Goal: Task Accomplishment & Management: Use online tool/utility

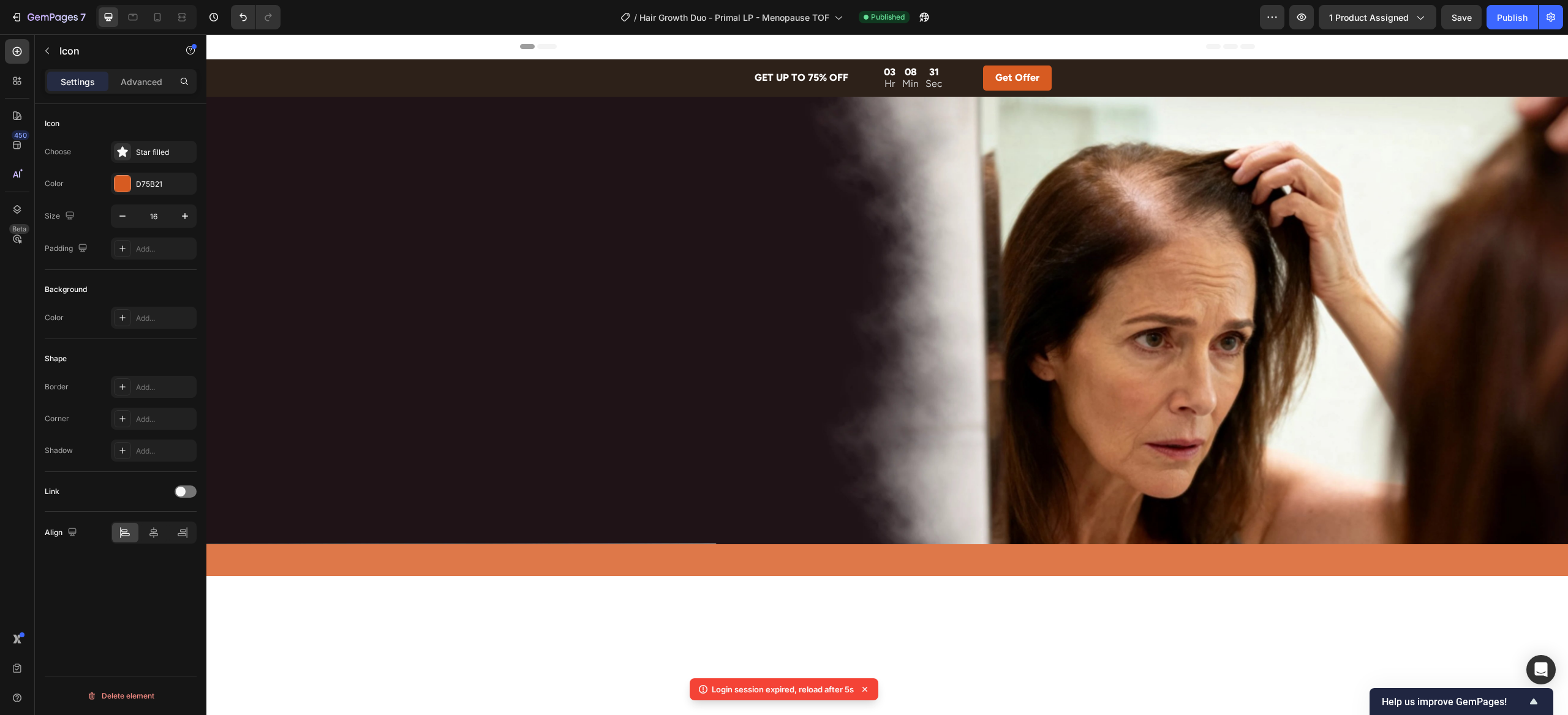
scroll to position [5029, 0]
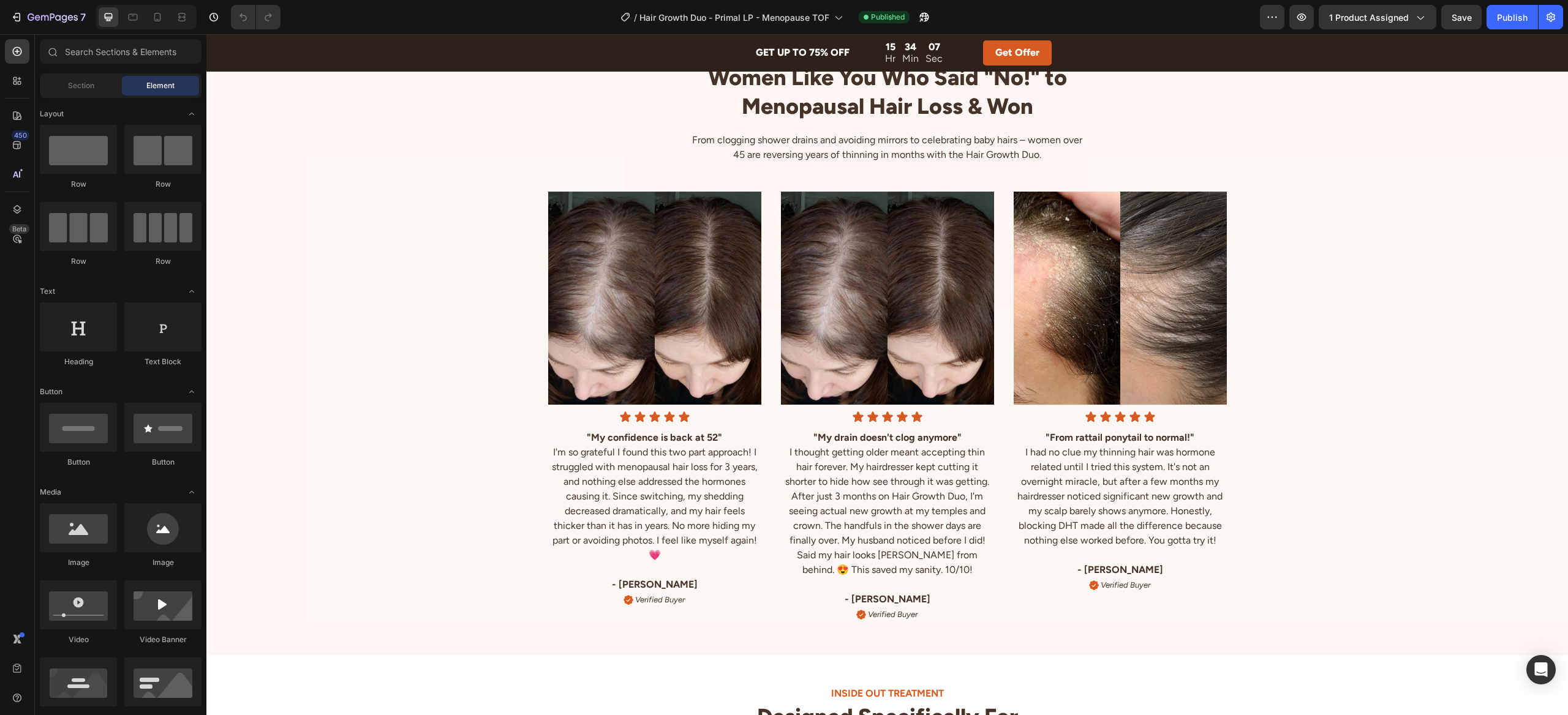
scroll to position [3013, 0]
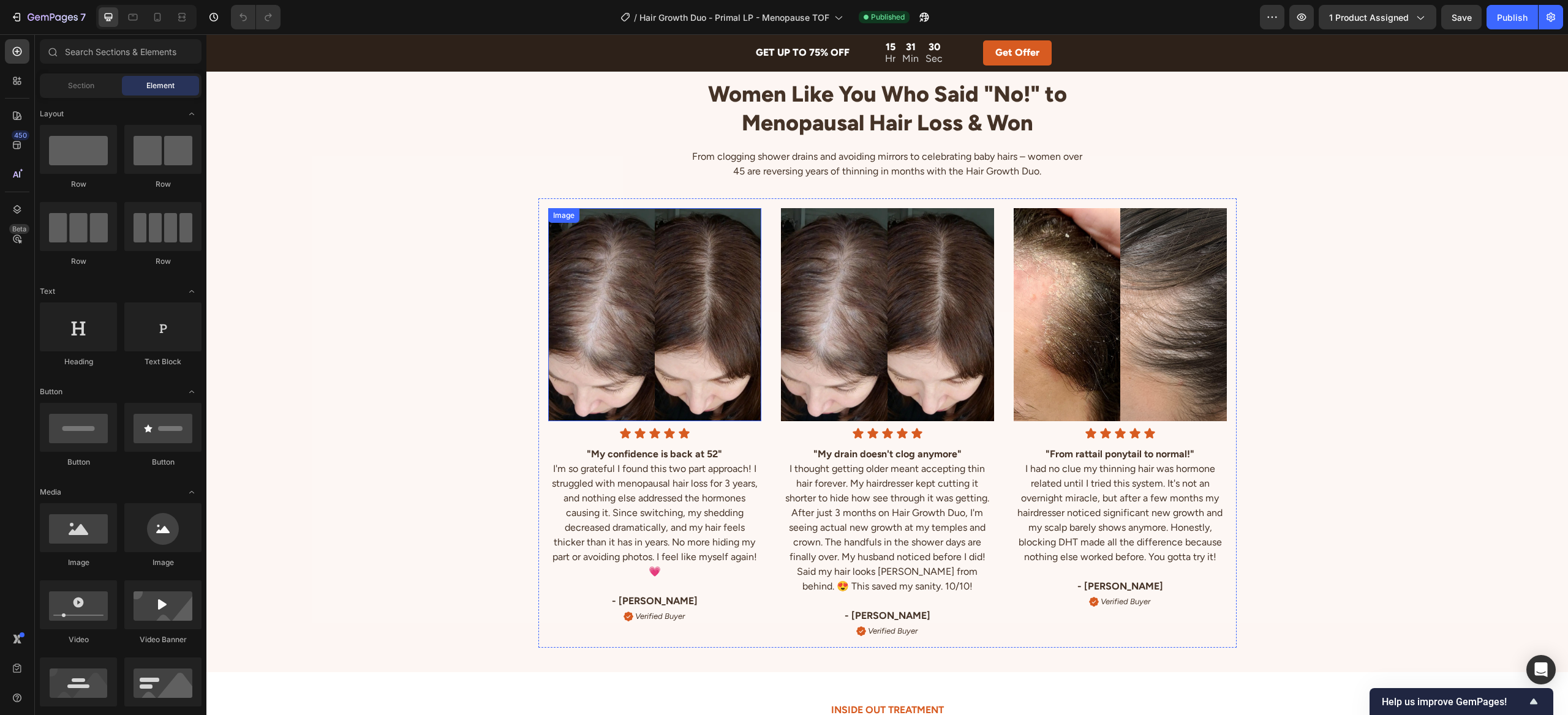
click at [597, 275] on img at bounding box center [654, 315] width 213 height 213
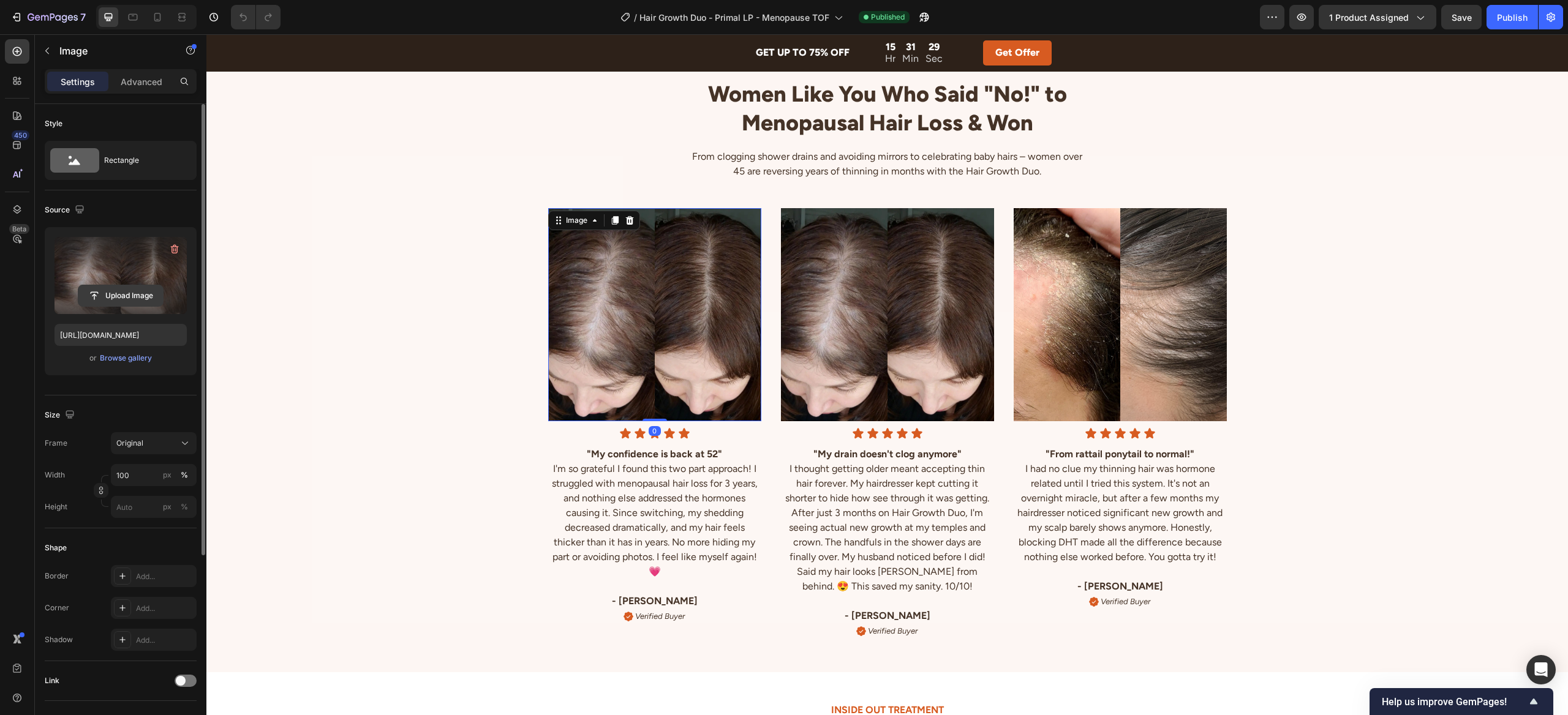
click at [123, 292] on input "file" at bounding box center [121, 296] width 85 height 21
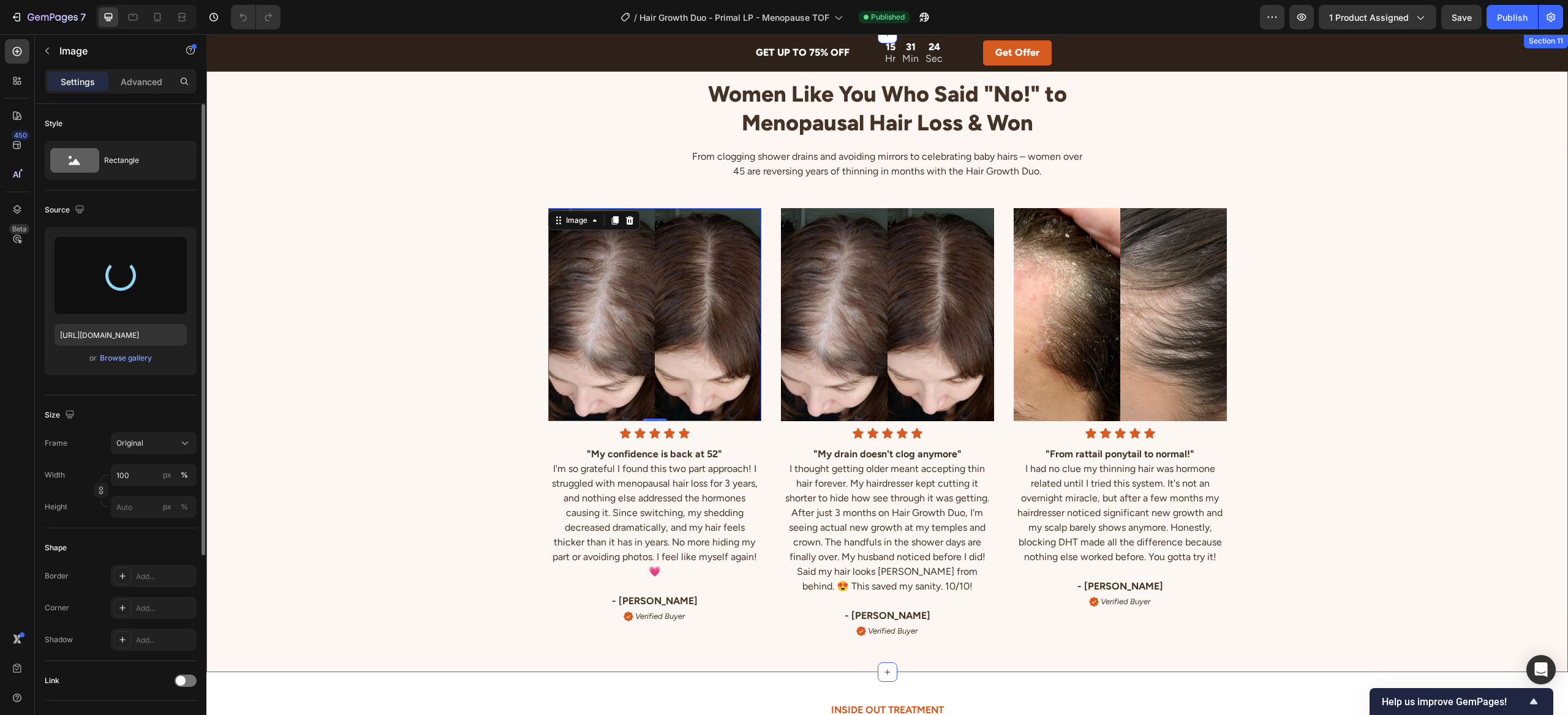
type input "https://cdn.shopify.com/s/files/1/0820/9648/8641/files/gempages_560963929841337…"
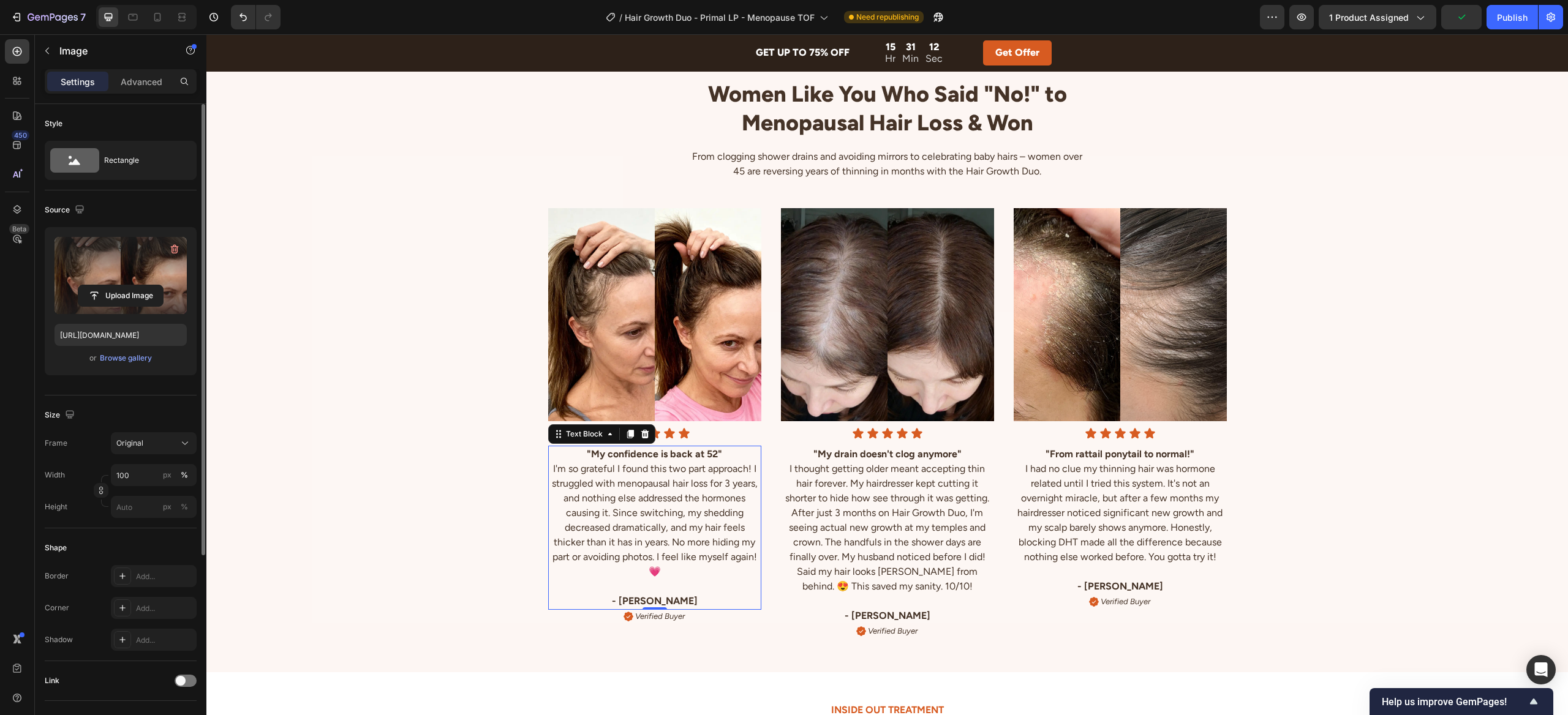
click at [675, 545] on p "I'm so grateful I found this two part approach! I struggled with menopausal hai…" at bounding box center [654, 520] width 210 height 117
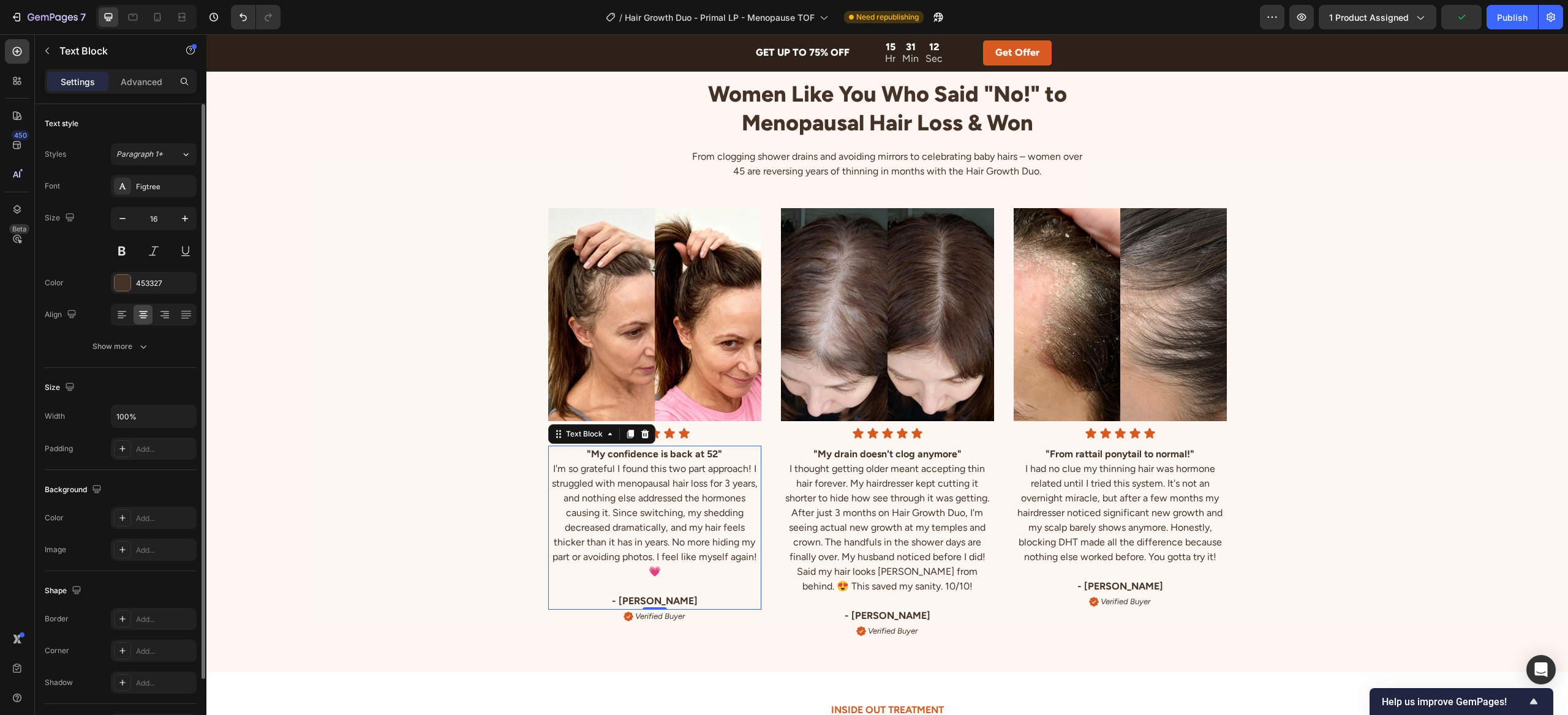
click at [675, 545] on p "I'm so grateful I found this two part approach! I struggled with menopausal hai…" at bounding box center [654, 520] width 210 height 117
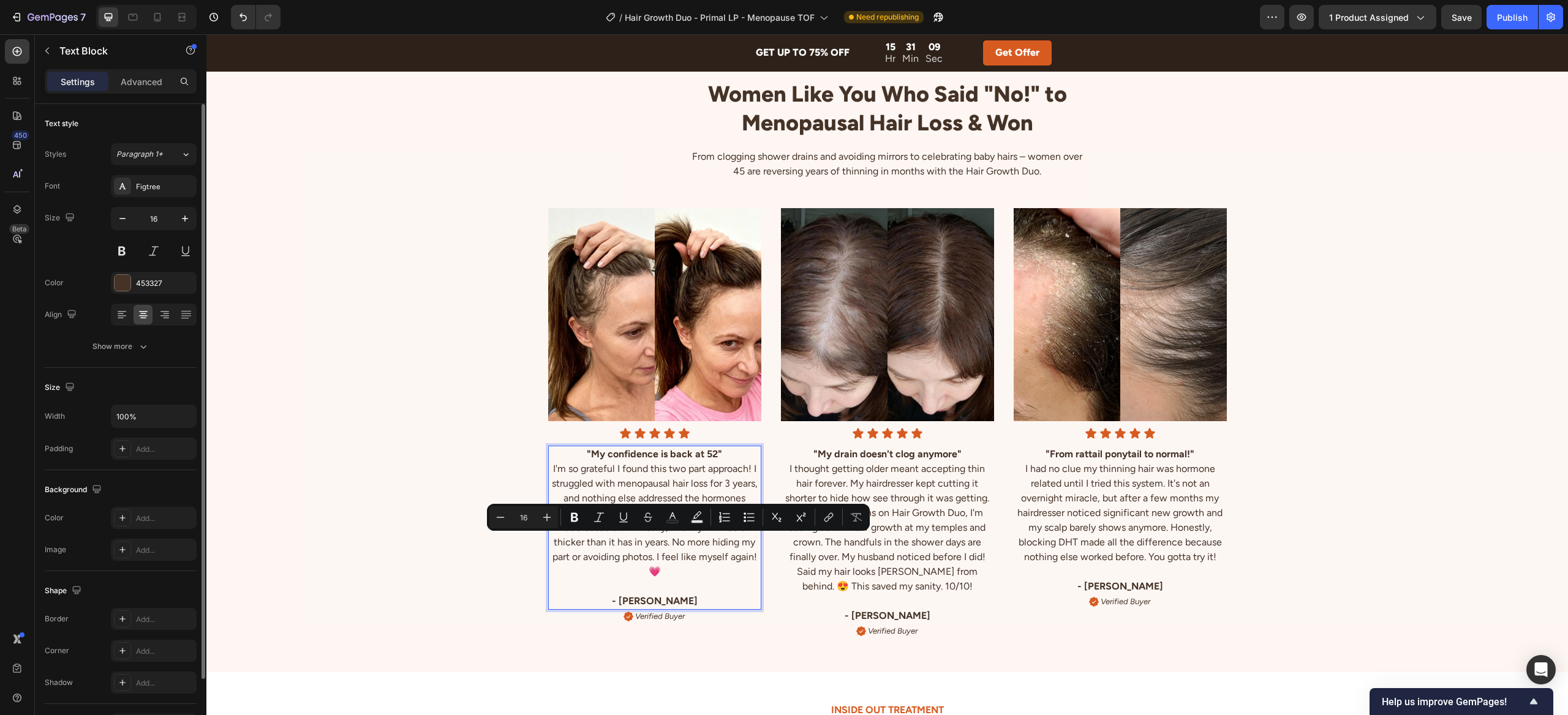
click at [638, 549] on p "I'm so grateful I found this two part approach! I struggled with menopausal hai…" at bounding box center [654, 520] width 210 height 117
drag, startPoint x: 573, startPoint y: 559, endPoint x: 745, endPoint y: 544, distance: 172.7
click at [745, 543] on p "I'm so grateful I found this two part approach! I struggled with menopausal hai…" at bounding box center [654, 520] width 210 height 117
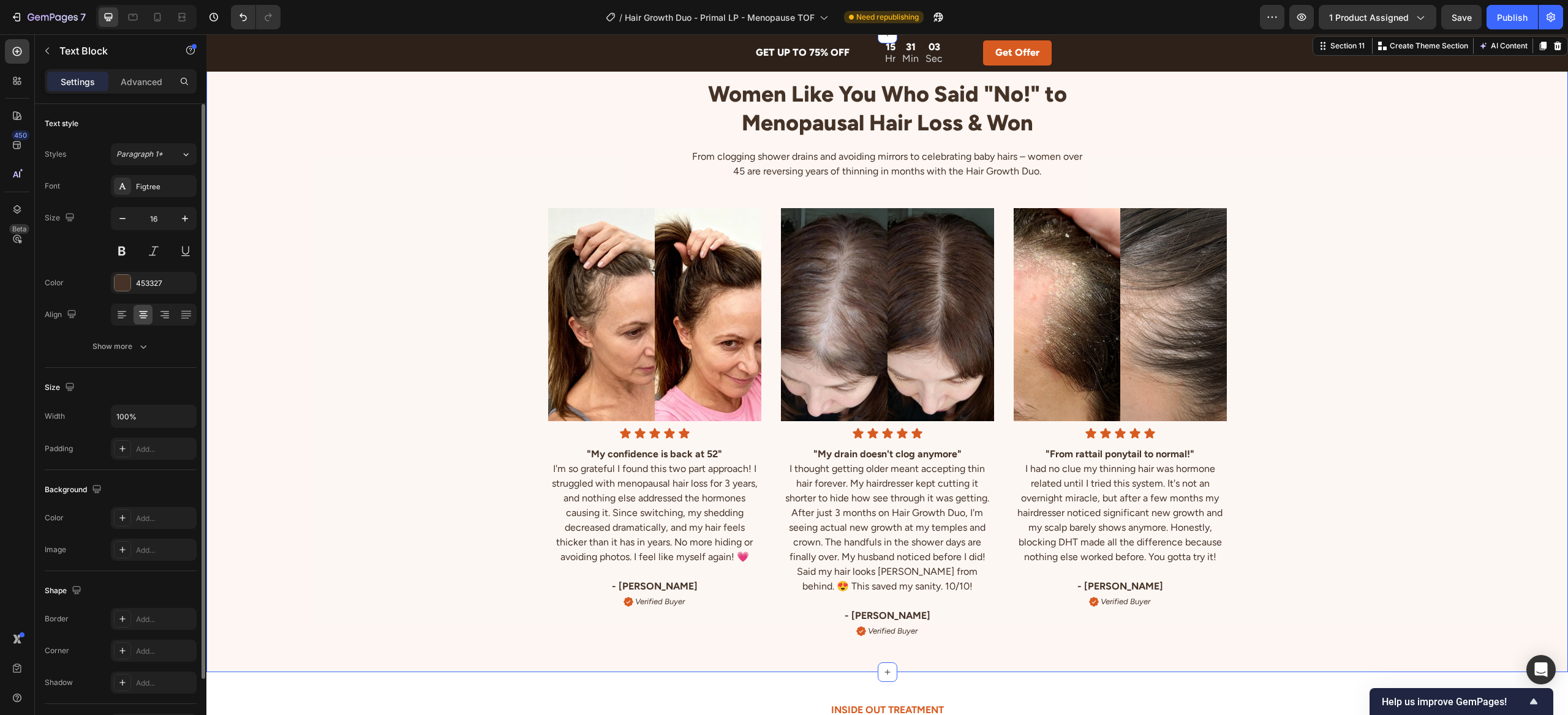
click at [404, 446] on div "Image Icon Icon Icon Icon Icon Icon List "My confidence is back at 52" I'm so g…" at bounding box center [887, 414] width 1362 height 468
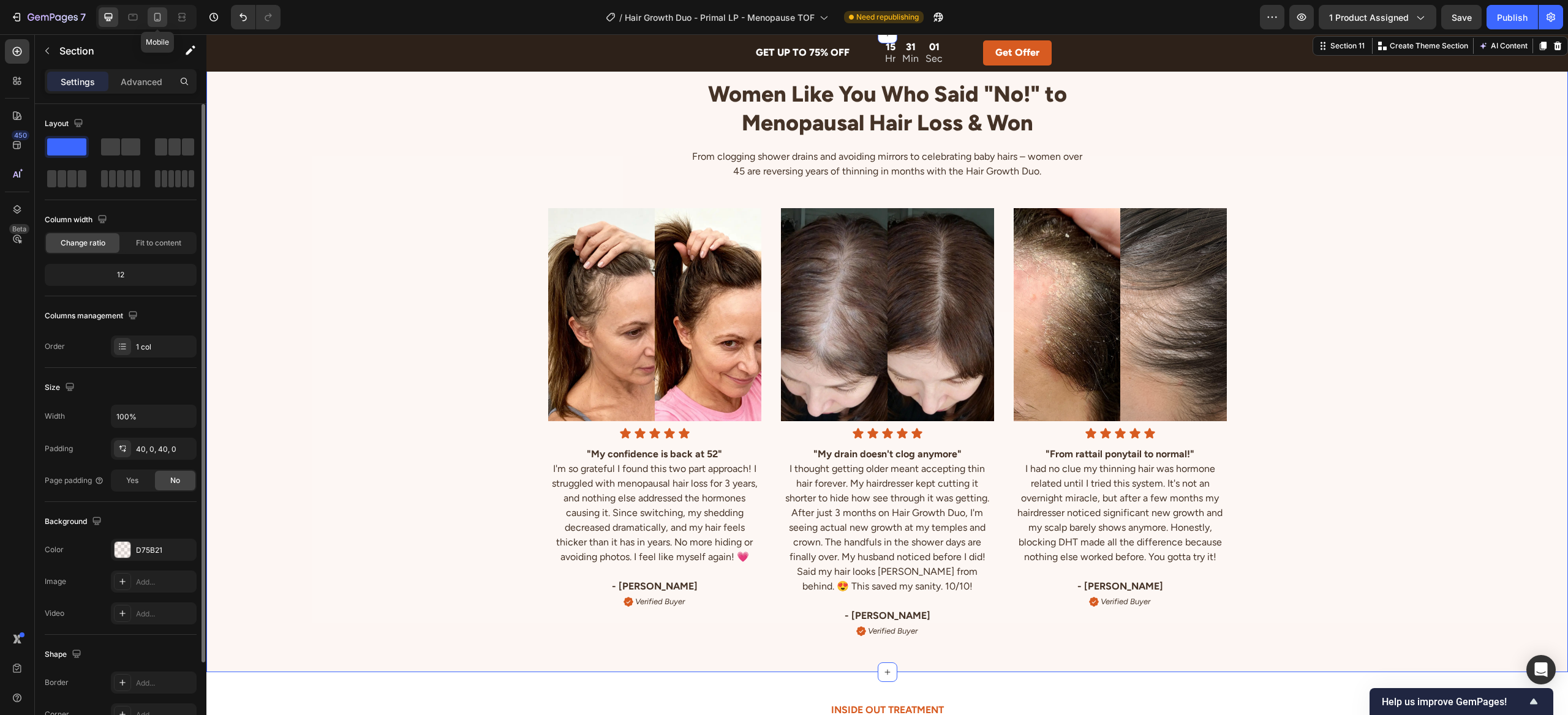
click at [153, 14] on icon at bounding box center [157, 17] width 12 height 12
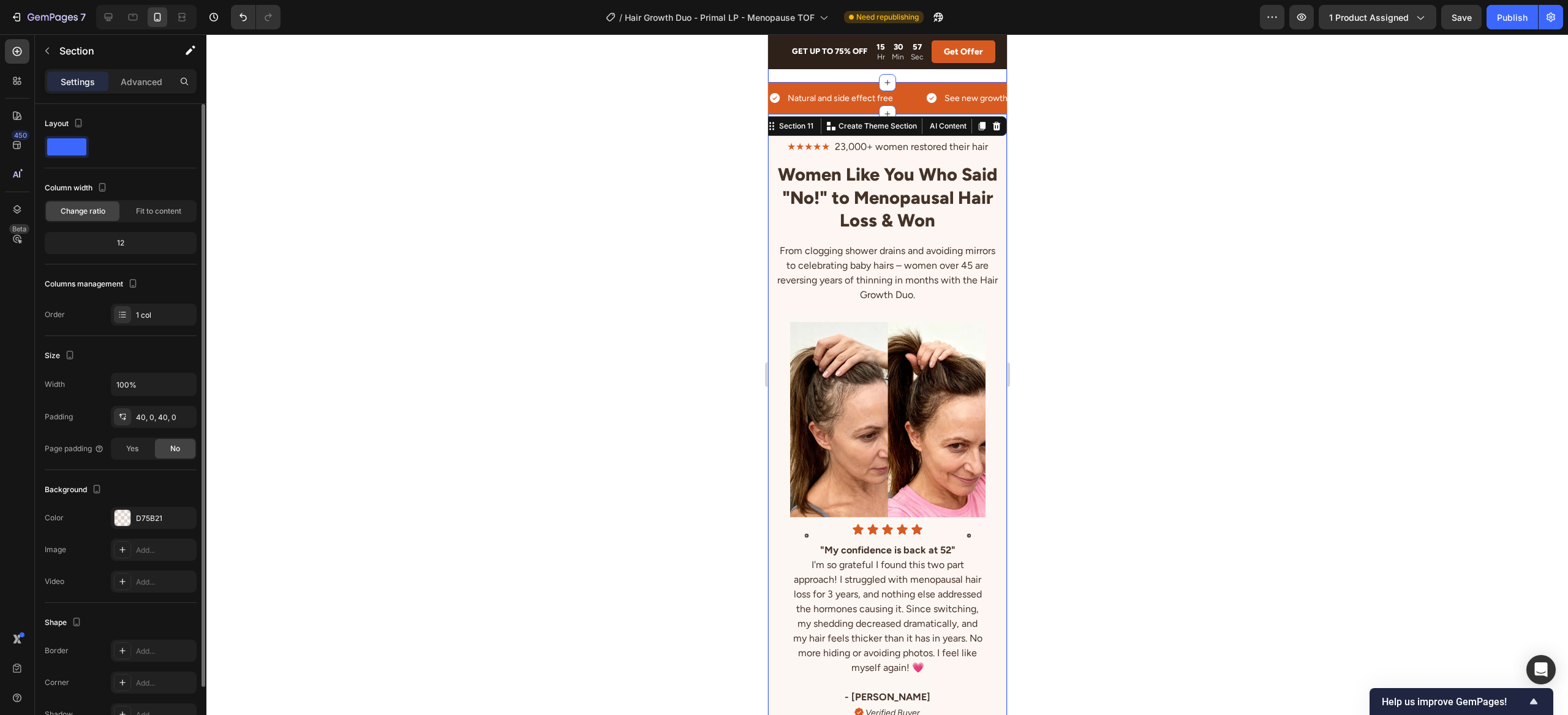
scroll to position [3227, 0]
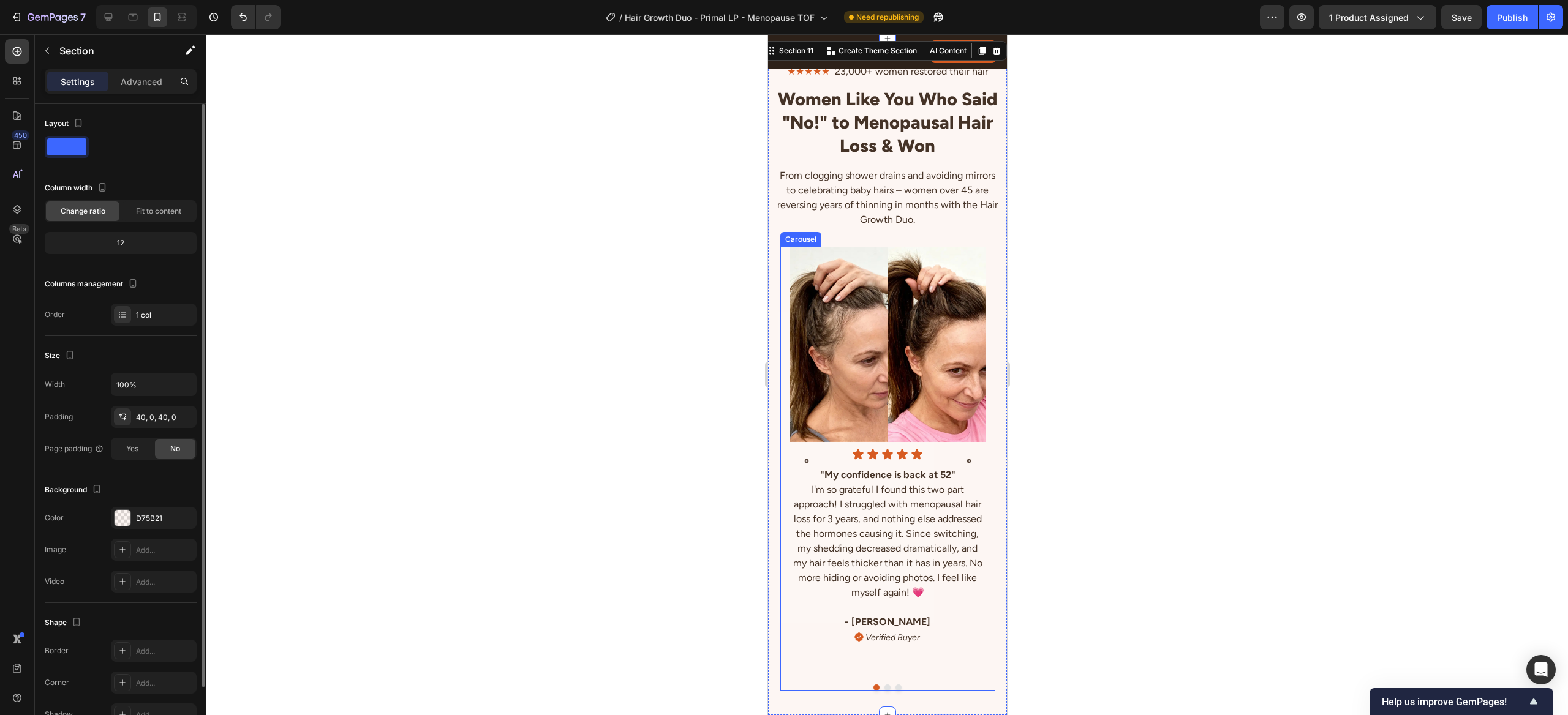
click at [786, 435] on div "Image Icon Icon Icon Icon Icon Icon List "My confidence is back at 52" I'm so g…" at bounding box center [887, 461] width 215 height 428
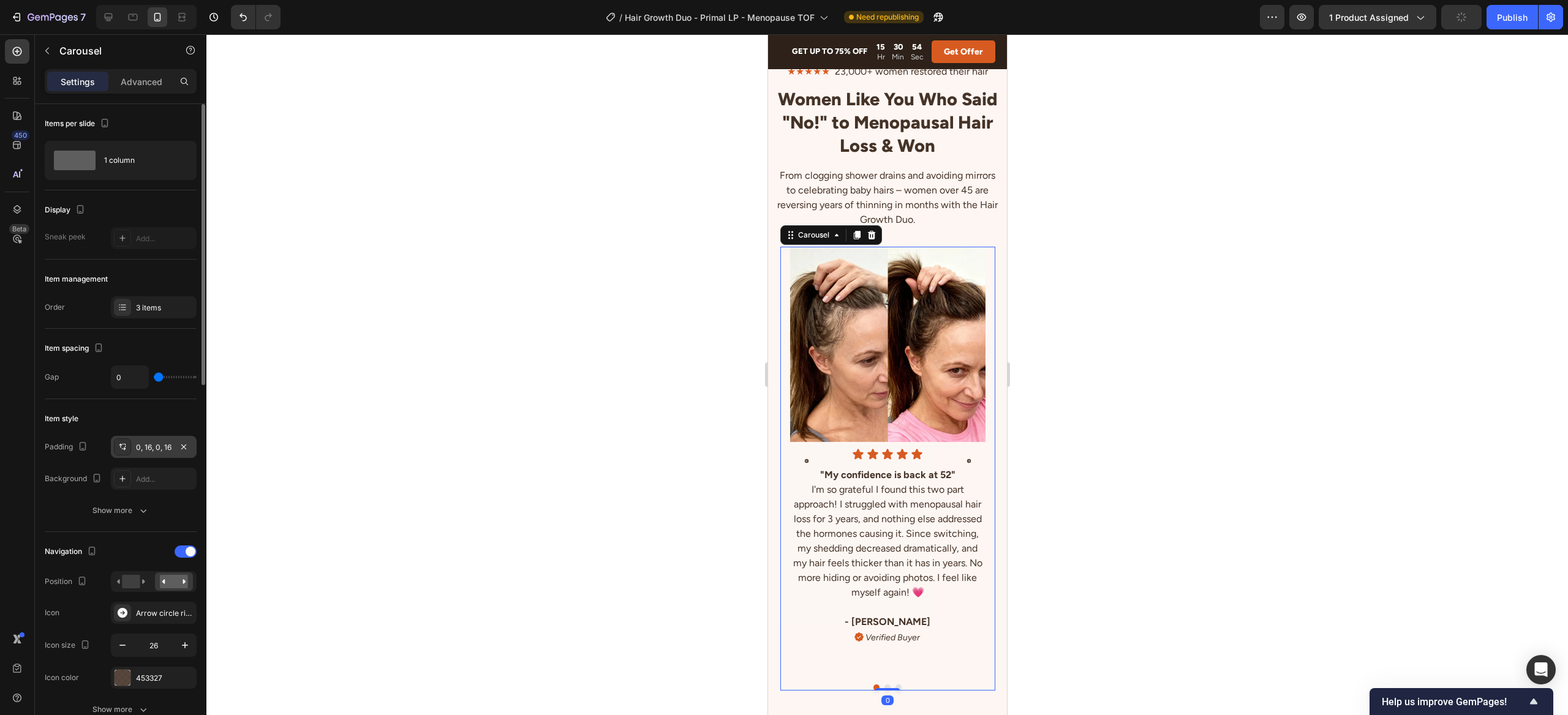
click at [157, 452] on div "0, 16, 0, 16" at bounding box center [153, 448] width 35 height 11
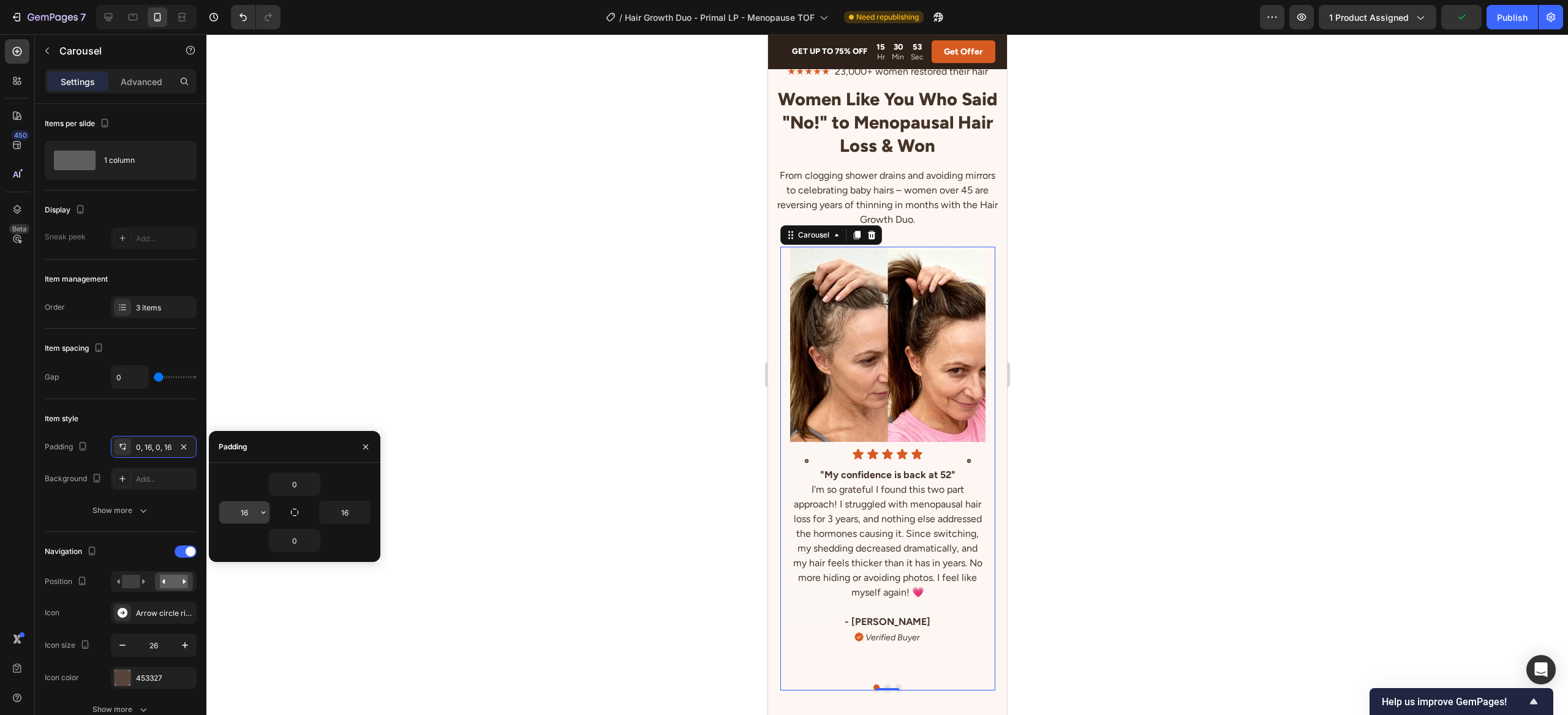
click at [239, 512] on input "16" at bounding box center [244, 512] width 50 height 22
click at [240, 512] on input "16" at bounding box center [244, 512] width 50 height 22
drag, startPoint x: 240, startPoint y: 512, endPoint x: 248, endPoint y: 506, distance: 10.0
click at [240, 512] on input "16" at bounding box center [244, 512] width 50 height 22
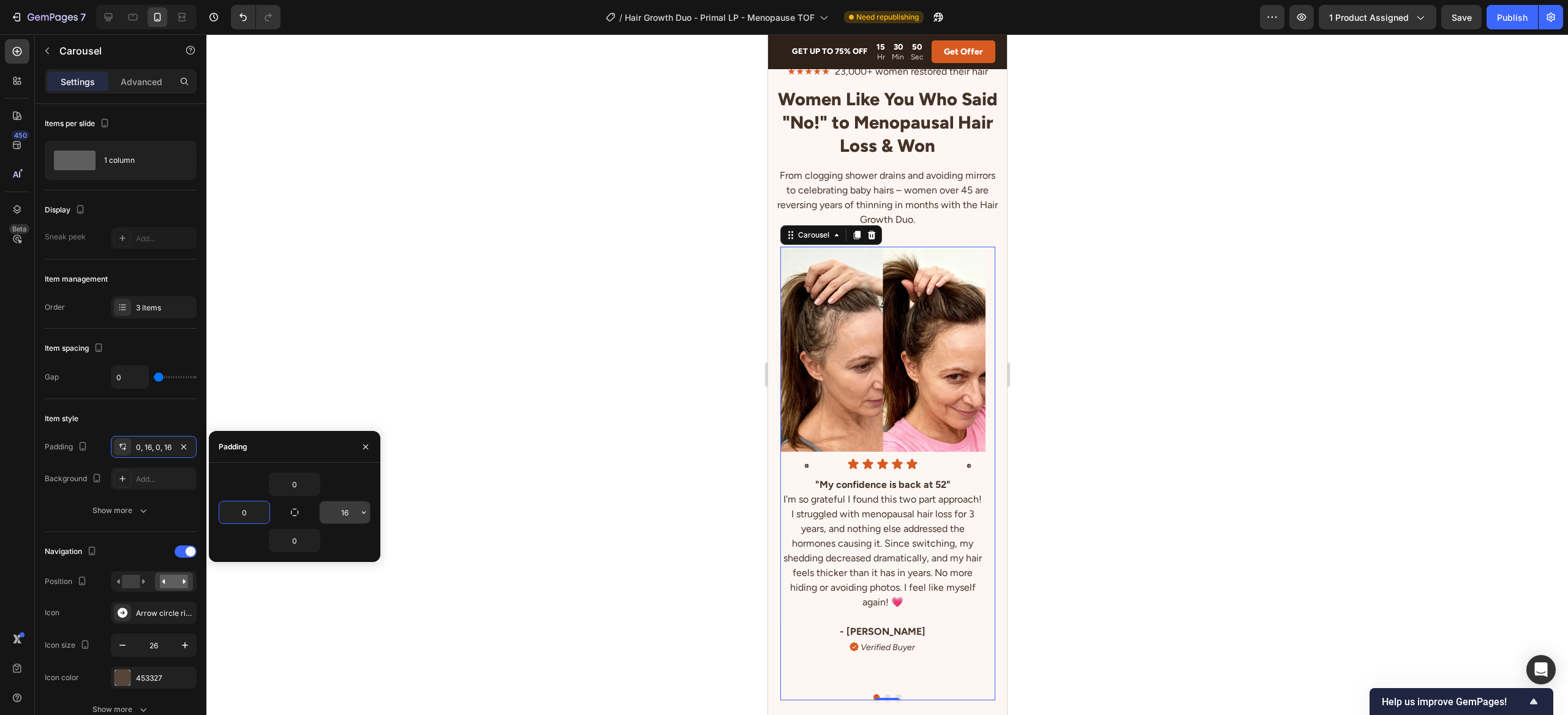
type input "0"
click at [340, 513] on input "16" at bounding box center [345, 512] width 50 height 22
type input "0"
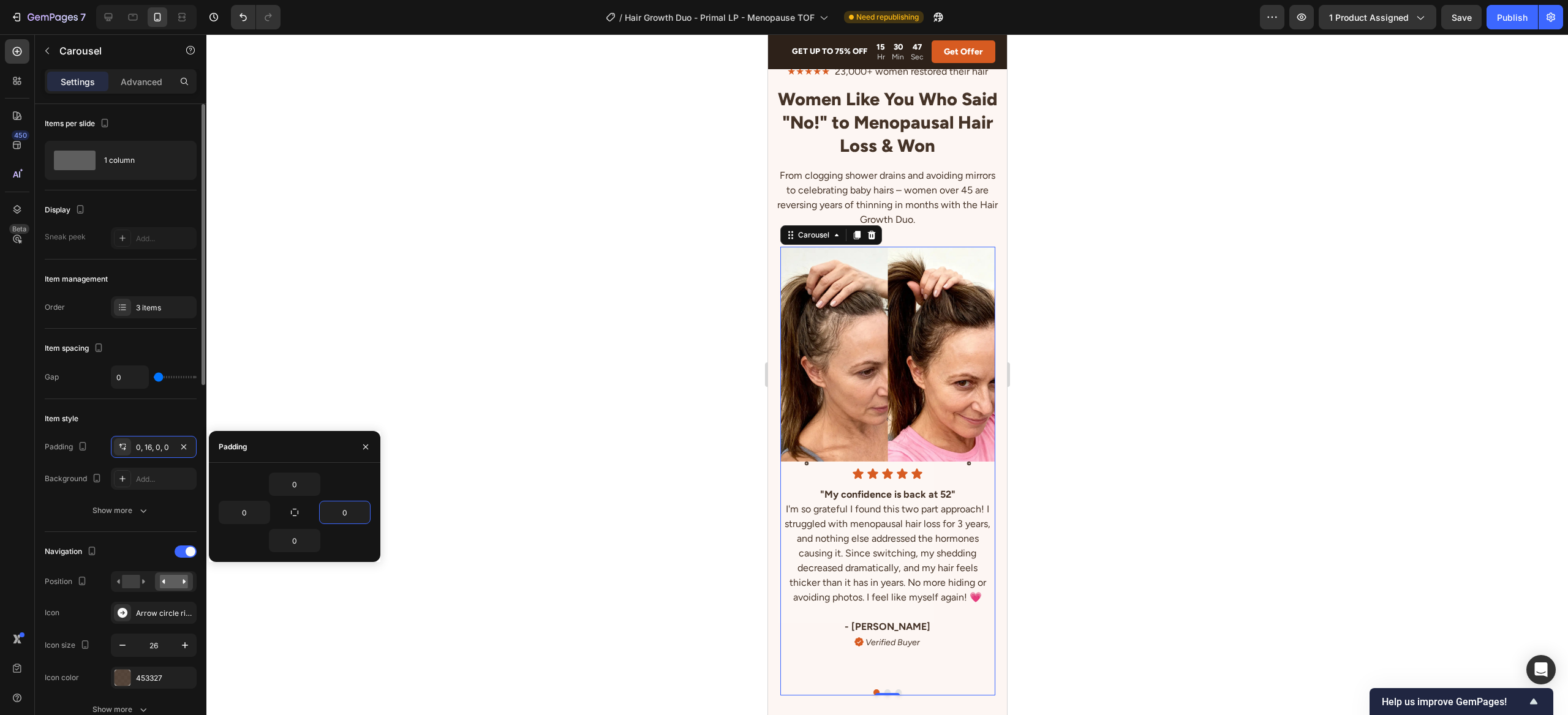
click at [91, 410] on div "Item style" at bounding box center [121, 419] width 152 height 20
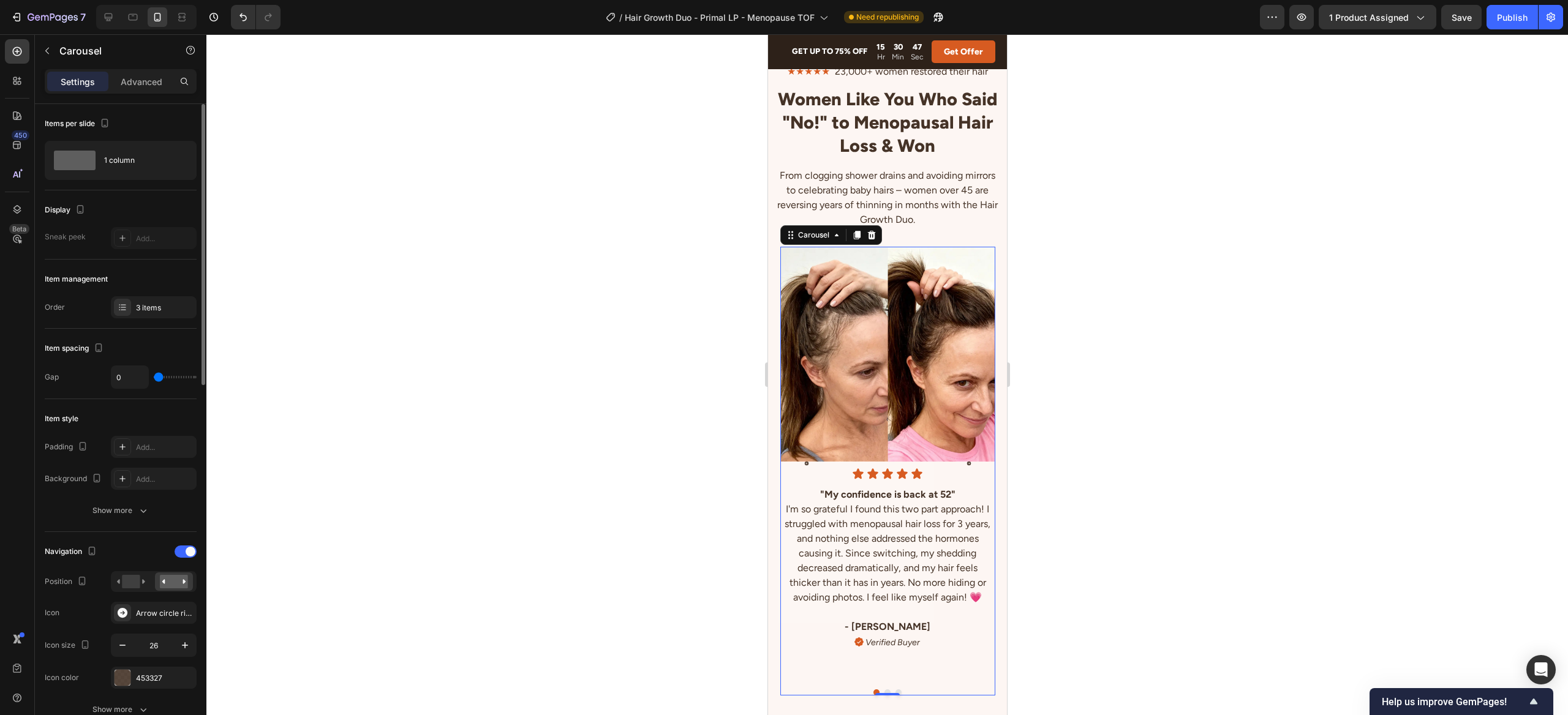
scroll to position [121, 0]
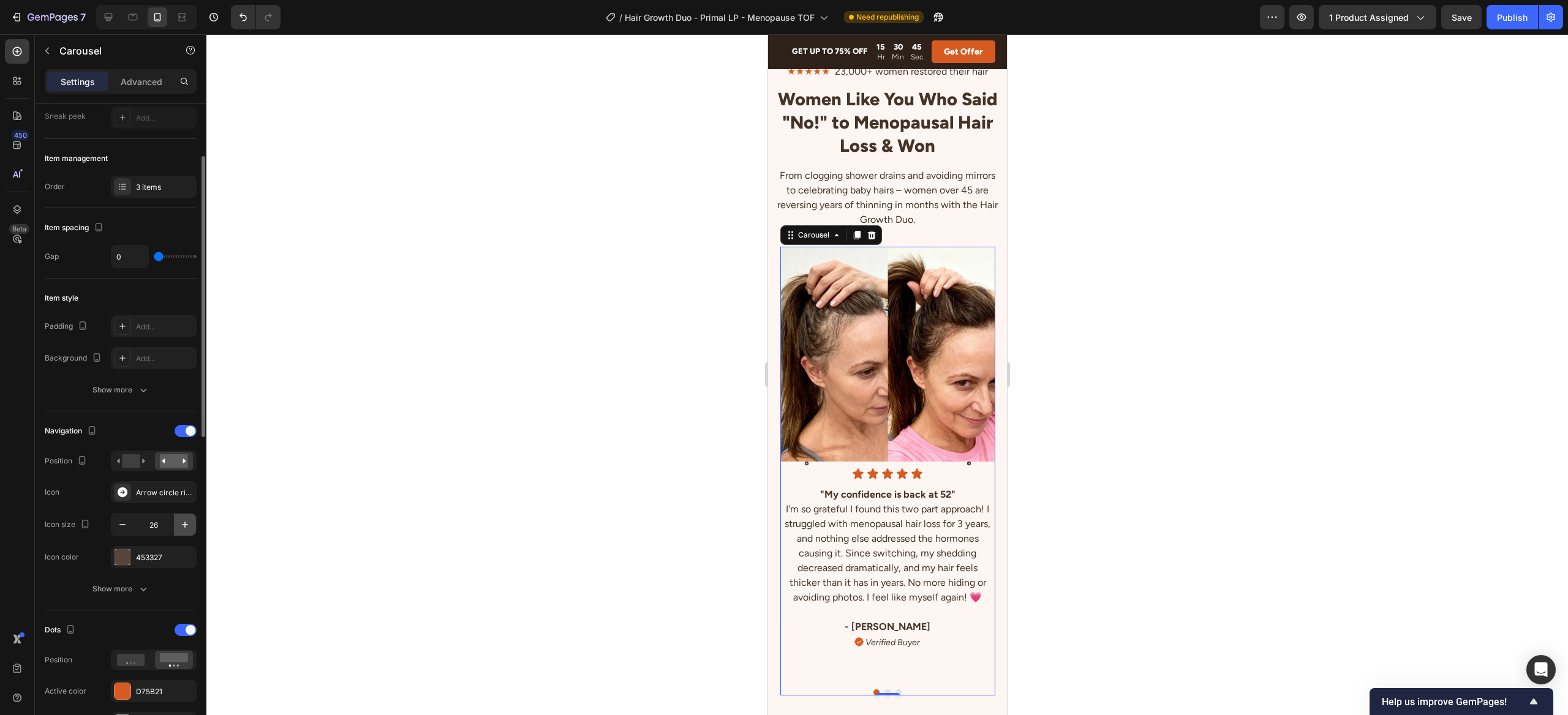
click at [191, 528] on icon "button" at bounding box center [185, 524] width 12 height 12
click at [158, 526] on input "29" at bounding box center [154, 525] width 41 height 22
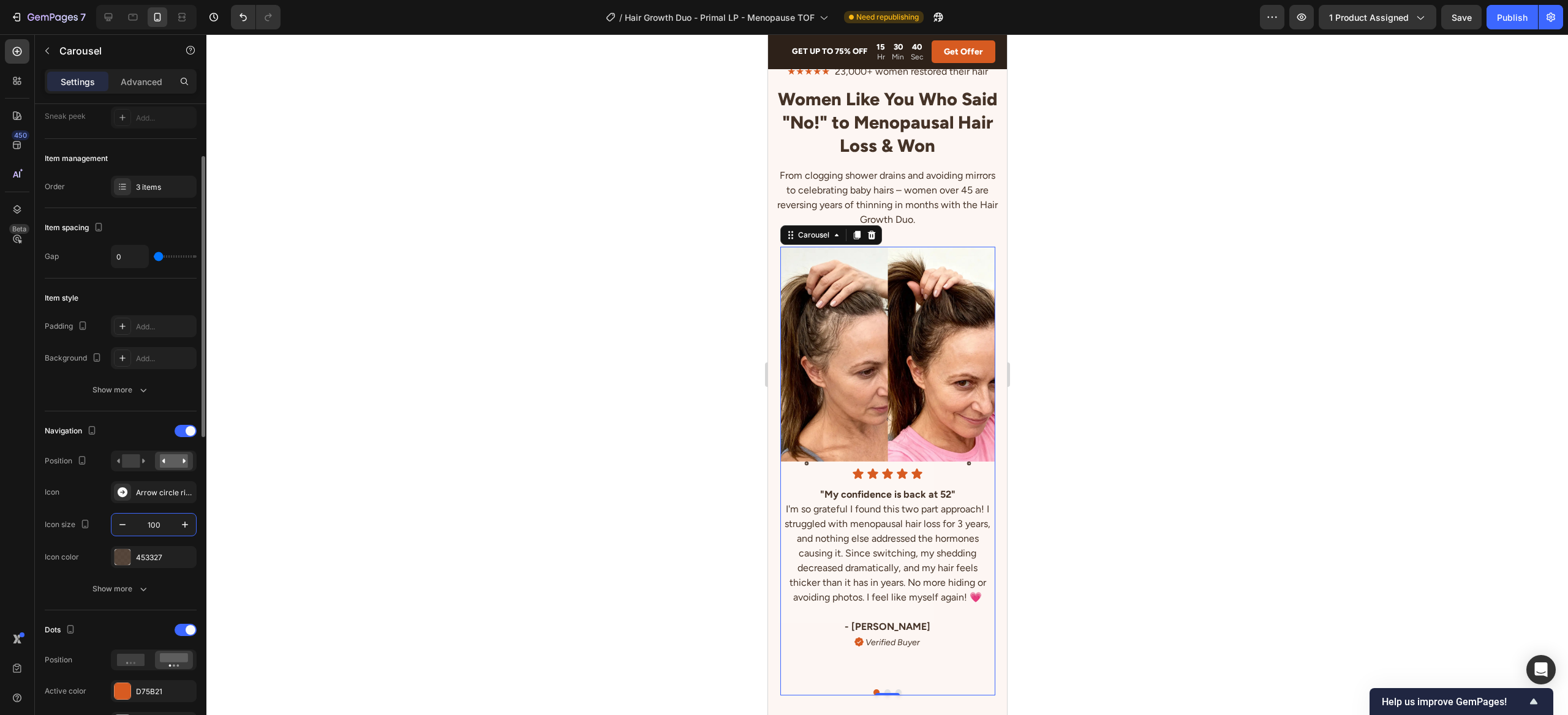
type input "100"
click at [61, 506] on div "Navigation Position Icon Arrow circle right filled Icon size 100 Icon color 453…" at bounding box center [121, 495] width 152 height 147
click at [137, 591] on icon "button" at bounding box center [143, 589] width 12 height 12
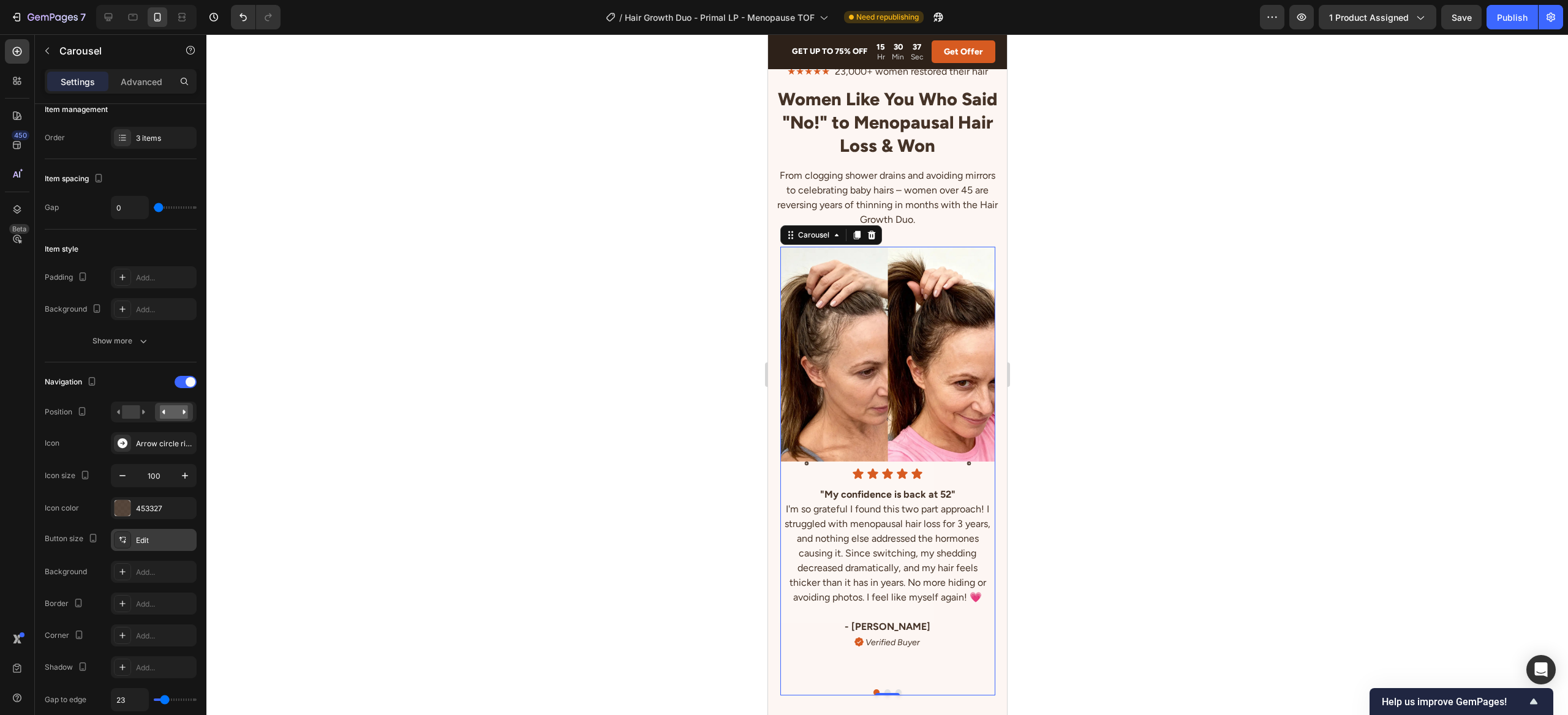
click at [144, 541] on div "Edit" at bounding box center [165, 541] width 58 height 11
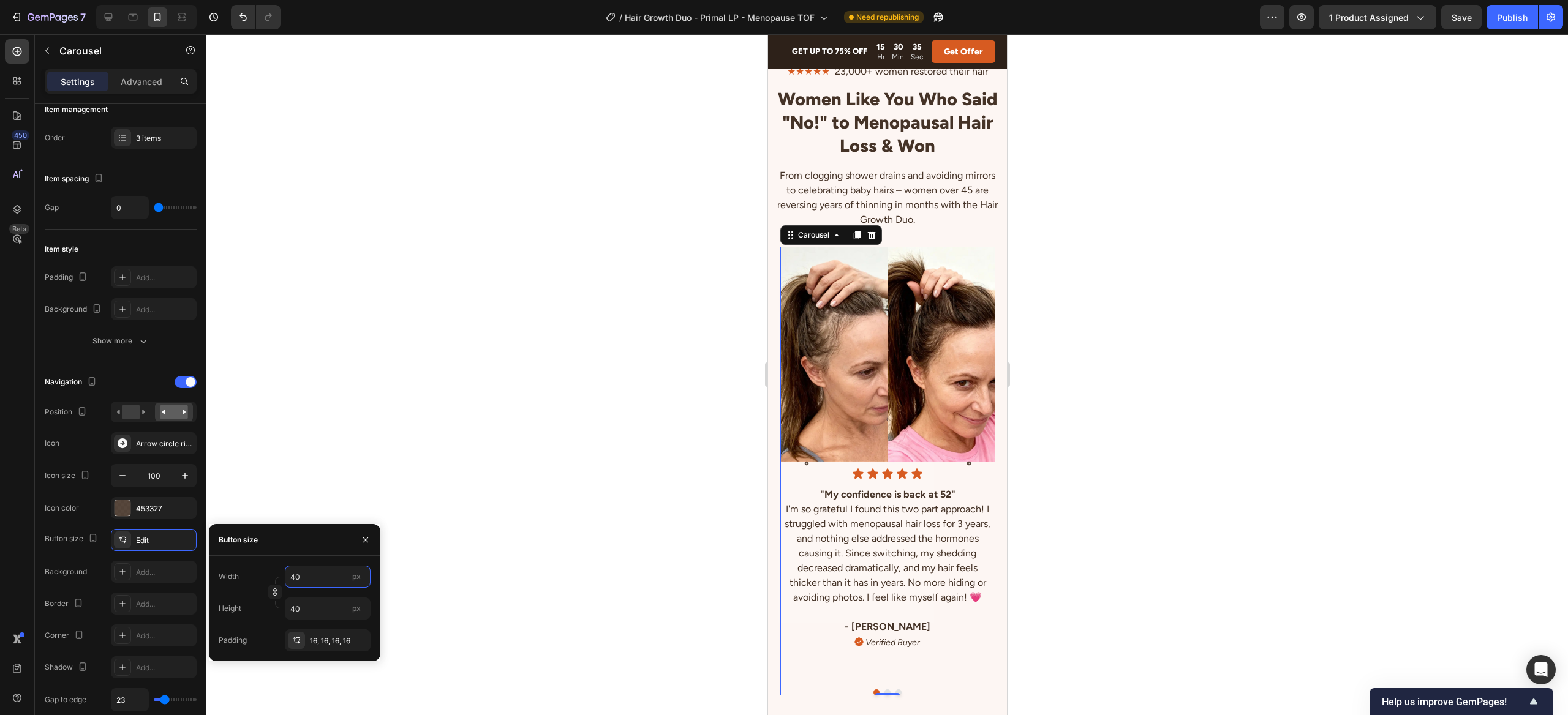
click at [309, 575] on input "40" at bounding box center [327, 577] width 86 height 22
click at [363, 539] on icon "button" at bounding box center [365, 540] width 10 height 10
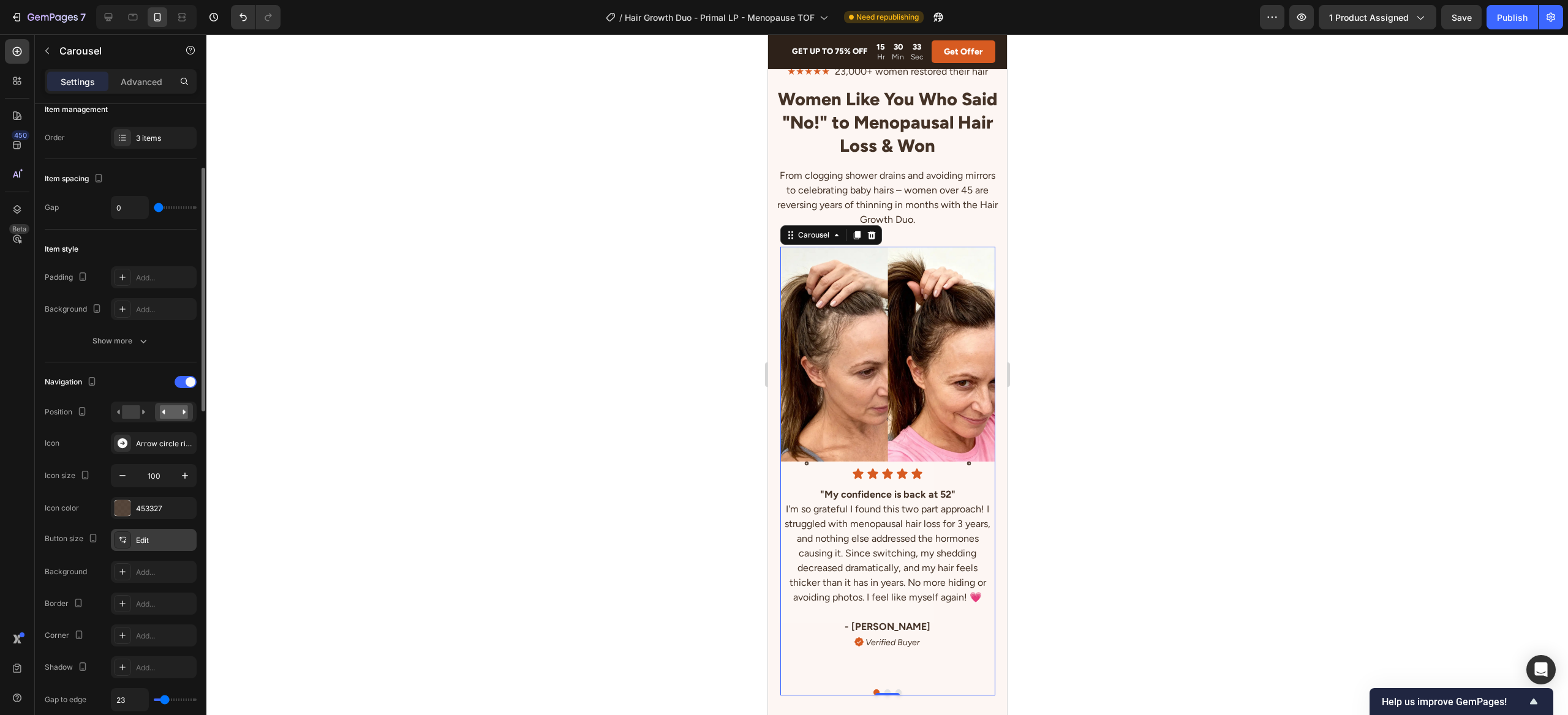
click at [123, 541] on icon at bounding box center [122, 540] width 10 height 10
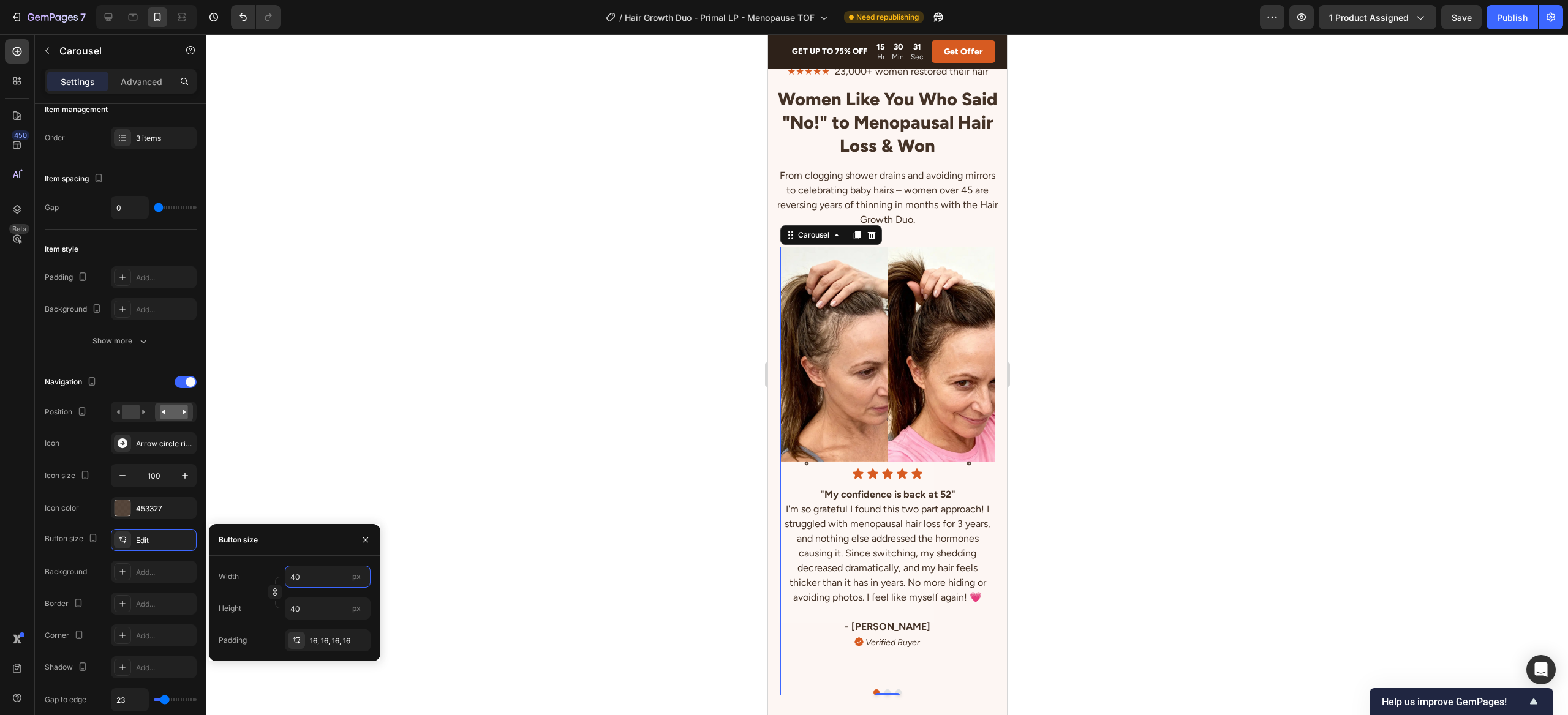
click at [309, 577] on input "40" at bounding box center [327, 577] width 86 height 22
type input "1"
type input "10"
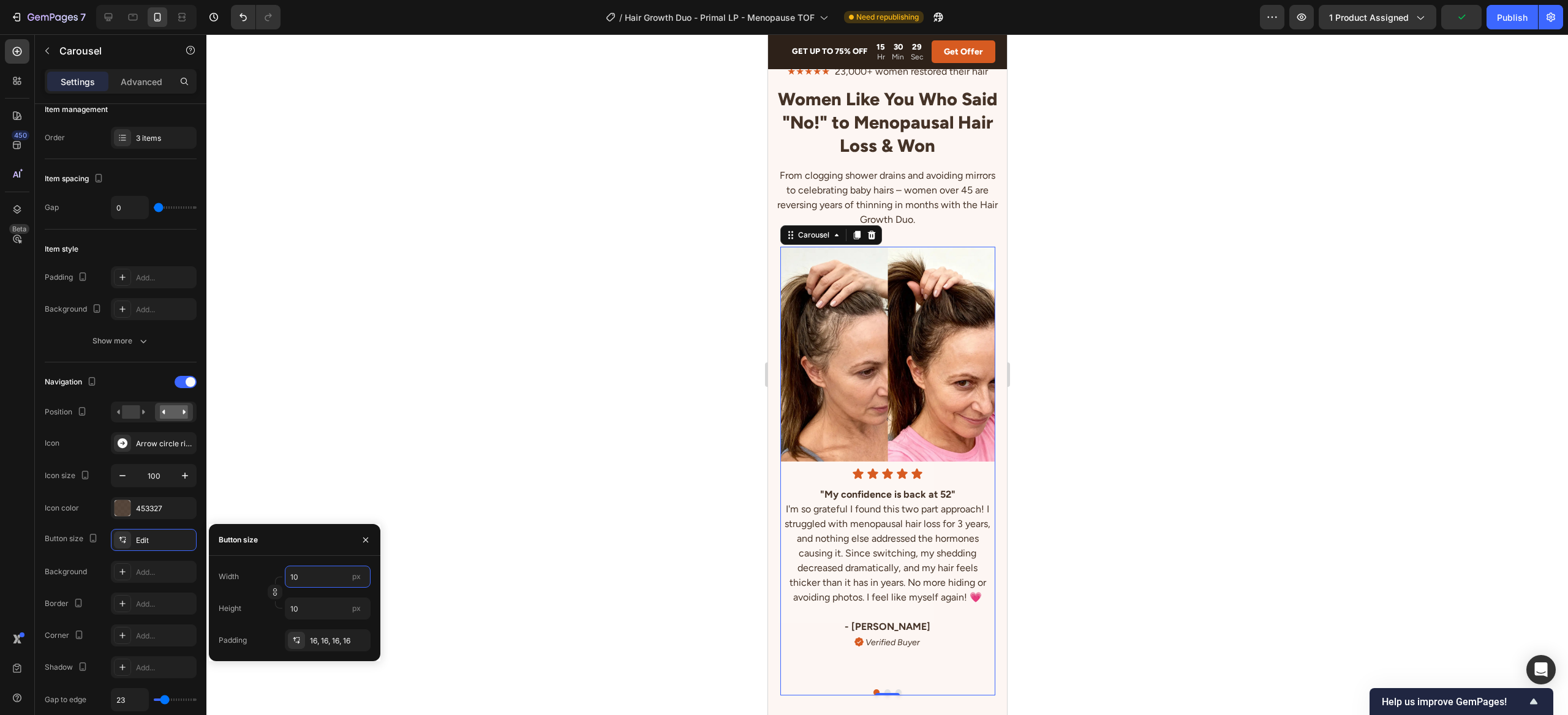
type input "100"
click at [325, 573] on input "100" at bounding box center [327, 577] width 86 height 22
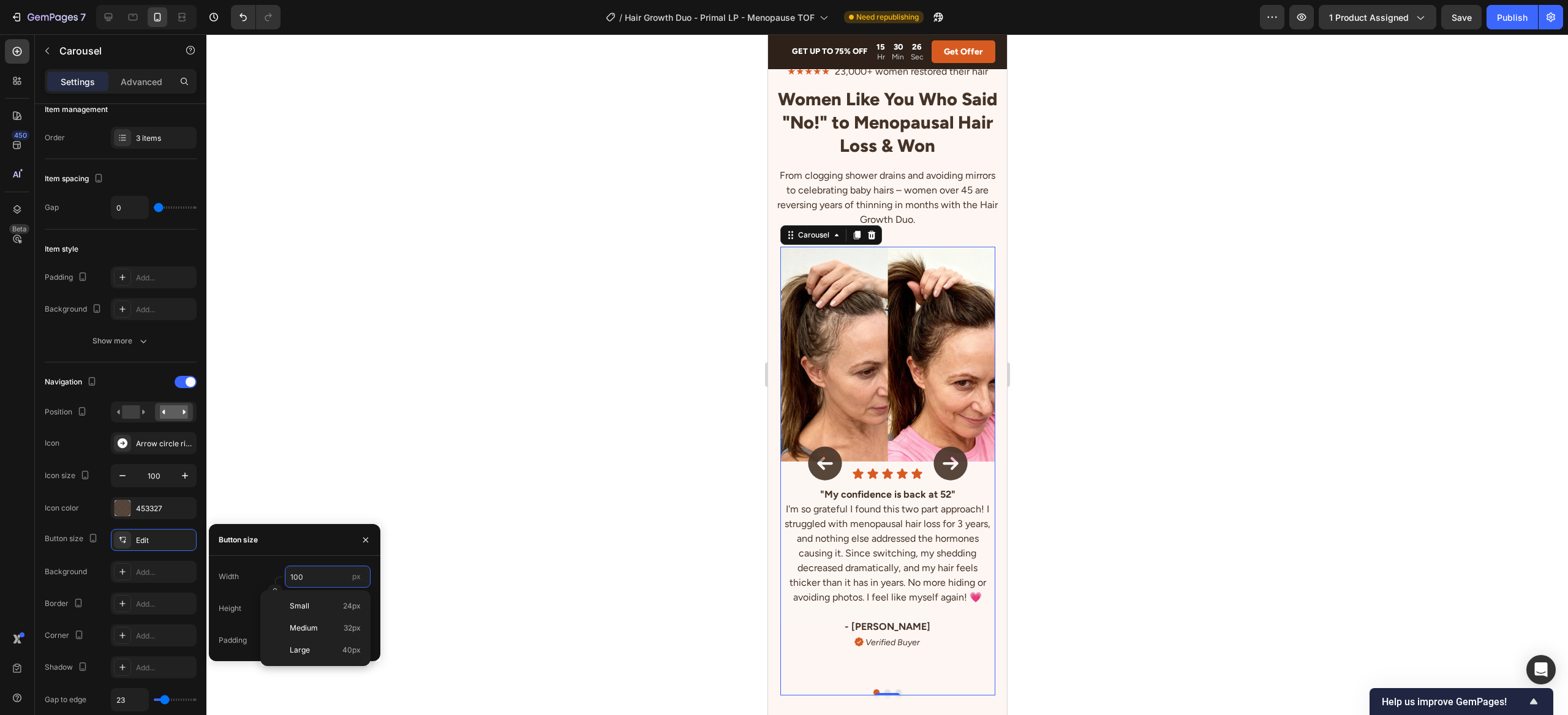
type input "5"
type input "50"
click at [325, 573] on input "50" at bounding box center [327, 577] width 86 height 22
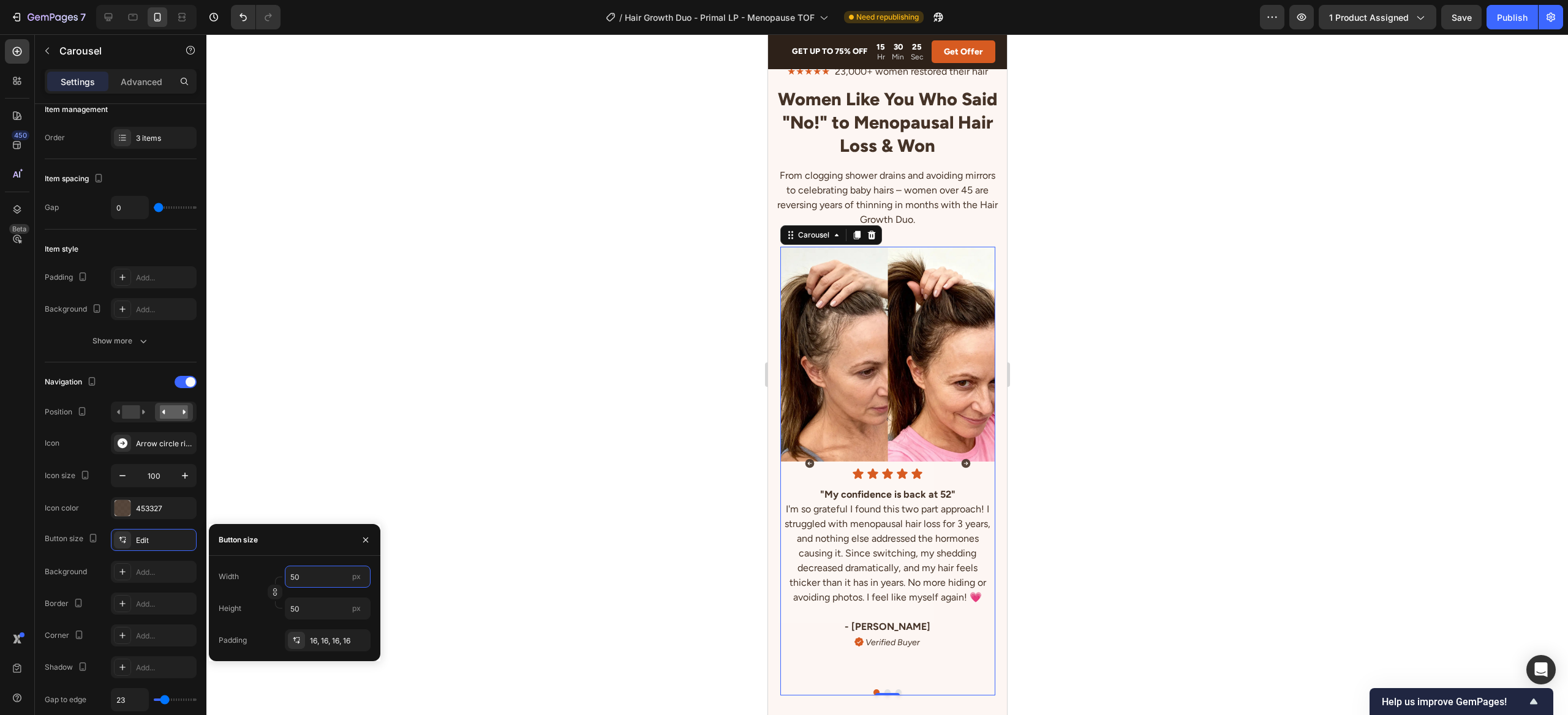
click at [325, 573] on input "50" at bounding box center [327, 577] width 86 height 22
type input "7"
type input "75"
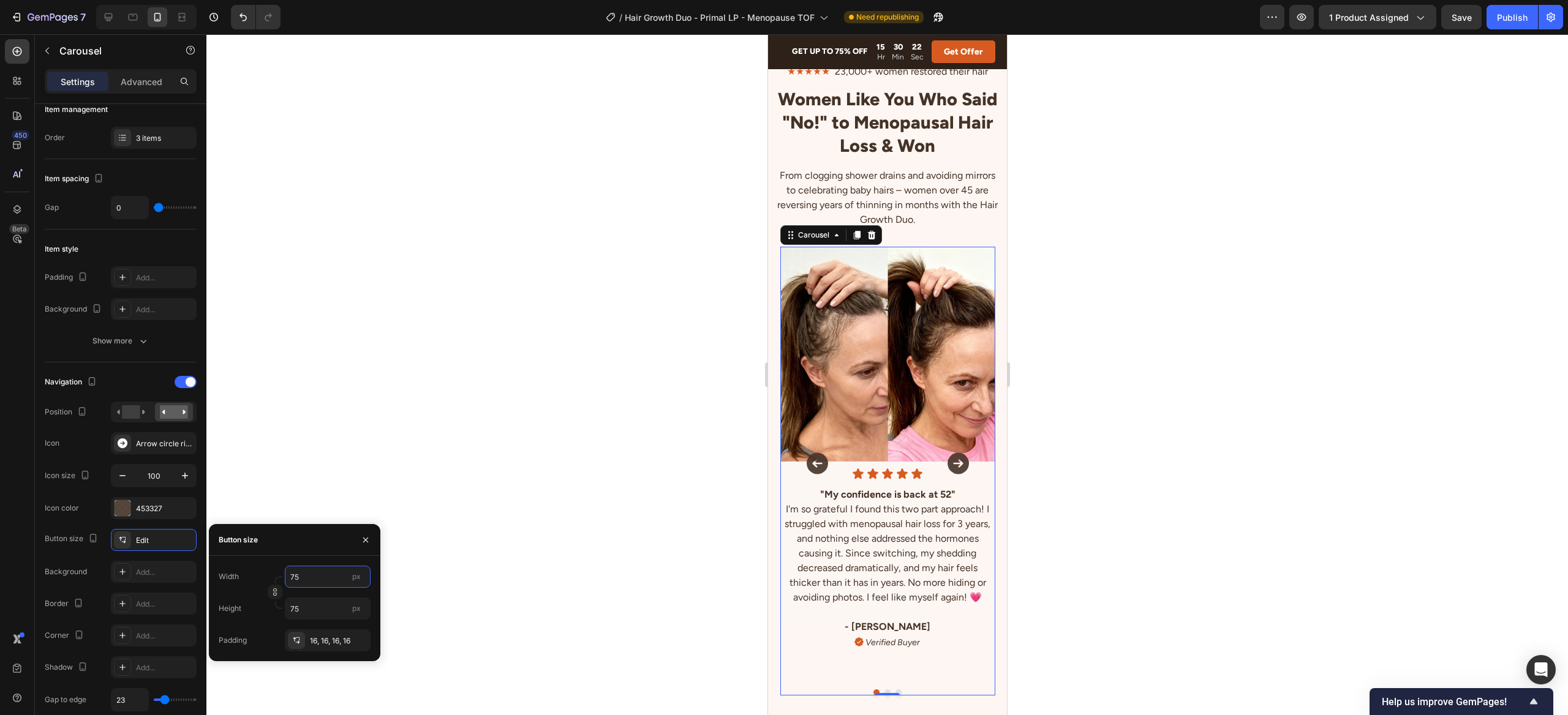
click at [321, 573] on input "75" at bounding box center [327, 577] width 86 height 22
type input "5"
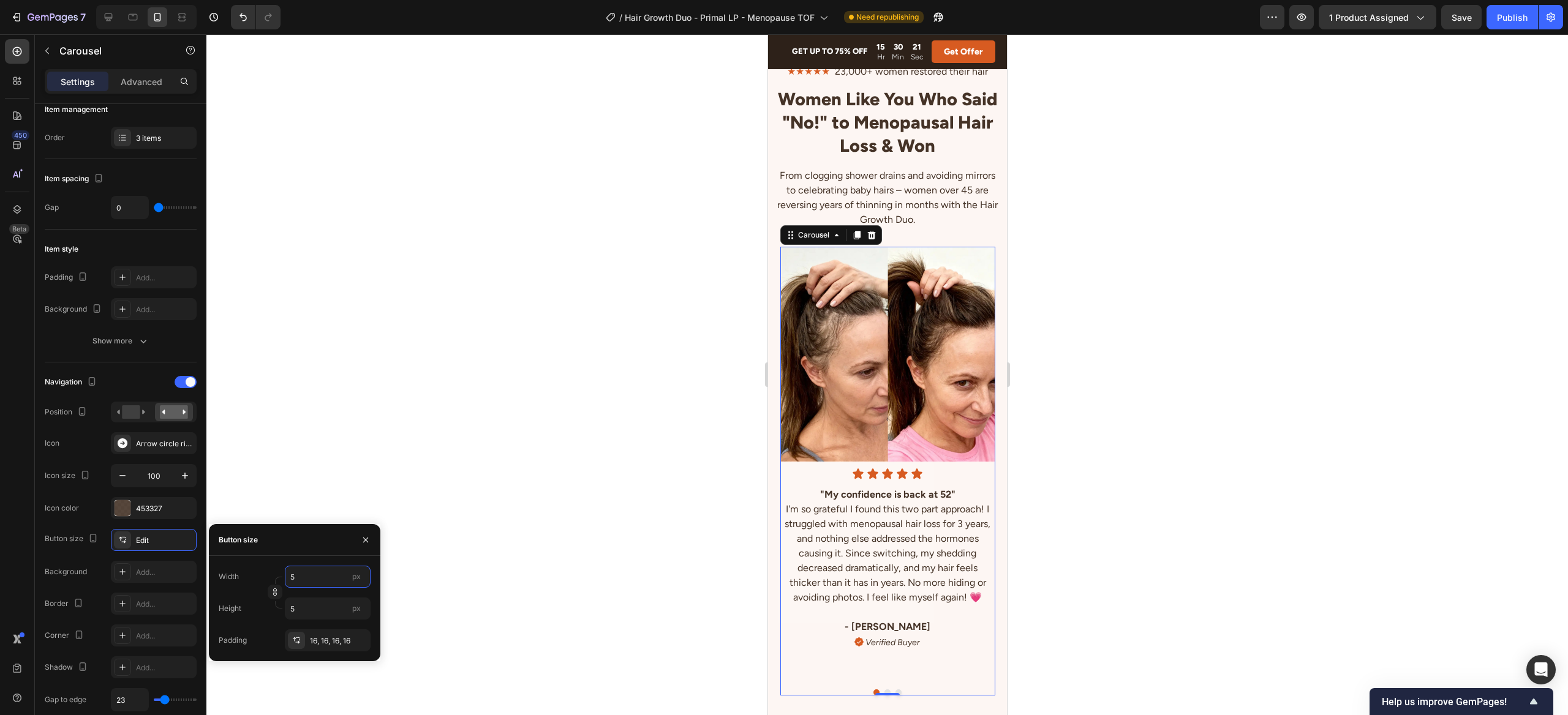
type input "50"
click at [321, 573] on input "50" at bounding box center [327, 577] width 86 height 22
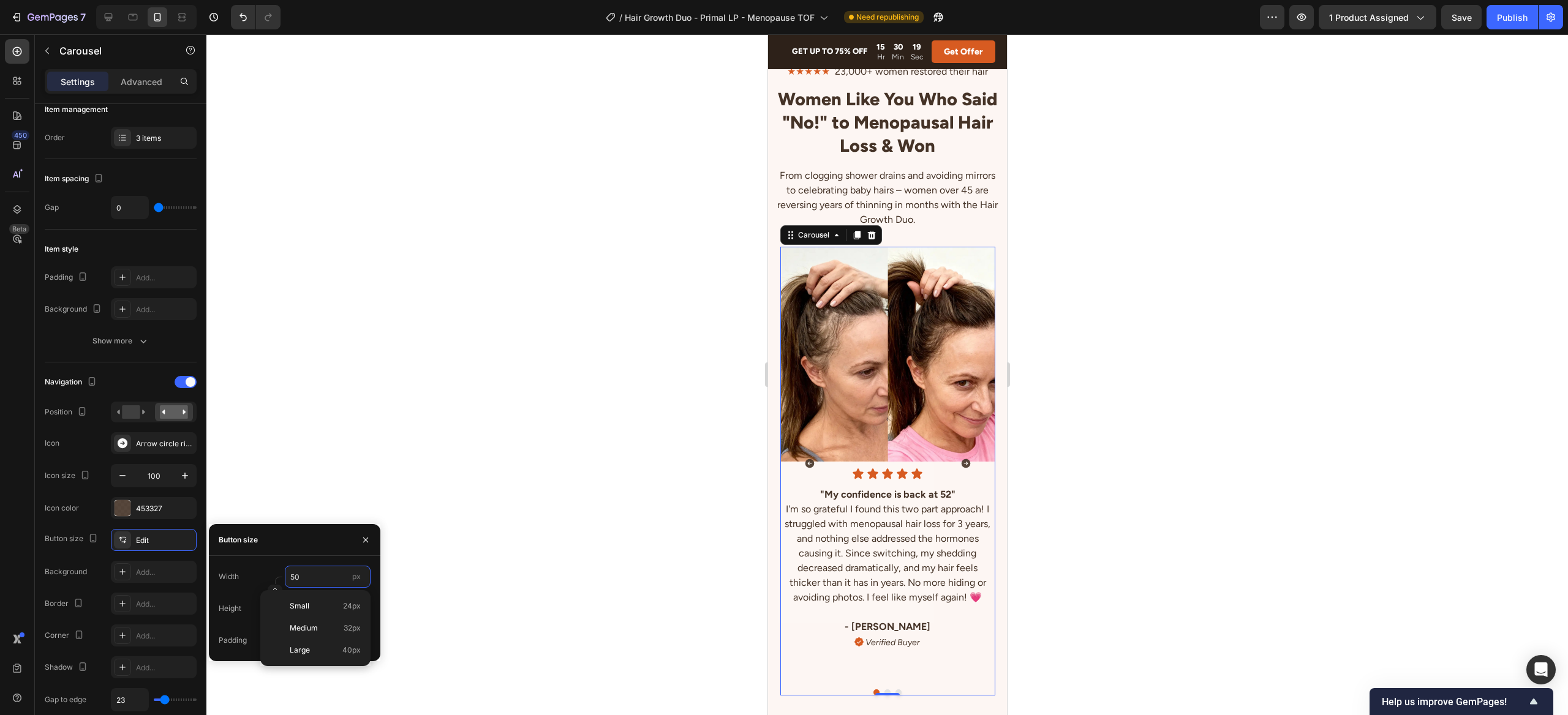
type input "6"
type input "60"
click at [958, 678] on div "Image Icon Icon Icon Icon Icon Icon List "My confidence is back at 52" I'm so g…" at bounding box center [887, 463] width 215 height 433
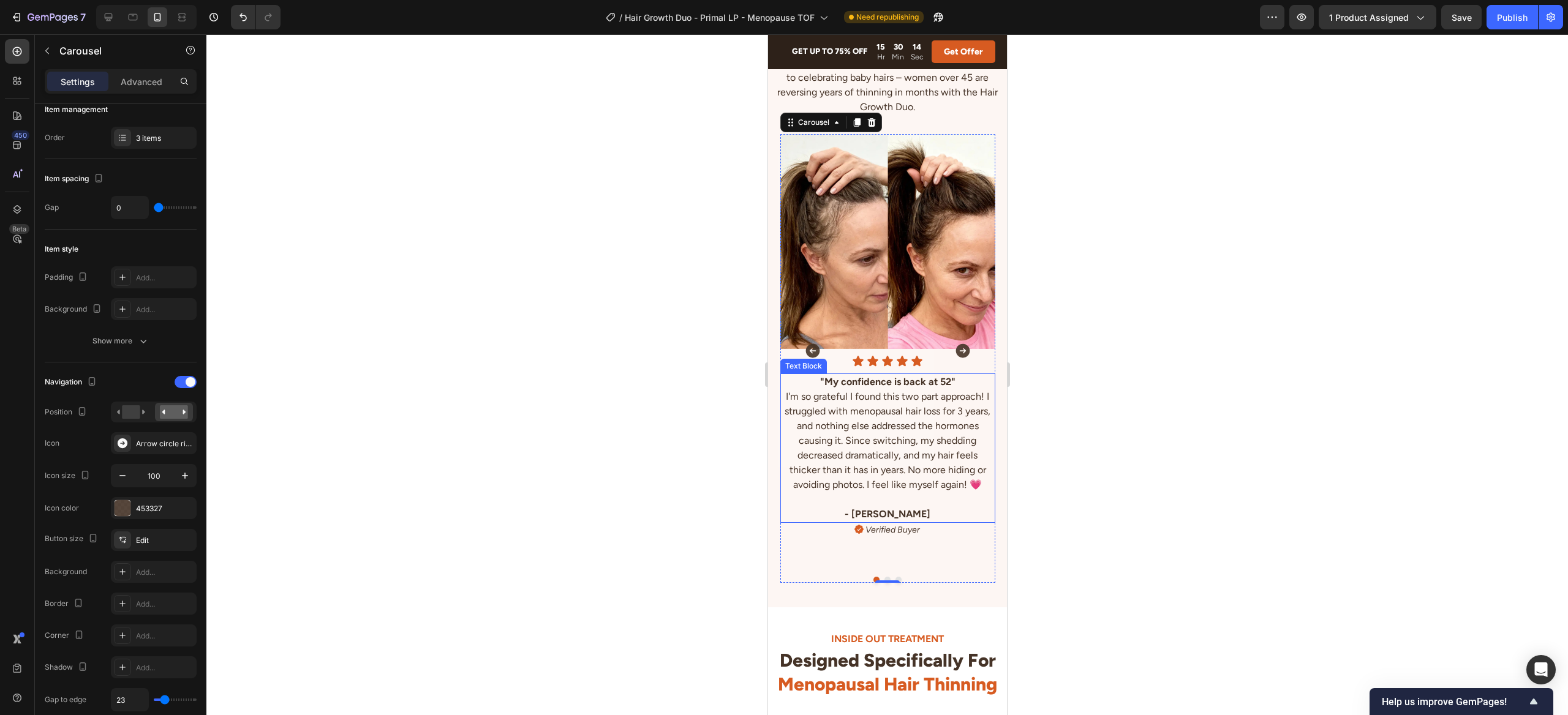
scroll to position [3345, 0]
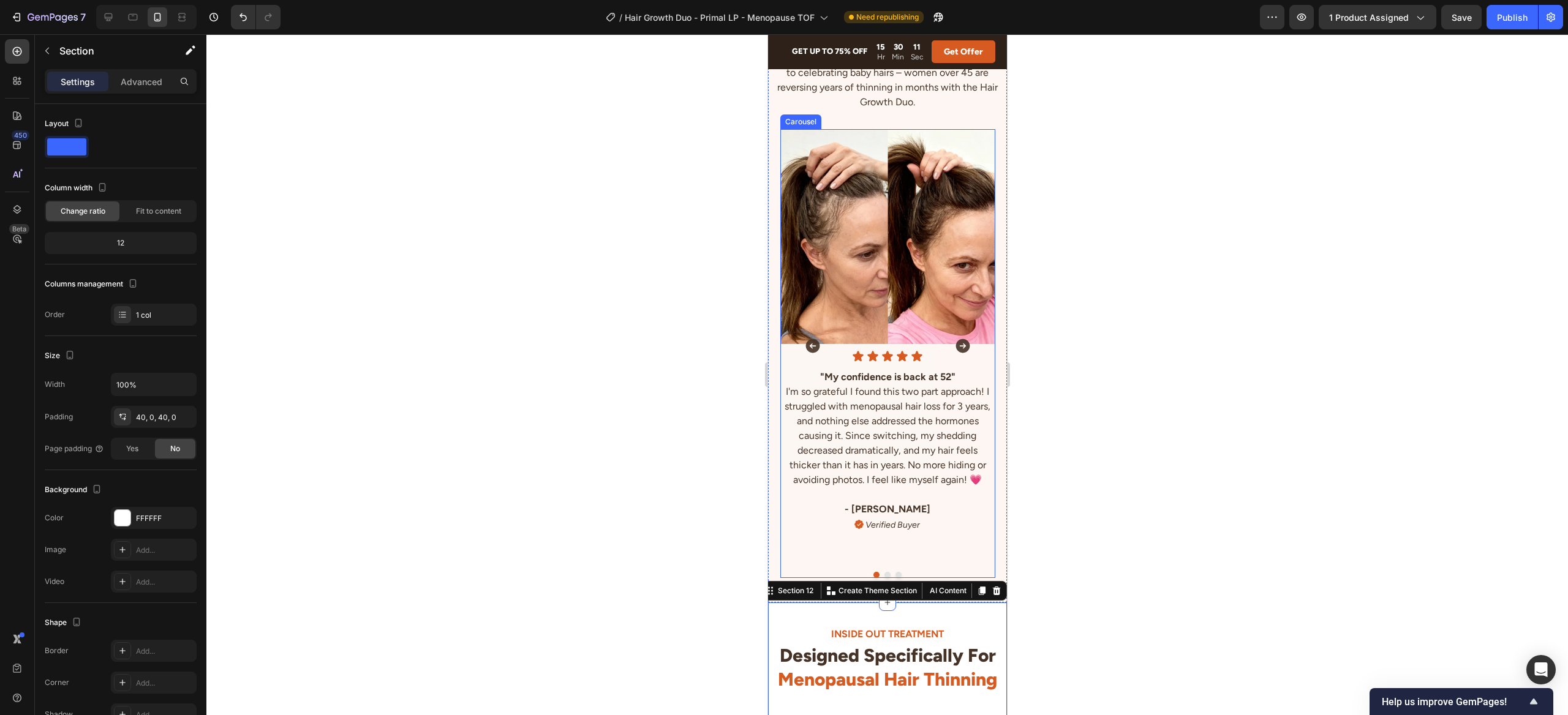
click at [798, 360] on button "Carousel Back Arrow" at bounding box center [812, 346] width 37 height 37
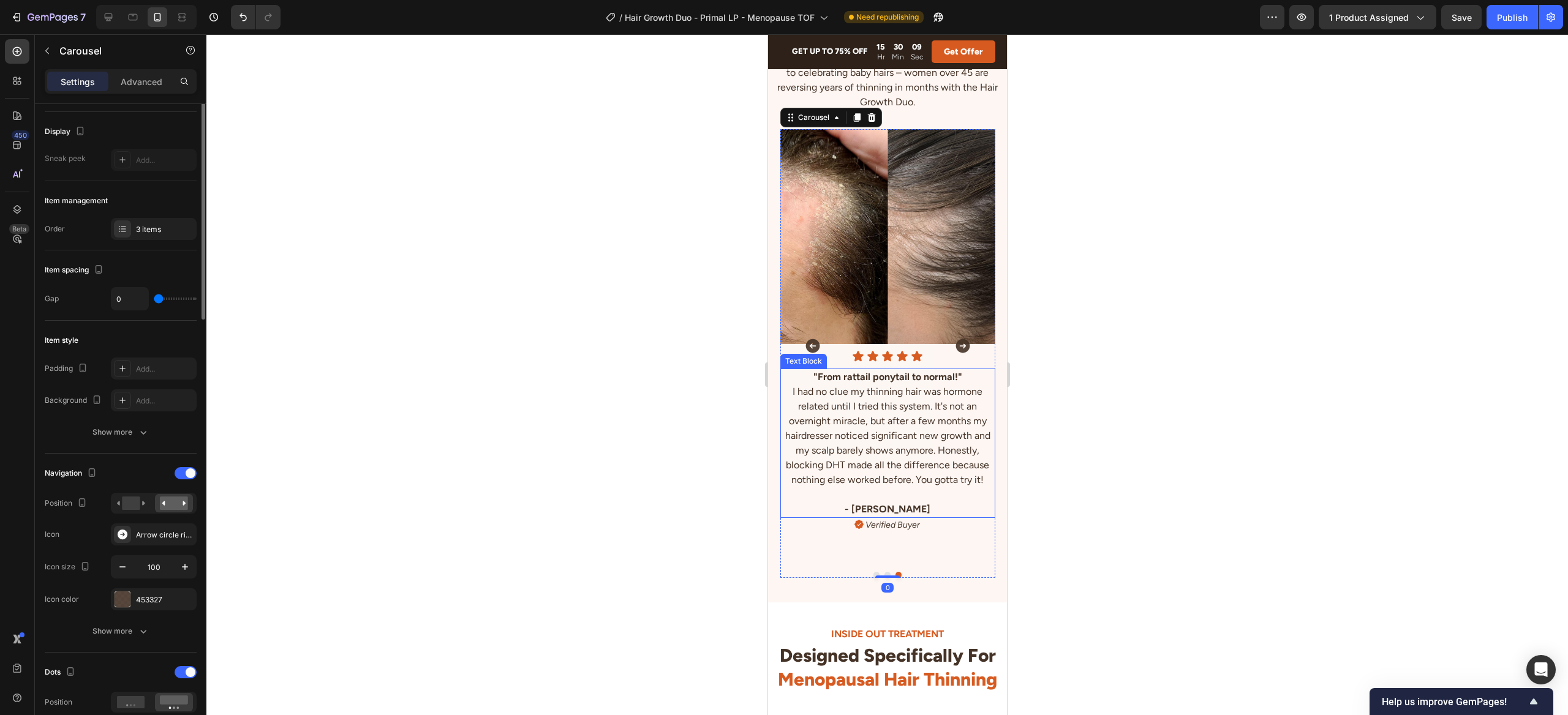
scroll to position [100, 0]
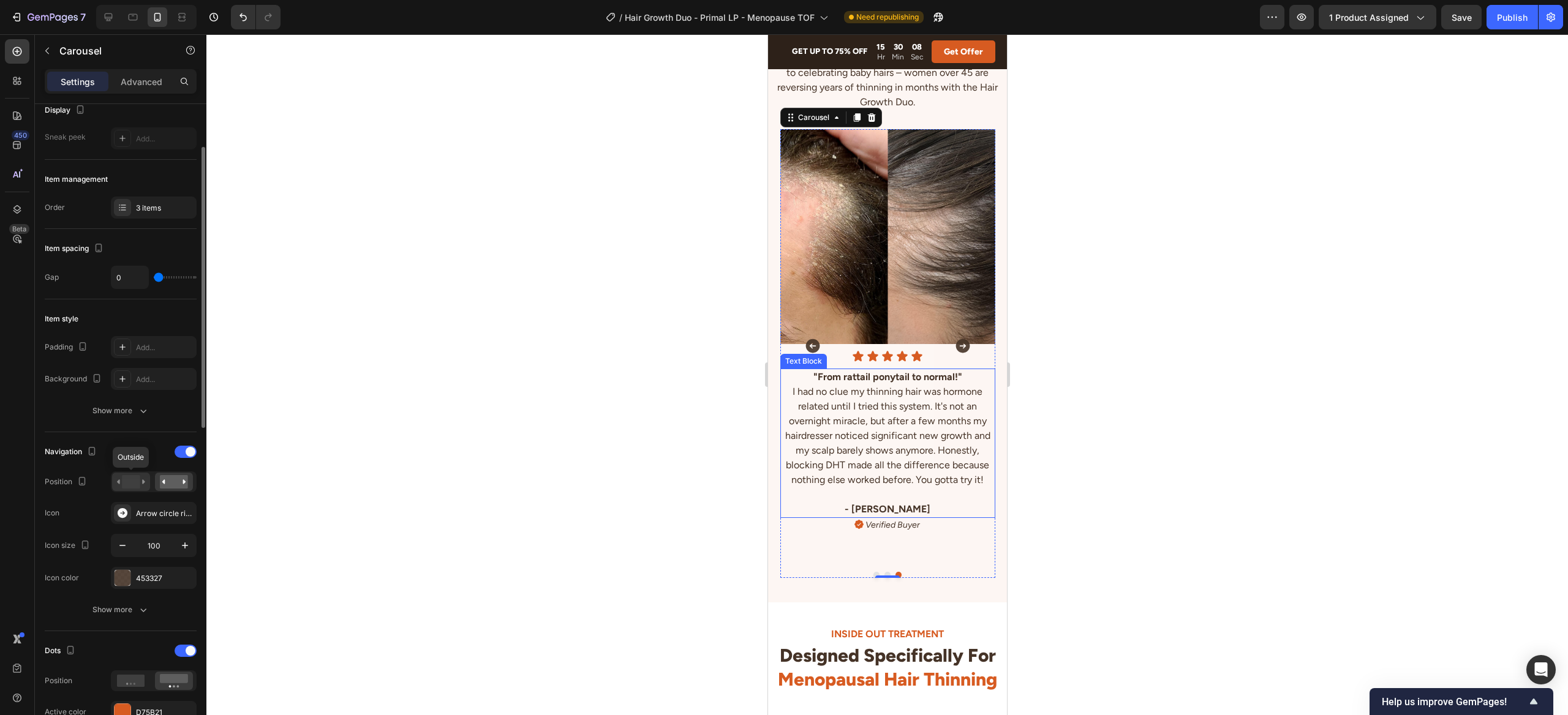
click at [141, 478] on icon at bounding box center [130, 482] width 28 height 14
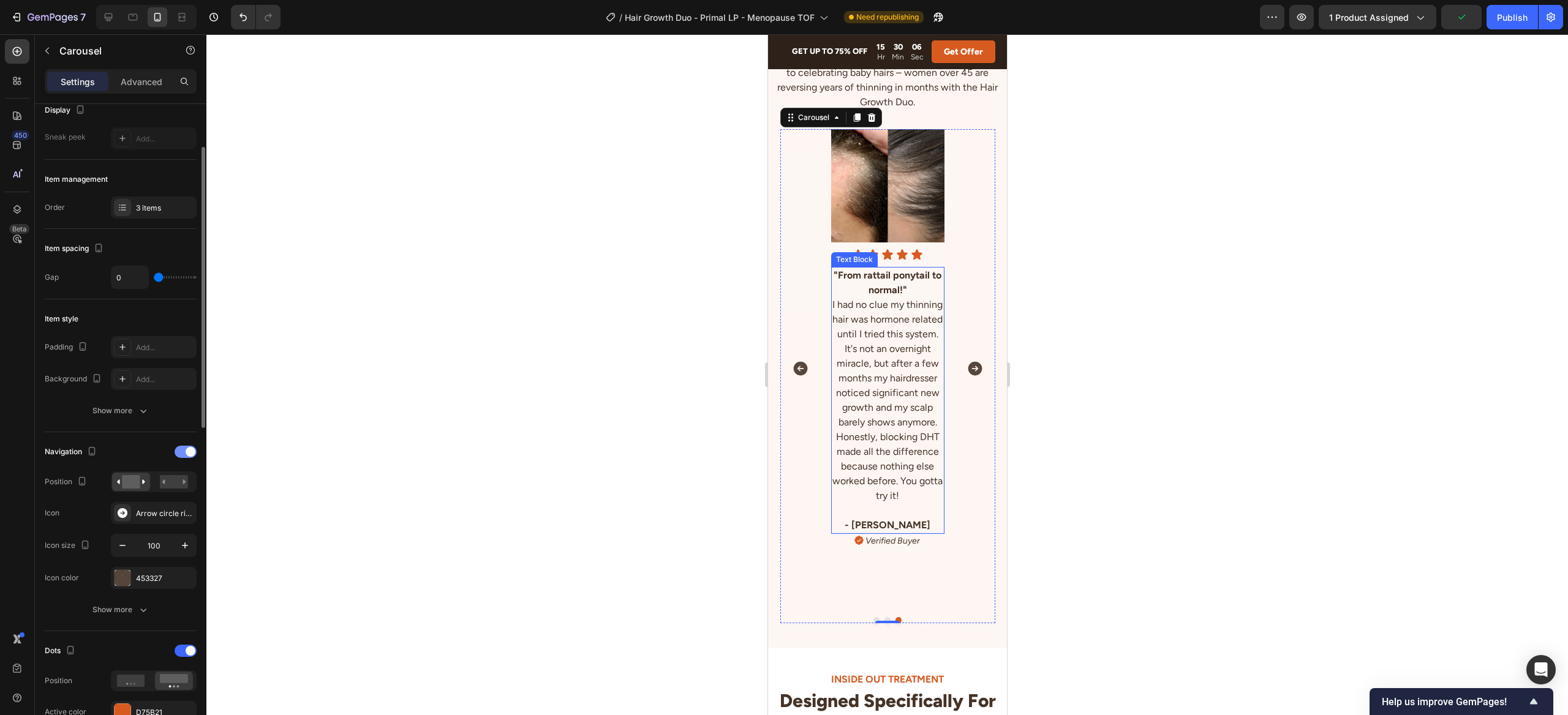
click at [189, 453] on span at bounding box center [190, 452] width 10 height 10
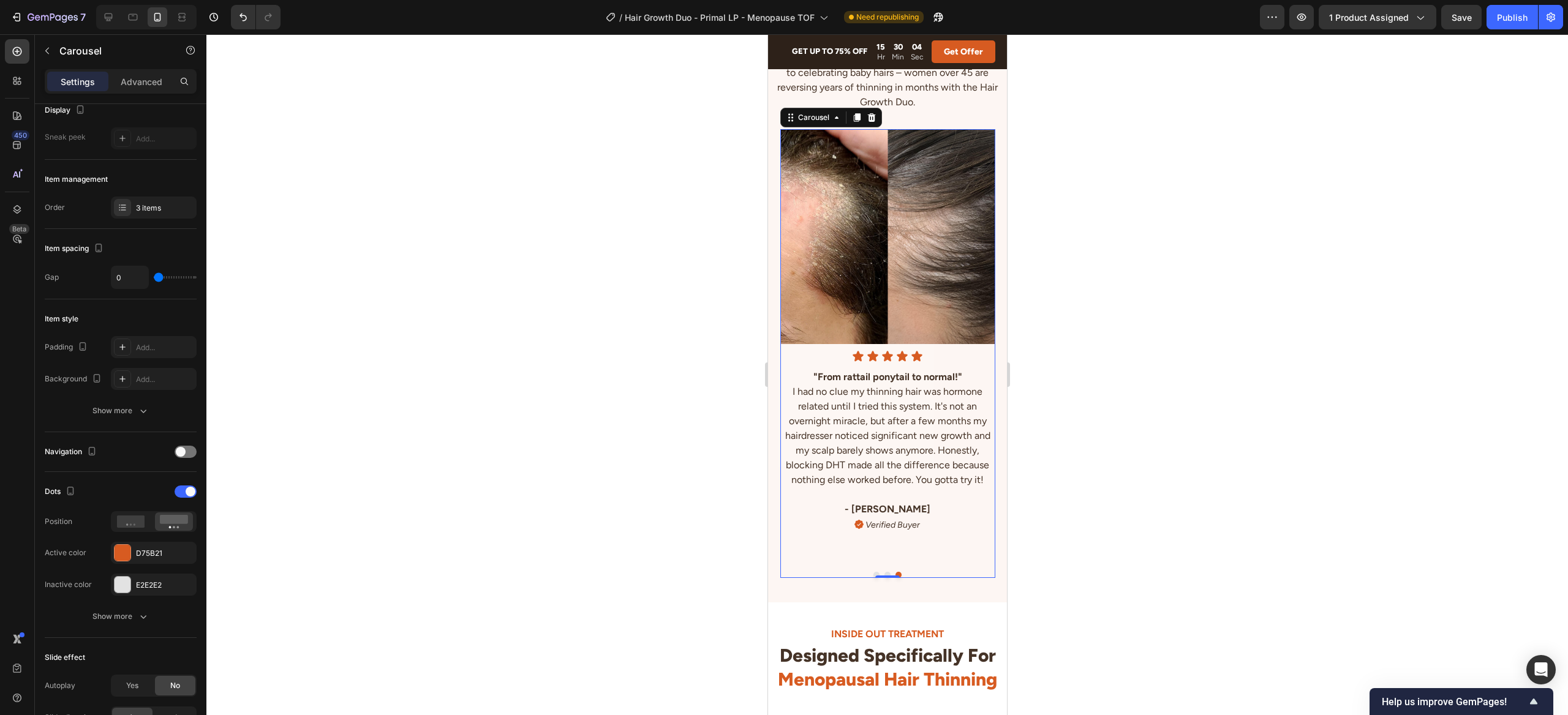
click at [875, 573] on button "Dot" at bounding box center [875, 575] width 6 height 6
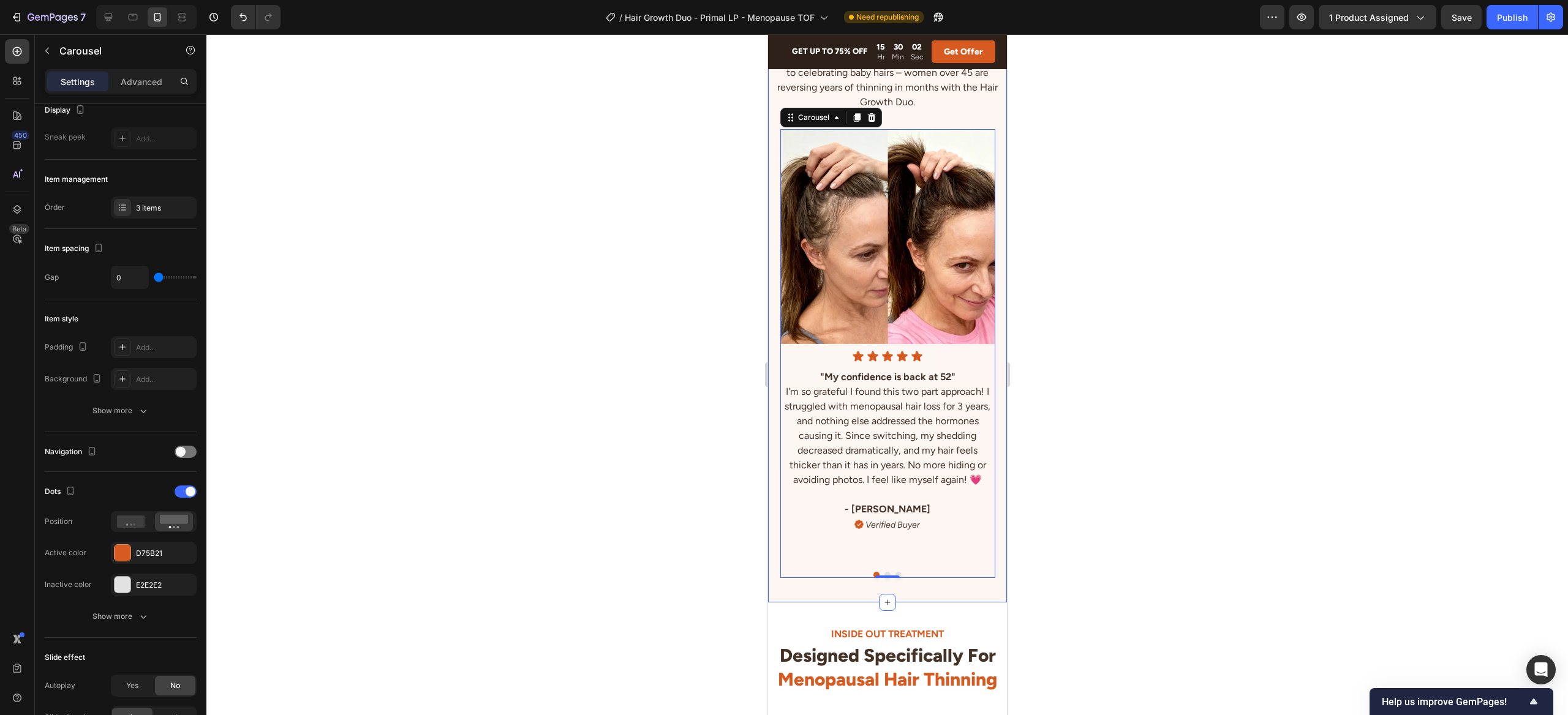
click at [819, 597] on div "★★★★★ 23,000+ women restored their hair Text Block Women Like You Who Said "No!…" at bounding box center [887, 261] width 239 height 682
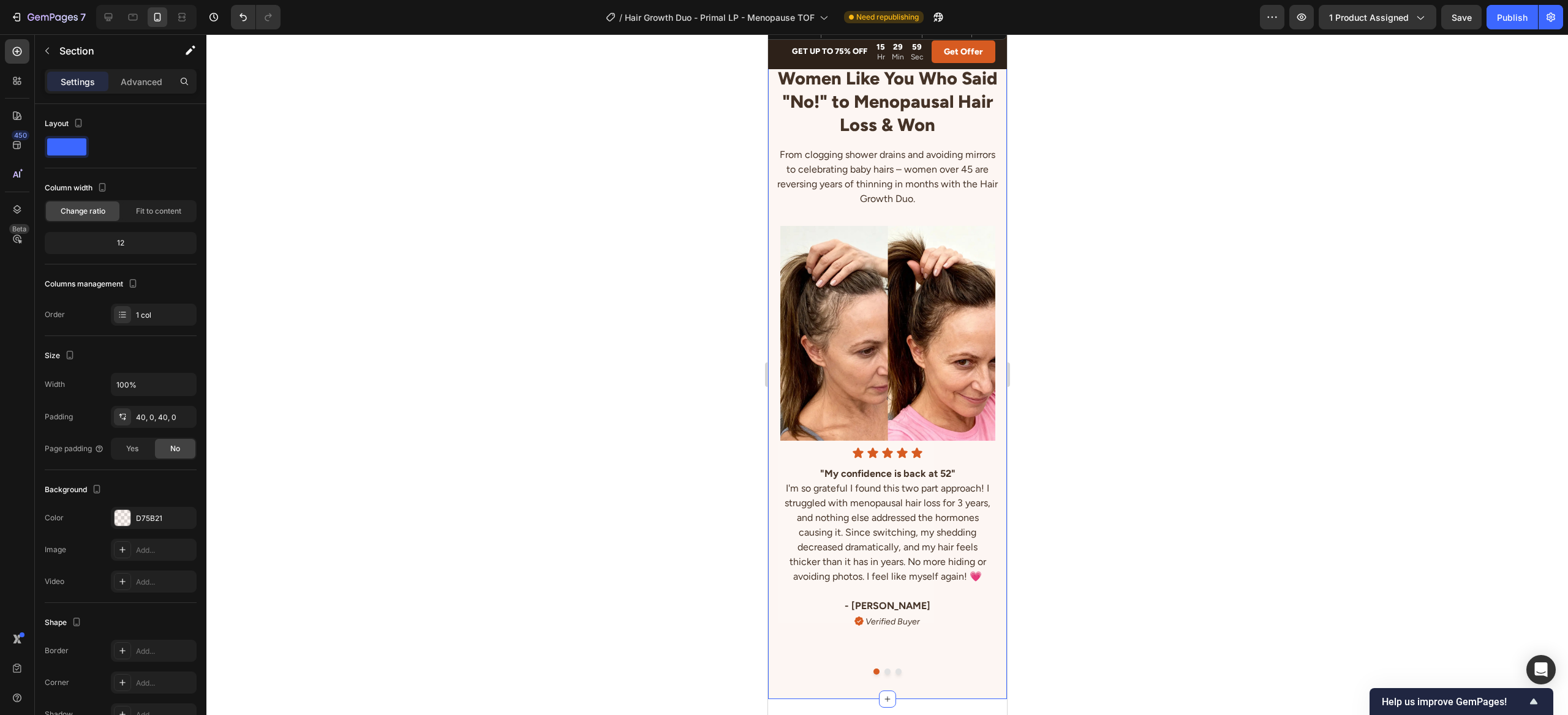
scroll to position [3245, 0]
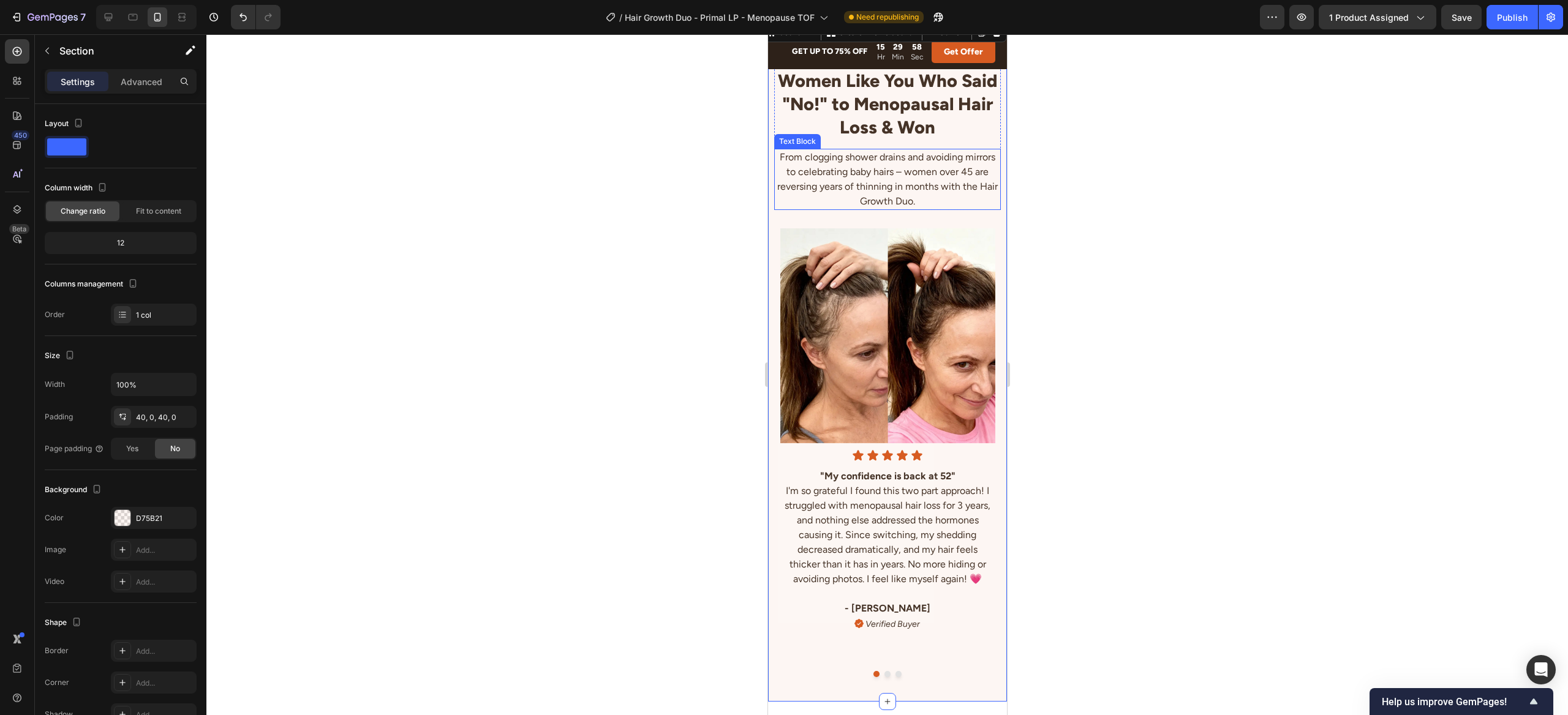
click at [975, 210] on div "From clogging shower drains and avoiding mirrors to celebrating baby hairs – wo…" at bounding box center [887, 179] width 227 height 61
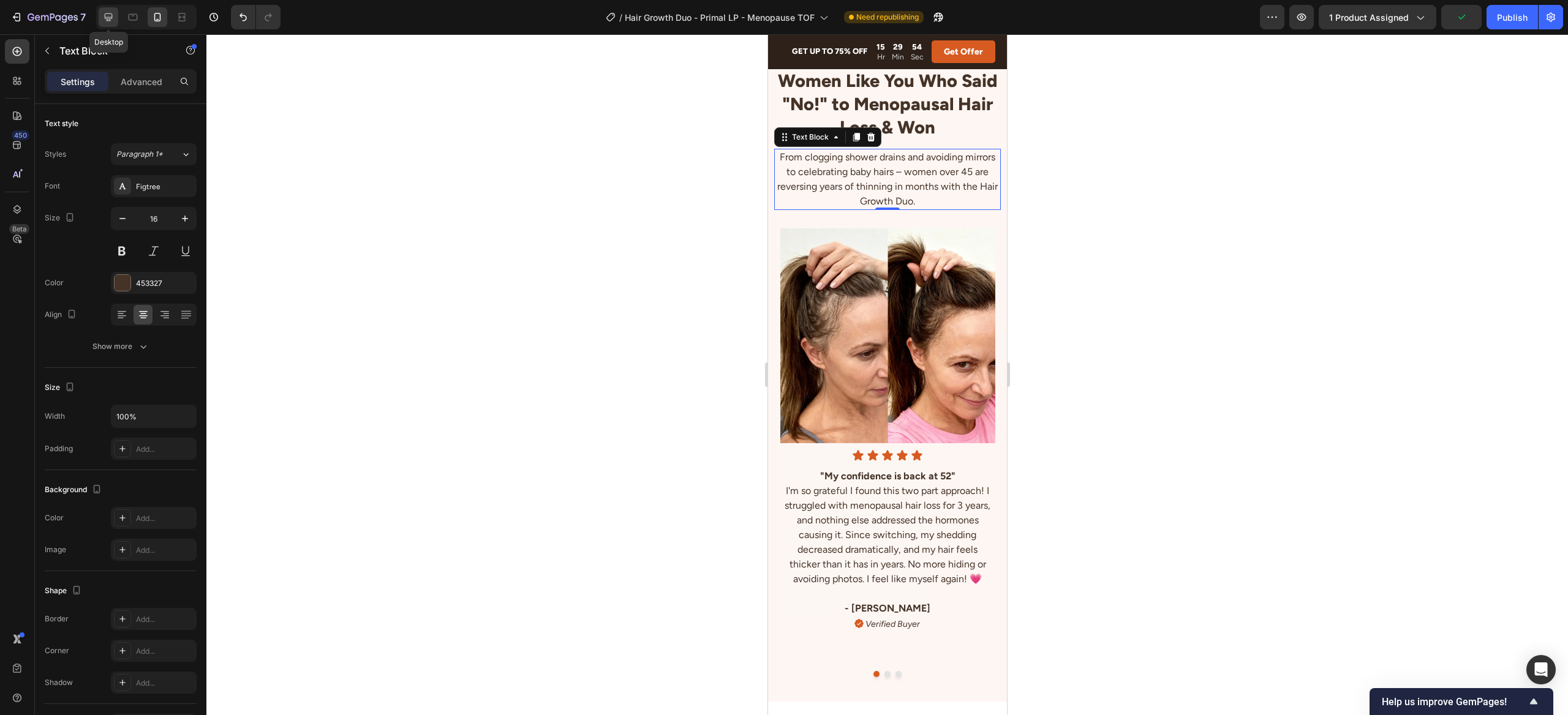
click at [113, 15] on icon at bounding box center [108, 17] width 12 height 12
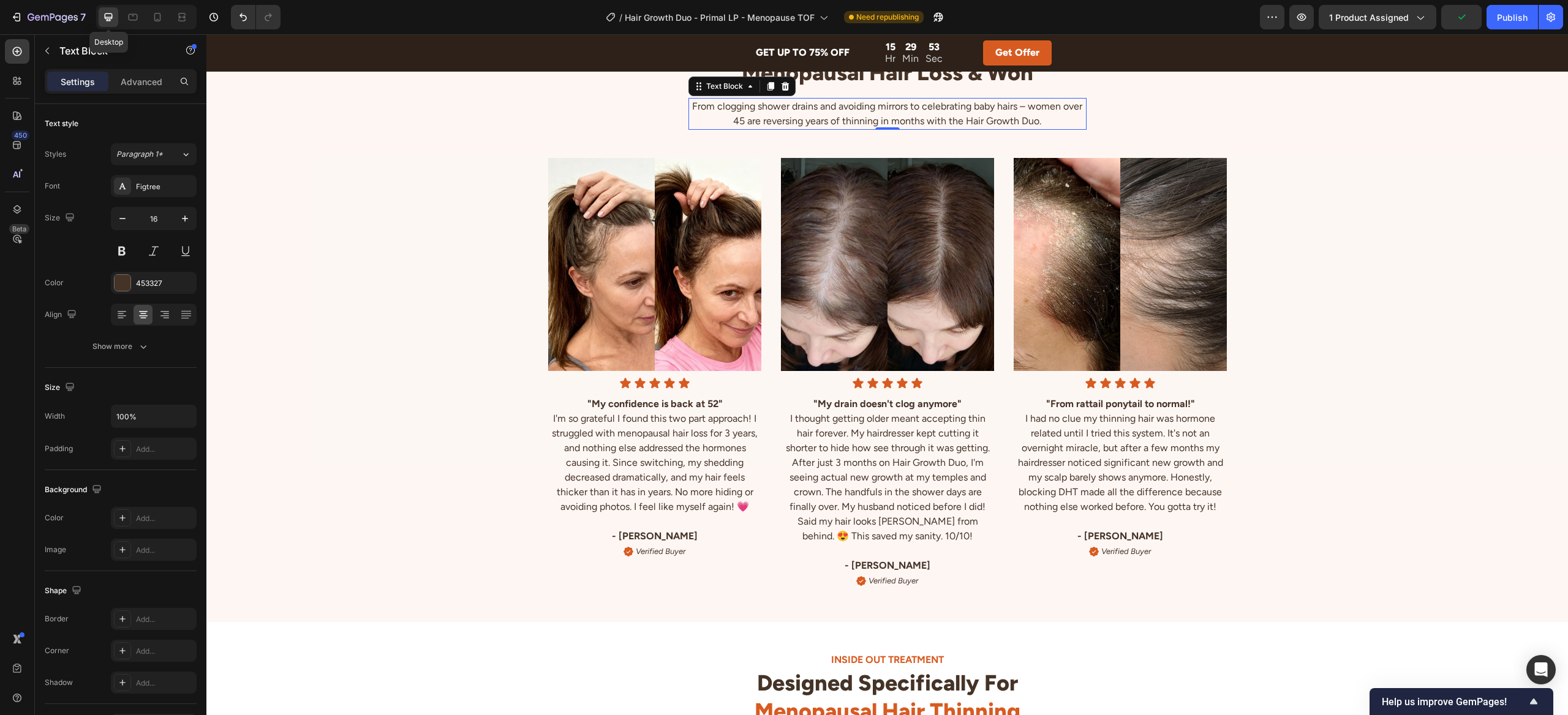
scroll to position [3371, 0]
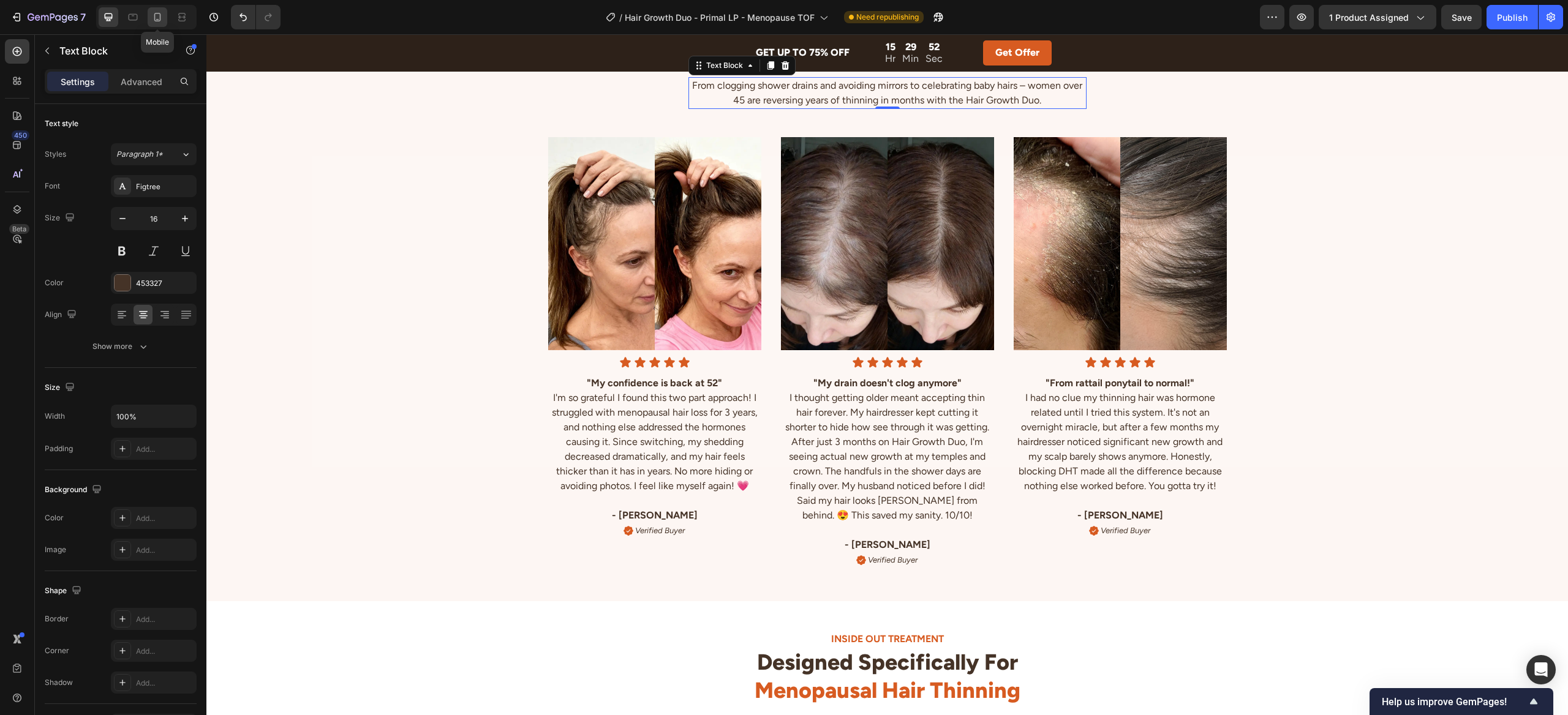
click at [158, 16] on icon at bounding box center [157, 17] width 12 height 12
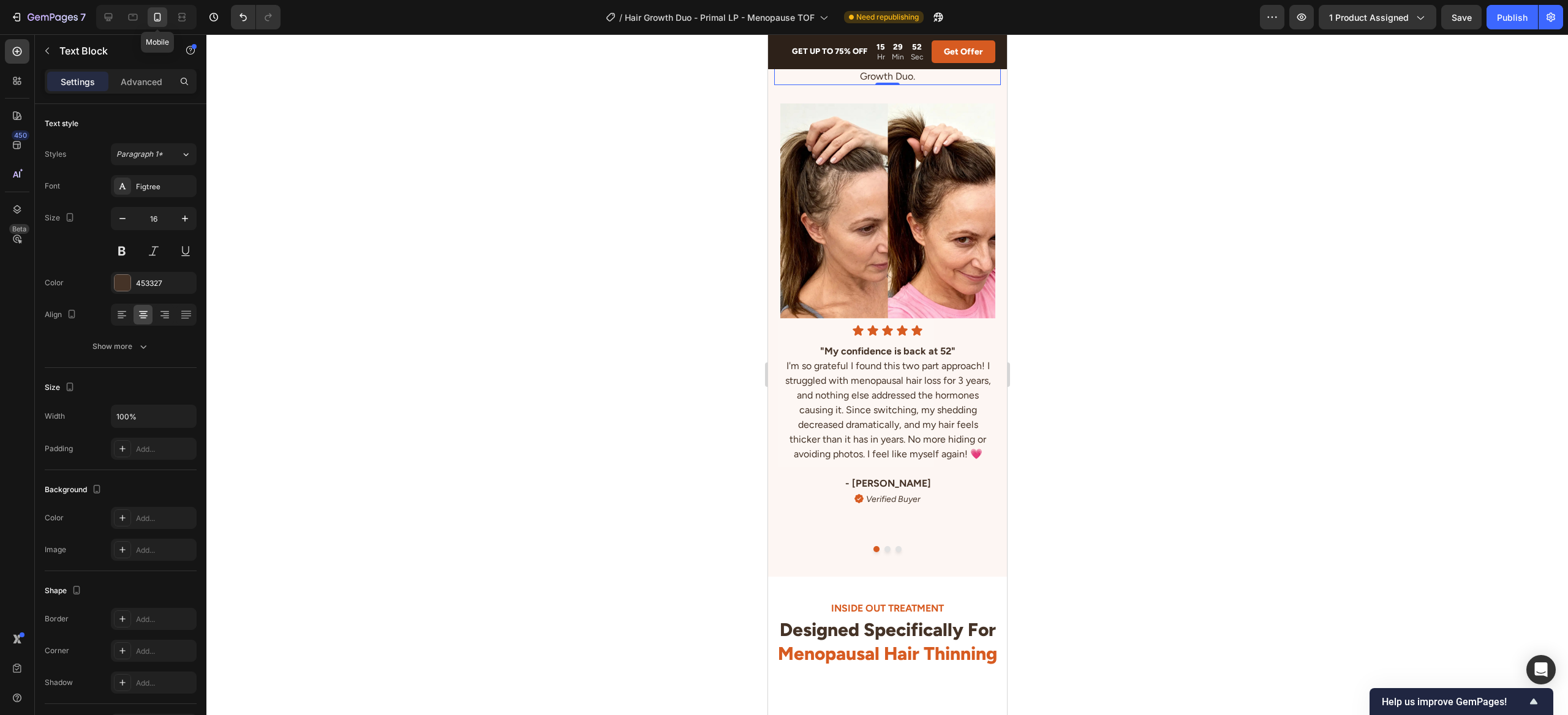
scroll to position [3317, 0]
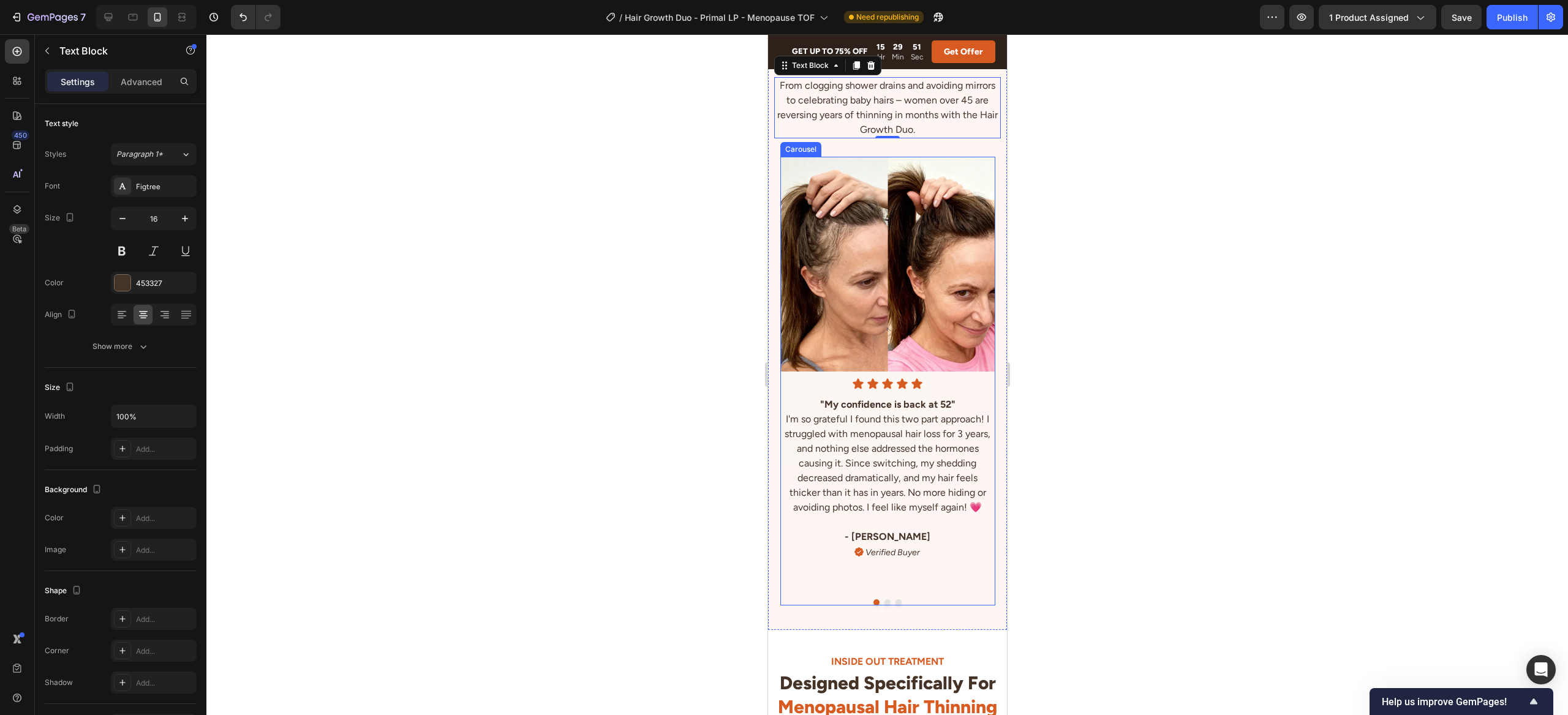
click at [811, 390] on div "Image Icon Icon Icon Icon Icon Icon List "My confidence is back at 52" I'm so g…" at bounding box center [887, 373] width 215 height 433
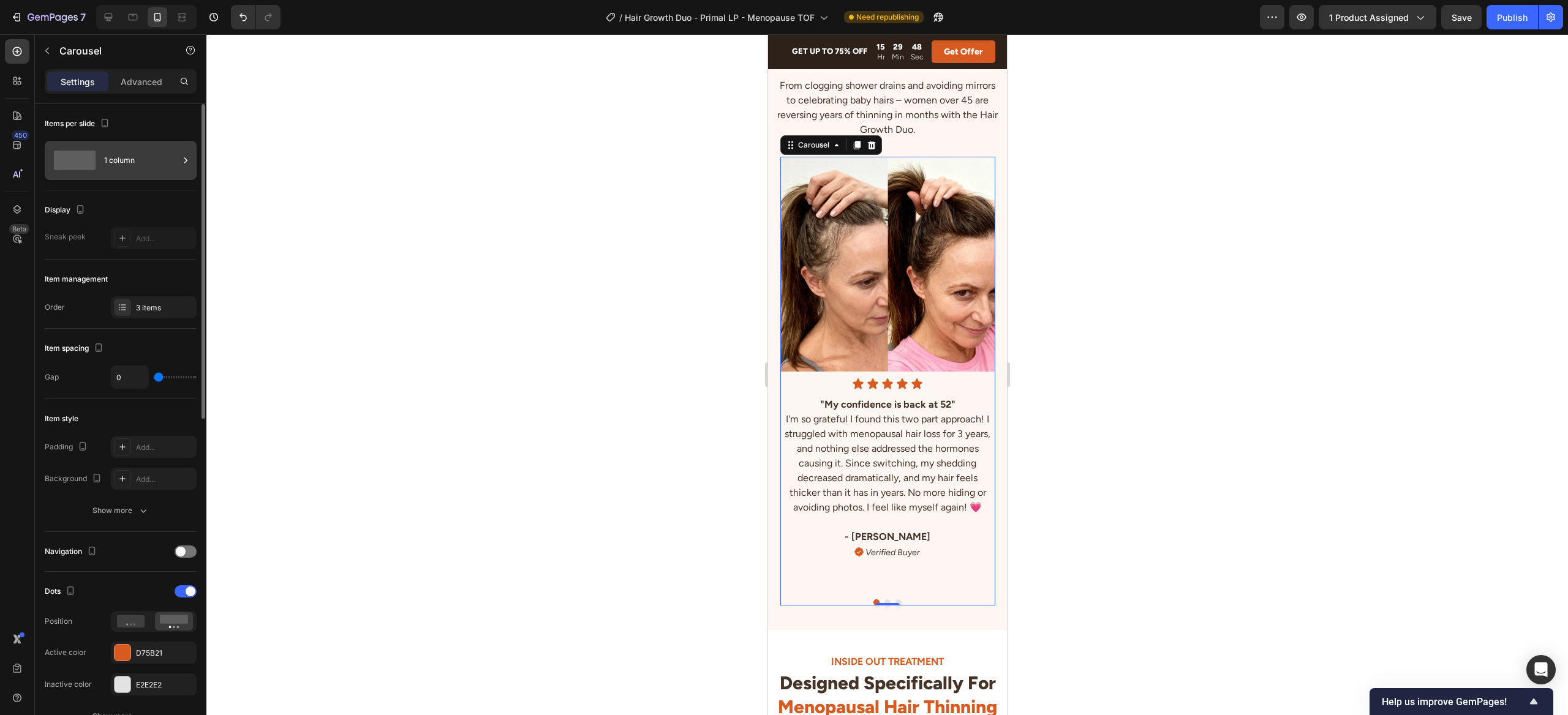
click at [143, 173] on div "1 column" at bounding box center [142, 160] width 75 height 28
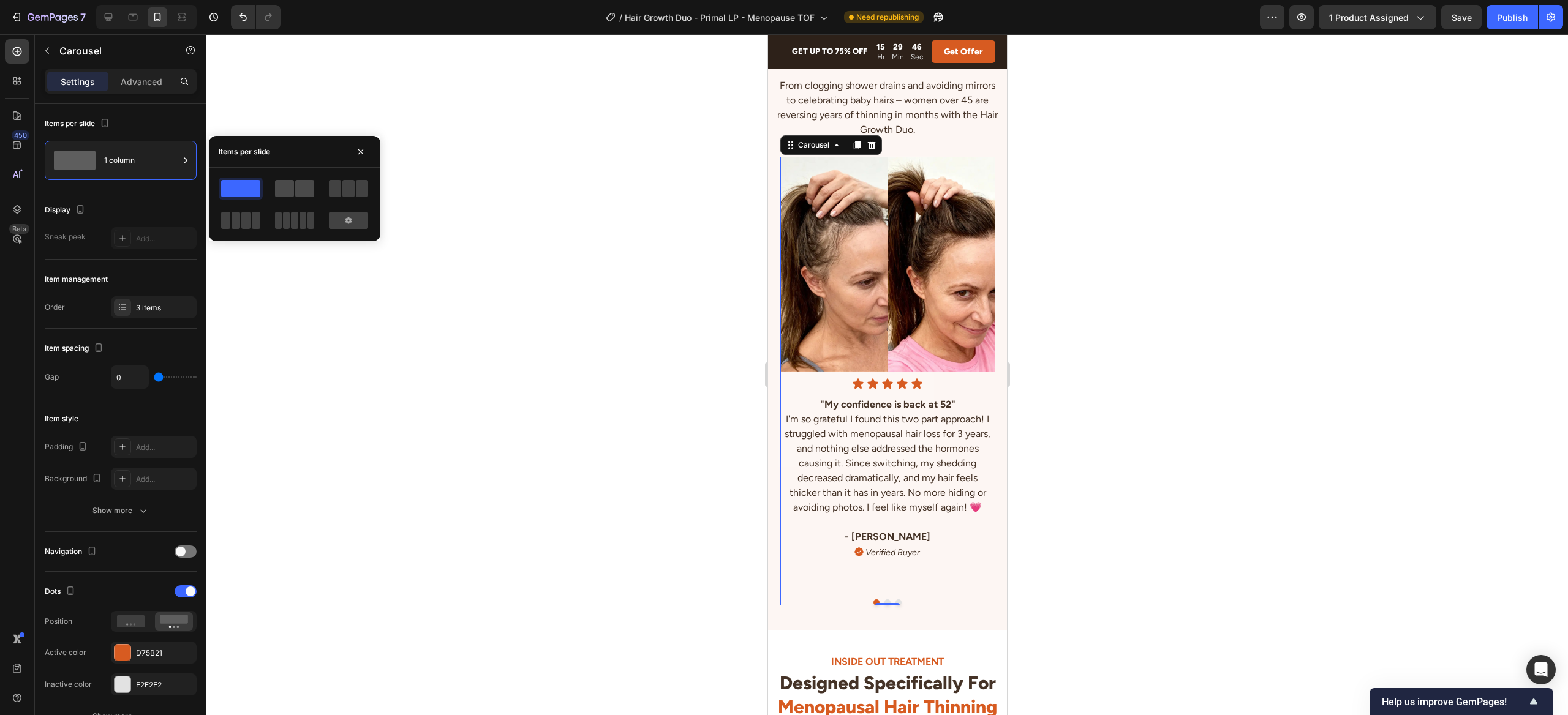
click at [283, 186] on span at bounding box center [284, 189] width 19 height 17
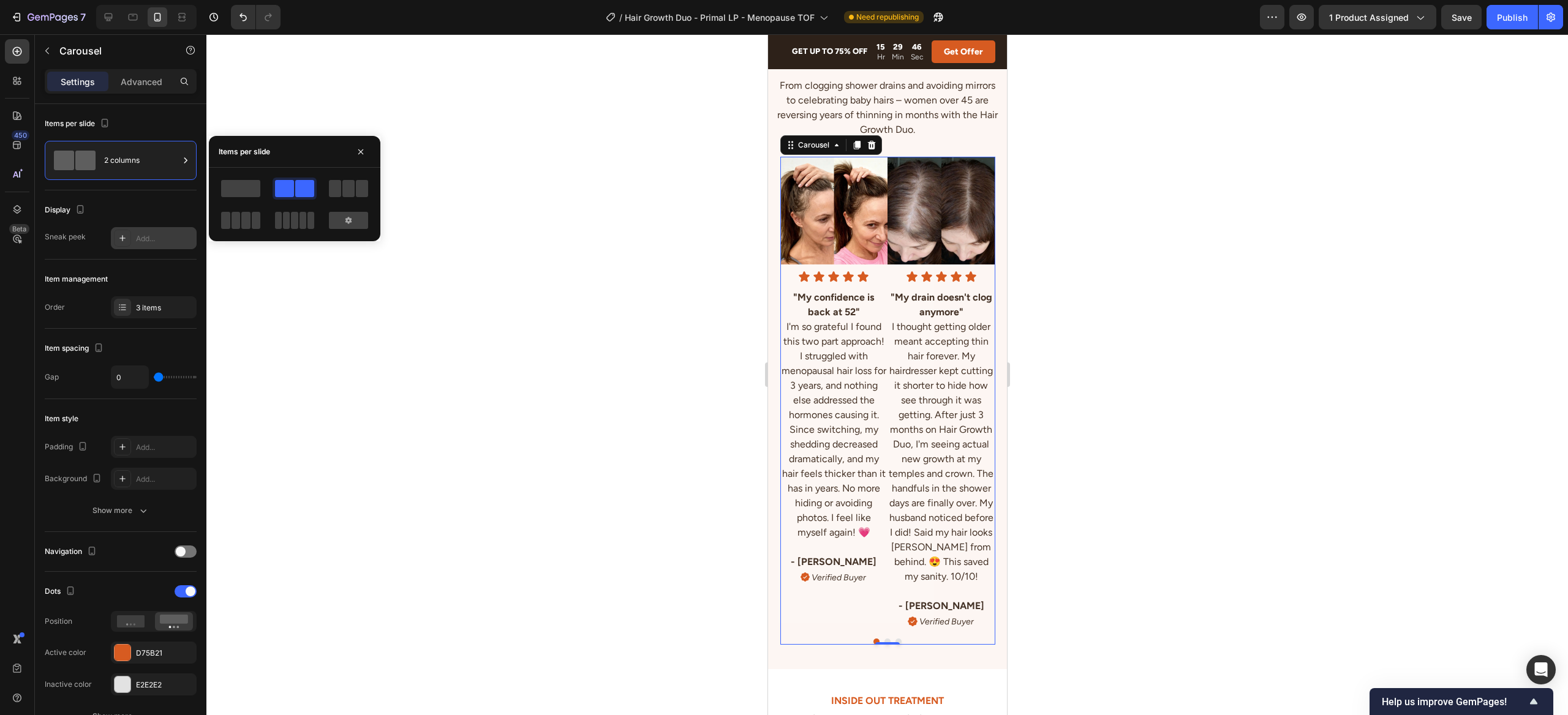
click at [149, 241] on div "Add..." at bounding box center [165, 239] width 58 height 11
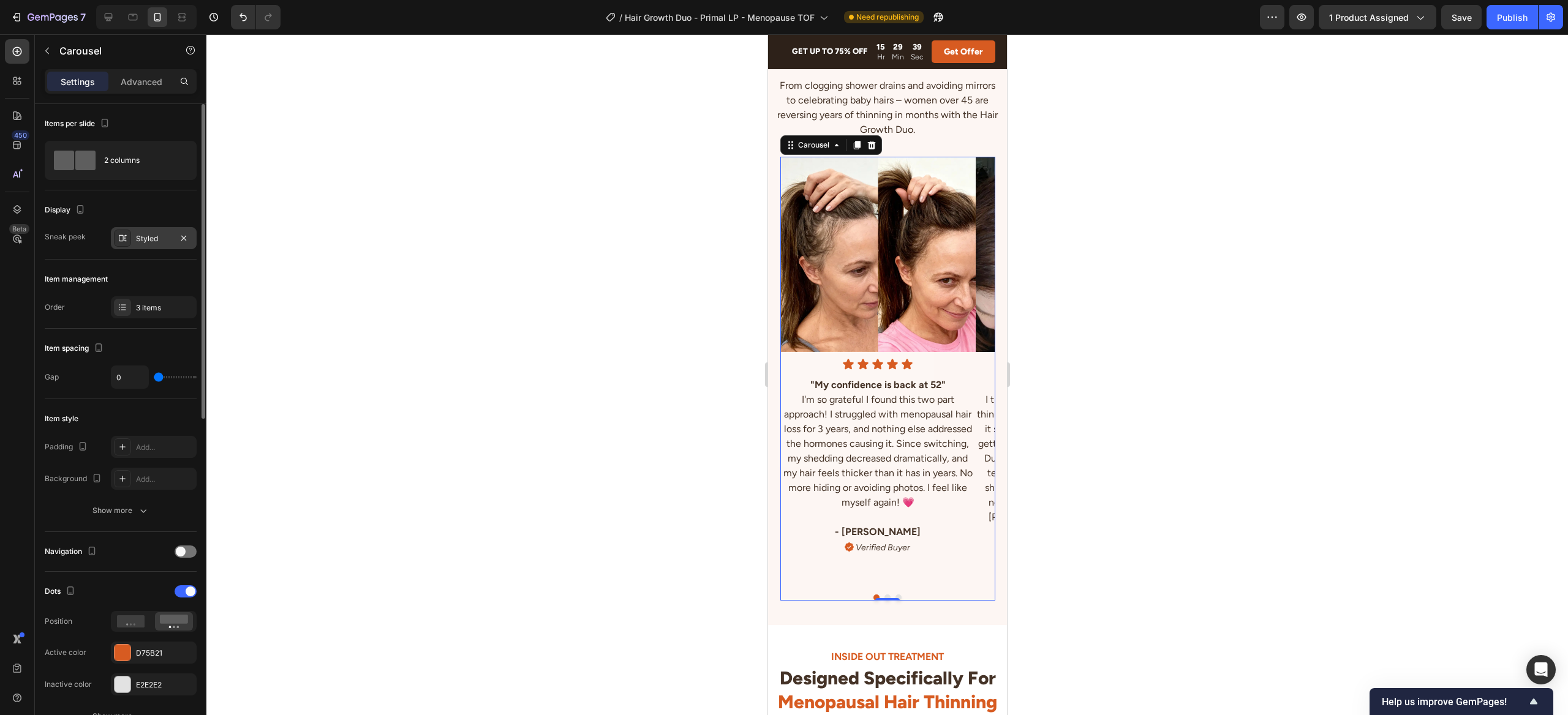
click at [174, 359] on div "Item spacing Gap 0" at bounding box center [121, 364] width 152 height 70
type input "6"
type input "28"
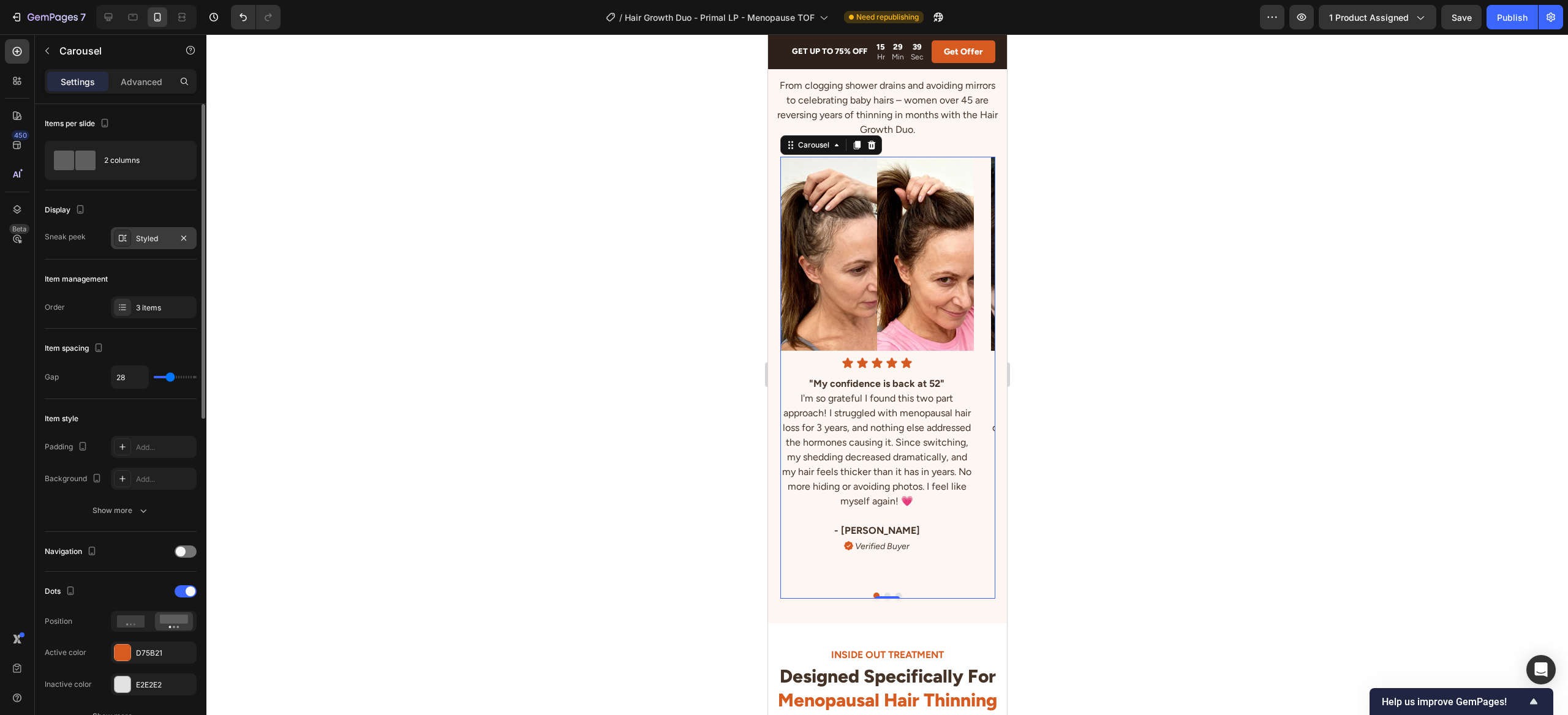
type input "36"
type input "30"
type input "25"
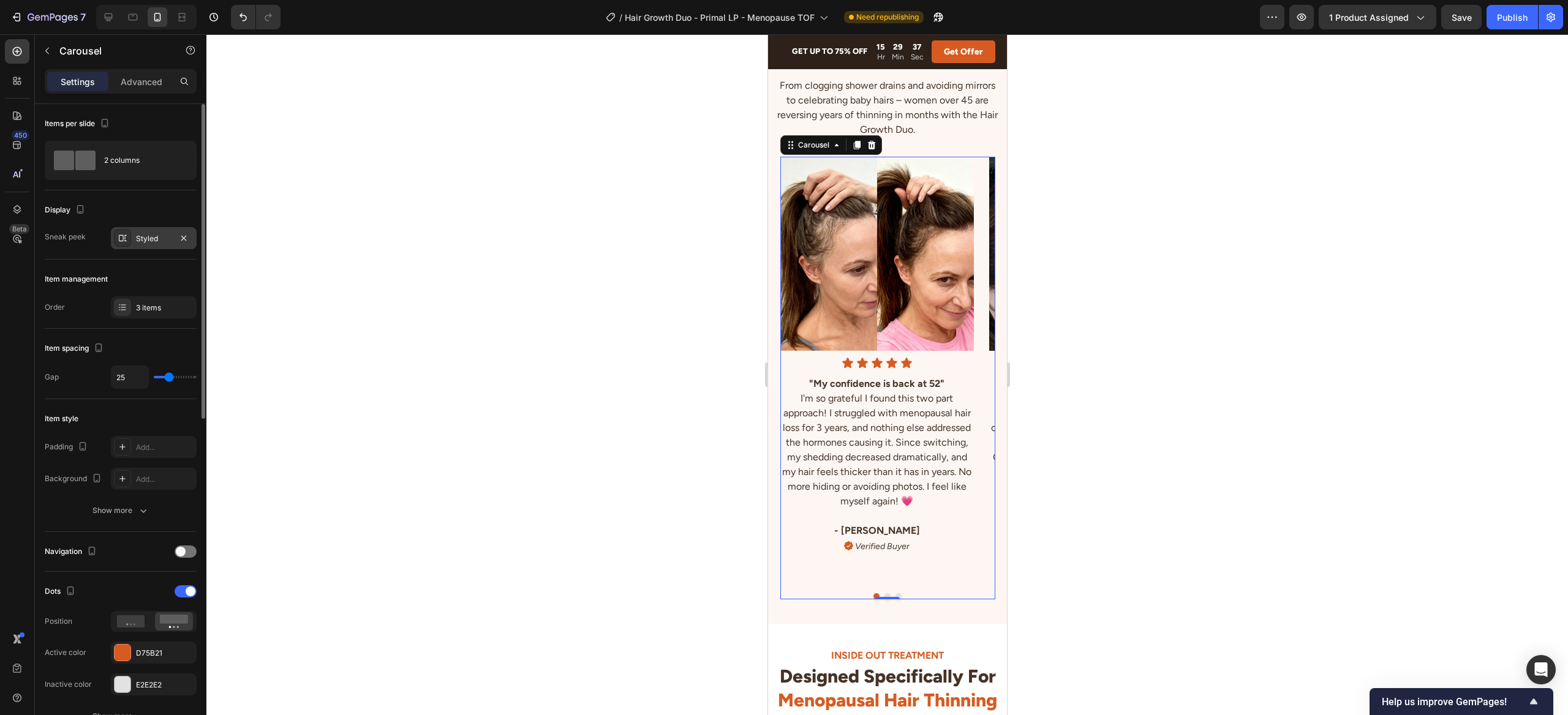
type input "25"
click at [168, 376] on input "range" at bounding box center [174, 377] width 43 height 3
click at [170, 244] on div "Styled" at bounding box center [153, 239] width 35 height 11
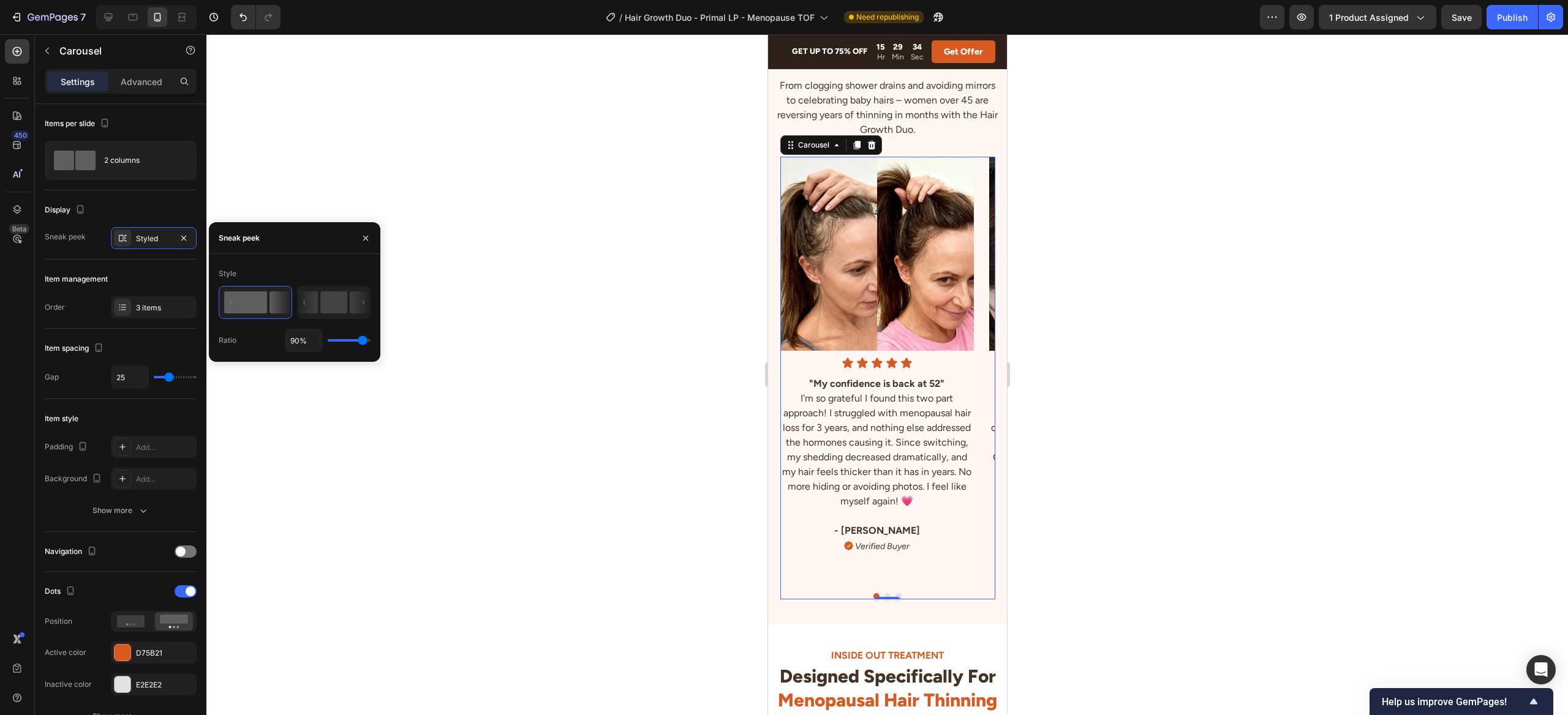
type input "92%"
type input "92"
type input "95%"
type input "95"
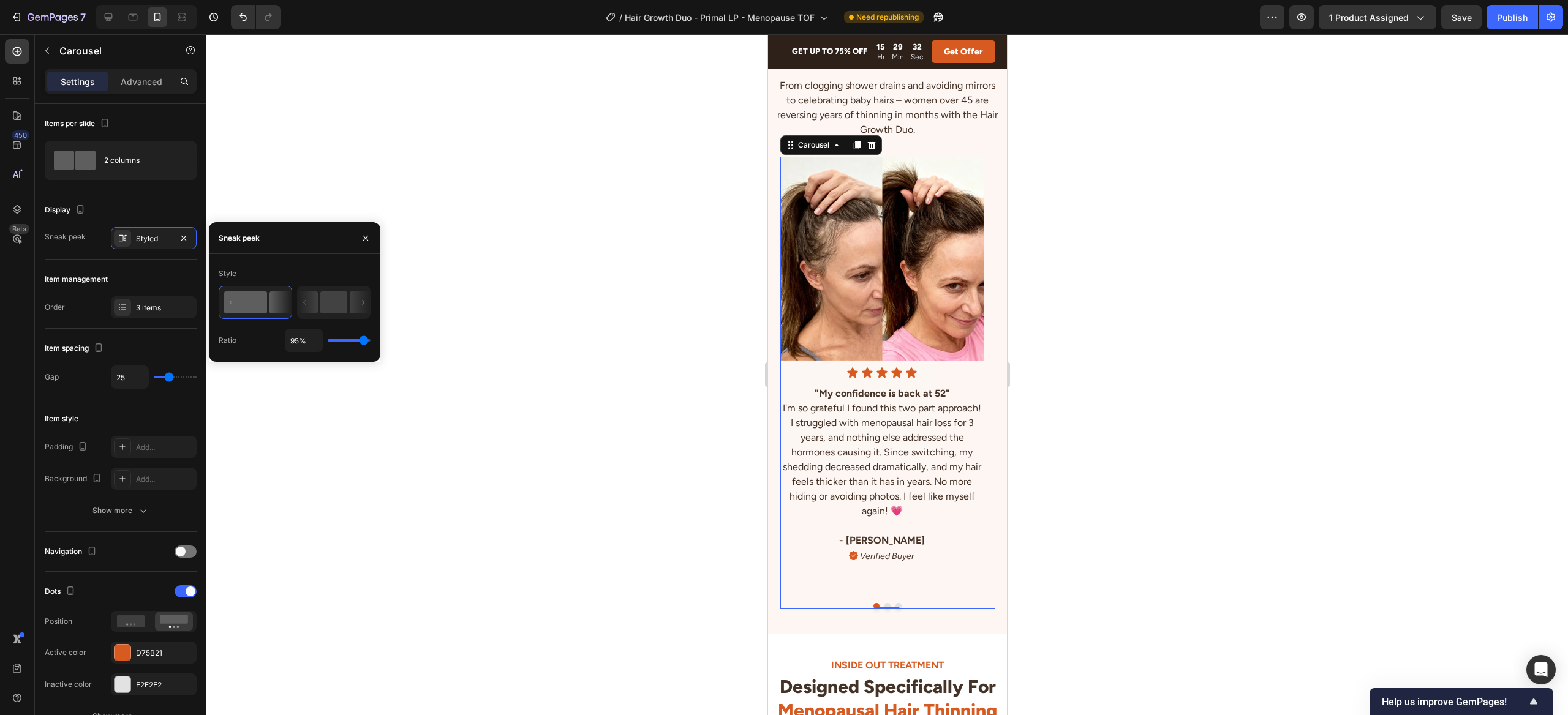
type input "100%"
type input "100"
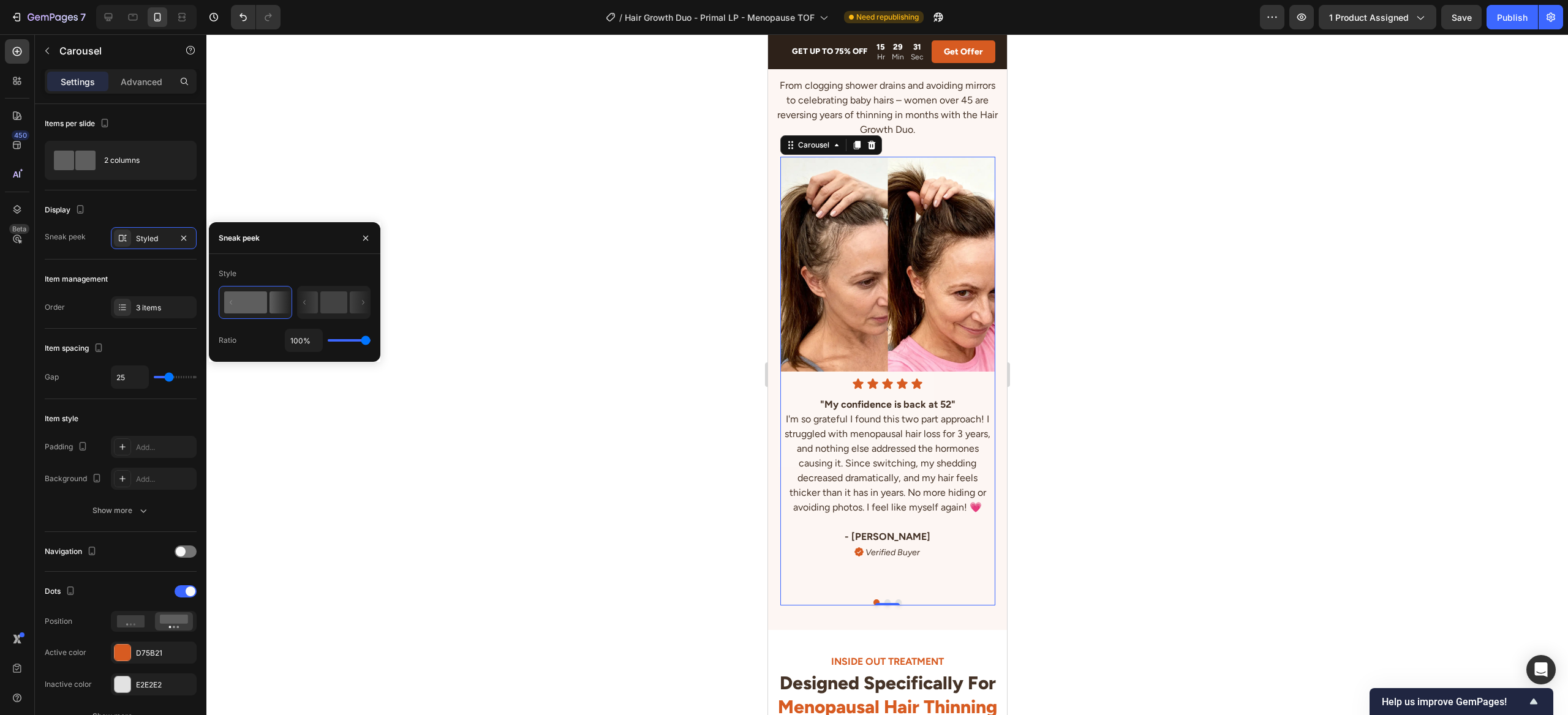
type input "99%"
type input "99"
type input "96%"
type input "96"
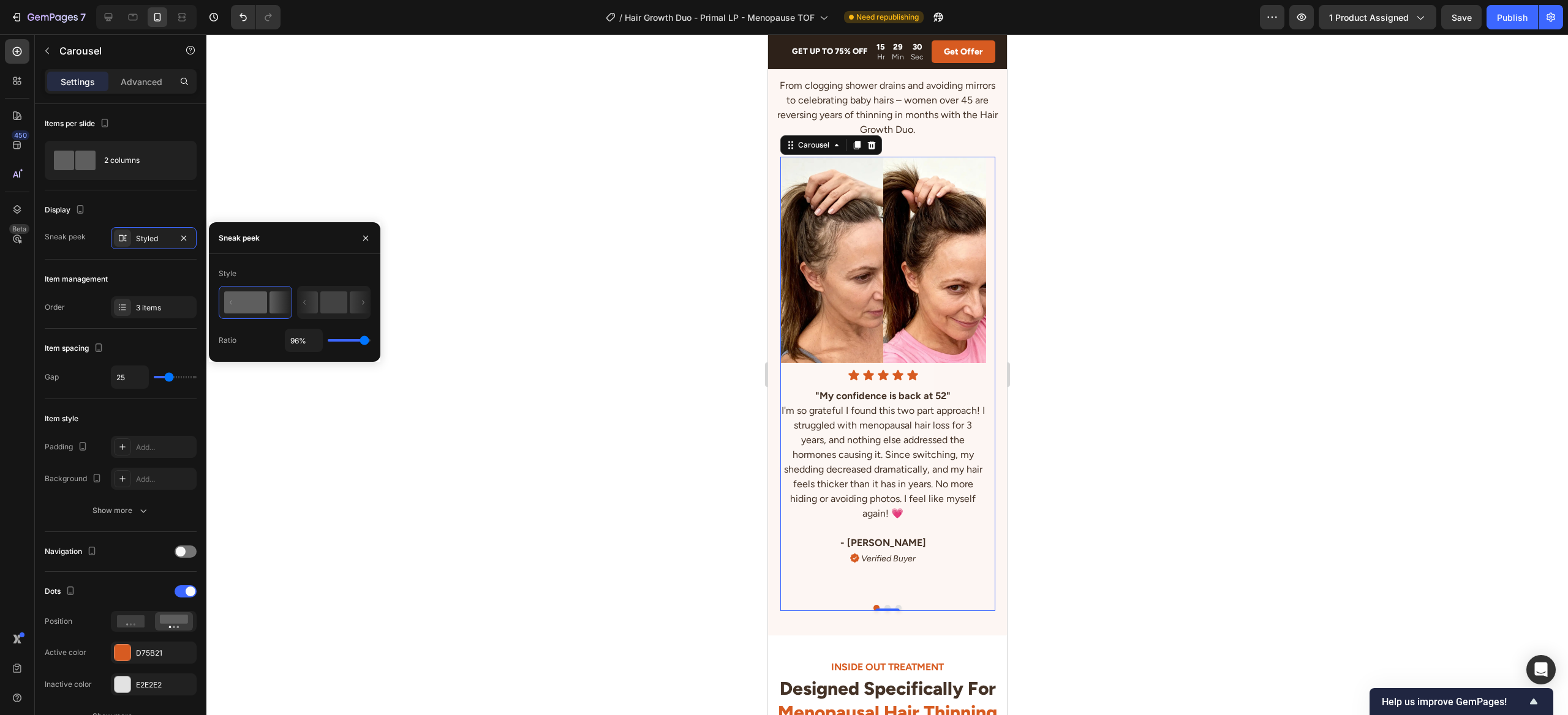
type input "95%"
type input "95"
click at [364, 341] on input "range" at bounding box center [349, 341] width 43 height 3
type input "23"
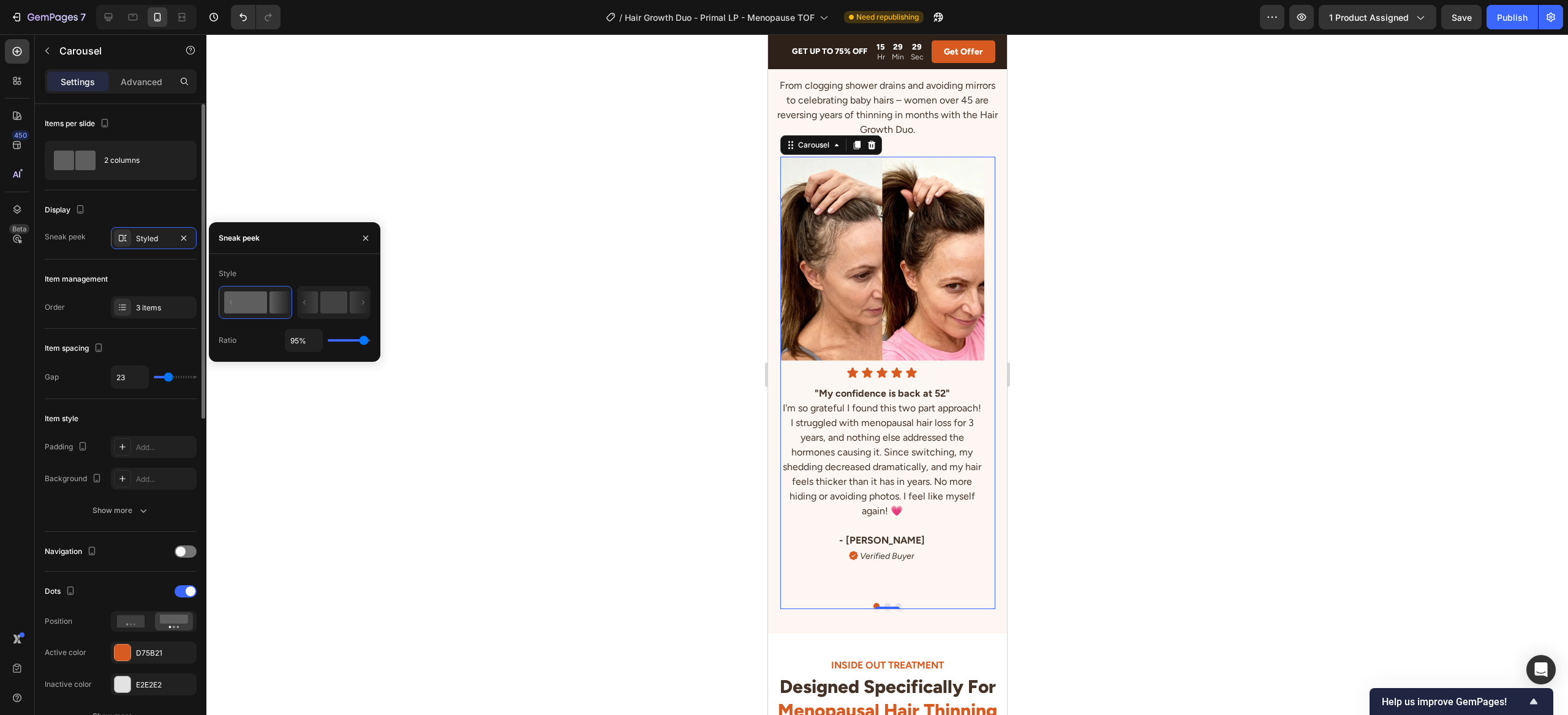
click at [168, 377] on input "range" at bounding box center [174, 377] width 43 height 3
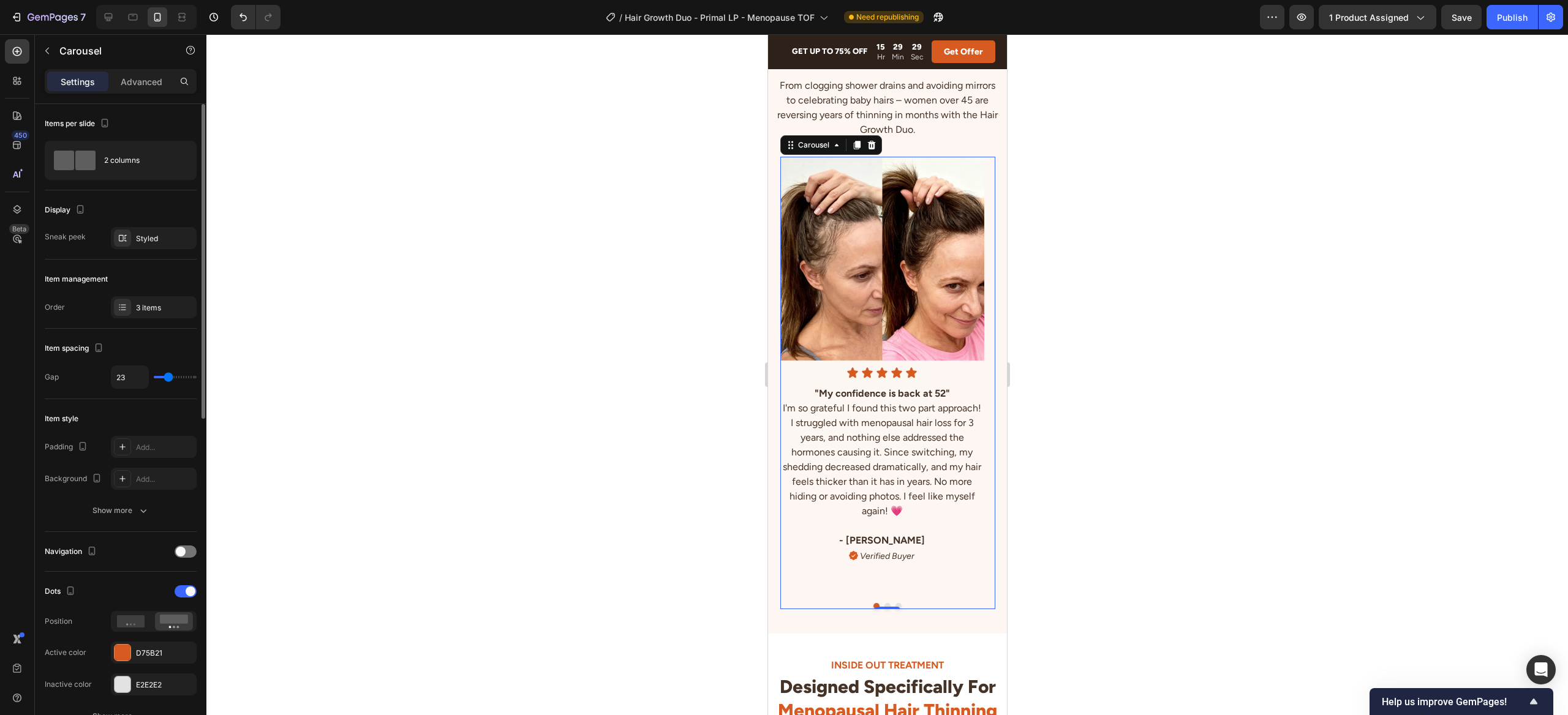
type input "19"
type input "18"
type input "17"
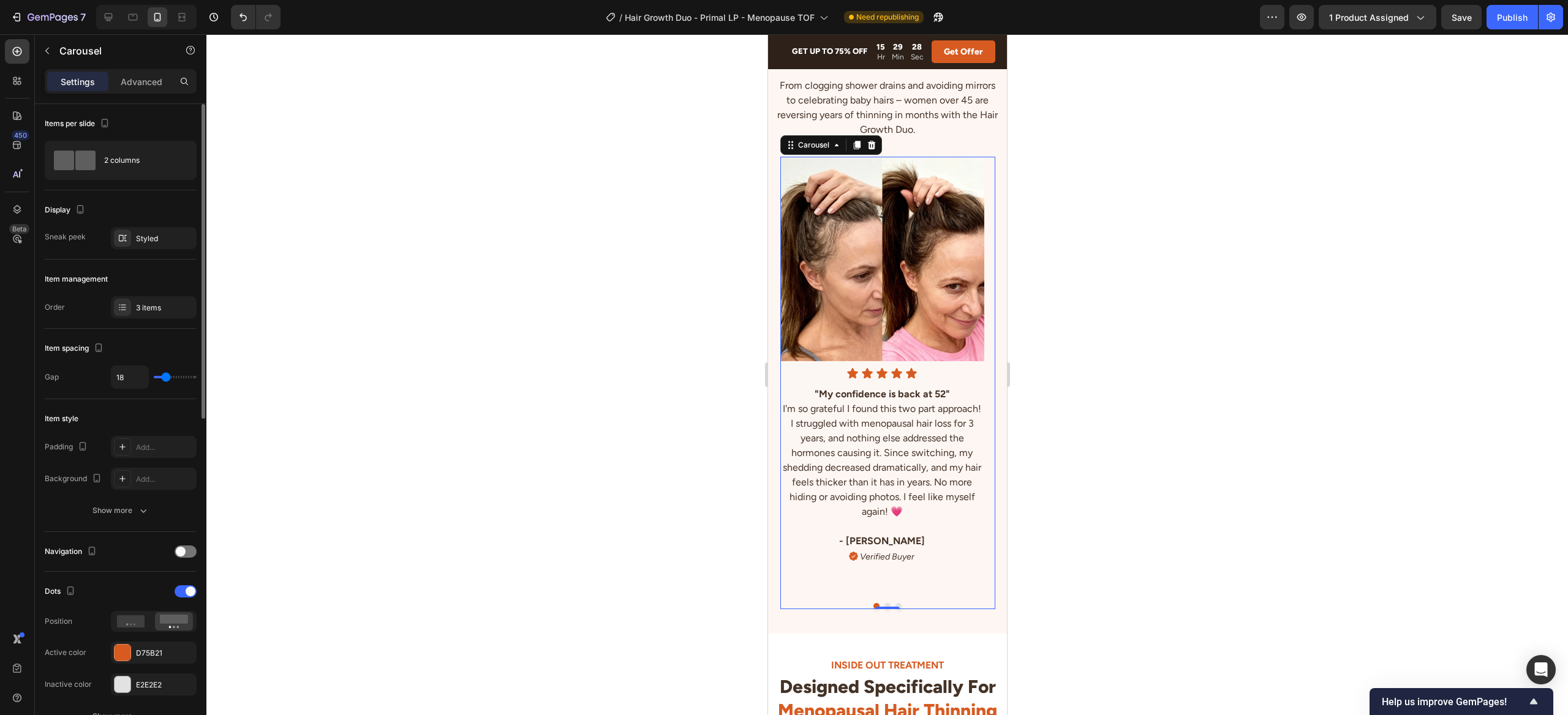
type input "17"
type input "16"
type input "13"
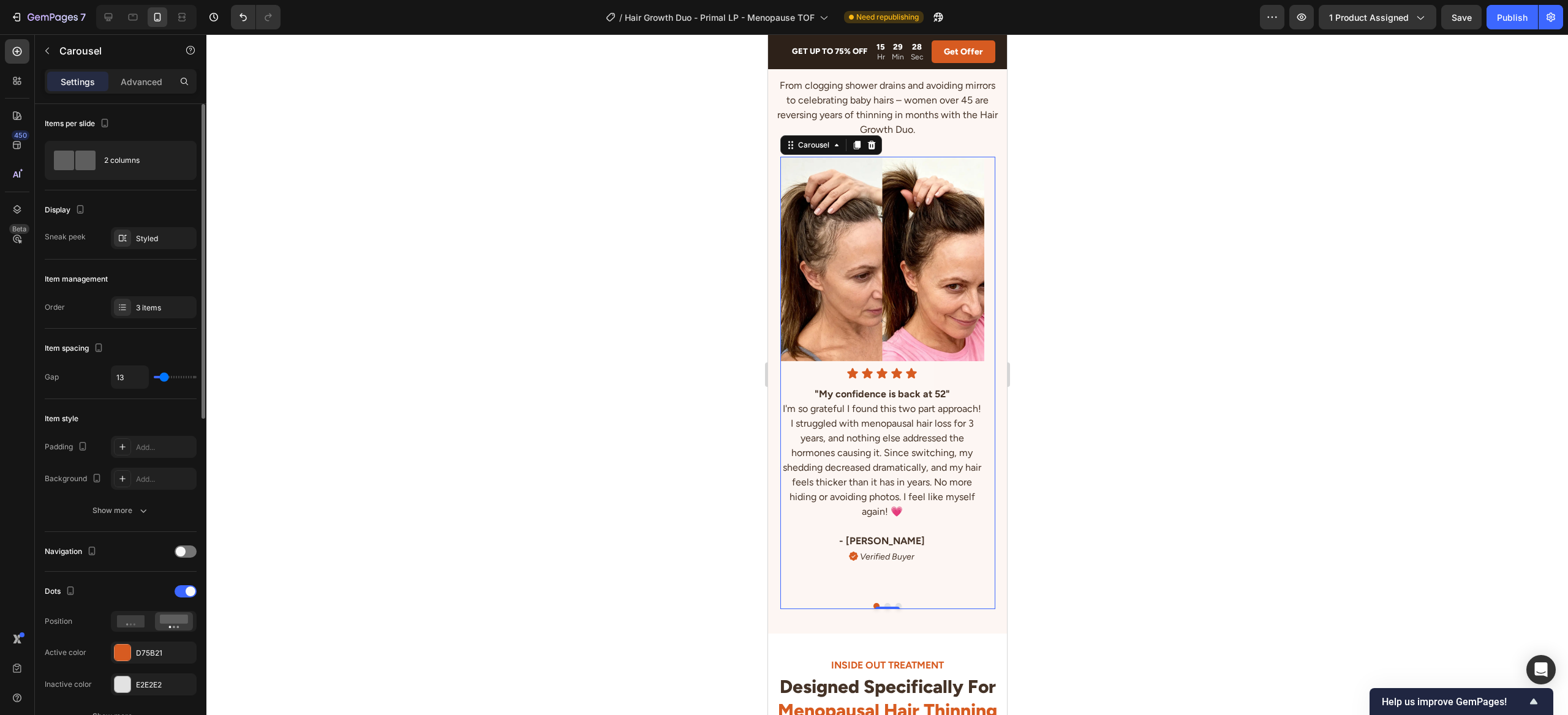
type input "11"
type input "15"
type input "20"
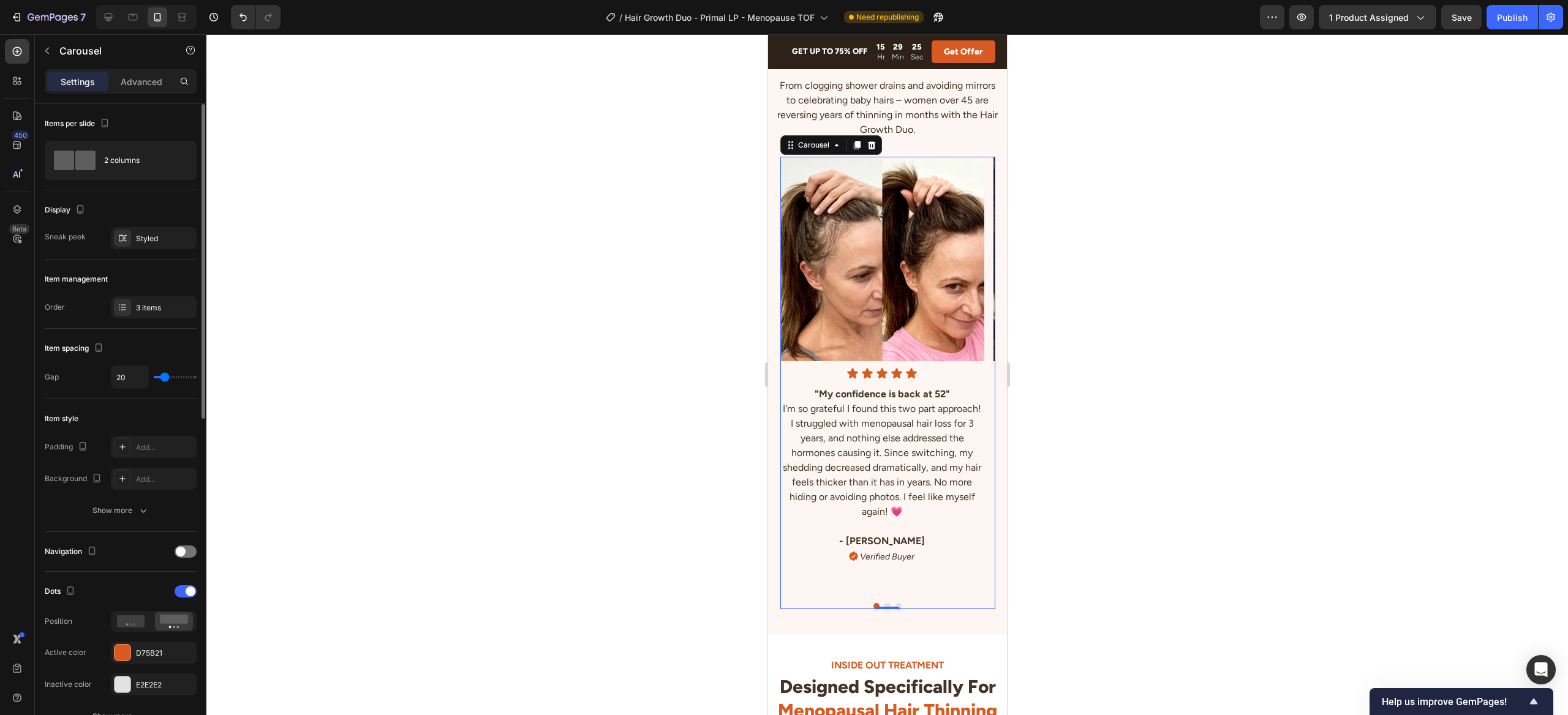
type input "20"
type input "22"
type input "20"
drag, startPoint x: 168, startPoint y: 377, endPoint x: 169, endPoint y: 362, distance: 15.0
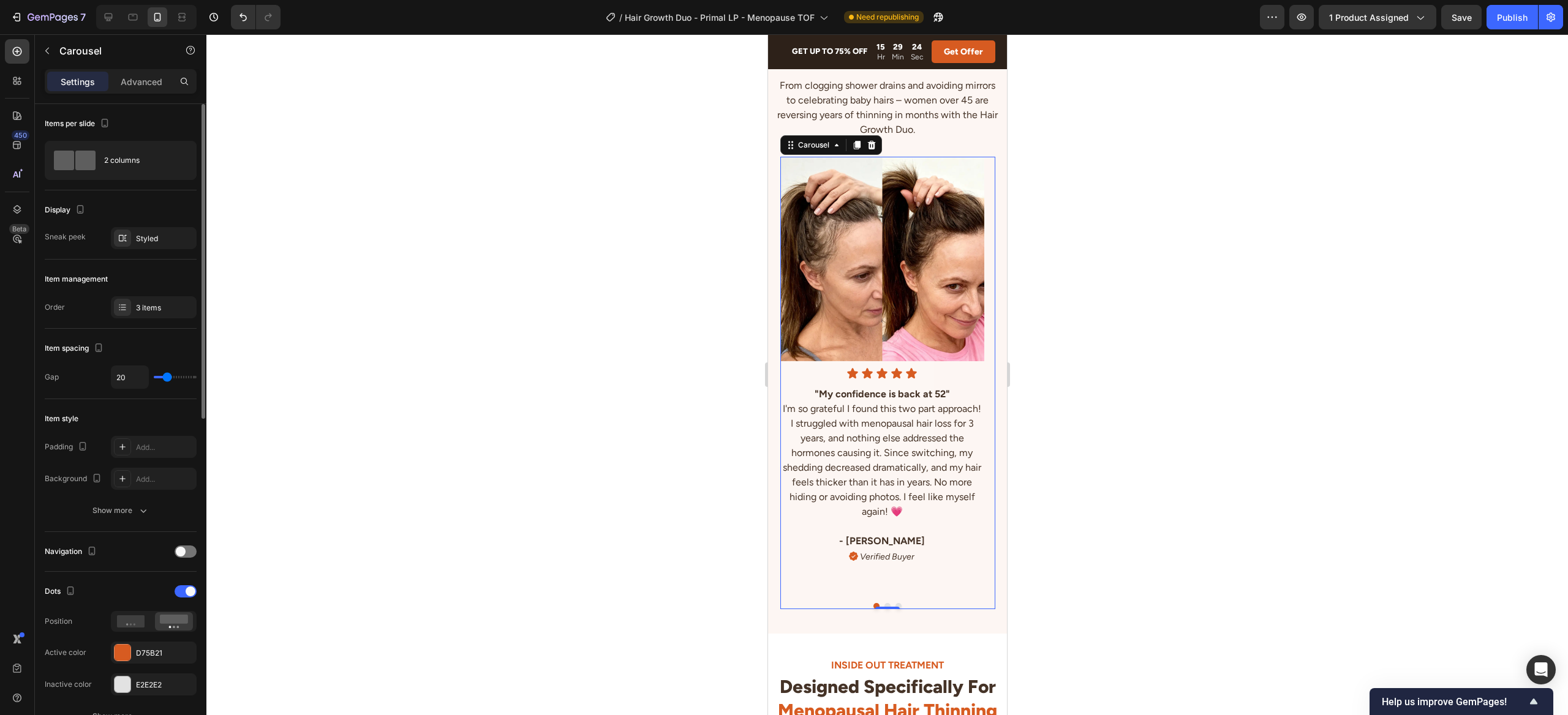
type input "20"
click at [167, 377] on input "range" at bounding box center [174, 377] width 43 height 3
click at [162, 246] on div "Styled" at bounding box center [153, 239] width 86 height 22
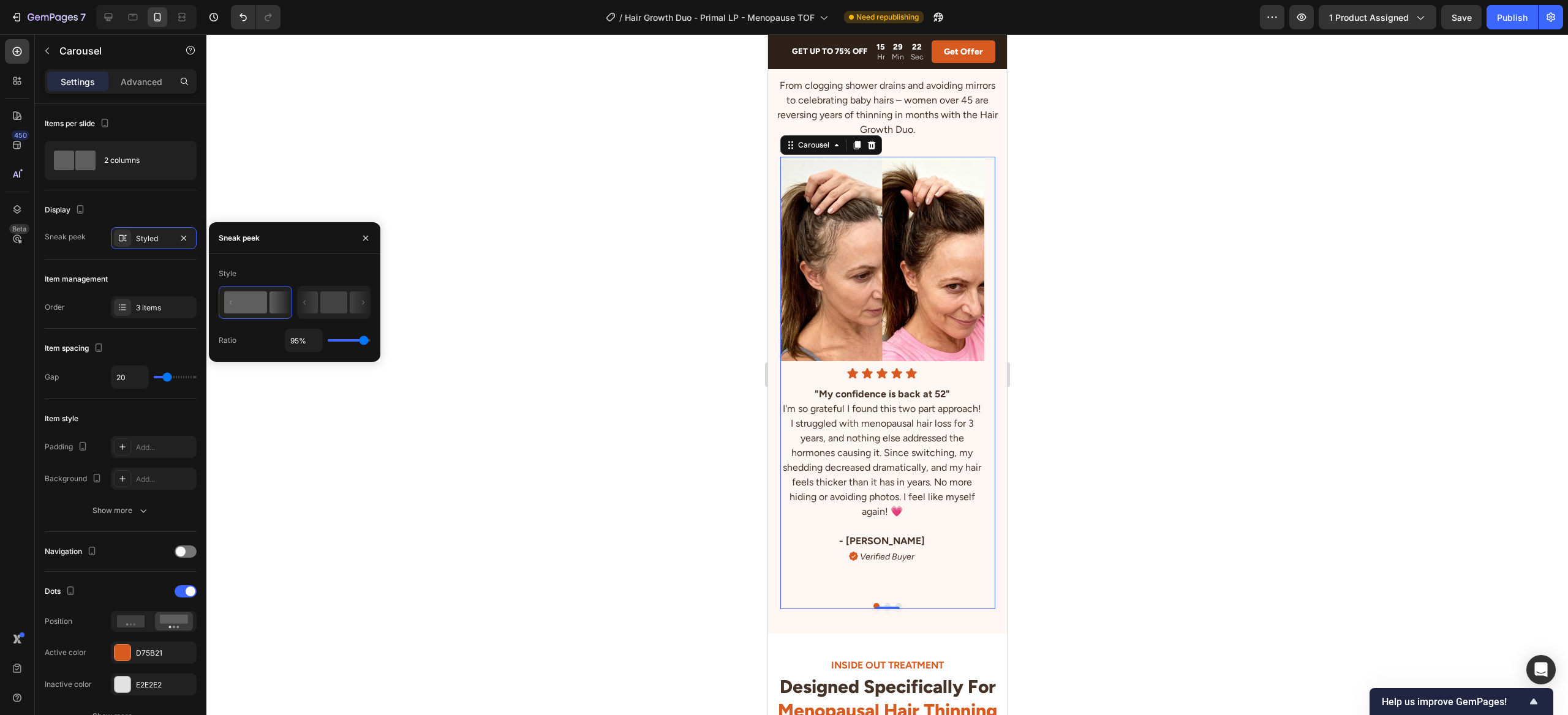
type input "91%"
type input "91"
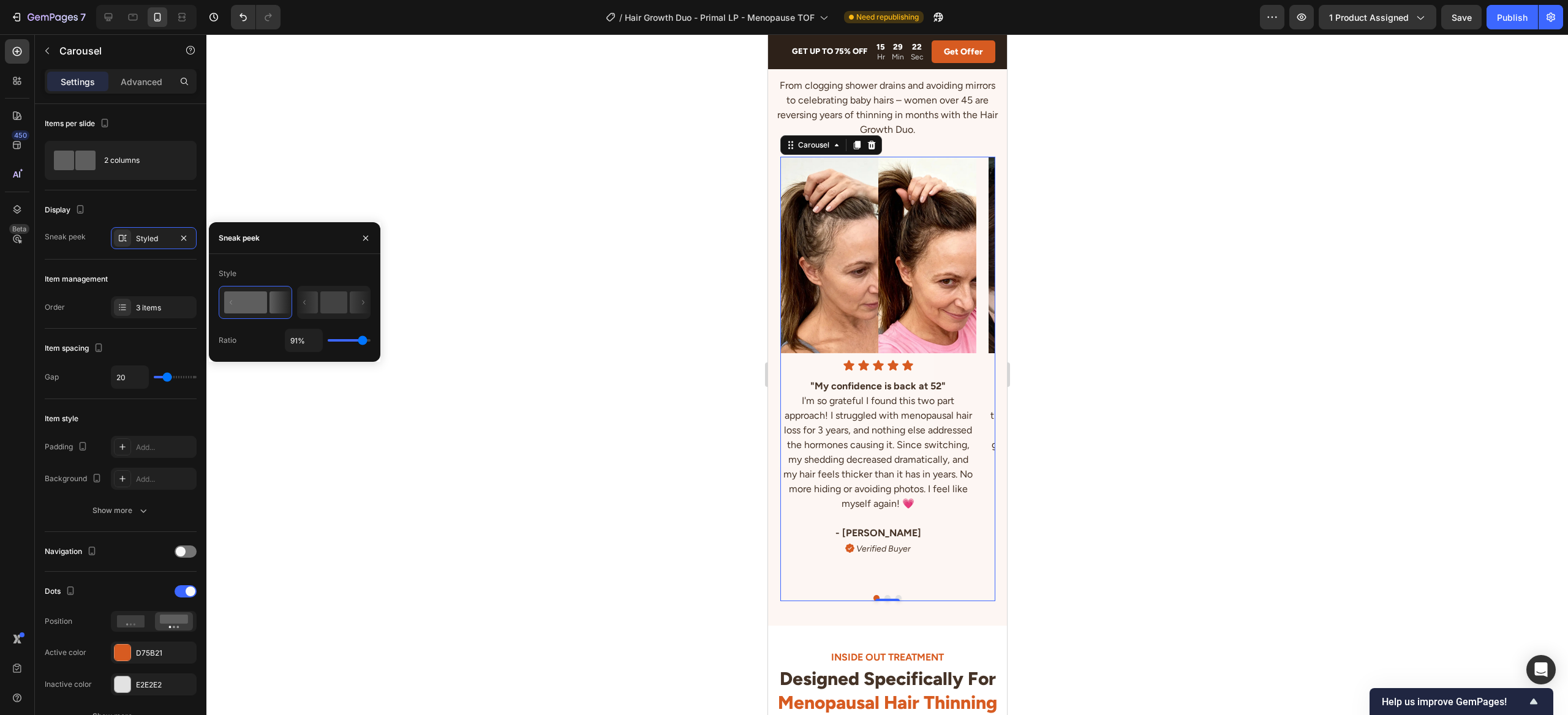
type input "89%"
type input "89"
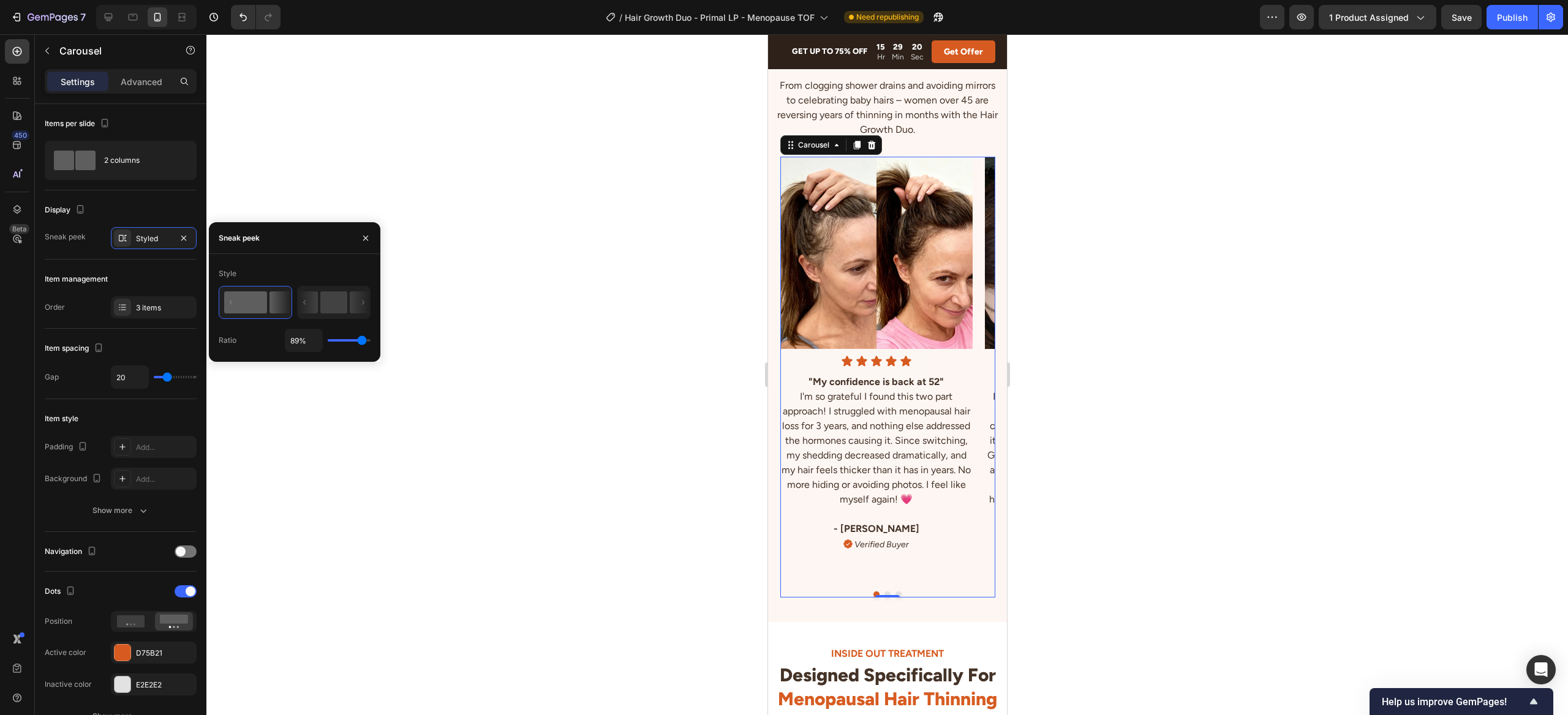
type input "90%"
type input "90"
click at [362, 341] on input "range" at bounding box center [349, 341] width 43 height 3
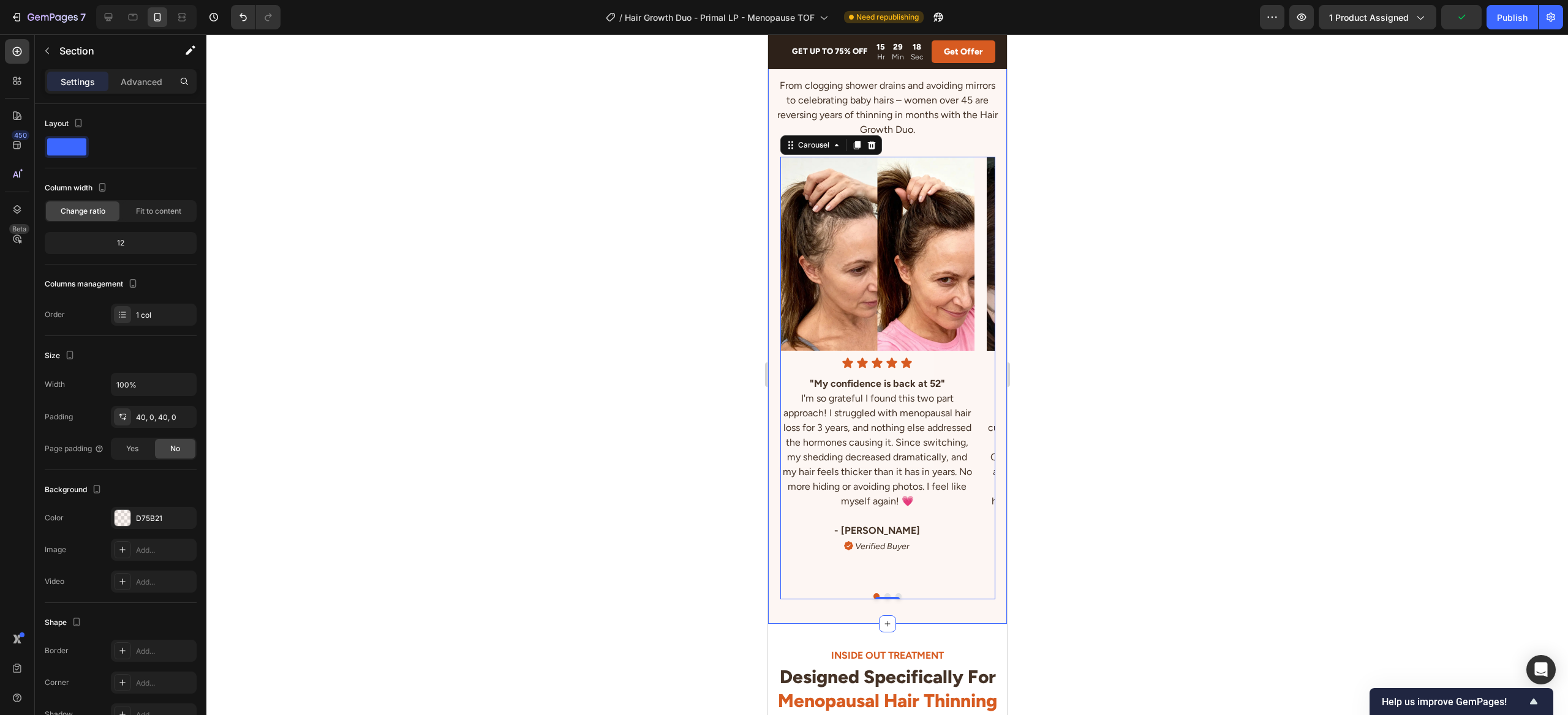
click at [952, 615] on div "★★★★★ 23,000+ women restored their hair Text Block Women Like You Who Said "No!…" at bounding box center [887, 286] width 239 height 675
click at [170, 324] on div "1 col" at bounding box center [153, 315] width 86 height 22
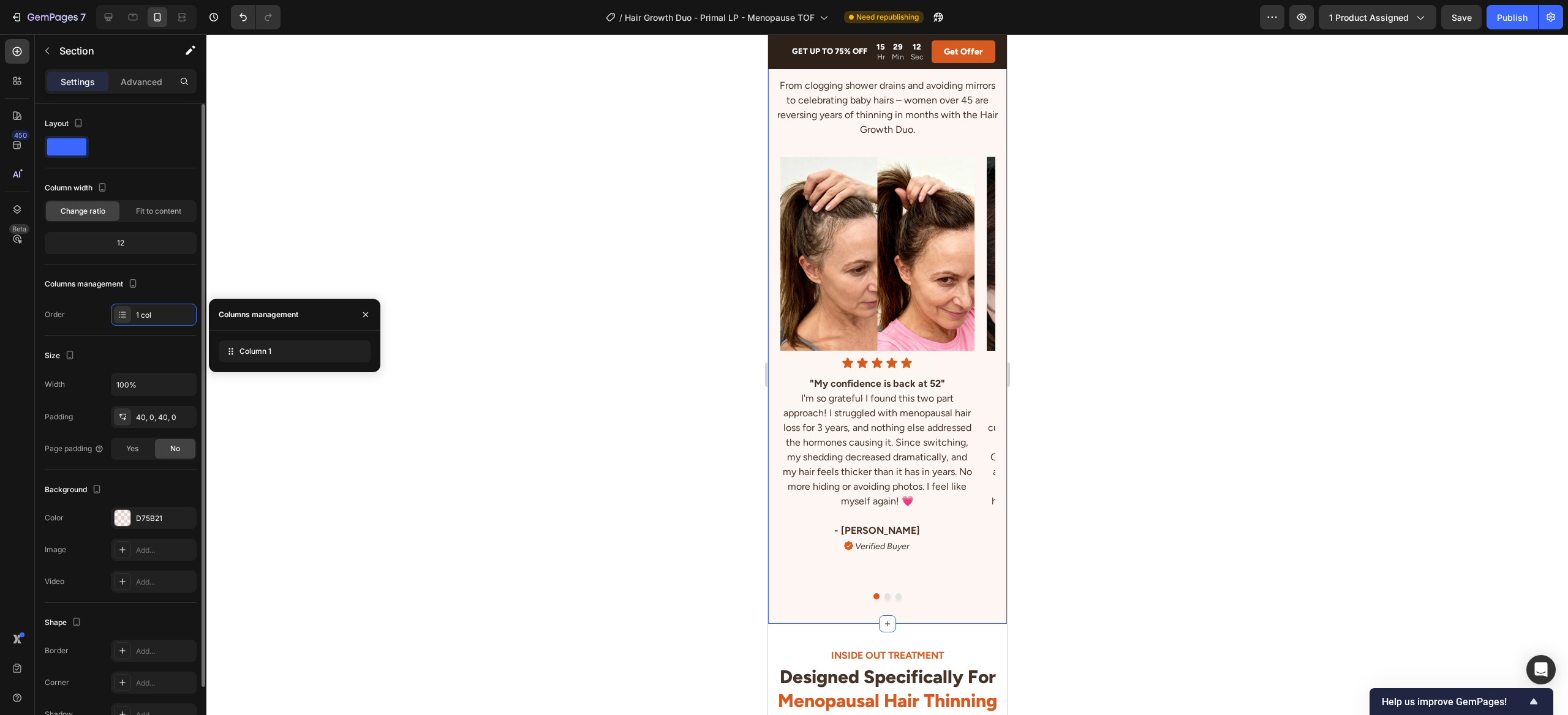
click at [176, 275] on div "Columns management" at bounding box center [121, 284] width 152 height 20
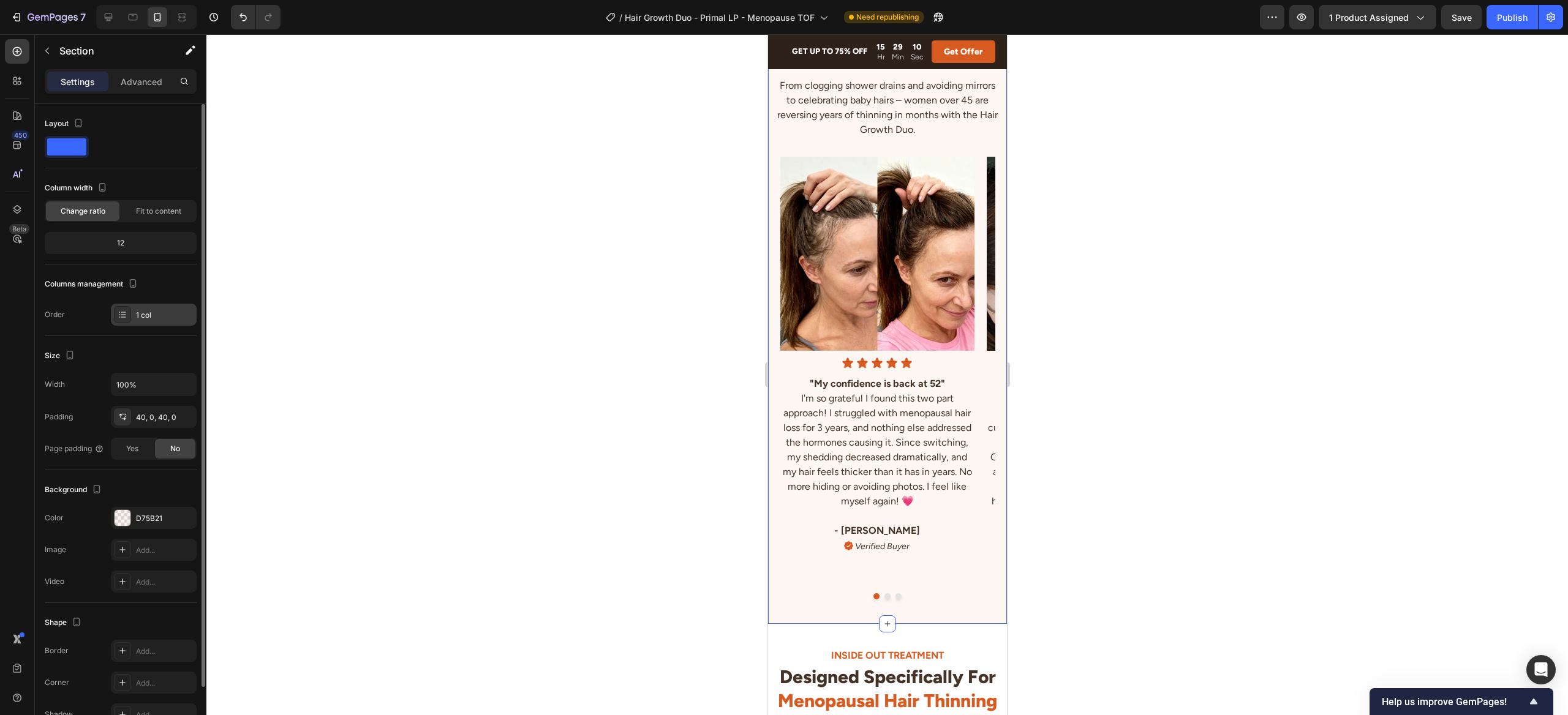
click at [165, 311] on div "1 col" at bounding box center [165, 315] width 58 height 11
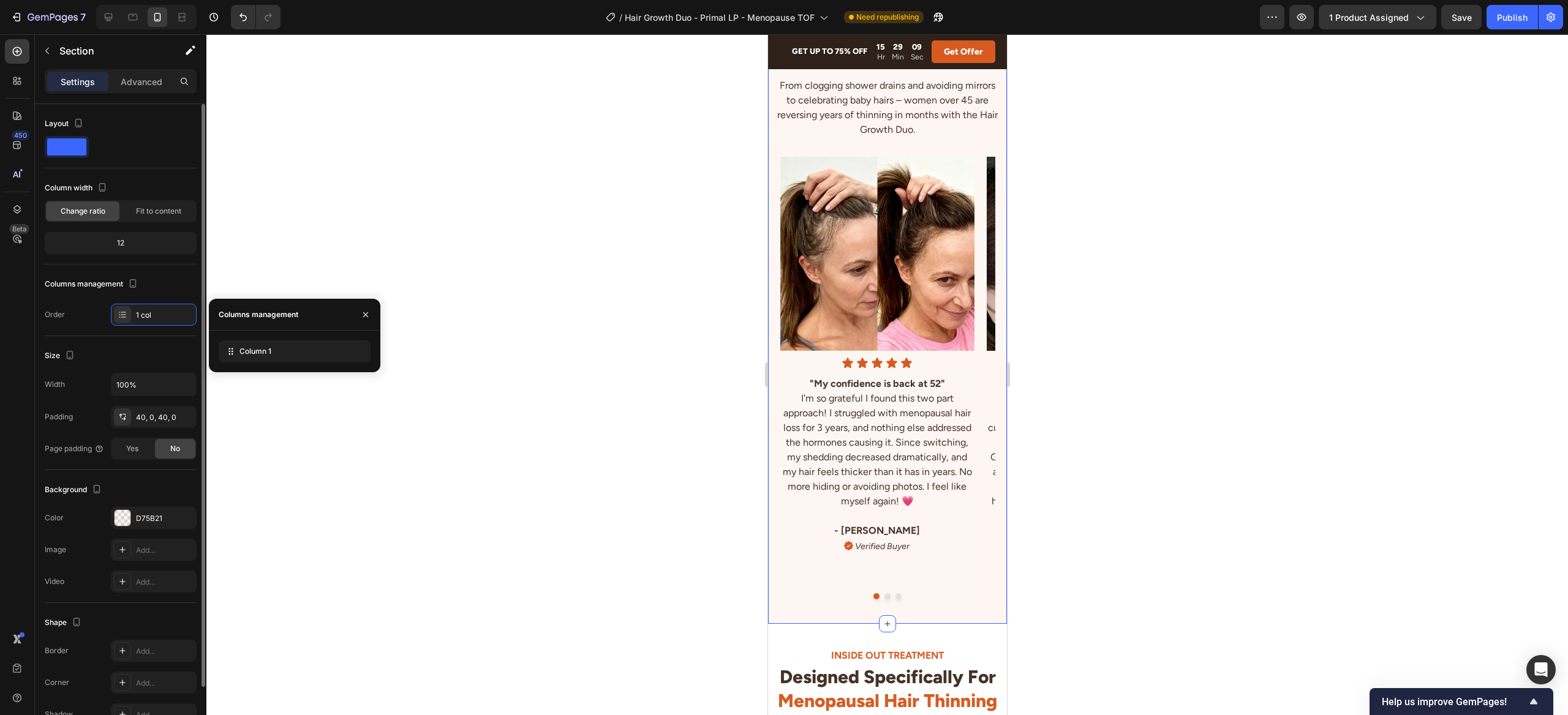
click at [176, 275] on div "Columns management" at bounding box center [121, 284] width 152 height 20
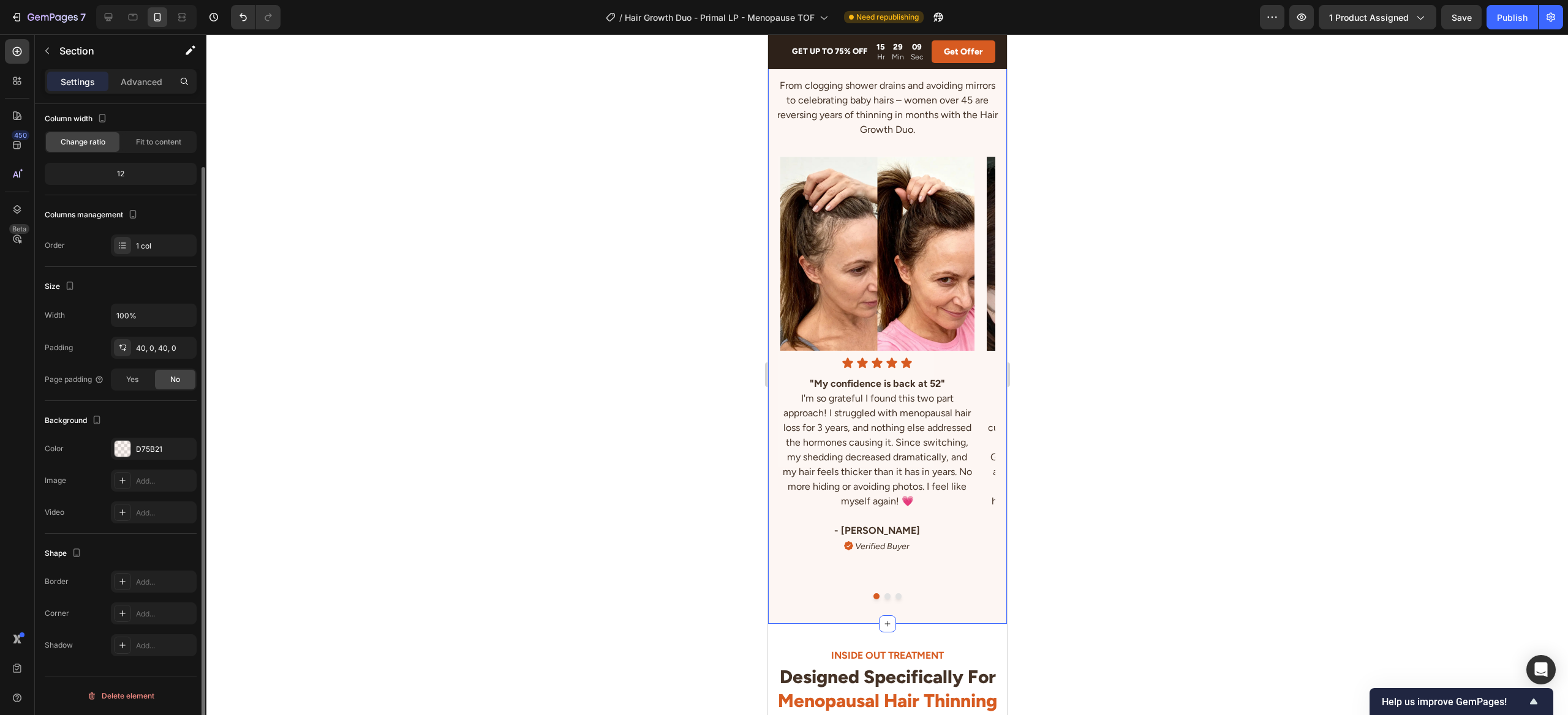
scroll to position [0, 0]
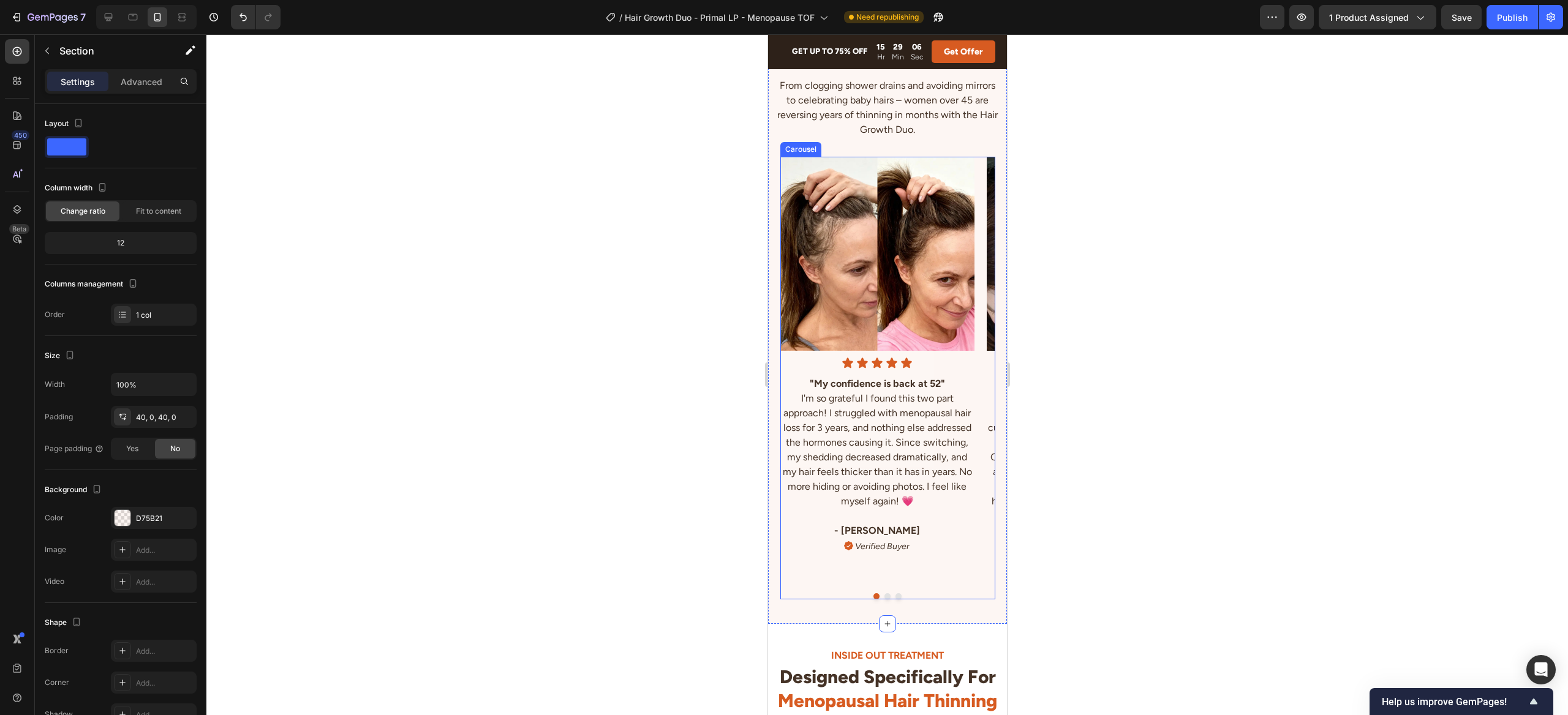
click at [791, 372] on div "Image Icon Icon Icon Icon Icon Icon List "My confidence is back at 52" I'm so g…" at bounding box center [876, 370] width 194 height 427
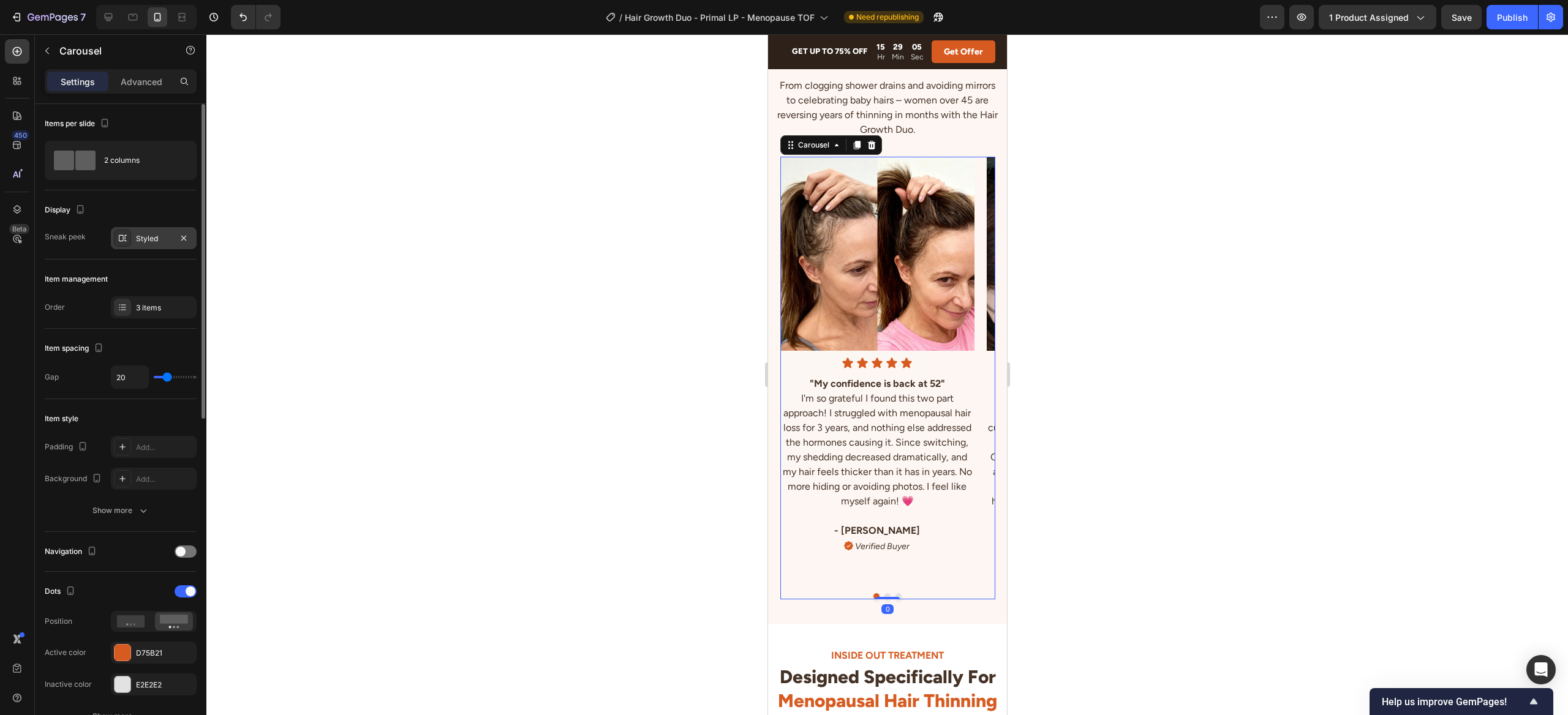
click at [170, 242] on div "Styled" at bounding box center [153, 239] width 35 height 11
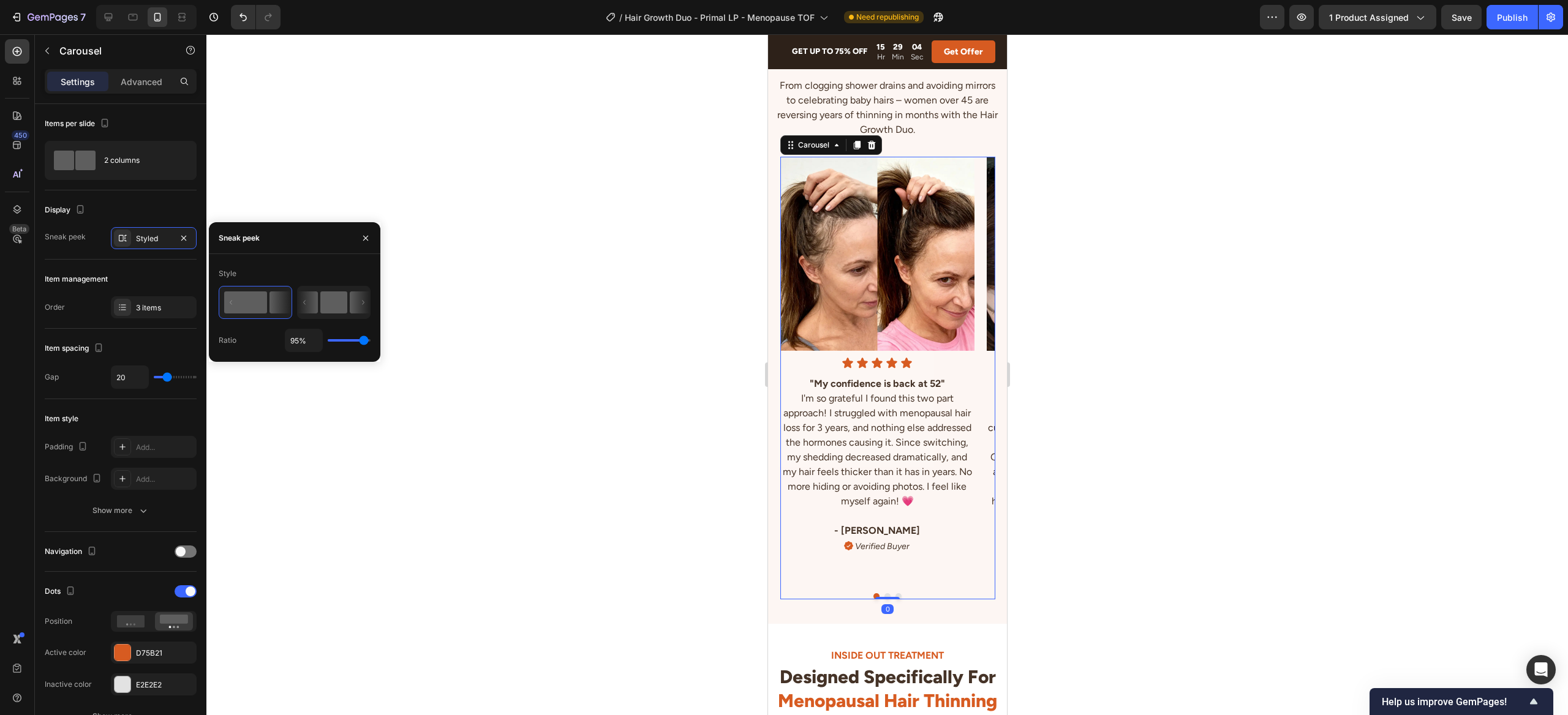
click at [333, 298] on rect at bounding box center [334, 303] width 27 height 22
type input "13%"
type input "13"
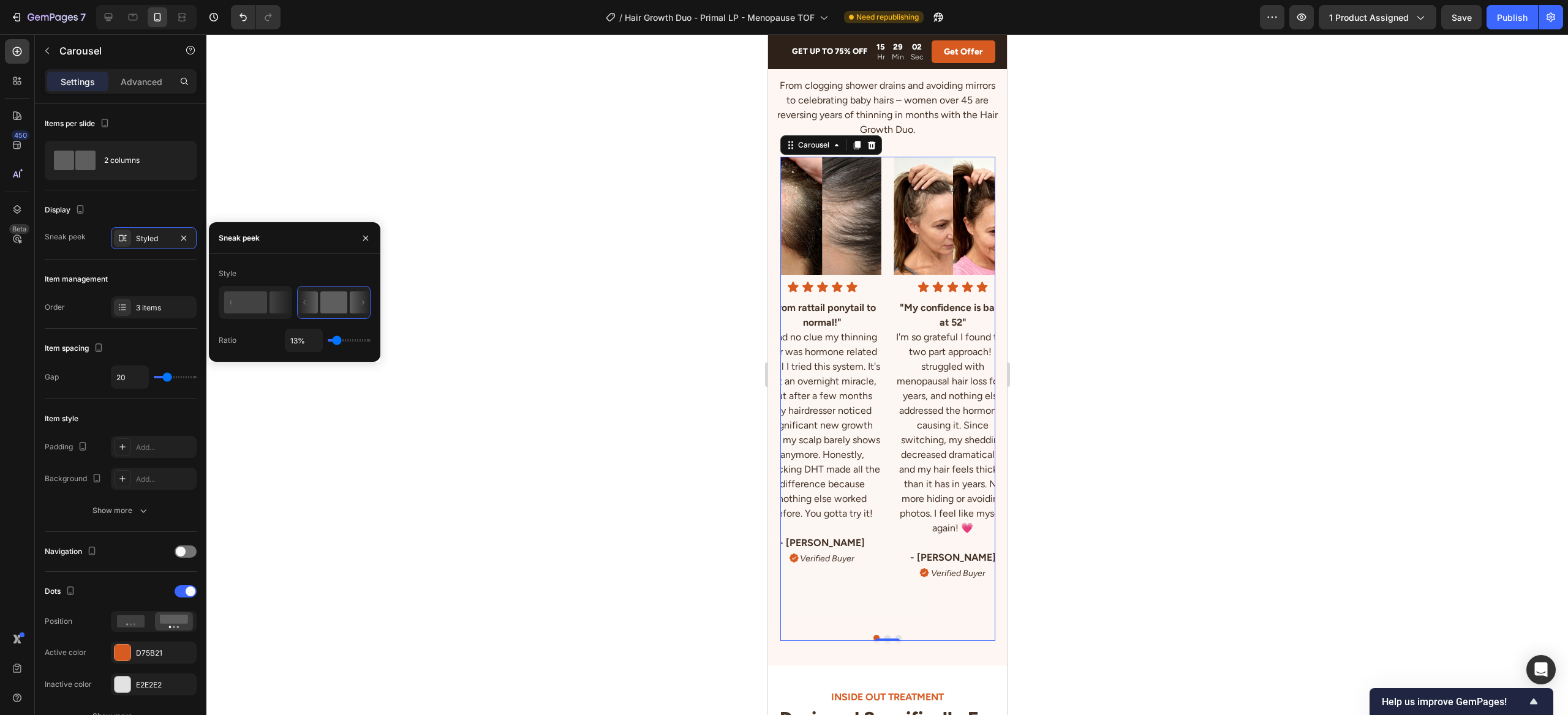
type input "10%"
type input "10"
type input "21%"
type input "21"
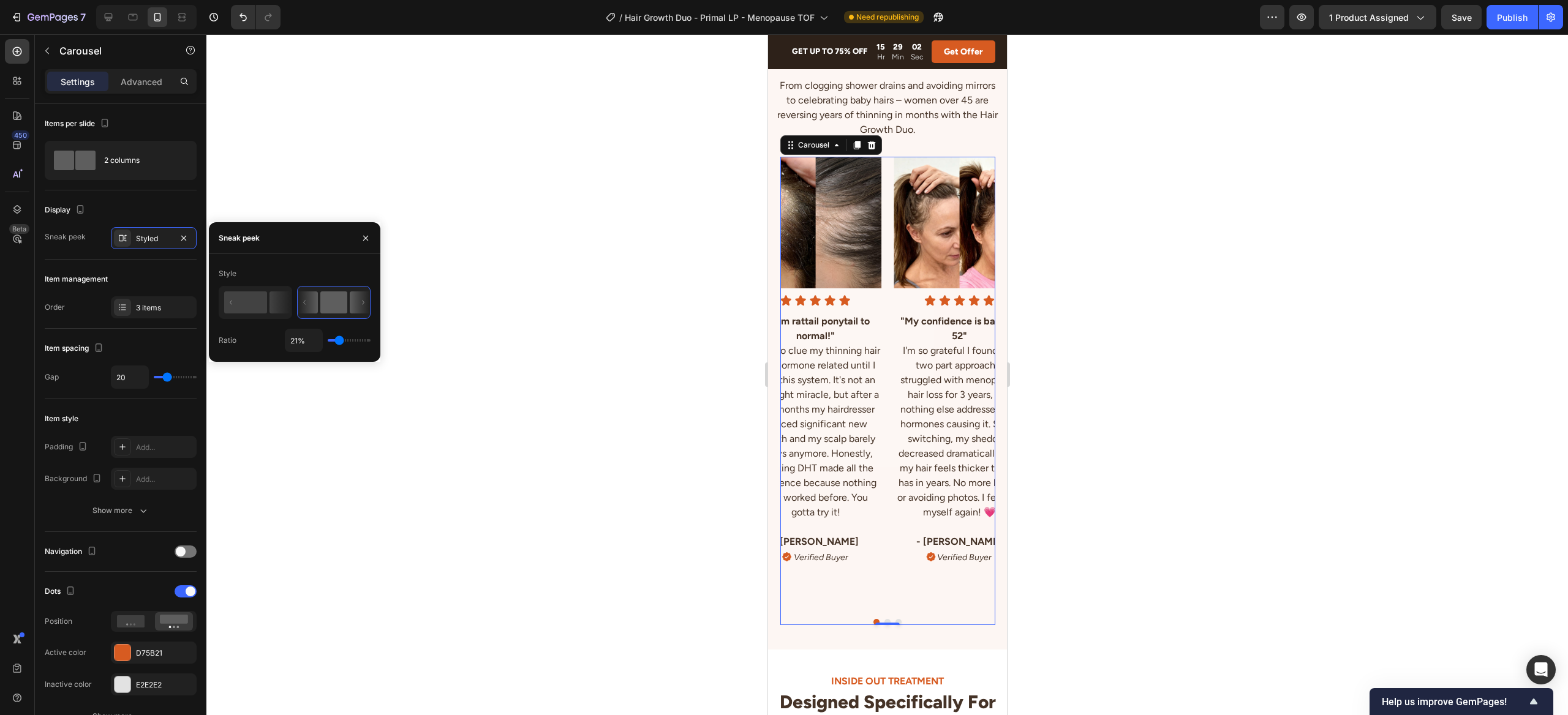
type input "22%"
type input "22"
type input "23%"
type input "23"
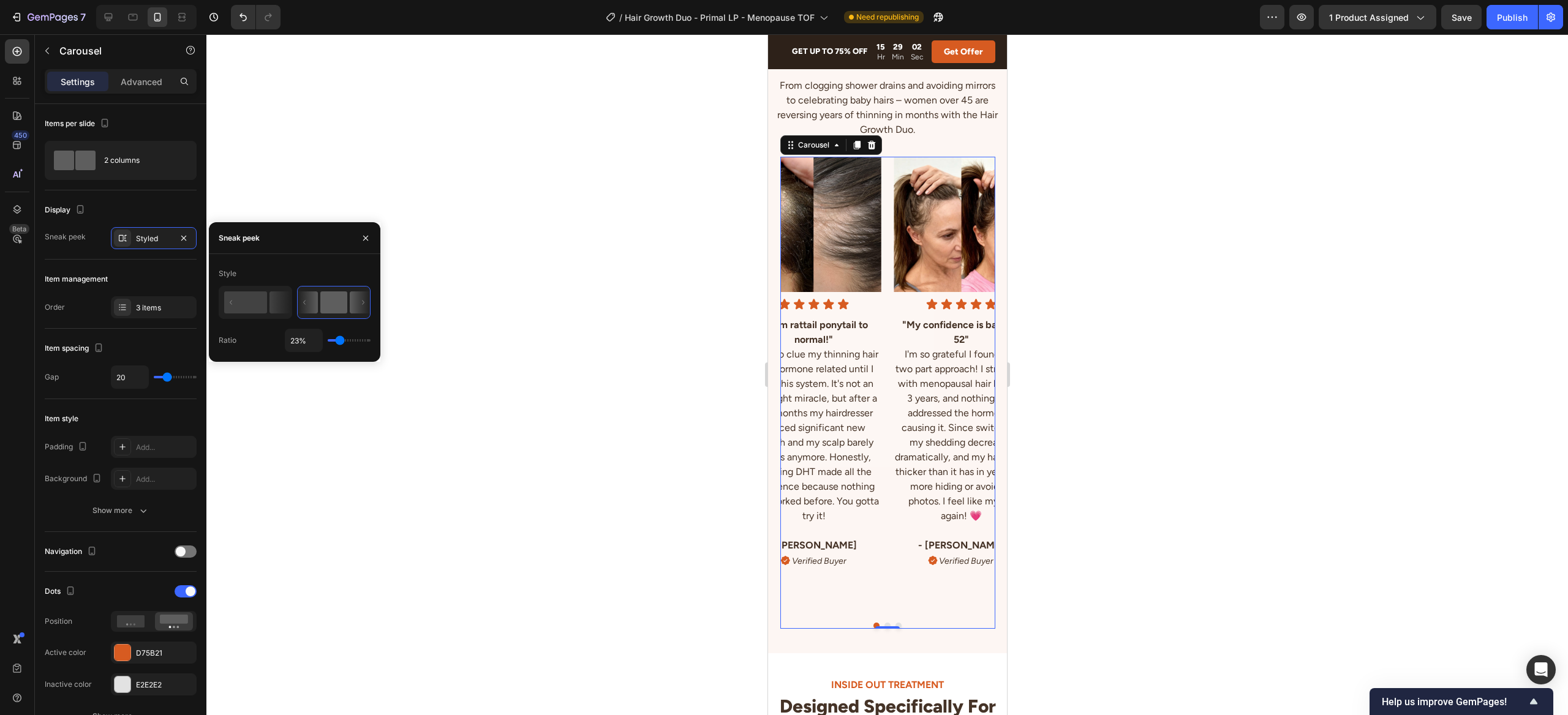
type input "25%"
type input "25"
type input "27%"
type input "27"
type input "29%"
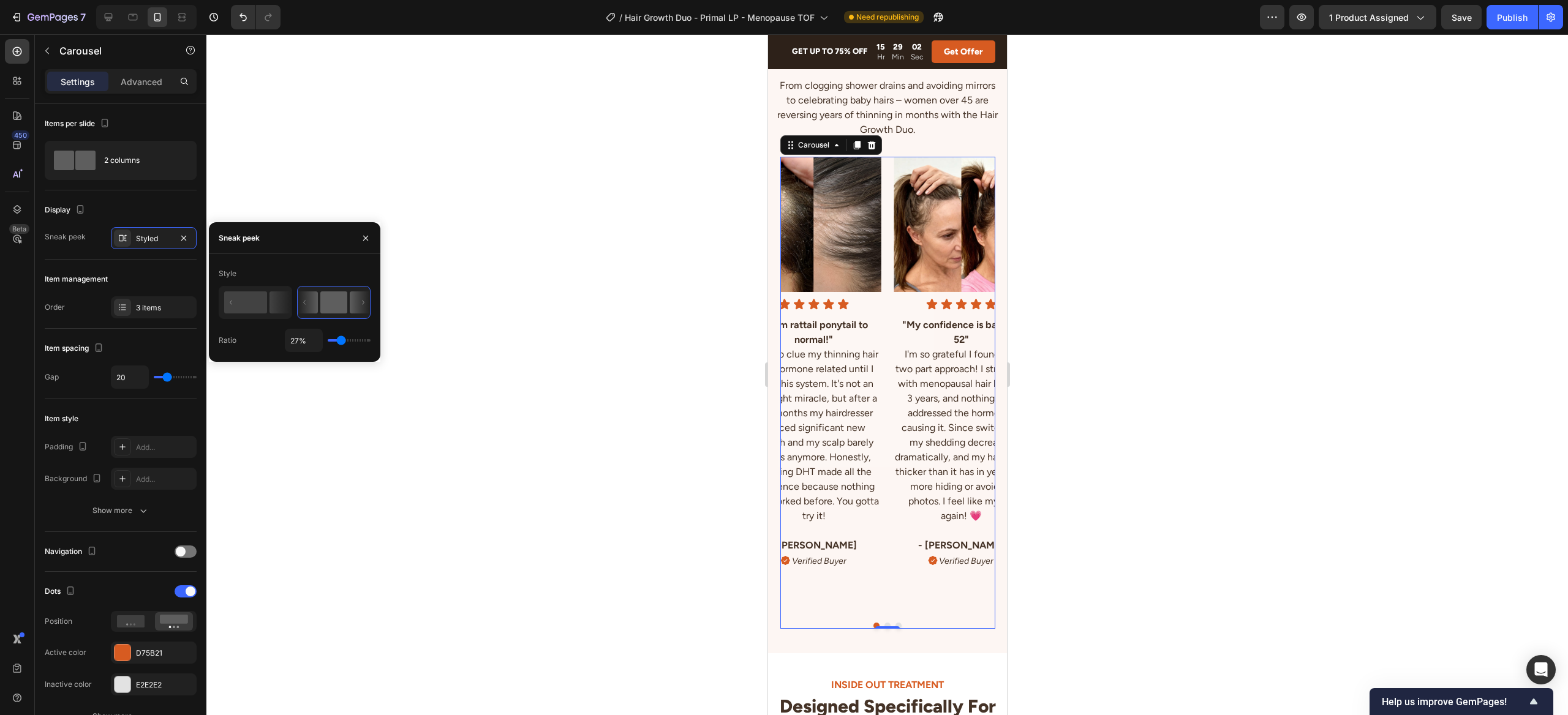
type input "29"
type input "32%"
type input "32"
type input "35%"
type input "35"
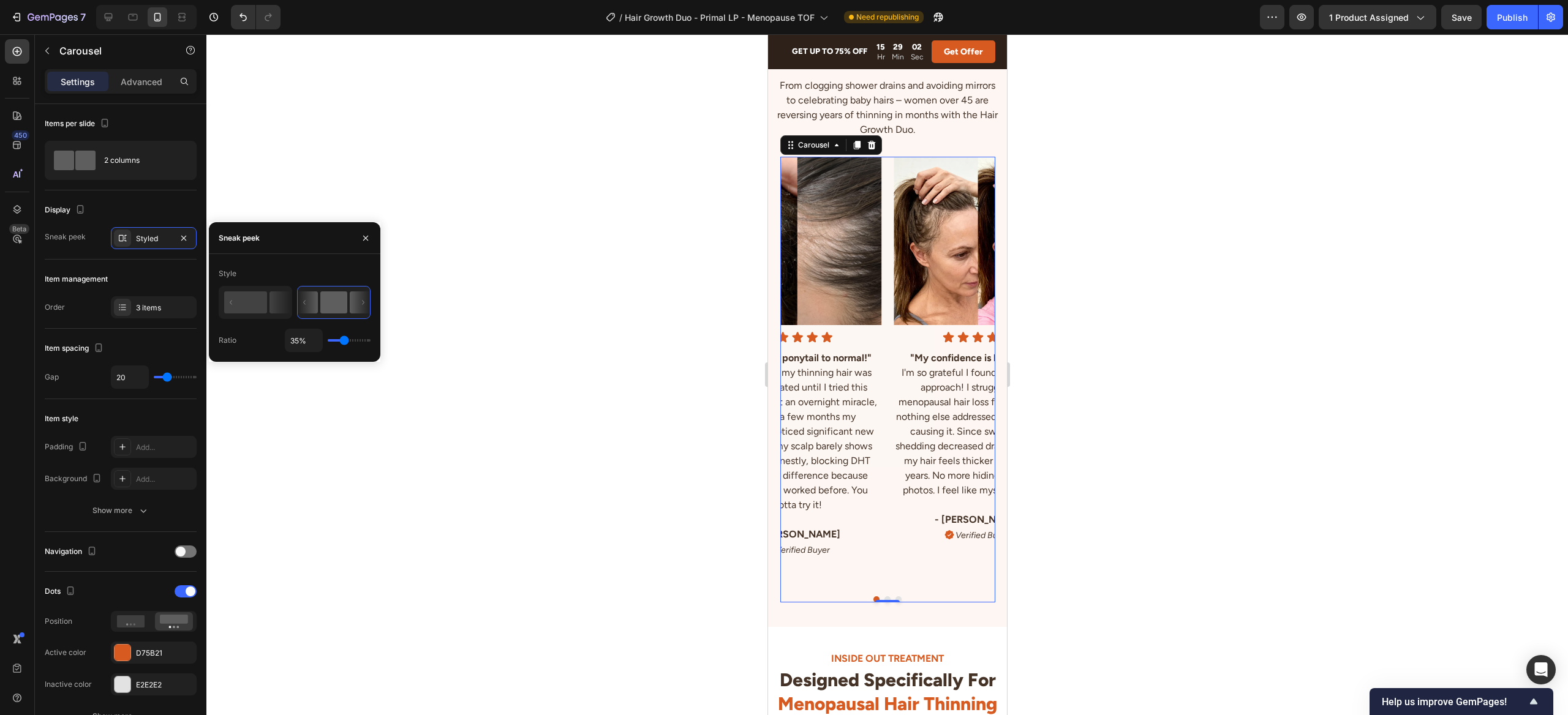
type input "37%"
type input "37"
type input "40%"
type input "40"
type input "42%"
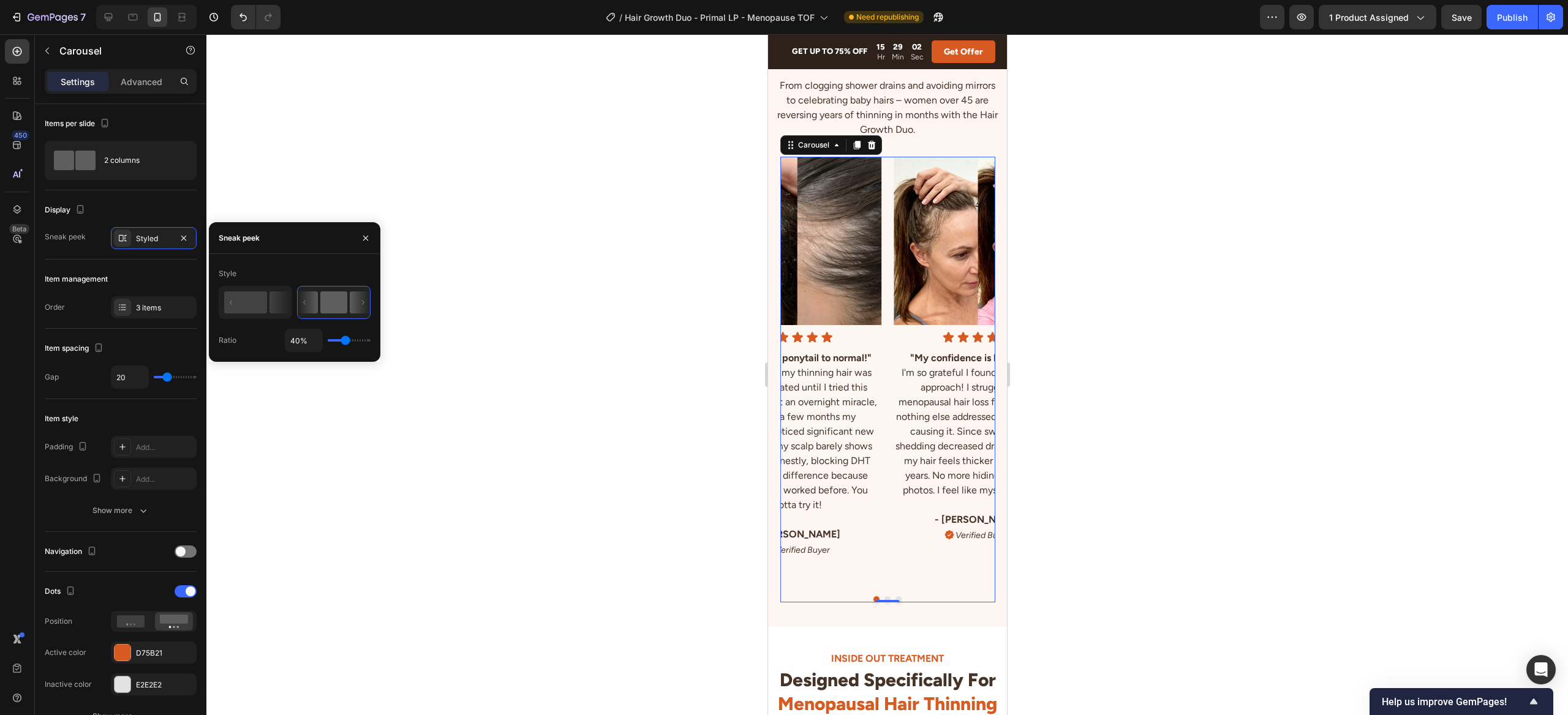
type input "42"
type input "46%"
type input "46"
type input "49%"
type input "49"
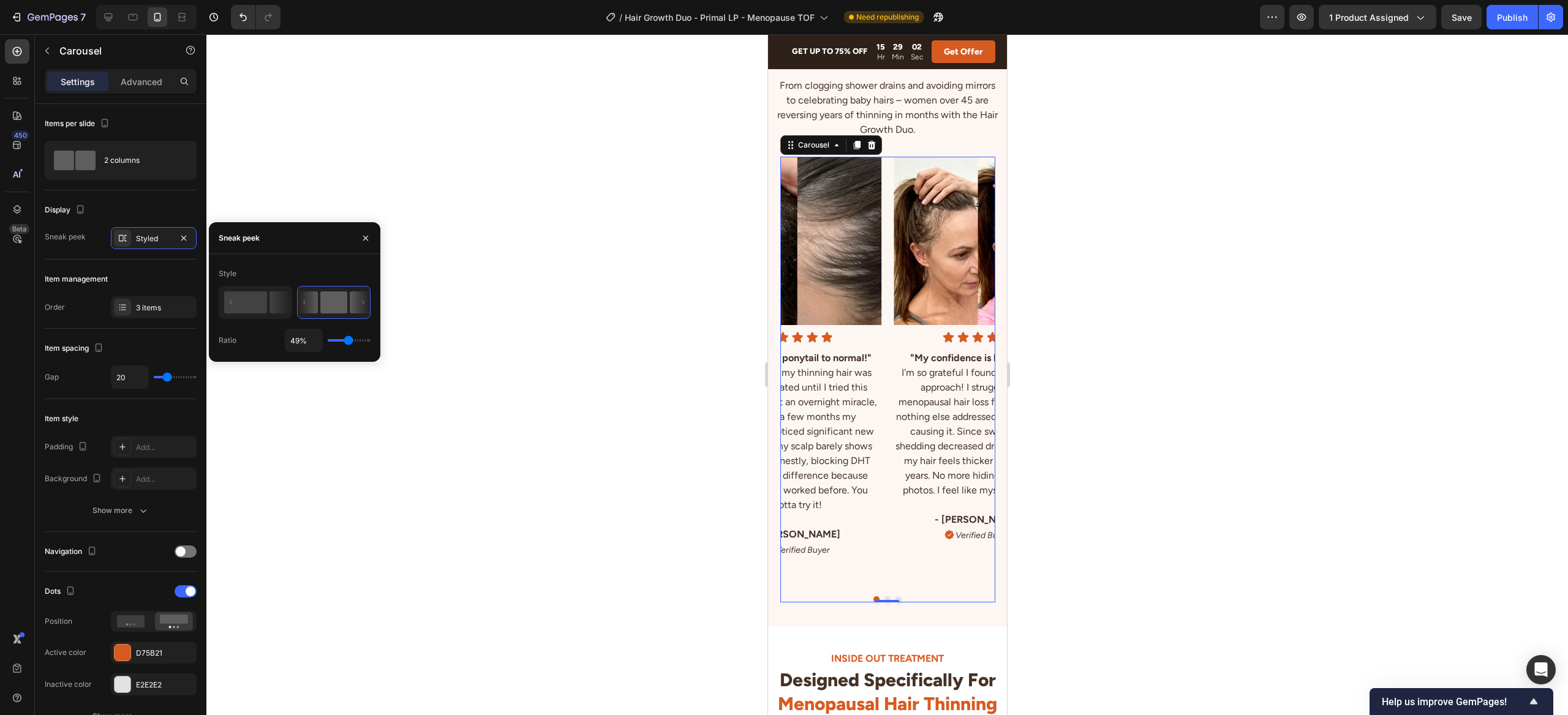
type input "51%"
type input "51"
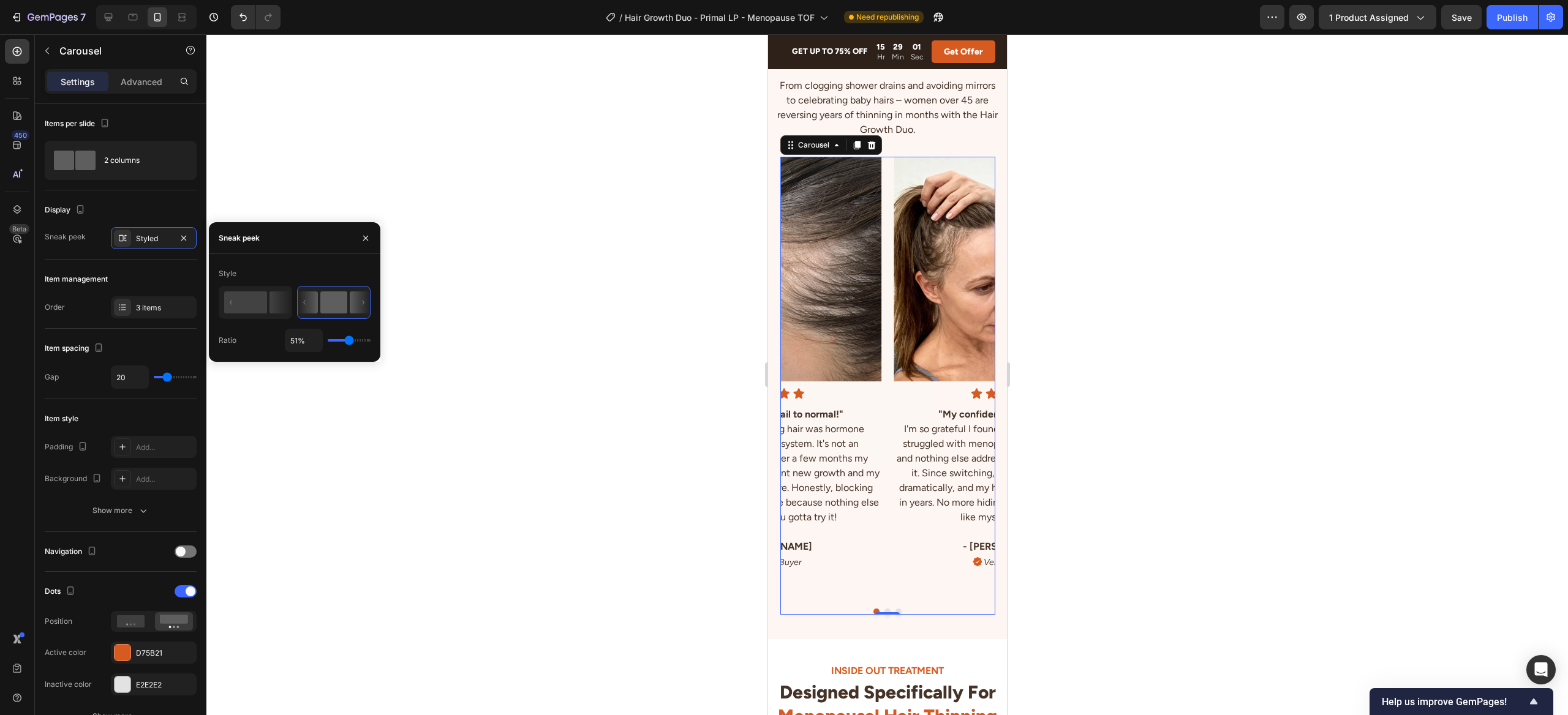
type input "52%"
type input "52"
type input "56%"
type input "56"
type input "60%"
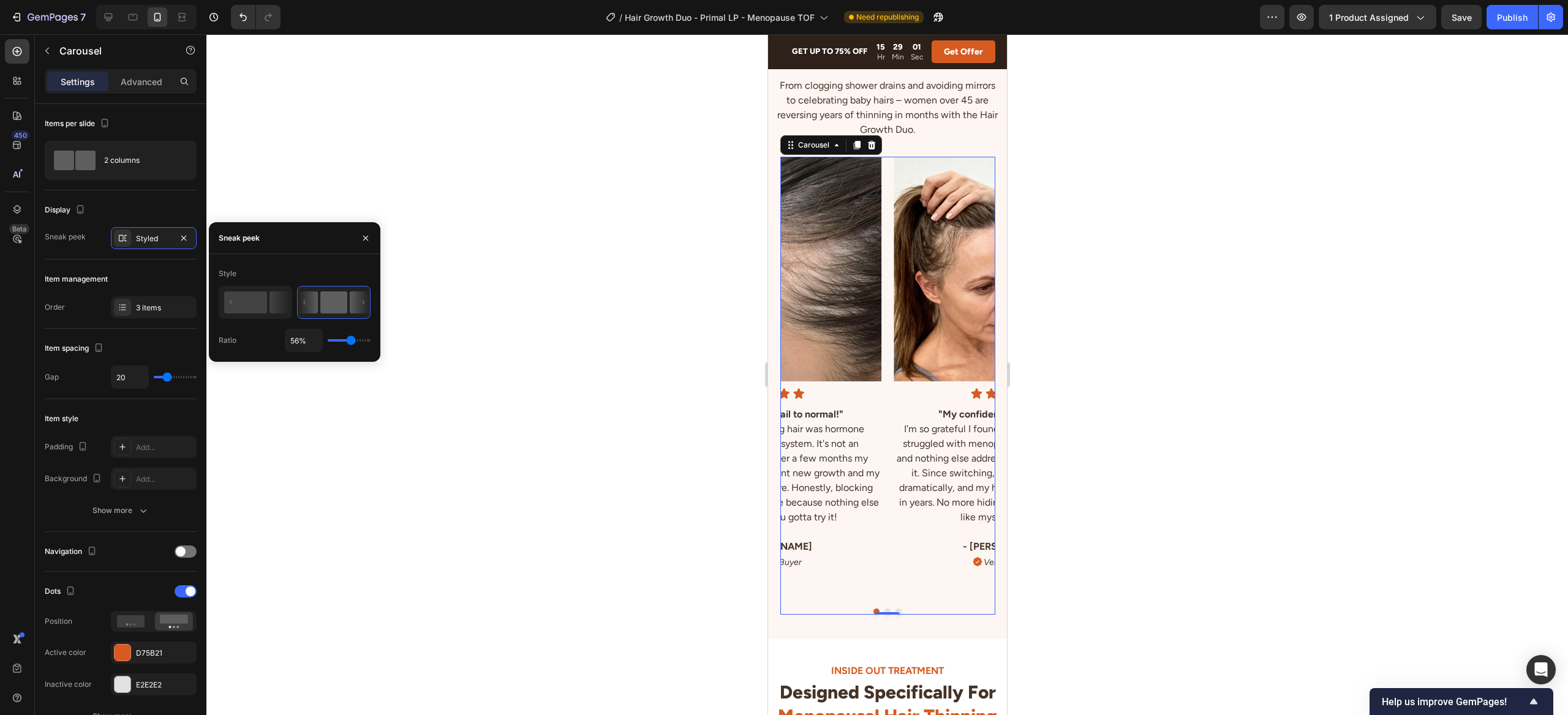
type input "60"
type input "61%"
type input "61"
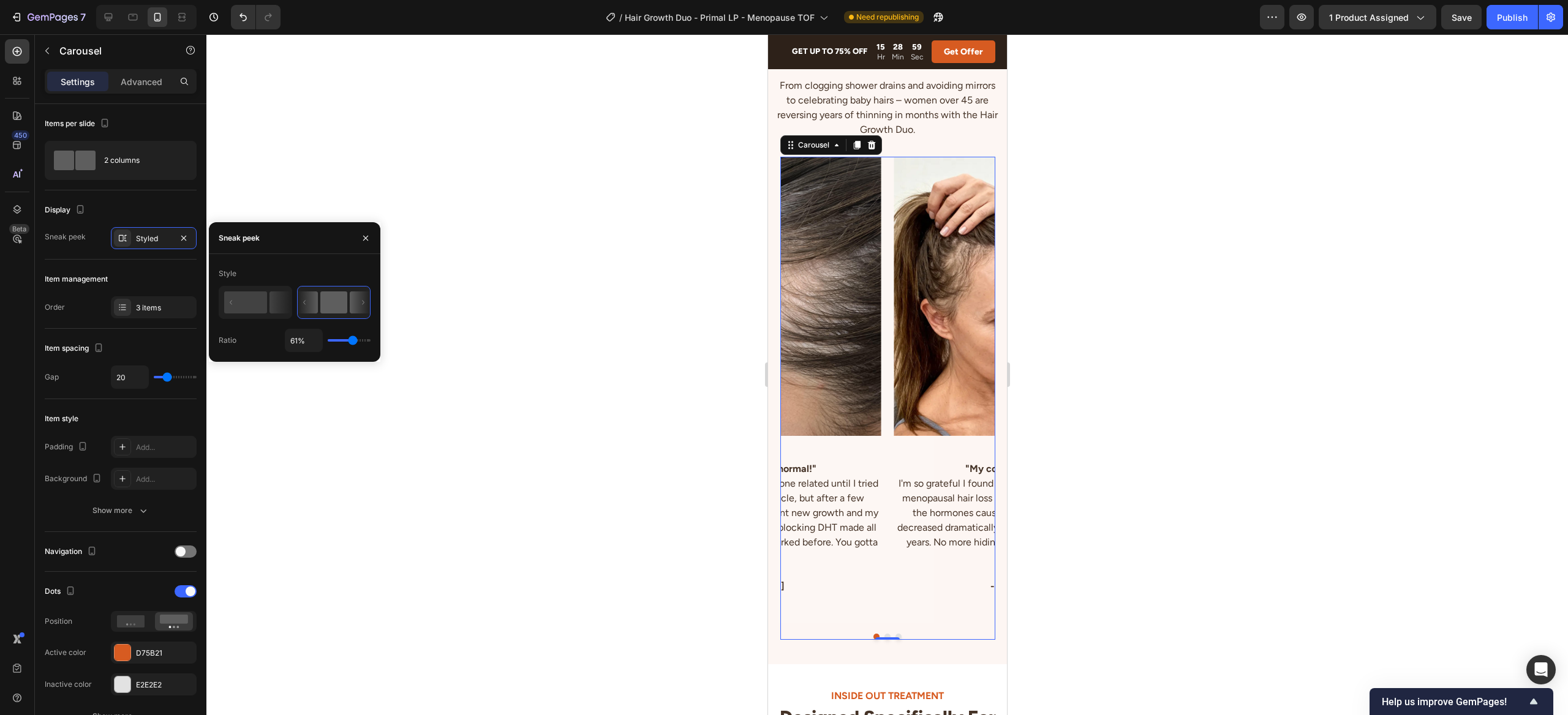
type input "74%"
type input "74"
type input "90%"
type input "90"
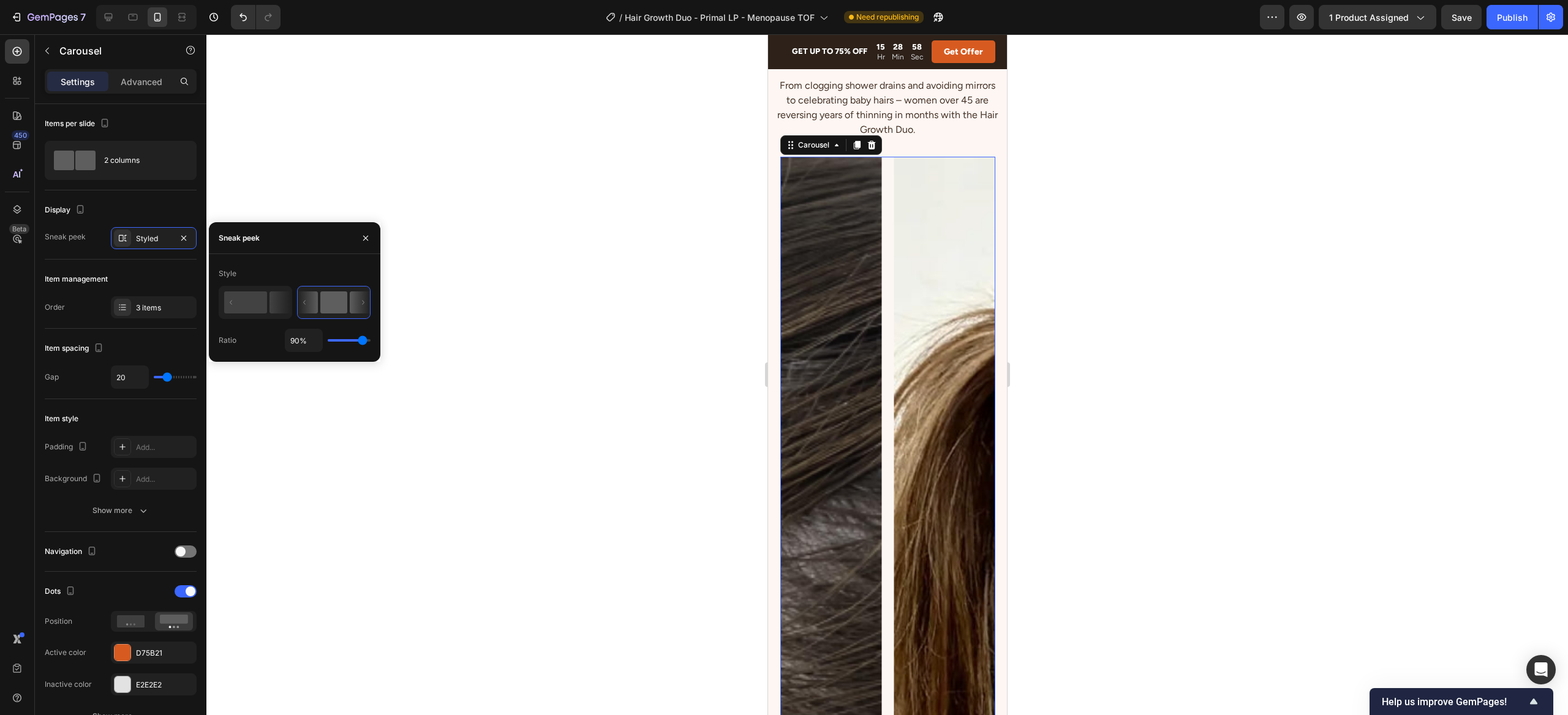
type input "77%"
type input "77"
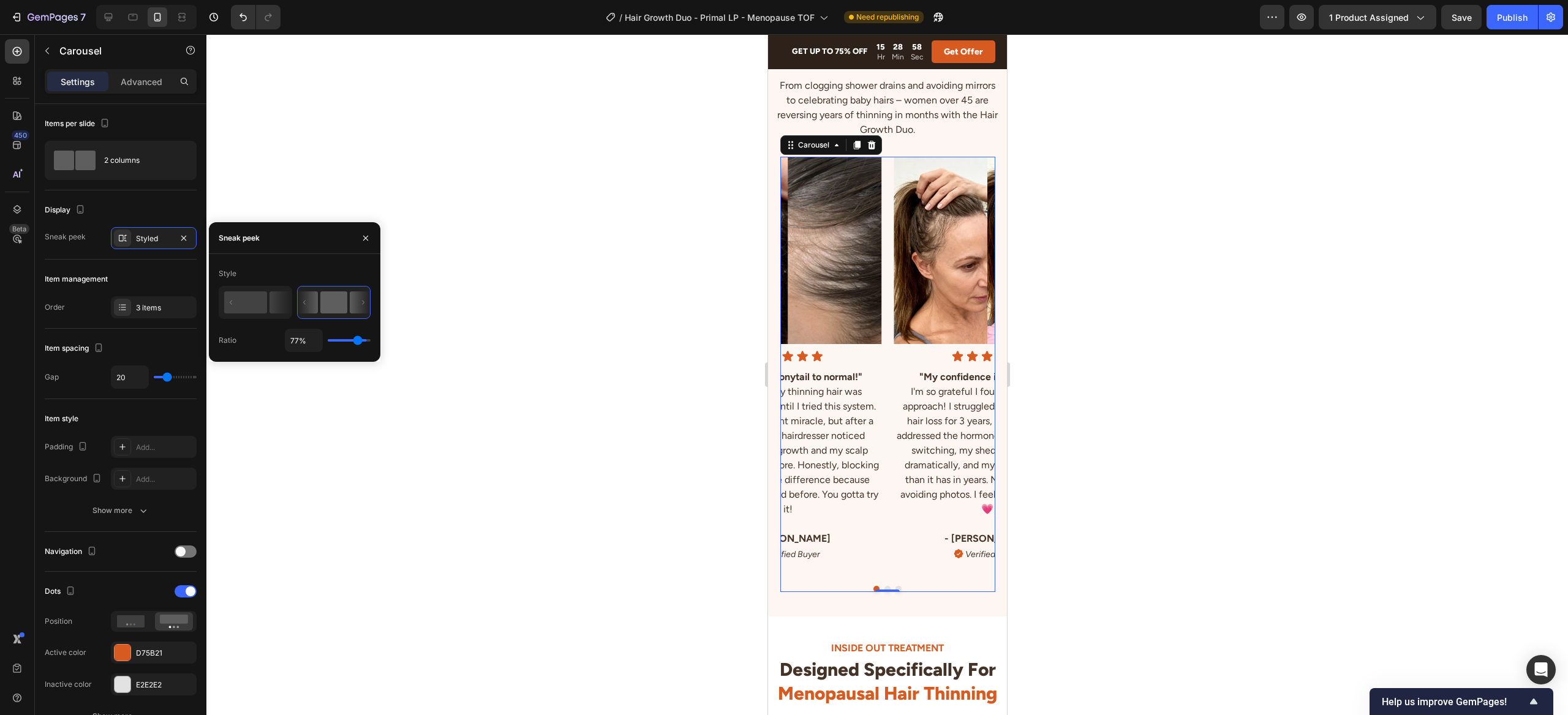
type input "43%"
drag, startPoint x: 335, startPoint y: 340, endPoint x: 304, endPoint y: 321, distance: 36.4
type input "43"
click at [346, 339] on input "range" at bounding box center [349, 341] width 43 height 3
drag, startPoint x: 260, startPoint y: 303, endPoint x: 267, endPoint y: 305, distance: 7.3
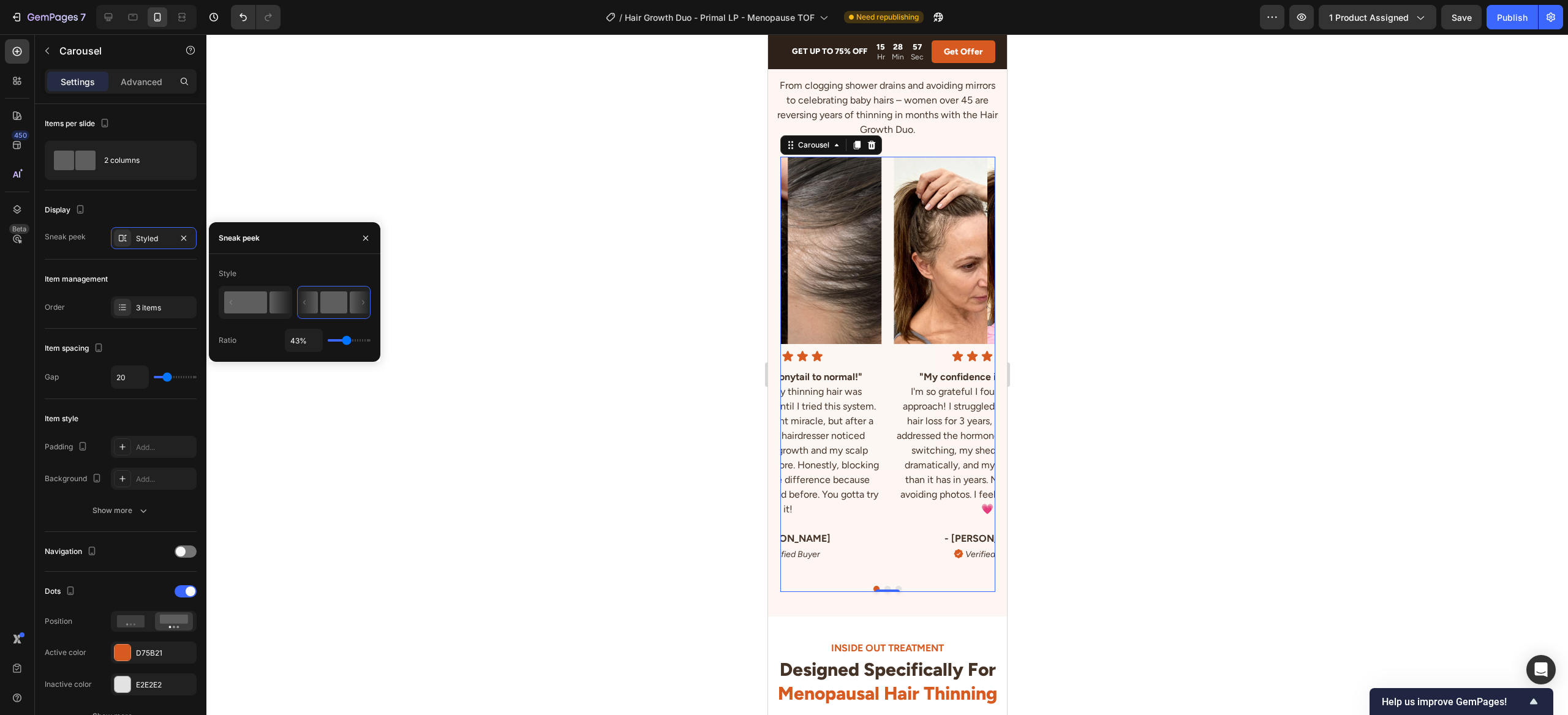
click at [260, 303] on rect at bounding box center [245, 303] width 43 height 22
type input "95%"
type input "95"
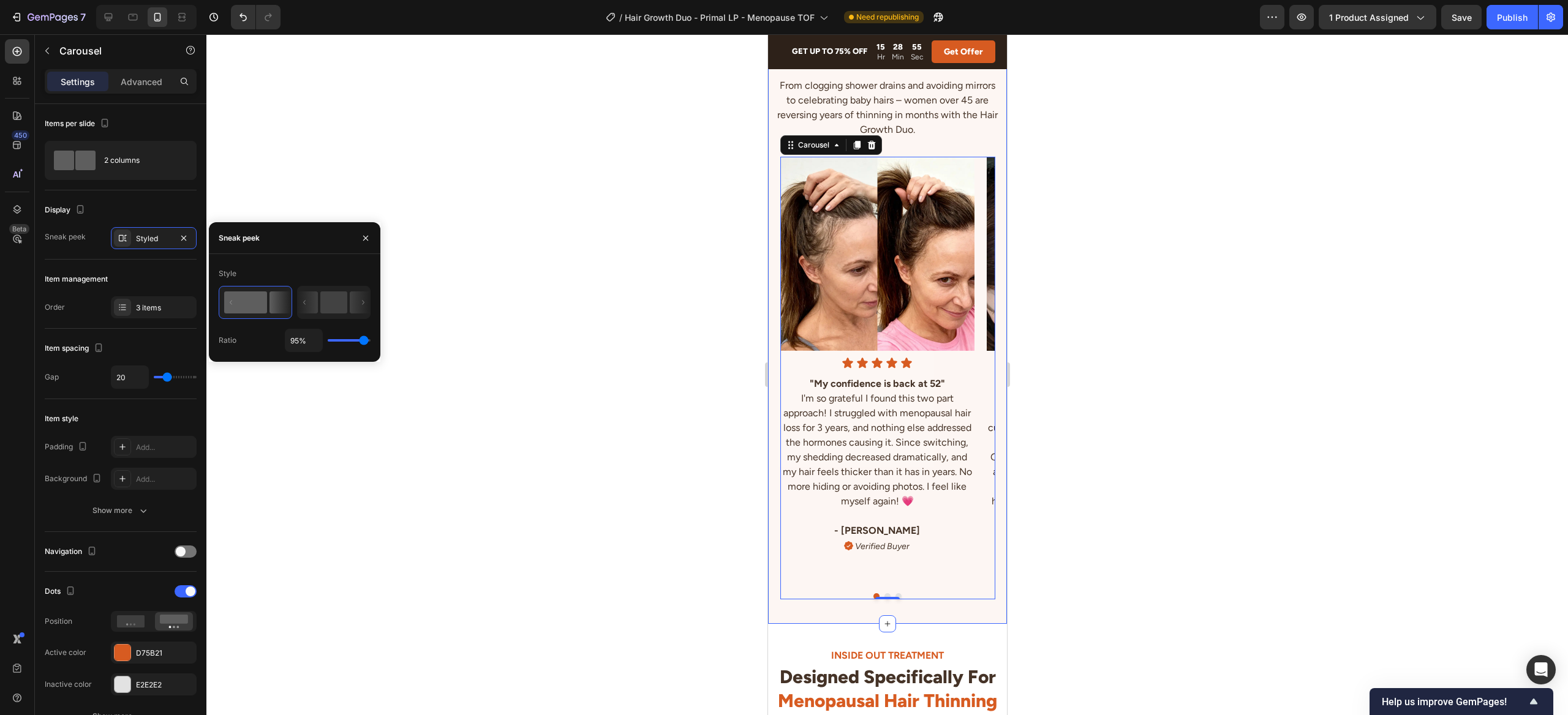
click at [989, 619] on div "★★★★★ 23,000+ women restored their hair Text Block Women Like You Who Said "No!…" at bounding box center [887, 286] width 239 height 675
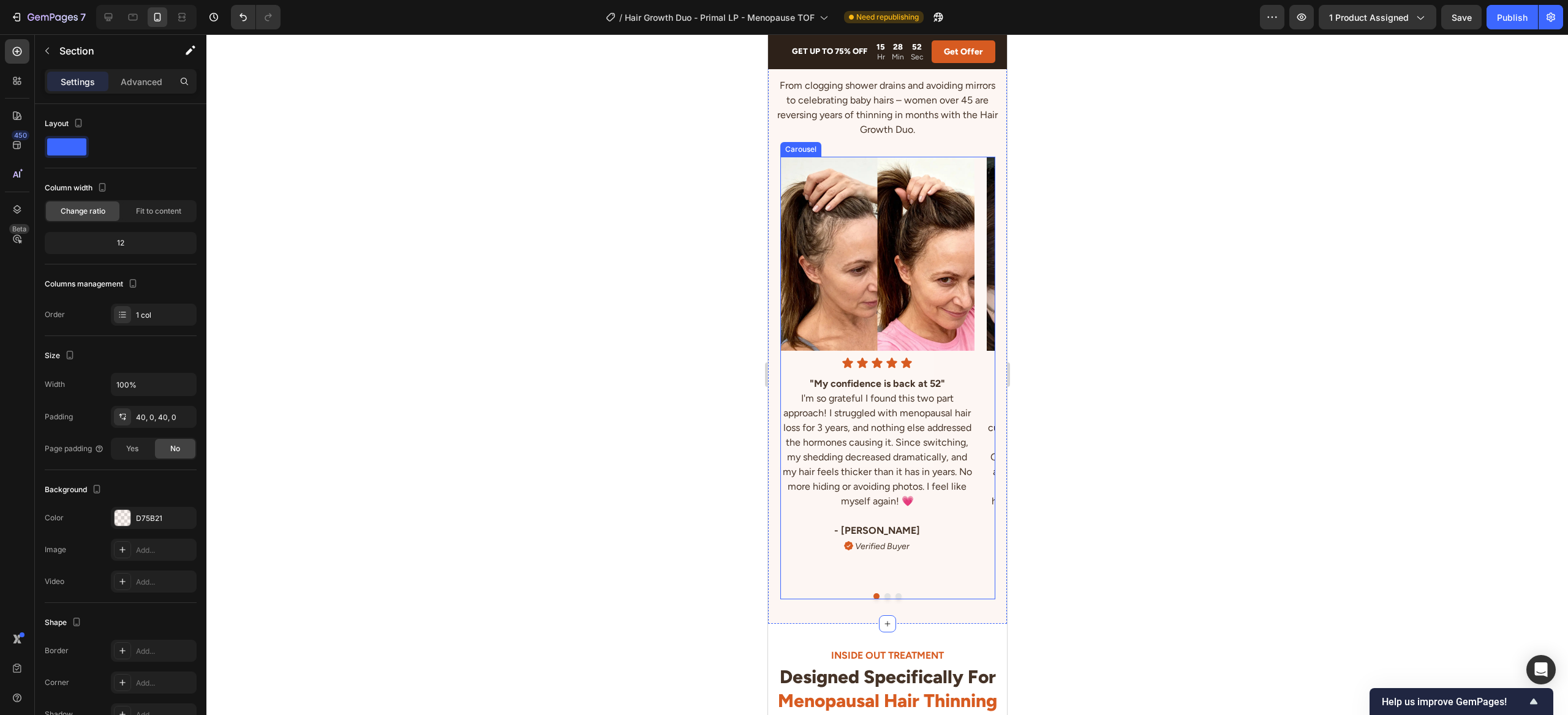
click at [888, 596] on button "Dot" at bounding box center [886, 596] width 6 height 6
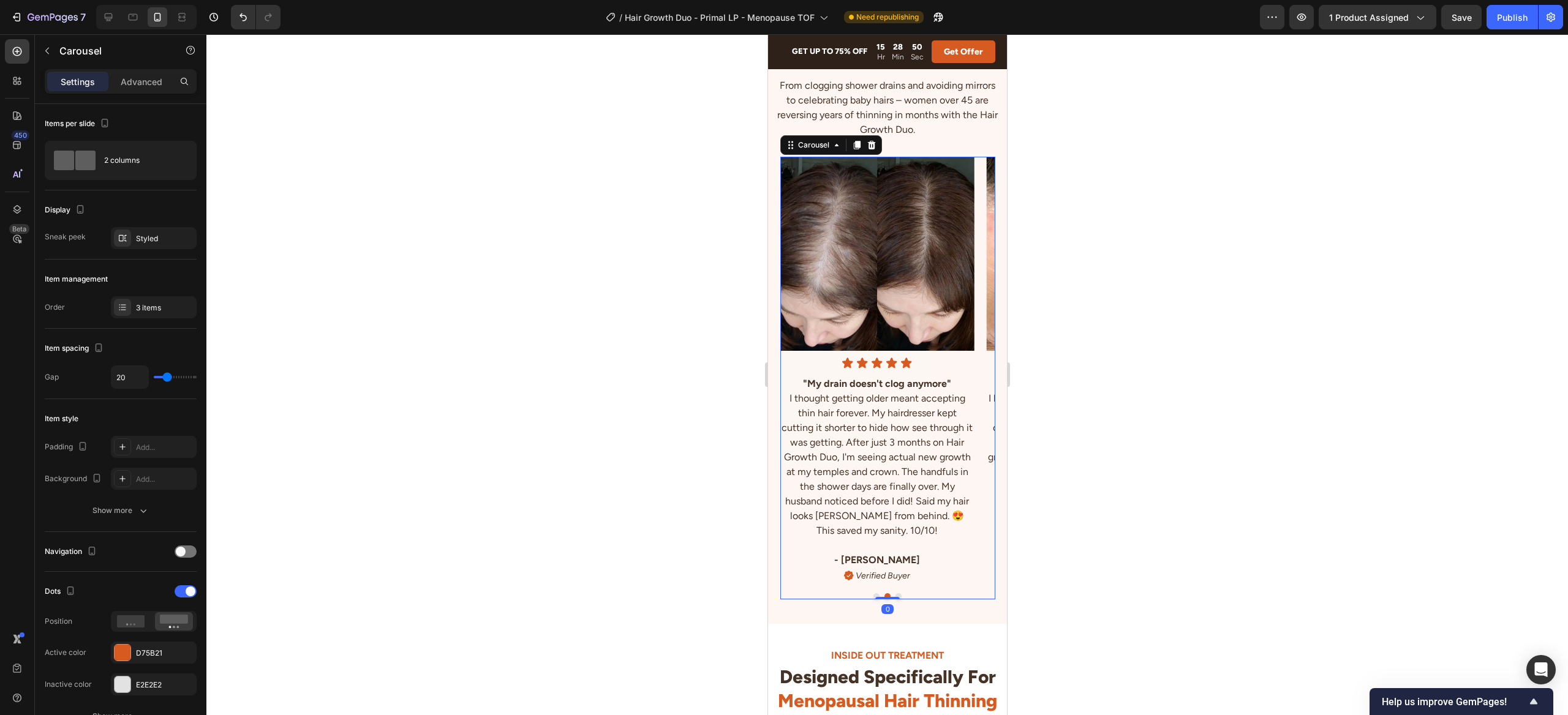
click at [899, 596] on button "Dot" at bounding box center [897, 596] width 6 height 6
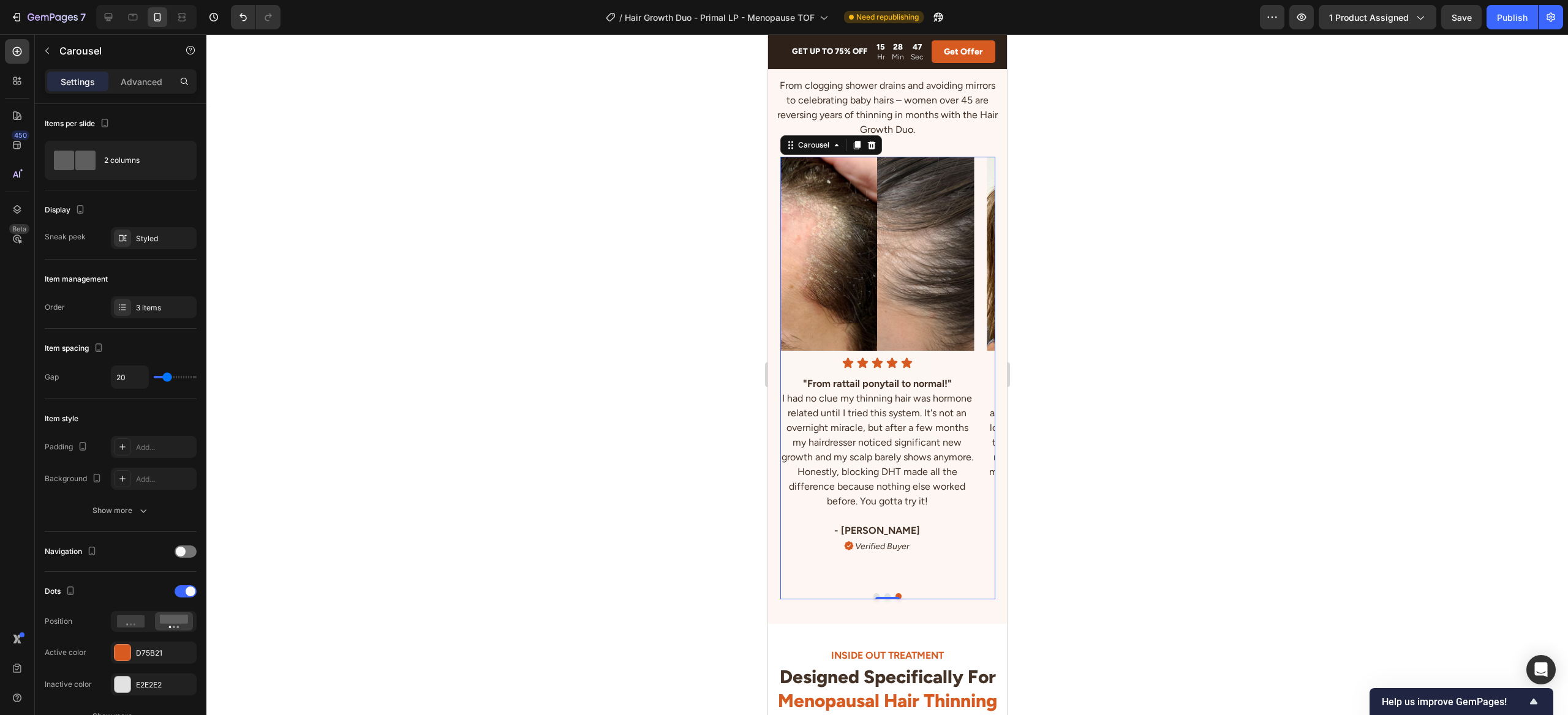
click at [890, 594] on button "Dot" at bounding box center [886, 596] width 6 height 6
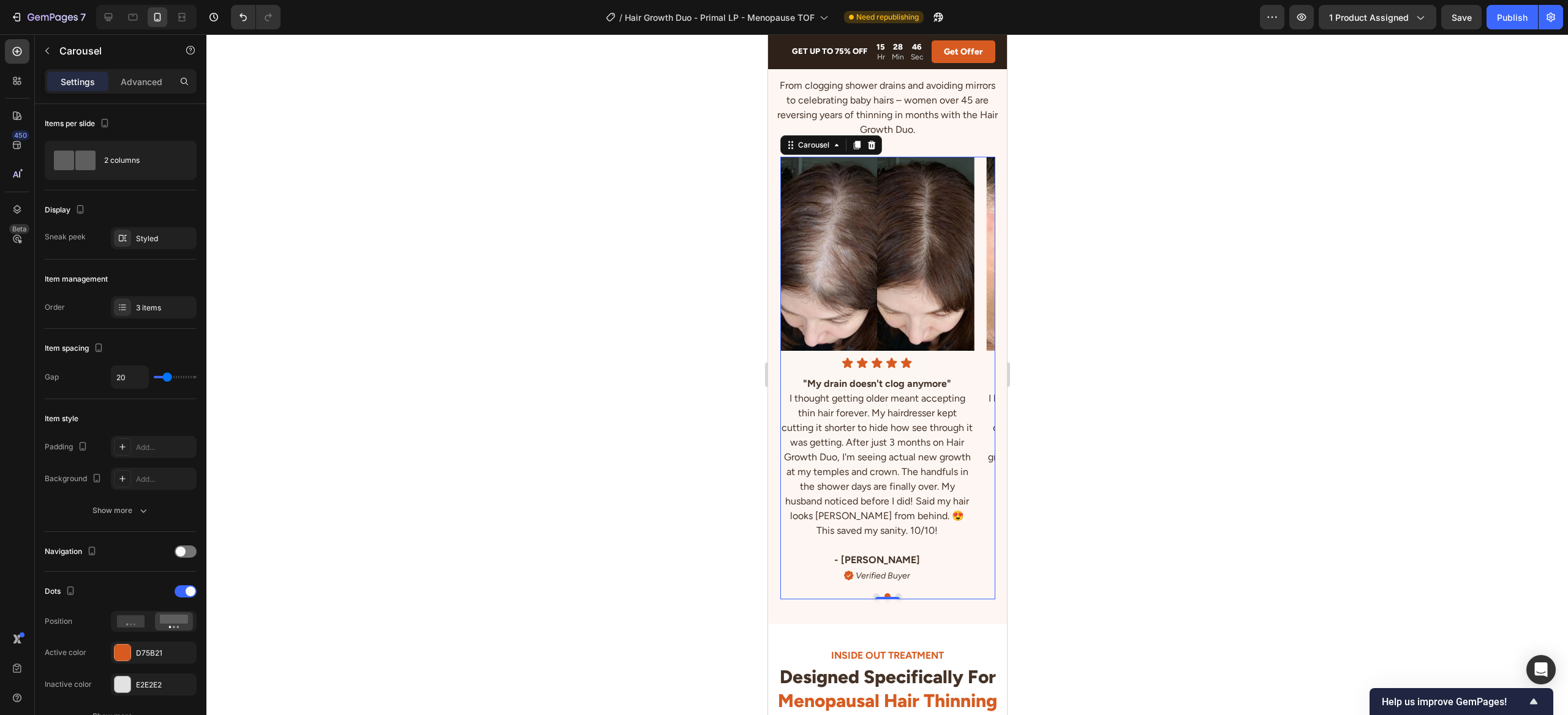
click at [876, 594] on button "Dot" at bounding box center [875, 596] width 6 height 6
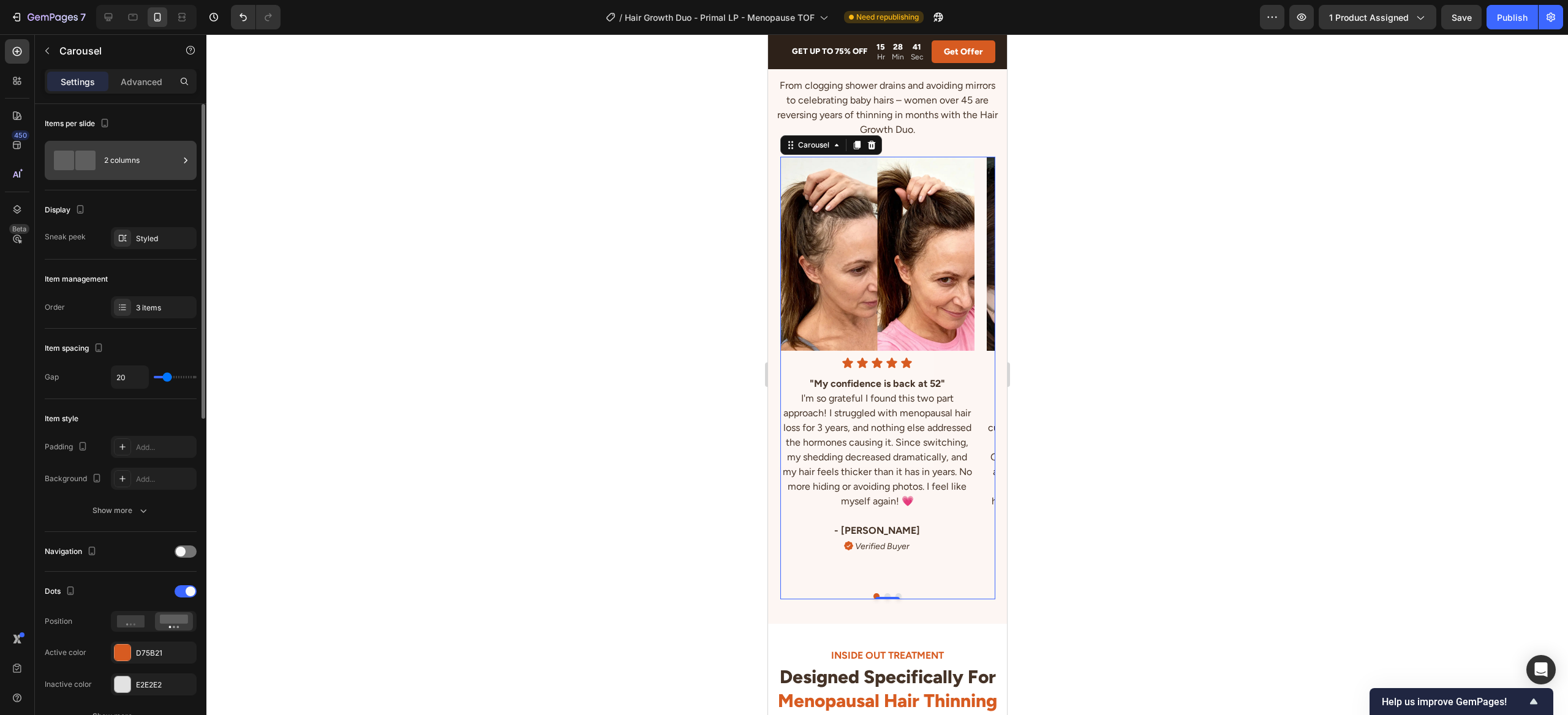
click at [112, 160] on div "2 columns" at bounding box center [142, 160] width 75 height 28
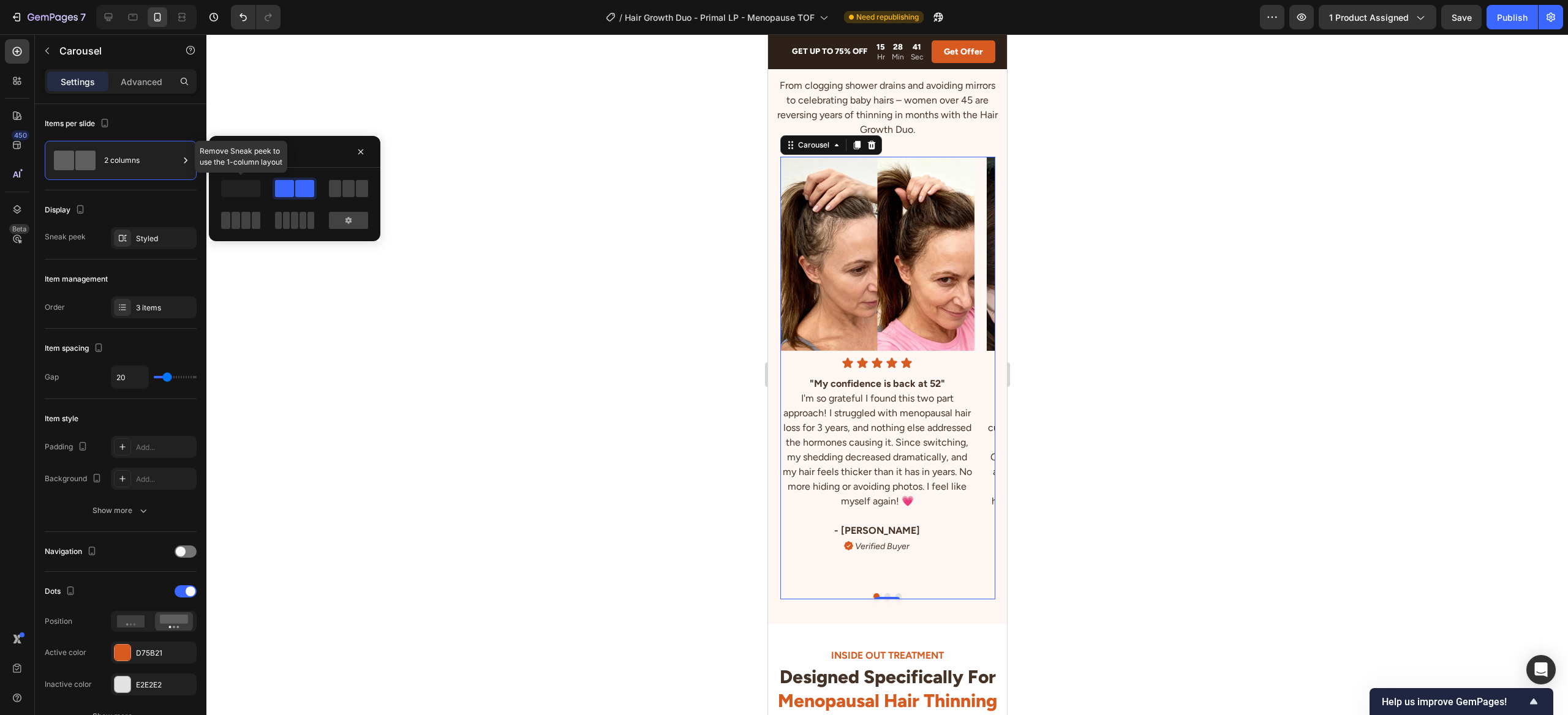
click at [243, 189] on span at bounding box center [241, 189] width 39 height 17
click at [165, 240] on div "Styled" at bounding box center [153, 239] width 35 height 11
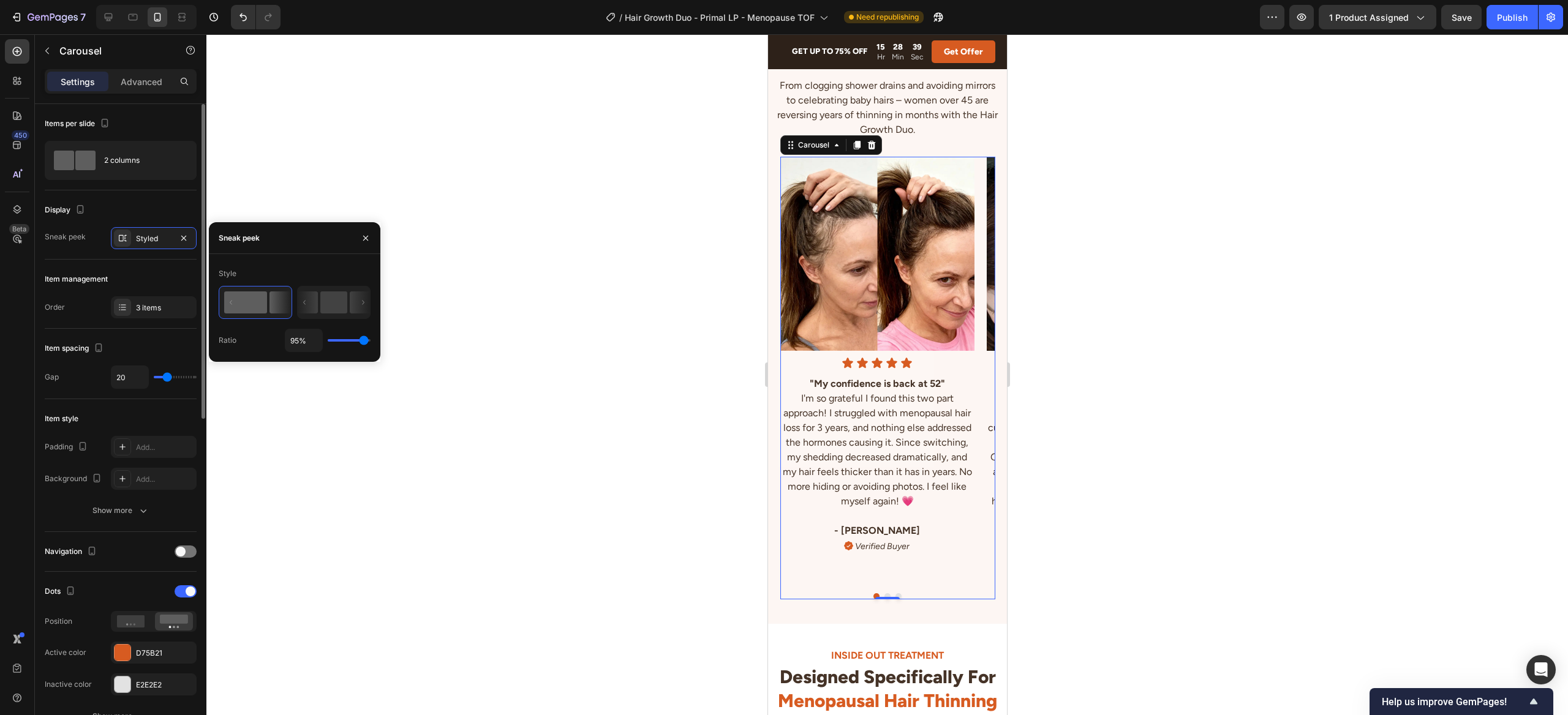
drag, startPoint x: 186, startPoint y: 239, endPoint x: 162, endPoint y: 192, distance: 52.8
click at [186, 239] on icon "button" at bounding box center [184, 238] width 10 height 10
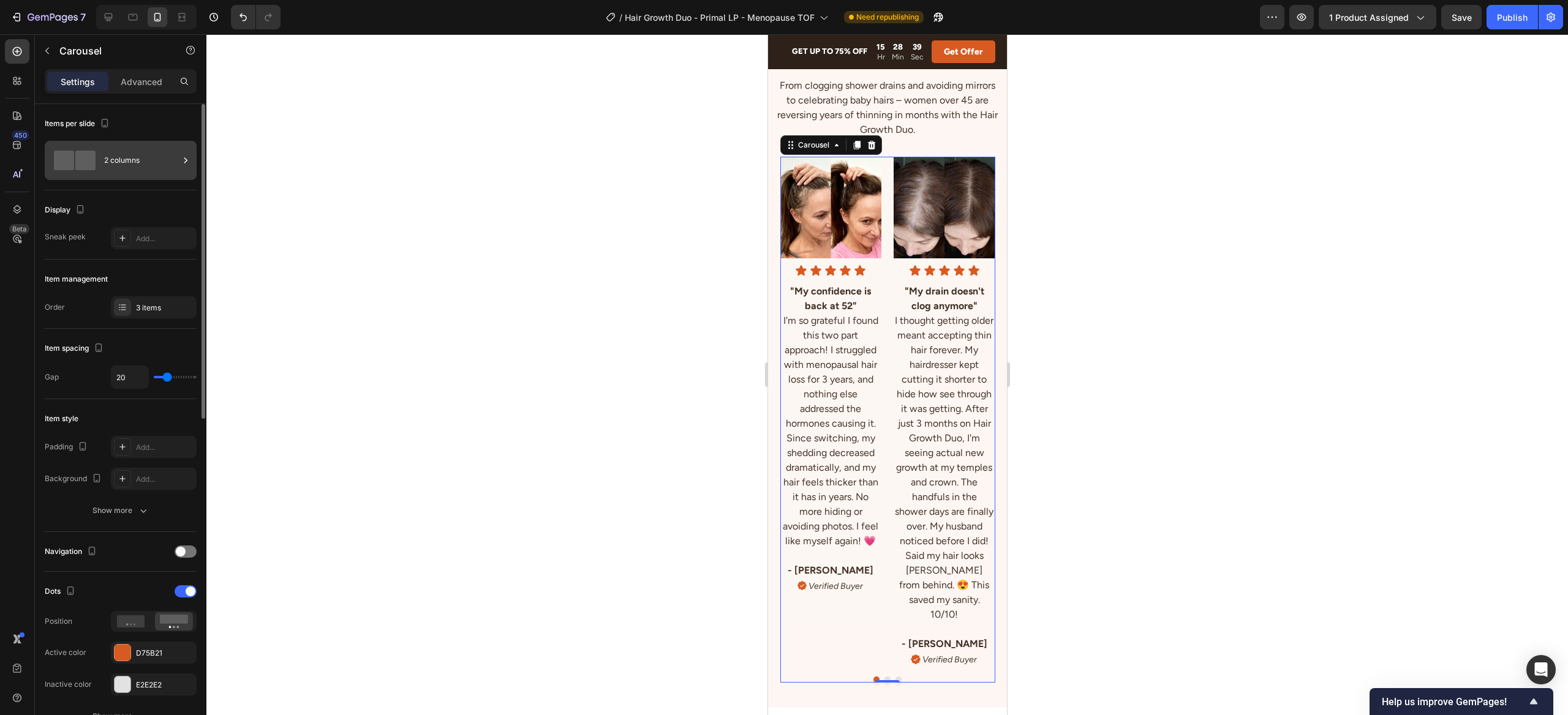
click at [137, 169] on div "2 columns" at bounding box center [142, 160] width 75 height 28
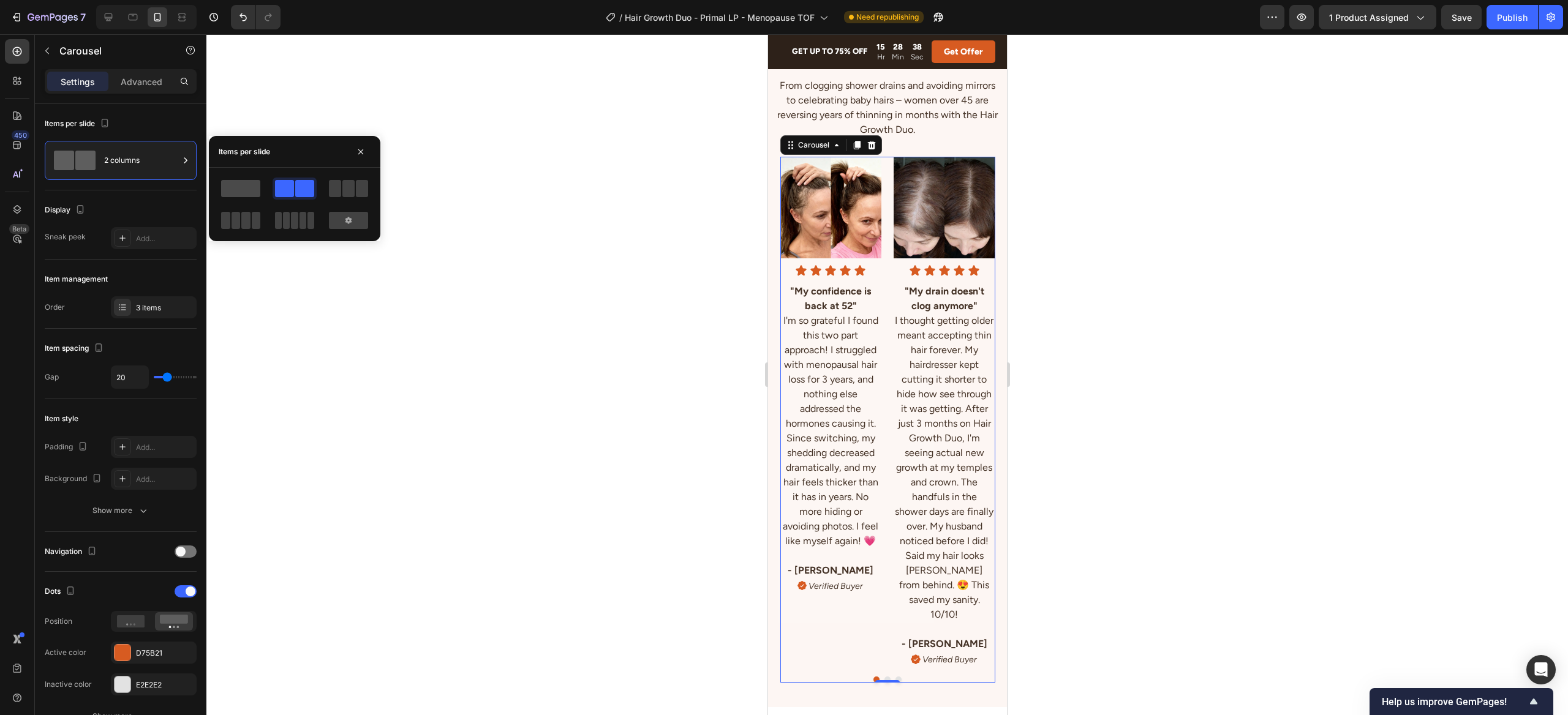
click at [237, 190] on span at bounding box center [241, 189] width 39 height 17
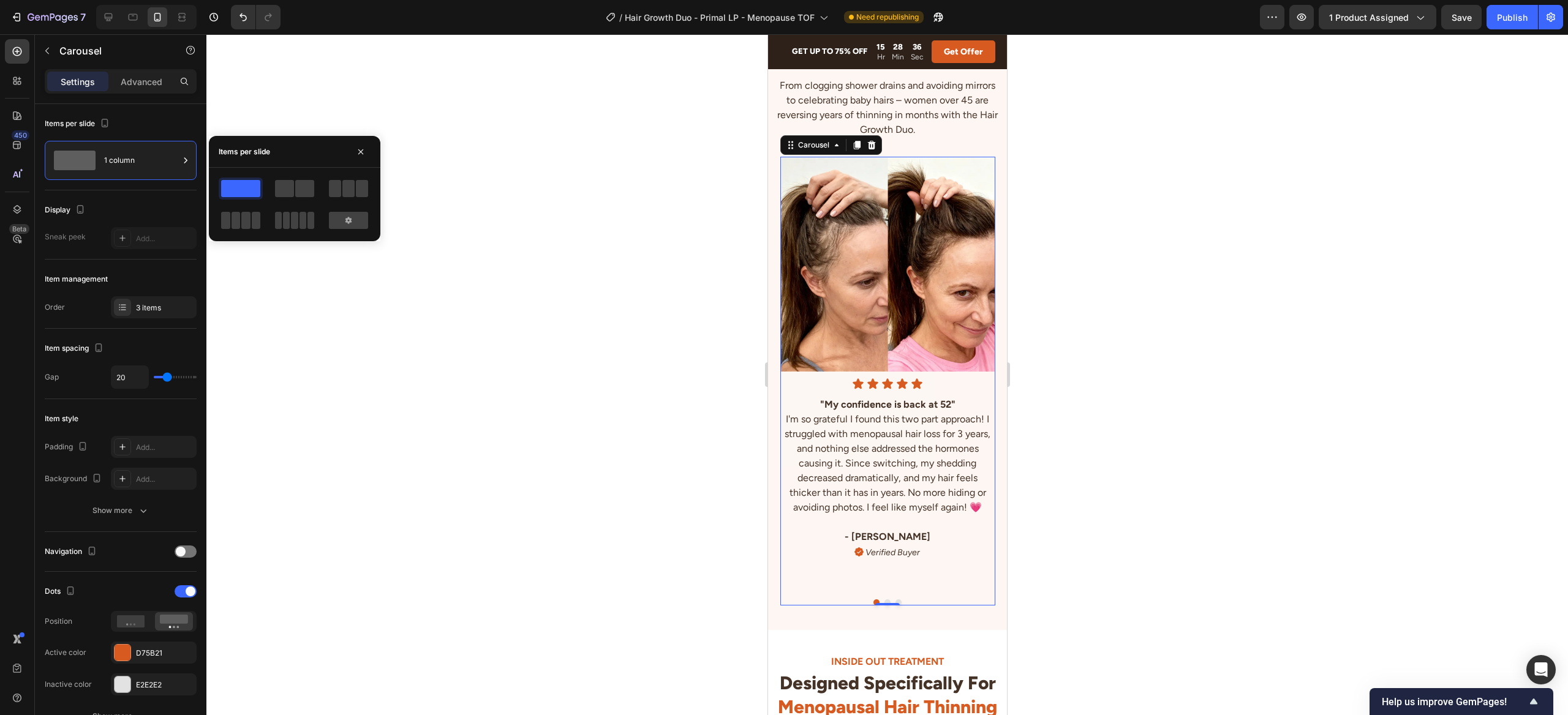
click at [616, 274] on div at bounding box center [887, 374] width 1362 height 681
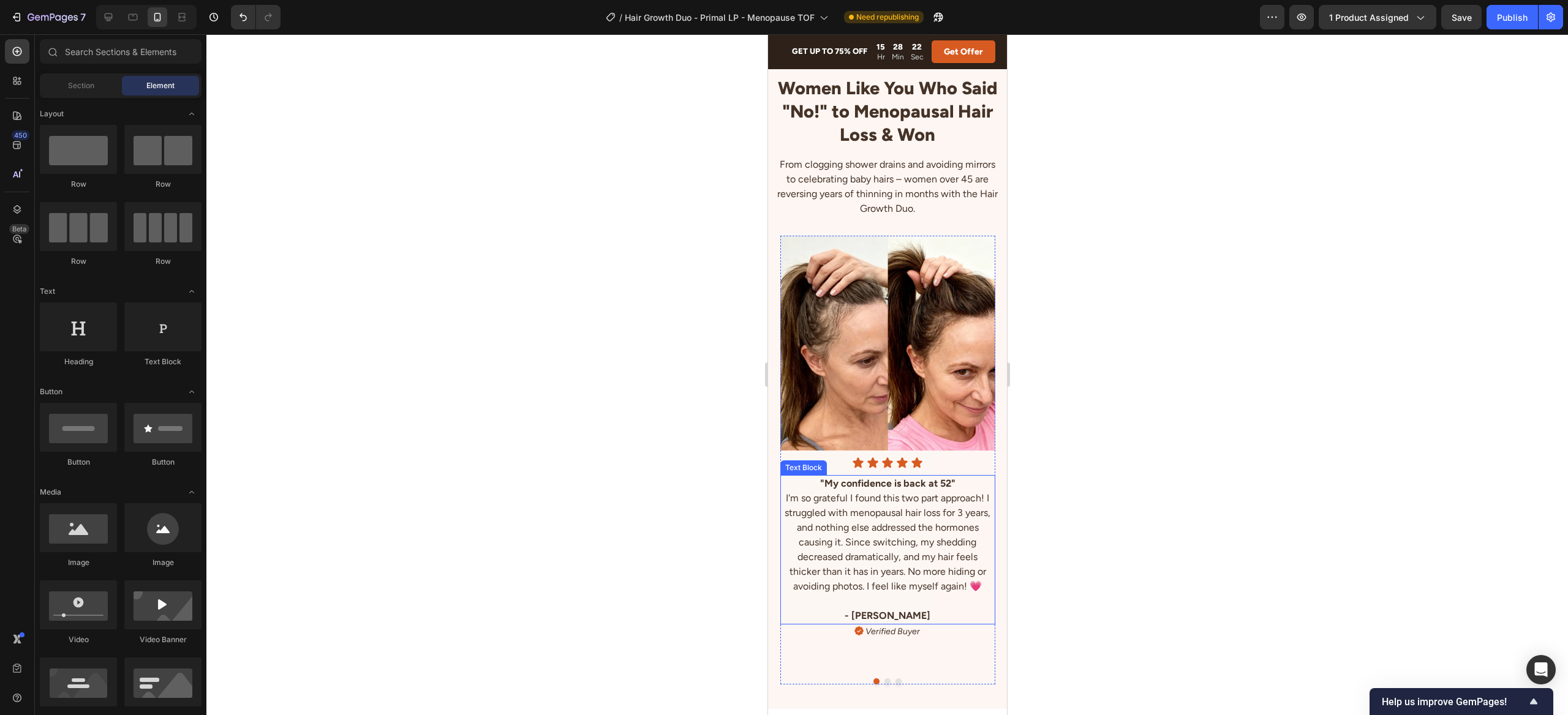
scroll to position [3233, 0]
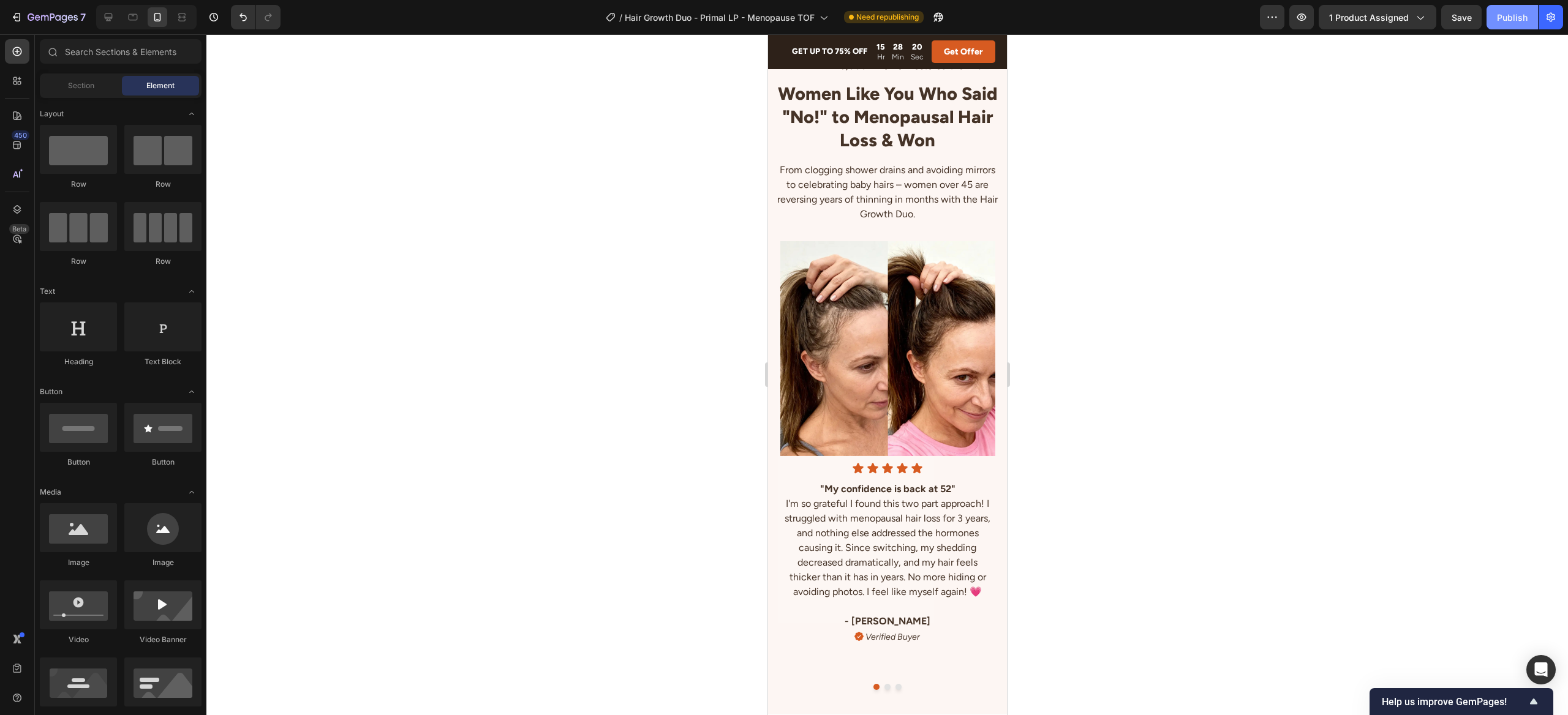
click at [1526, 22] on div "Publish" at bounding box center [1512, 18] width 31 height 13
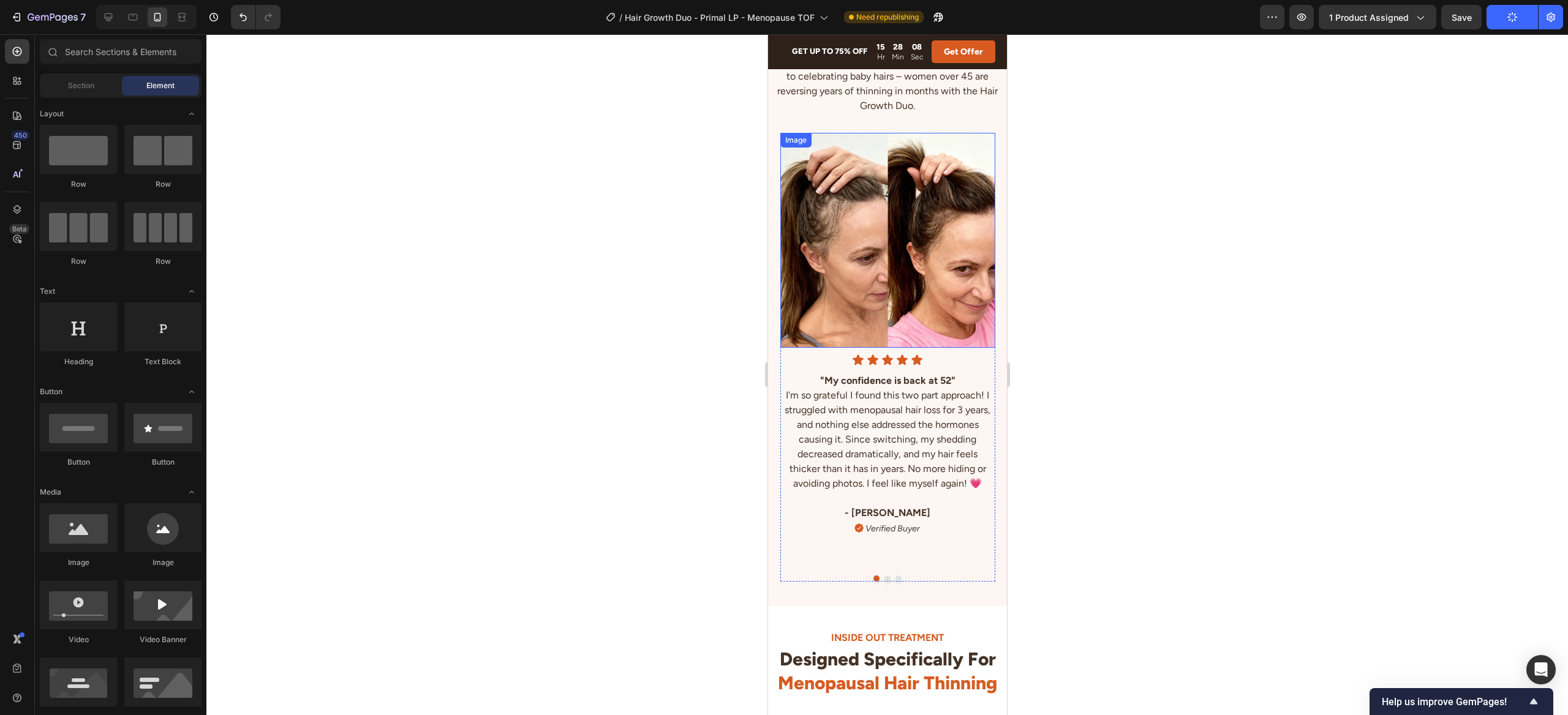
scroll to position [3371, 0]
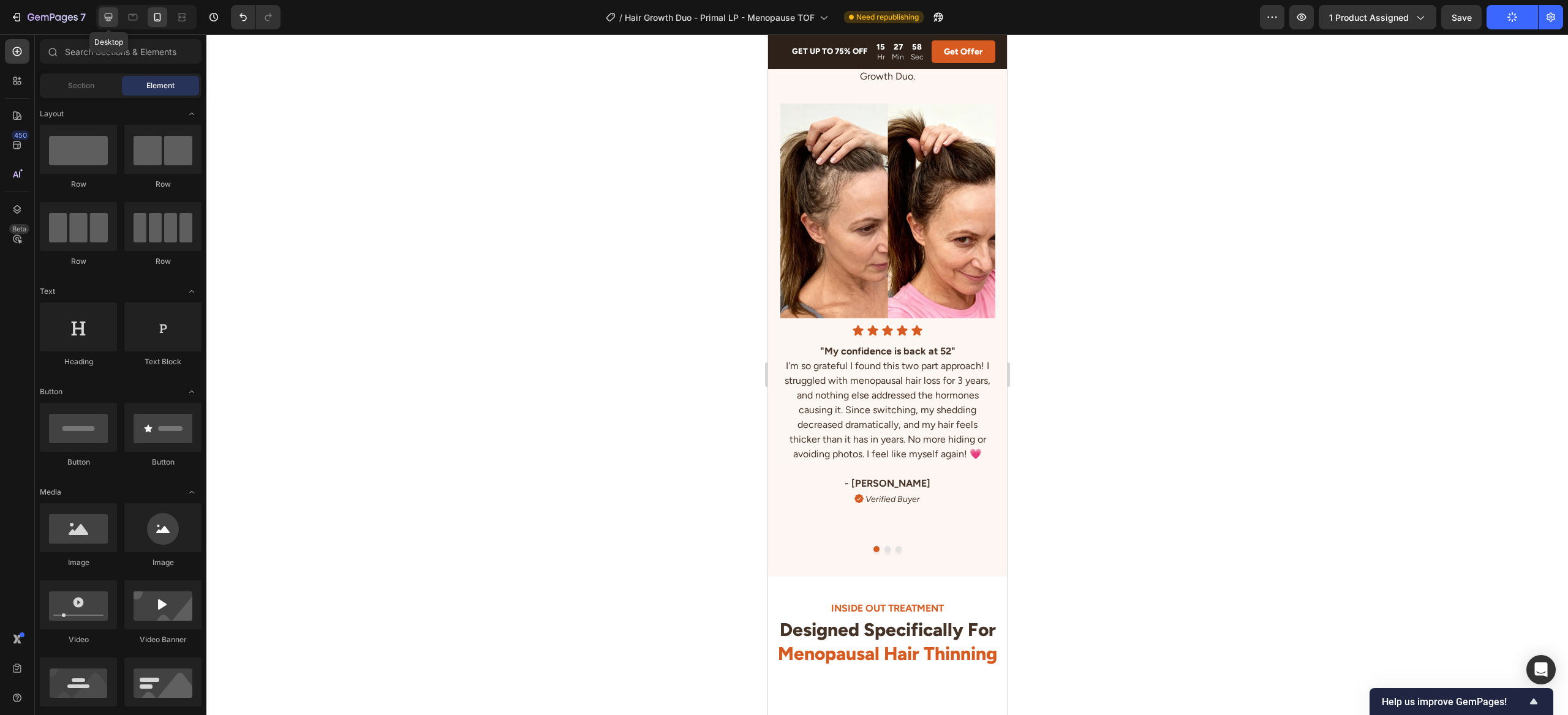
click at [109, 14] on icon at bounding box center [109, 18] width 8 height 8
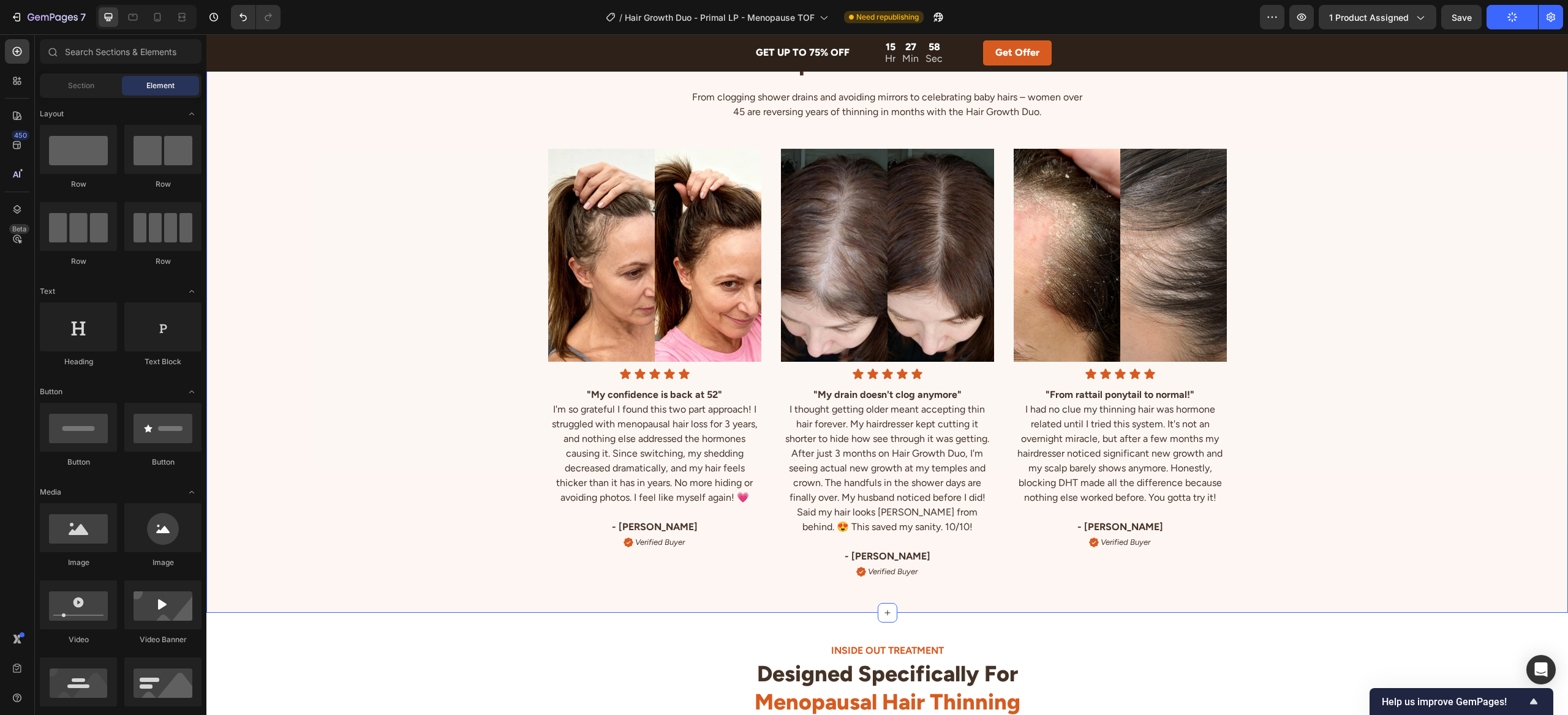
scroll to position [3348, 0]
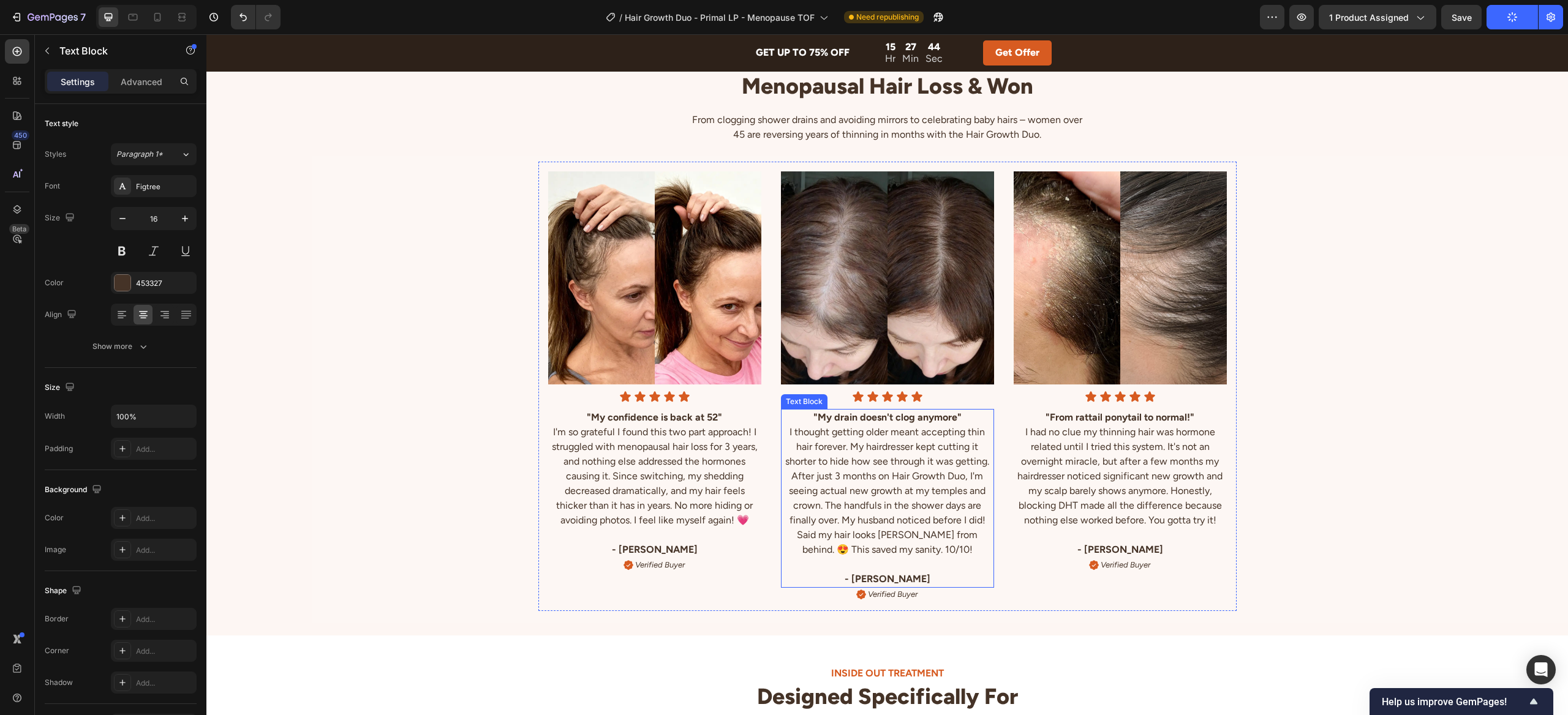
click at [931, 504] on p "I thought getting older meant accepting thin hair forever. My hairdresser kept …" at bounding box center [887, 491] width 210 height 132
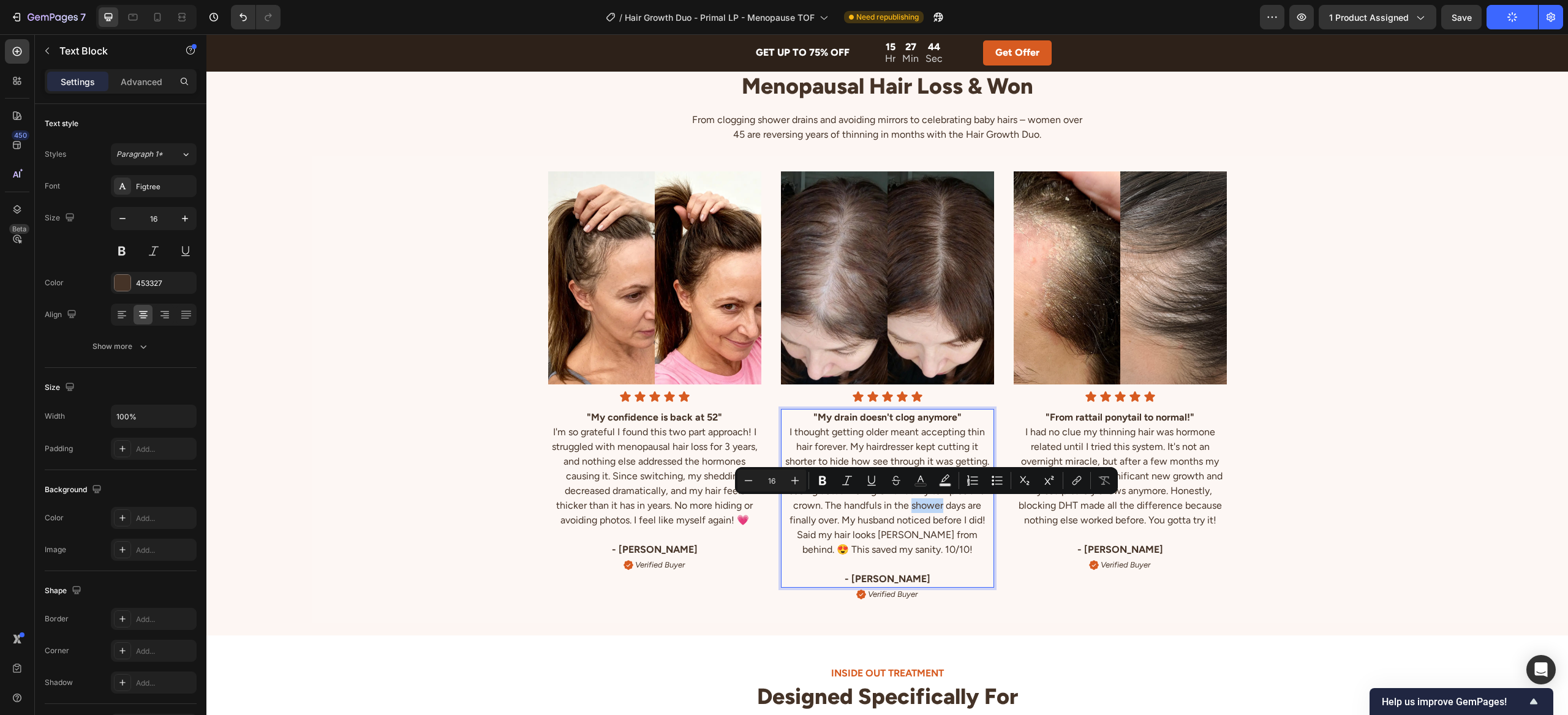
click at [919, 503] on p "I thought getting older meant accepting thin hair forever. My hairdresser kept …" at bounding box center [887, 491] width 210 height 132
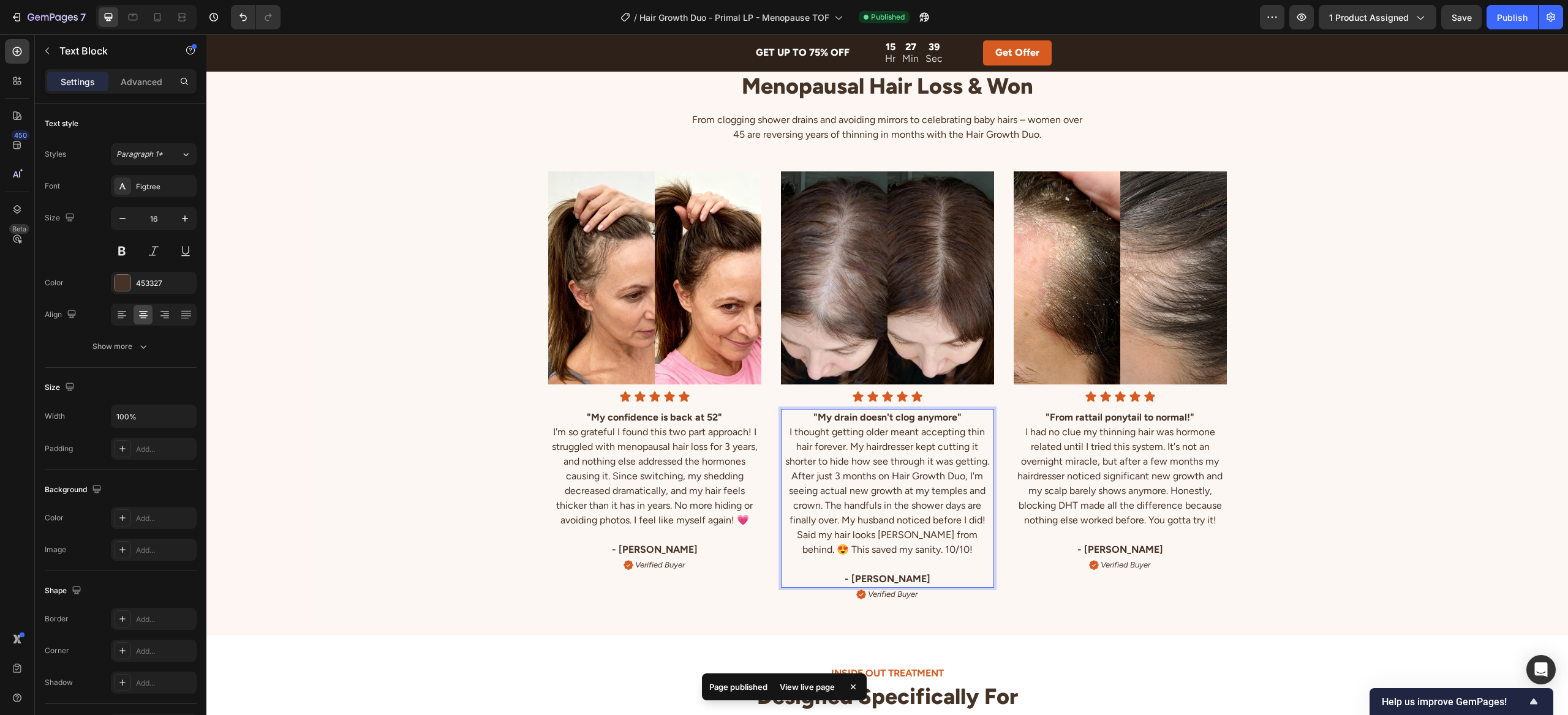
click at [840, 478] on p "I thought getting older meant accepting thin hair forever. My hairdresser kept …" at bounding box center [887, 491] width 210 height 132
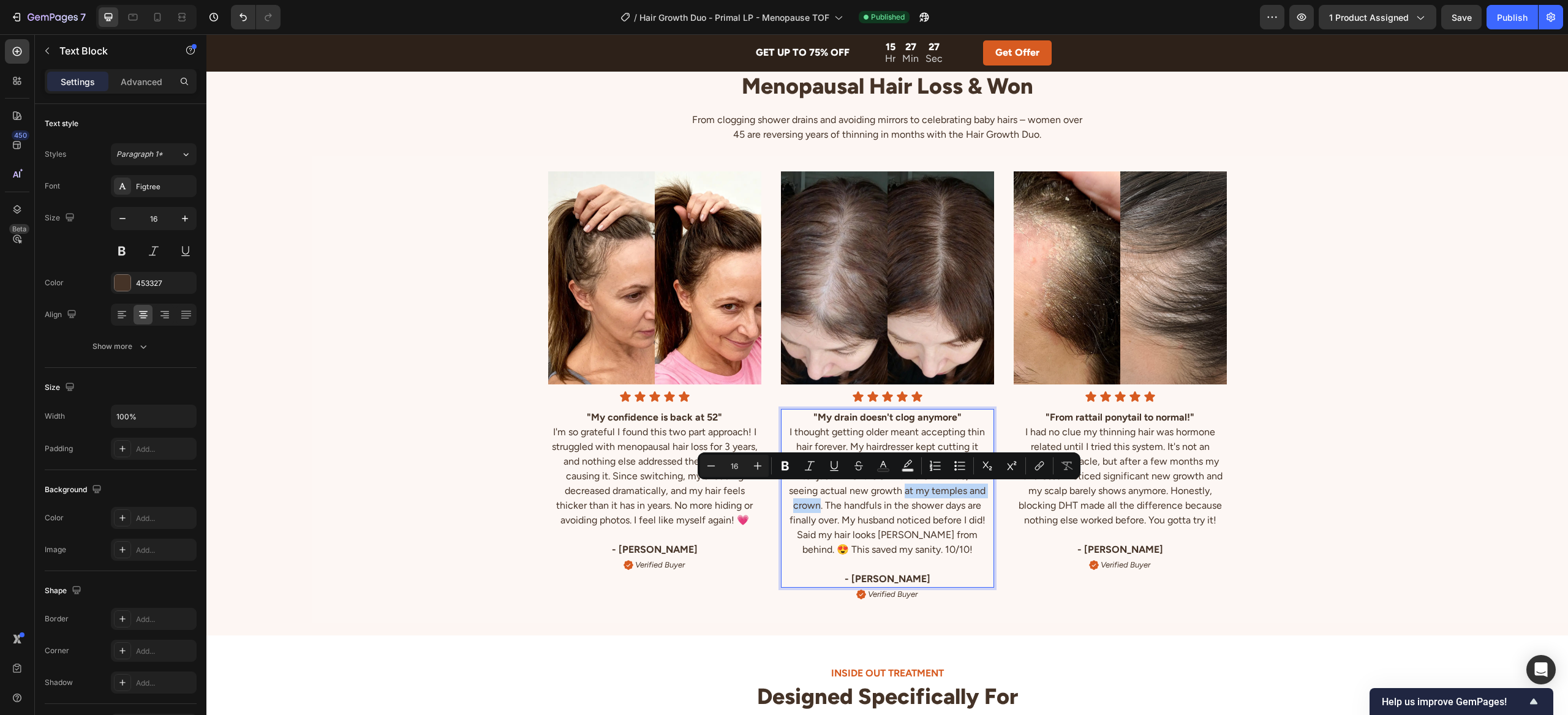
drag, startPoint x: 904, startPoint y: 492, endPoint x: 819, endPoint y: 507, distance: 86.3
click at [819, 507] on p "I thought getting older meant accepting thin hair forever. My hairdresser kept …" at bounding box center [887, 491] width 210 height 132
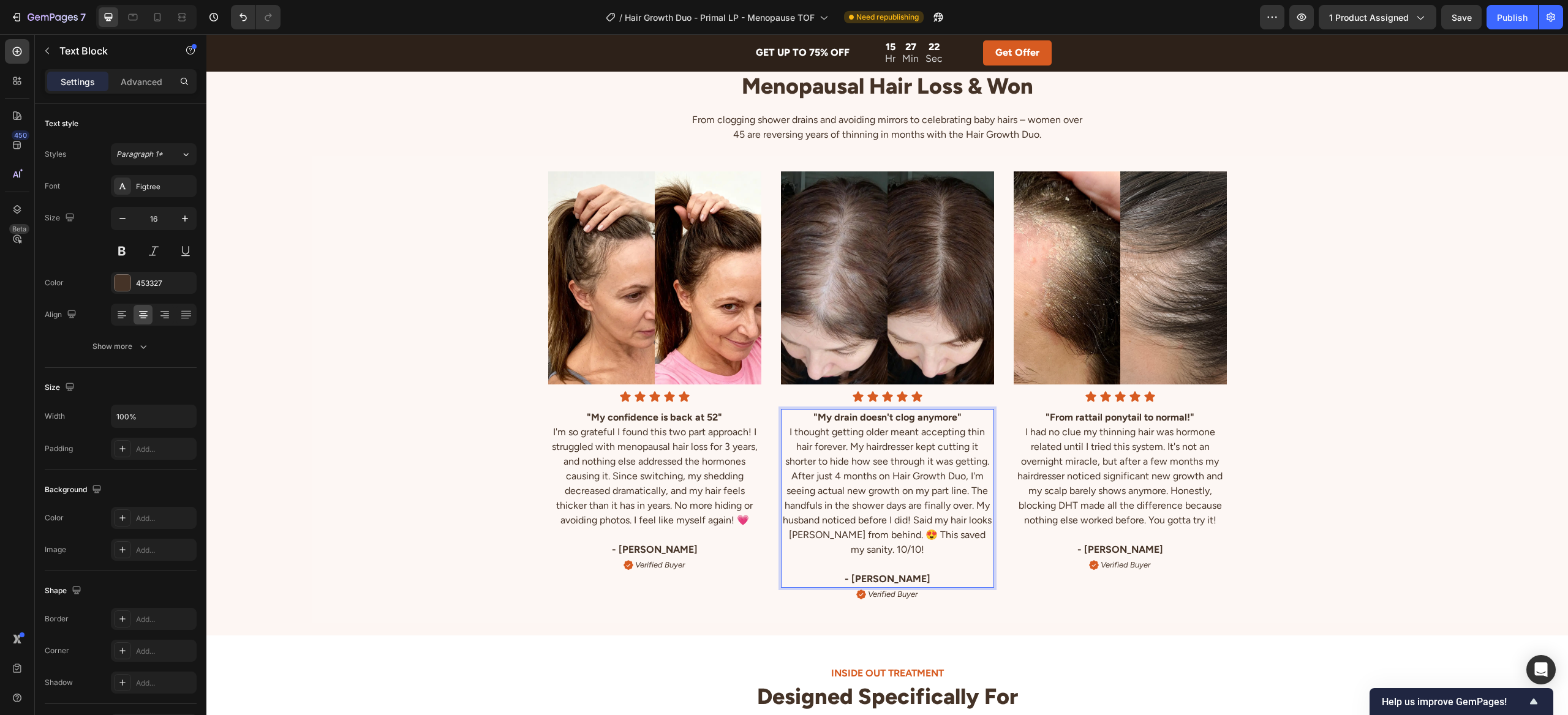
click at [933, 537] on p "I thought getting older meant accepting thin hair forever. My hairdresser kept …" at bounding box center [887, 491] width 210 height 132
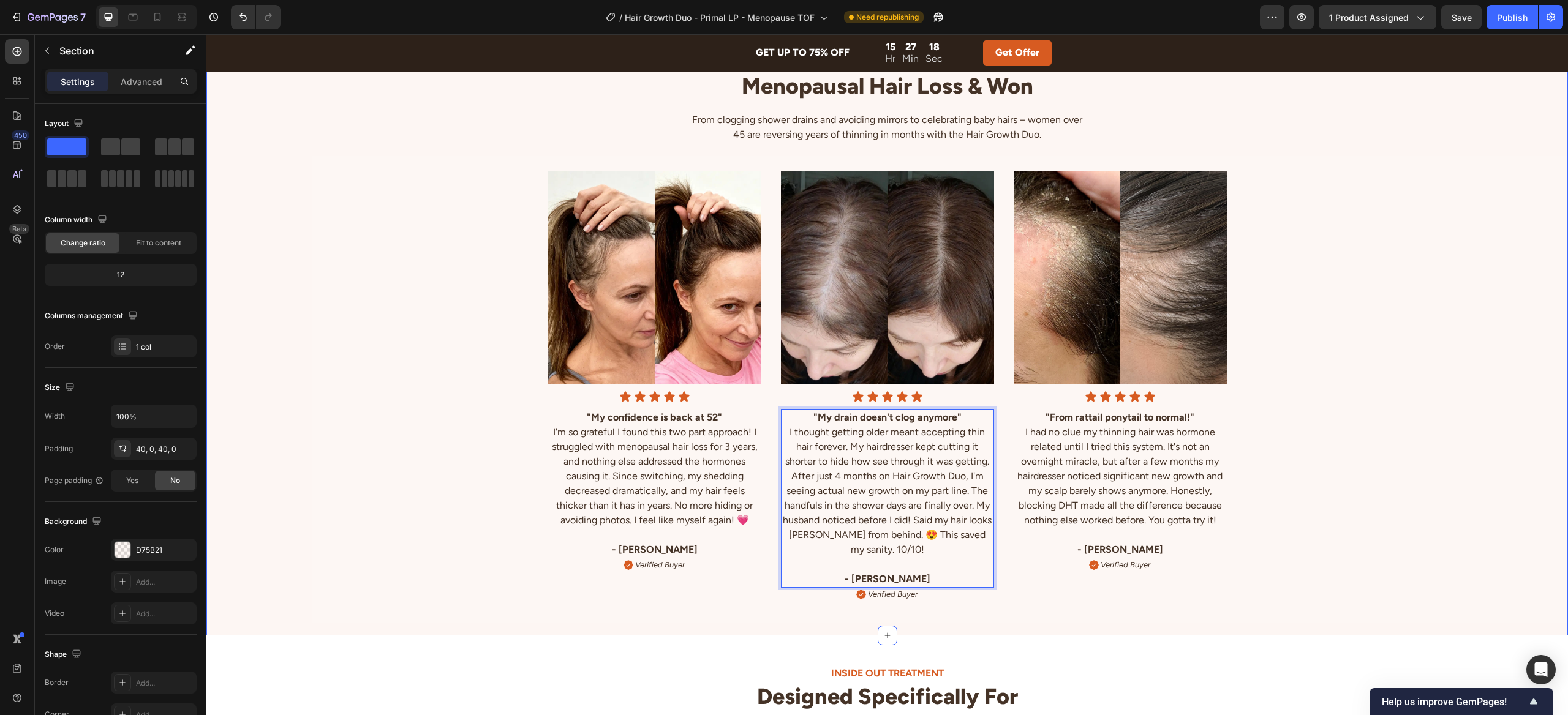
click at [1373, 429] on div "Image Icon Icon Icon Icon Icon Icon List "My confidence is back at 52" I'm so g…" at bounding box center [887, 377] width 1362 height 468
click at [853, 271] on img at bounding box center [887, 278] width 213 height 213
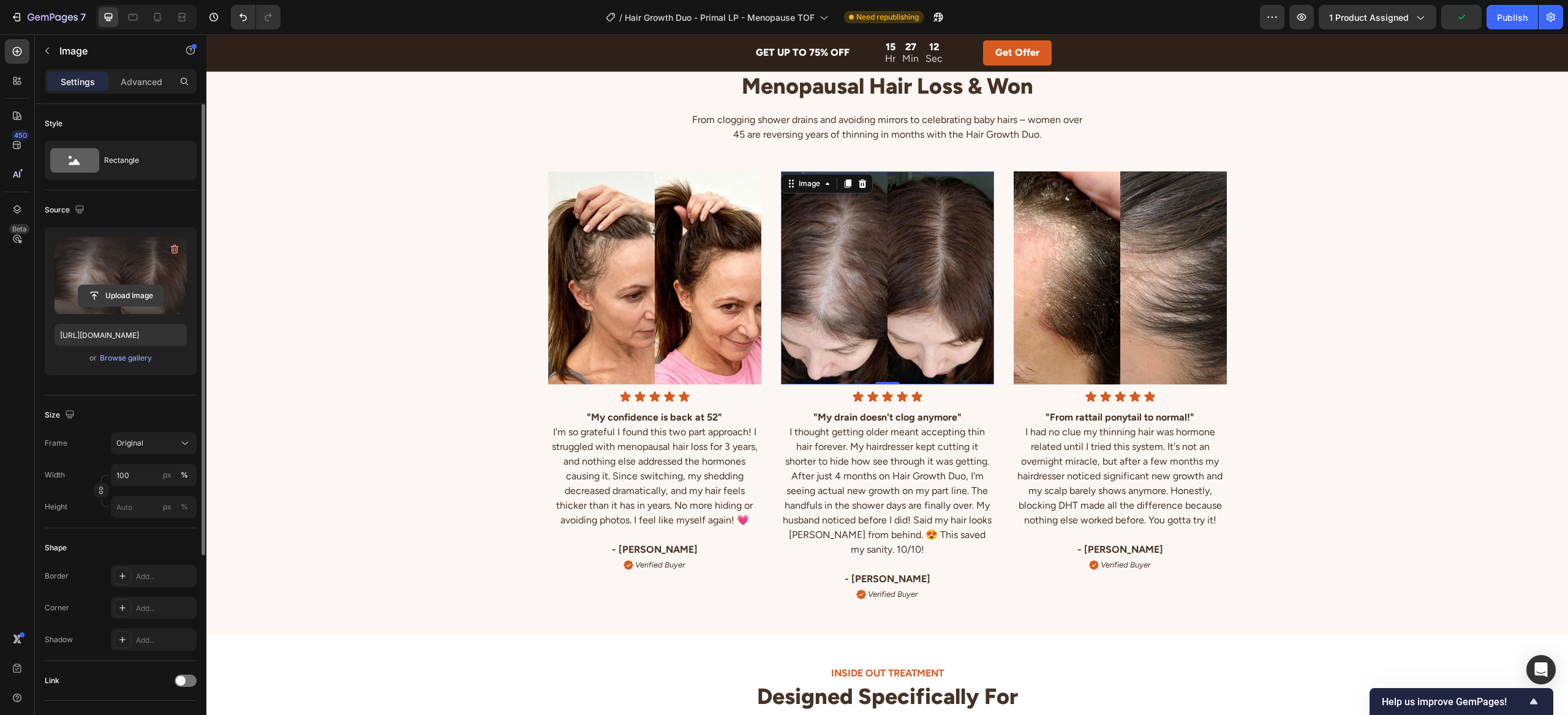
click at [113, 290] on input "file" at bounding box center [121, 296] width 85 height 21
type input "https://cdn.shopify.com/s/files/1/0820/9648/8641/files/gempages_560963929841337…"
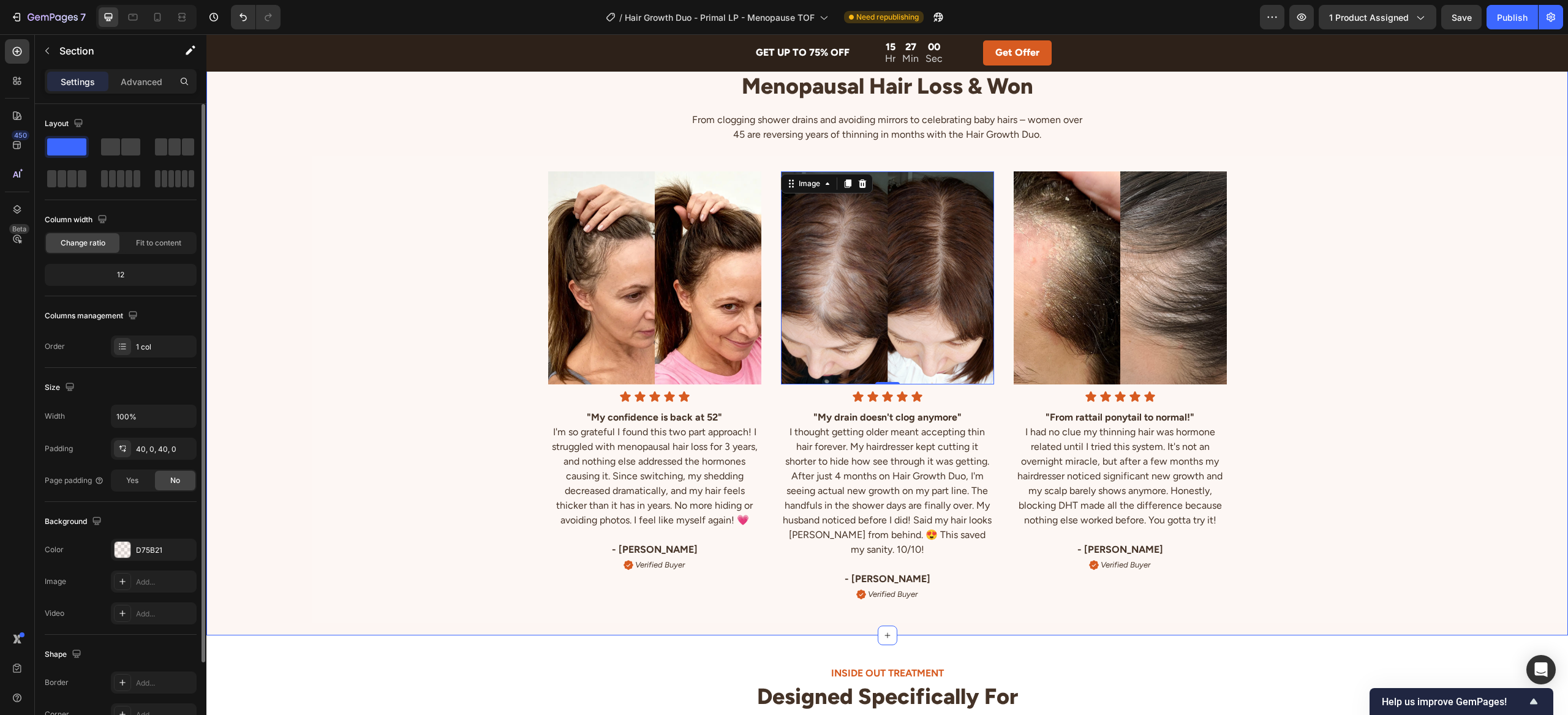
click at [1285, 387] on div "Image Icon Icon Icon Icon Icon Icon List "My confidence is back at 52" I'm so g…" at bounding box center [887, 377] width 1362 height 468
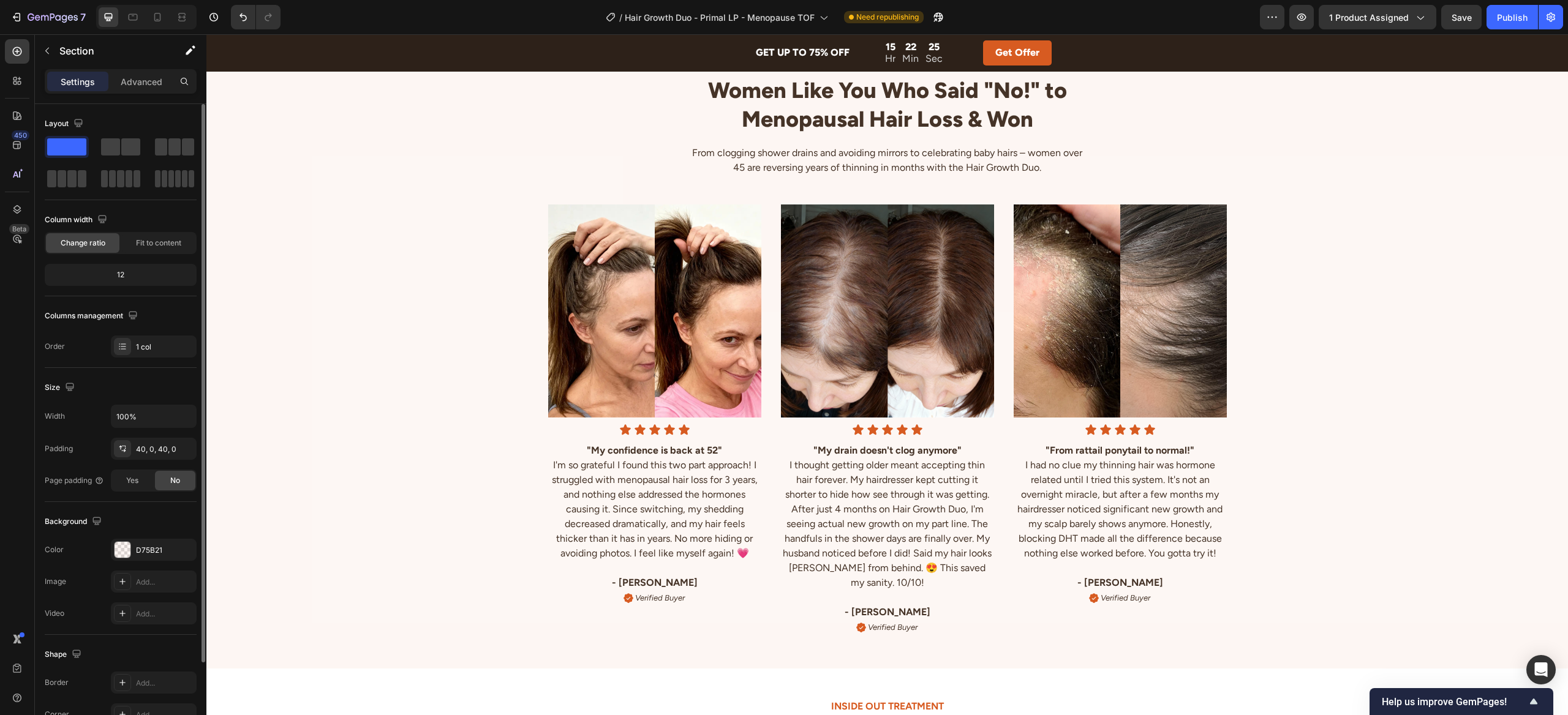
scroll to position [3026, 0]
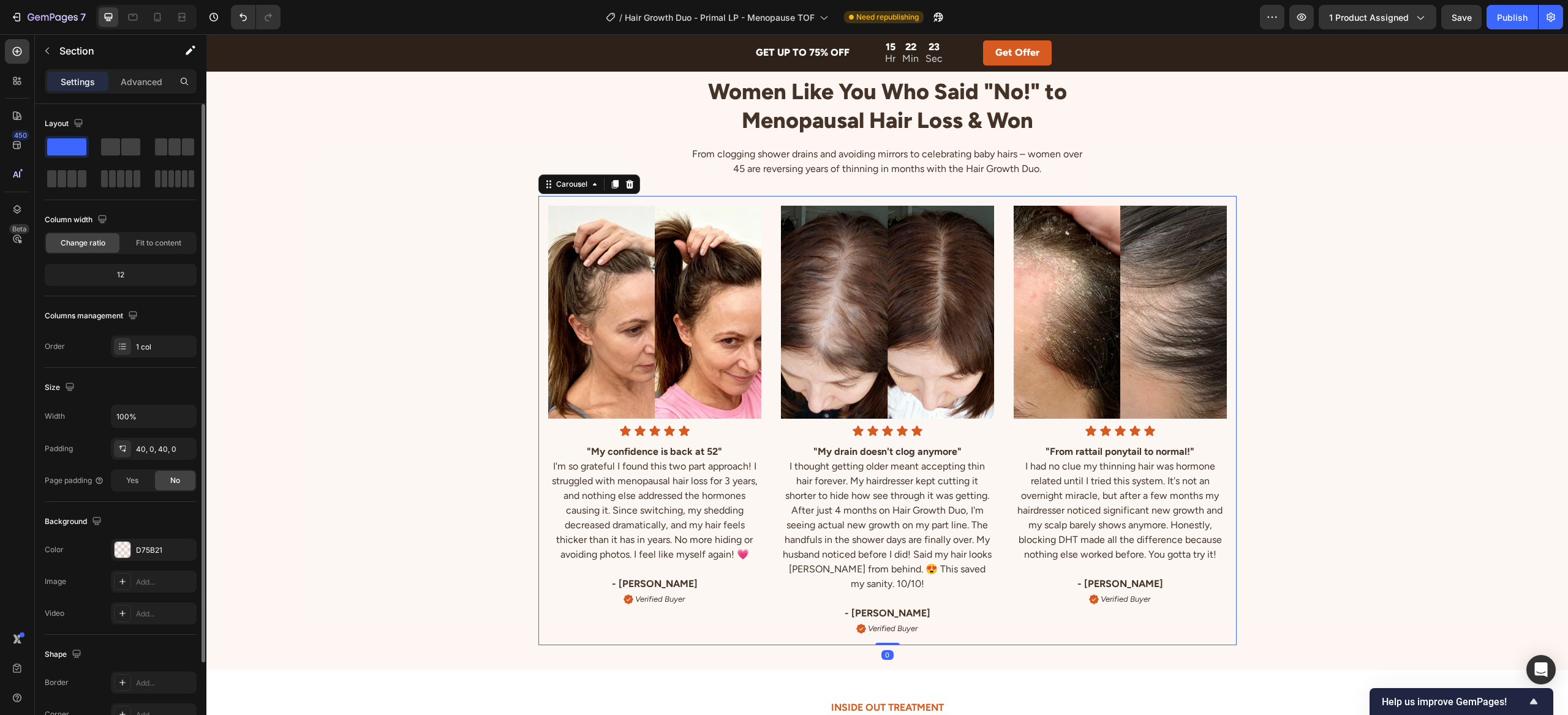
click at [770, 265] on div "Image Icon Icon Icon Icon Icon Icon List "My confidence is back at 52" I'm so g…" at bounding box center [654, 421] width 233 height 450
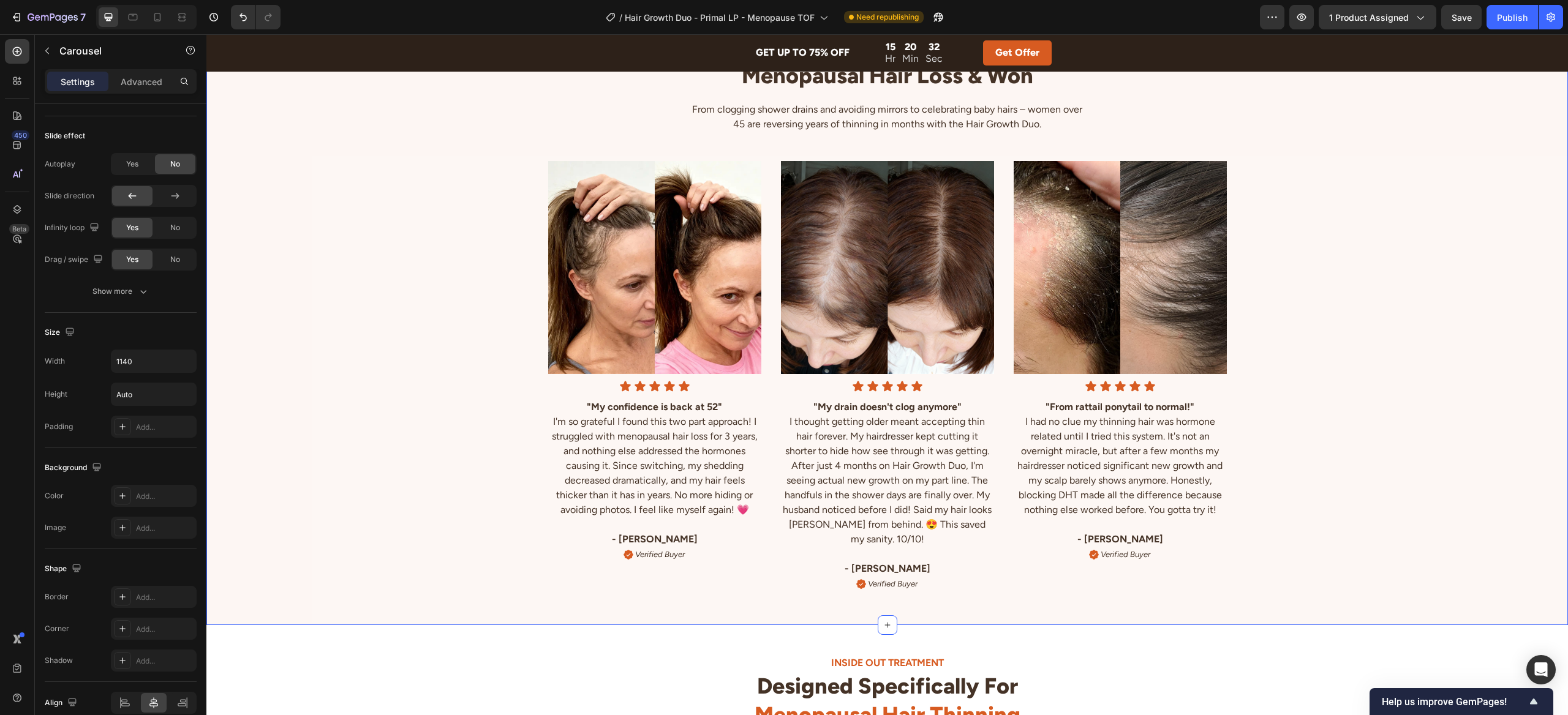
scroll to position [3068, 0]
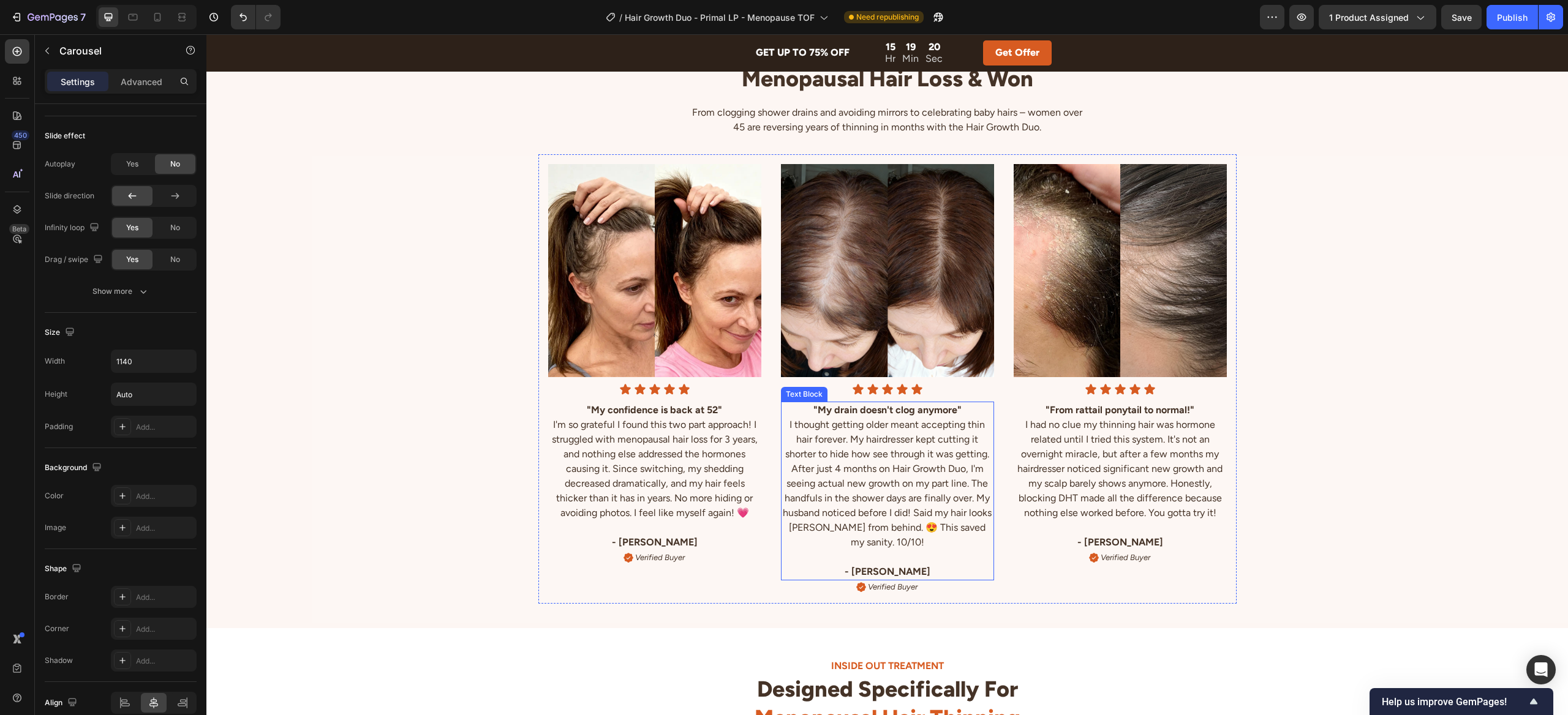
click at [919, 409] on strong ""My drain doesn't clog anymore"" at bounding box center [888, 410] width 148 height 12
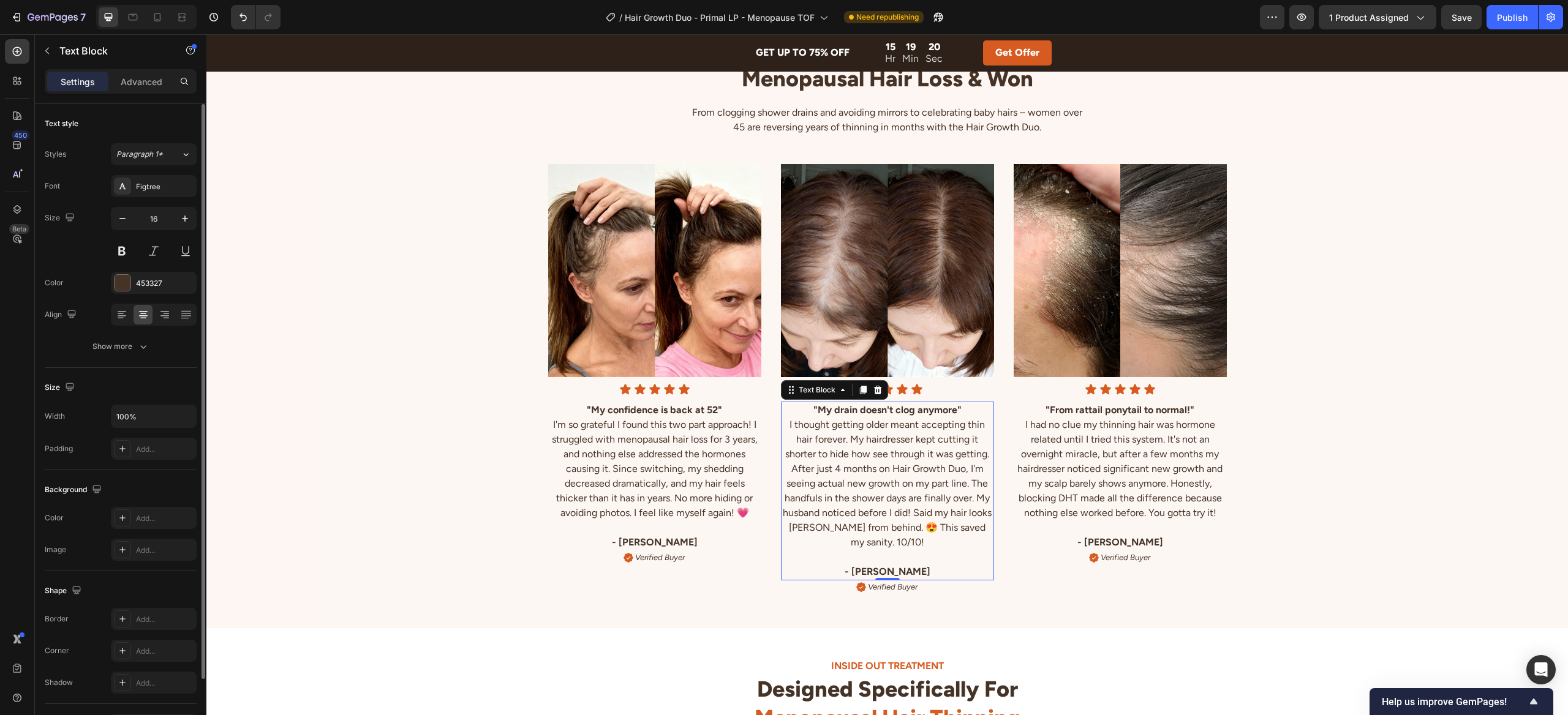
click at [919, 409] on strong ""My drain doesn't clog anymore"" at bounding box center [888, 410] width 148 height 12
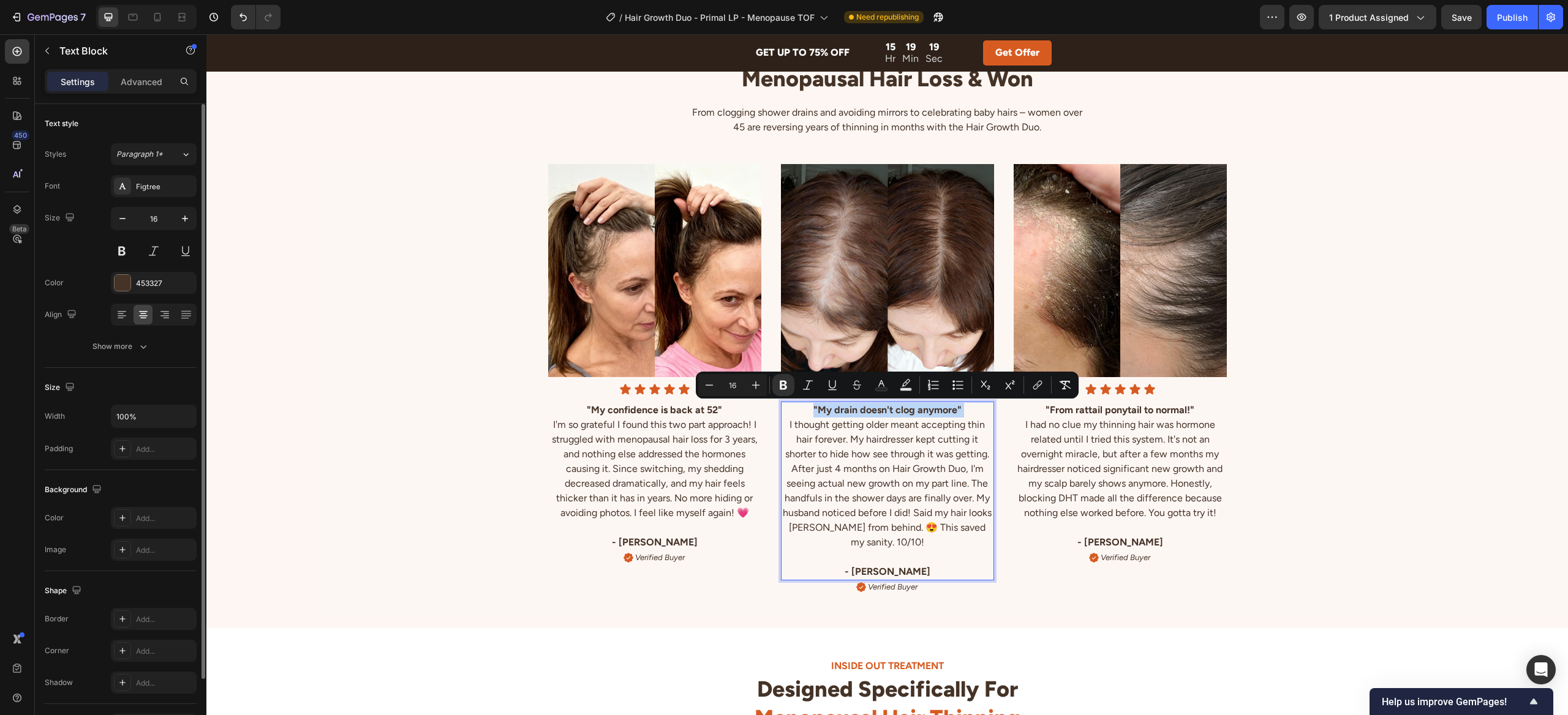
click at [905, 409] on strong ""My drain doesn't clog anymore"" at bounding box center [888, 410] width 148 height 12
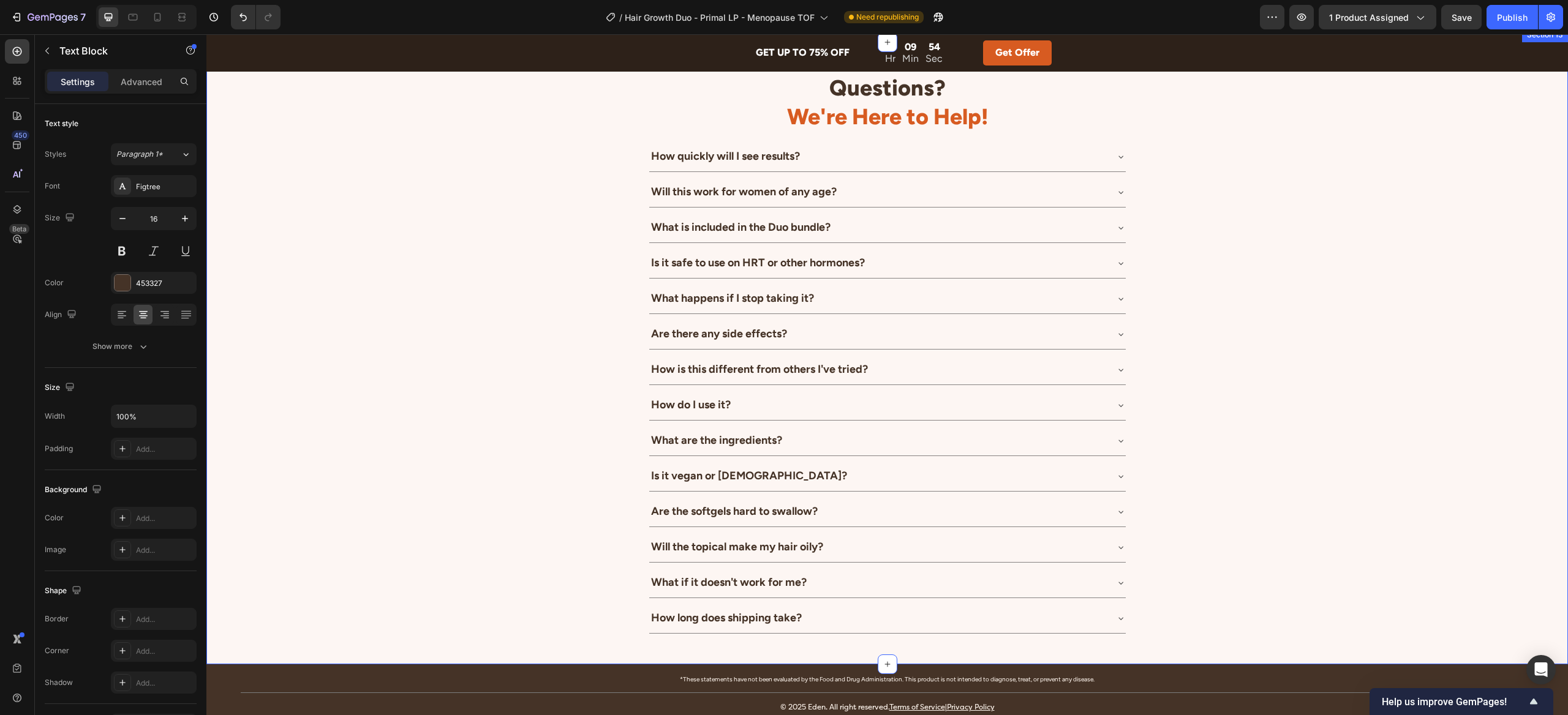
scroll to position [4373, 0]
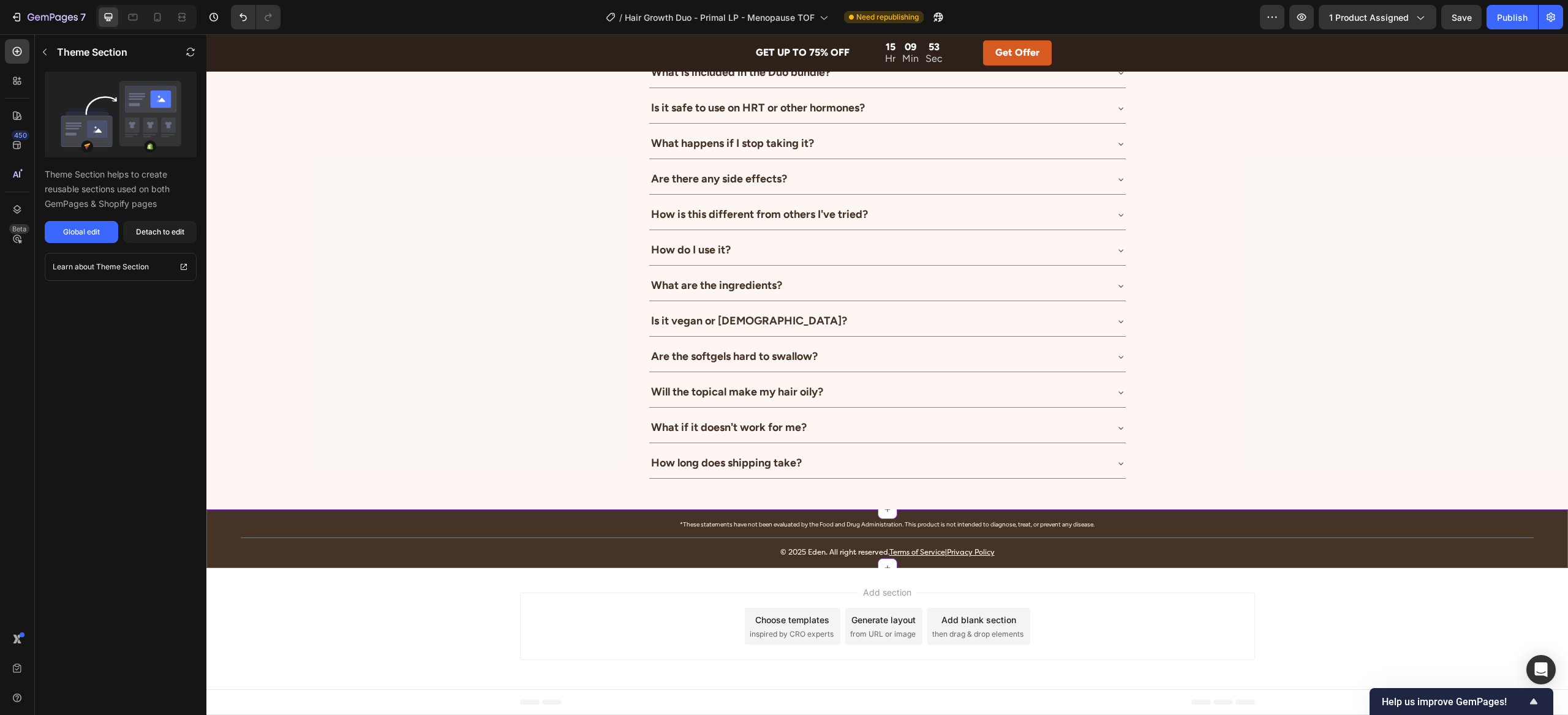
click at [225, 529] on div "*These statements have not been evaluated by the Food and Drug Administration. …" at bounding box center [887, 539] width 1362 height 41
click at [96, 229] on div "Global edit" at bounding box center [81, 232] width 37 height 11
click at [374, 50] on div "GET UP TO 75% OFF Text Block 15 Hr 09 Min 42 Sec Countdown Timer Row Get Offer …" at bounding box center [887, 53] width 1362 height 25
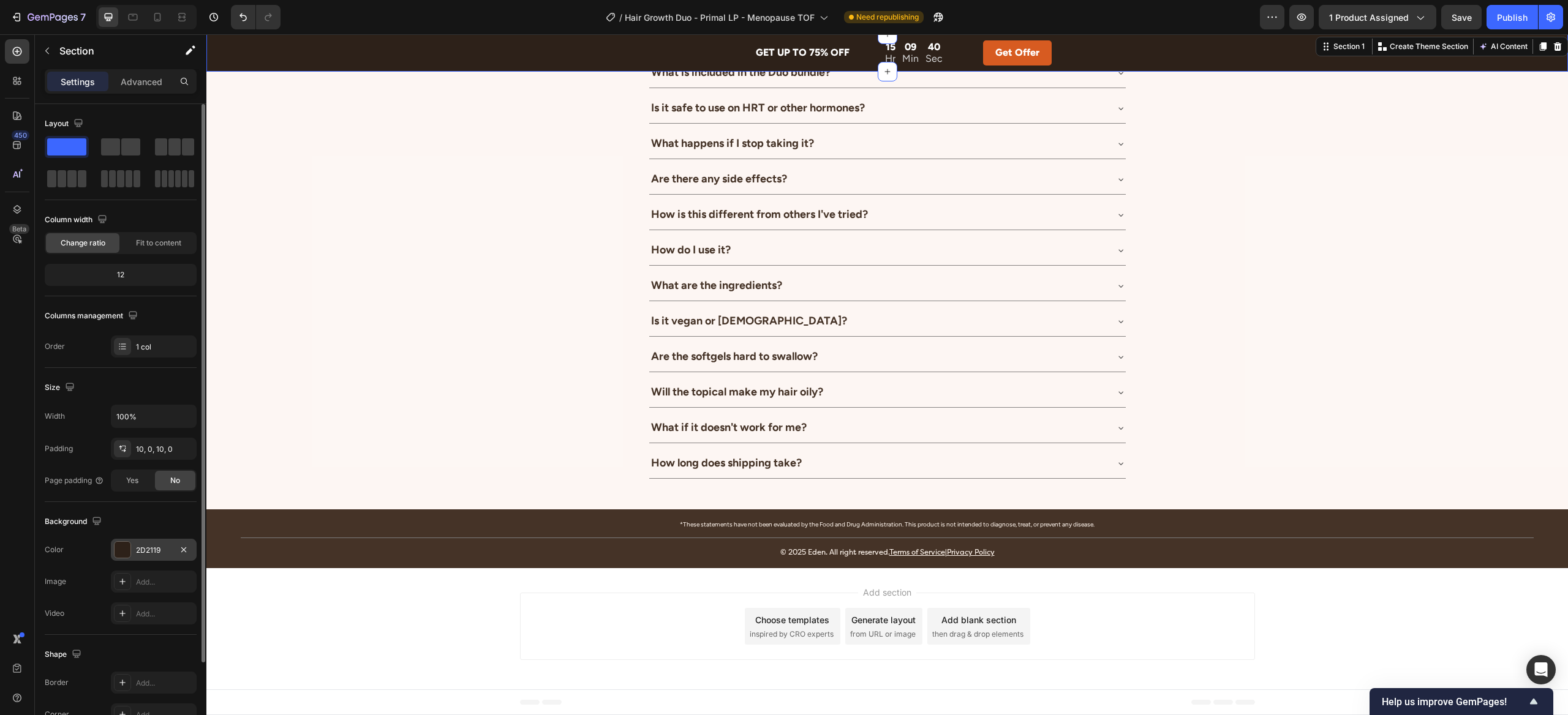
click at [172, 550] on div "2D2119" at bounding box center [153, 550] width 86 height 22
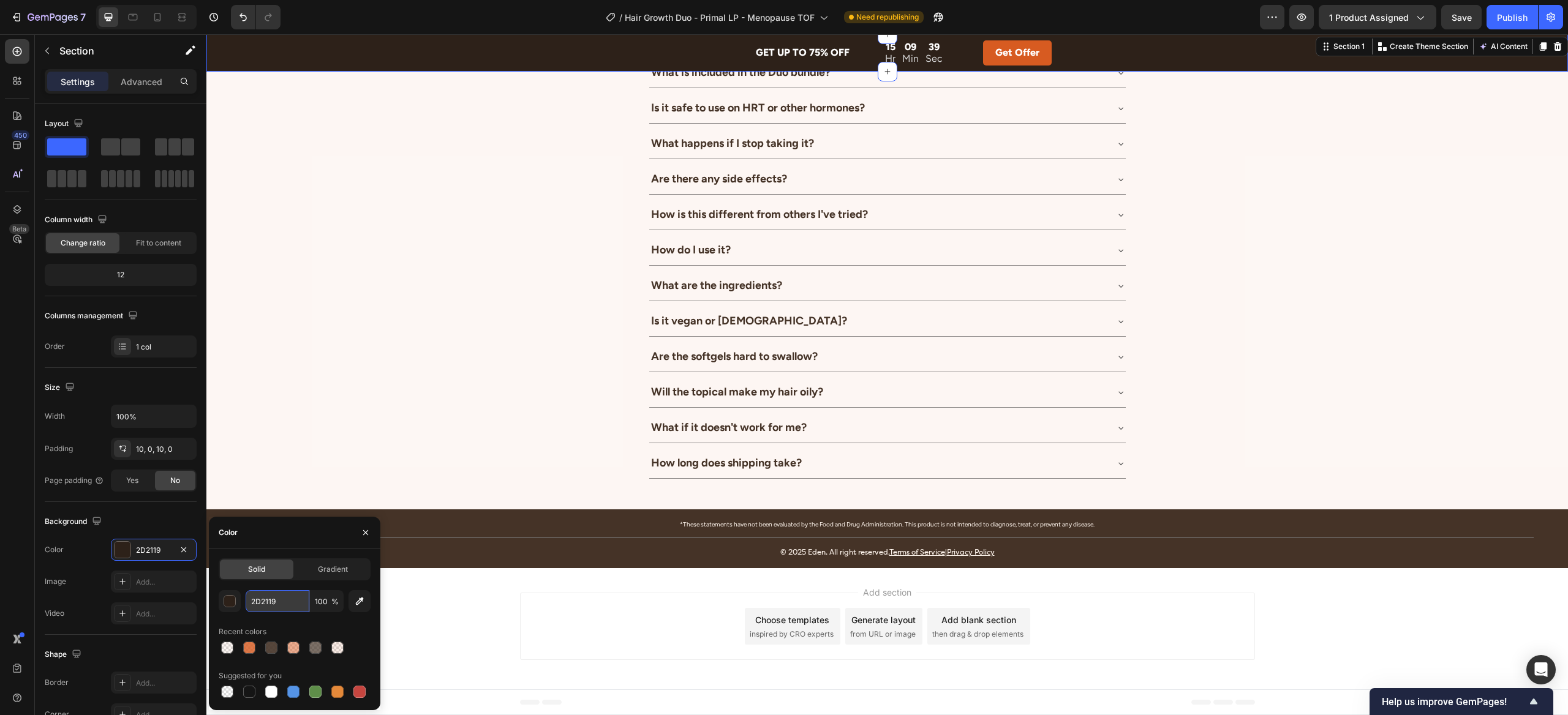
click at [278, 598] on input "2D2119" at bounding box center [277, 602] width 64 height 22
click at [406, 335] on div "Questions? We're Here to Help! Heading How quickly will I see results? Will thi…" at bounding box center [887, 199] width 1362 height 562
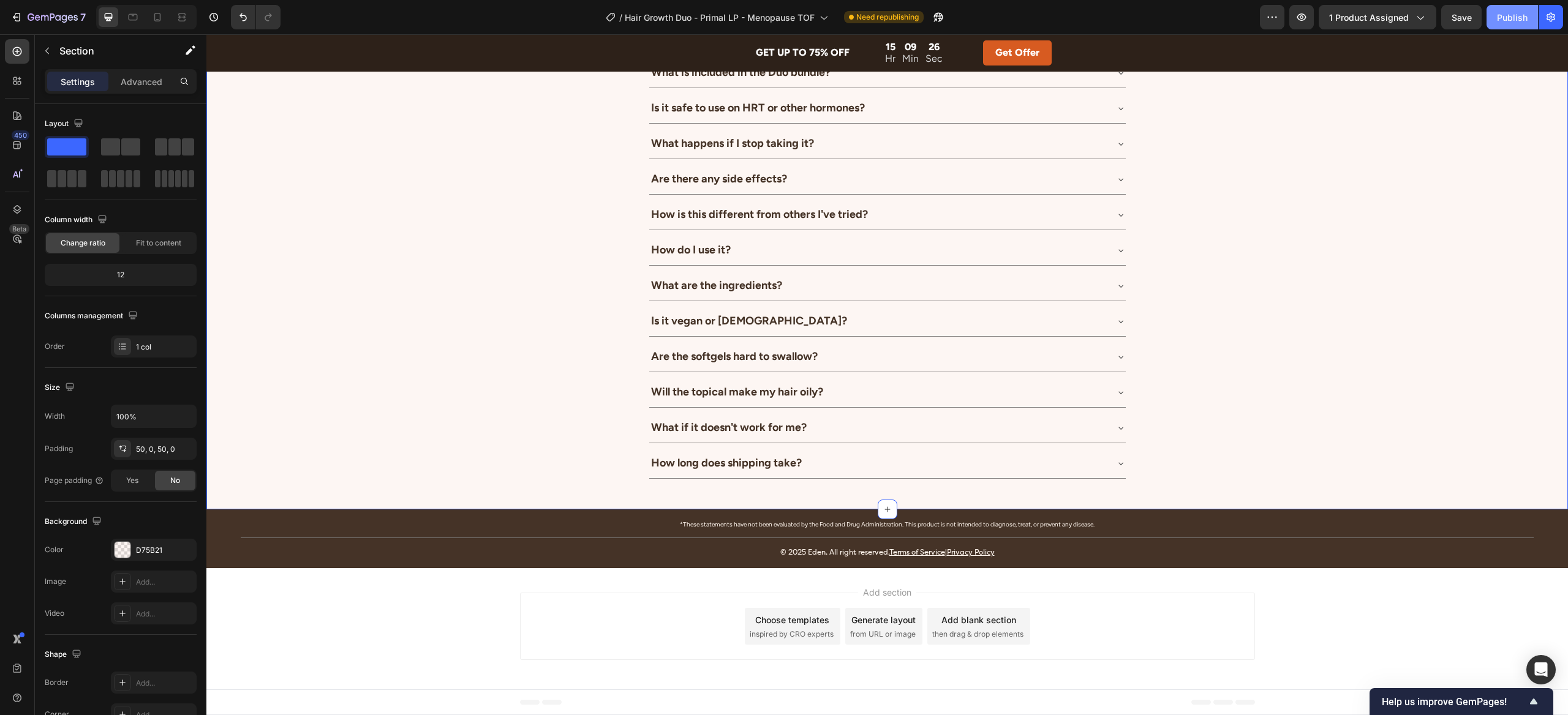
click at [1523, 13] on div "Publish" at bounding box center [1512, 18] width 31 height 13
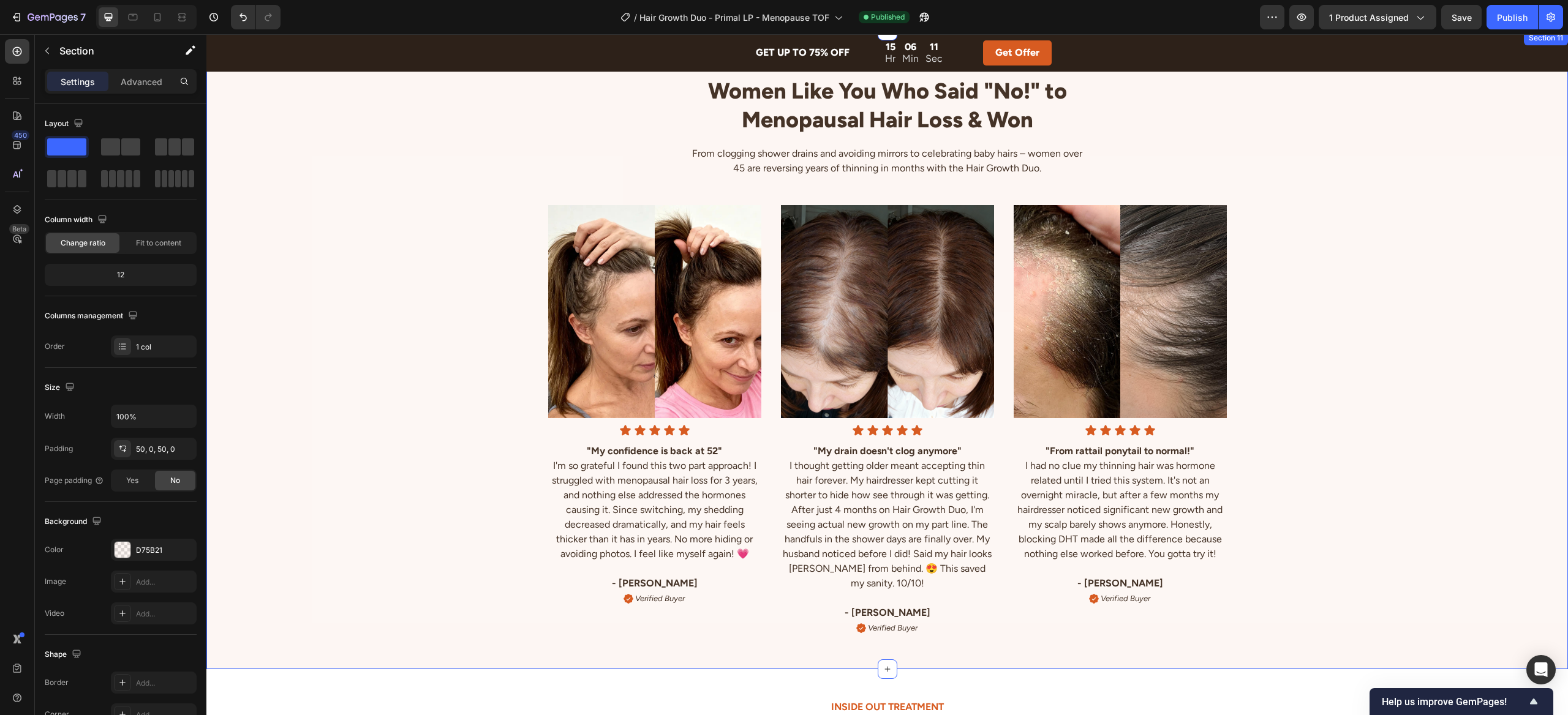
scroll to position [2976, 0]
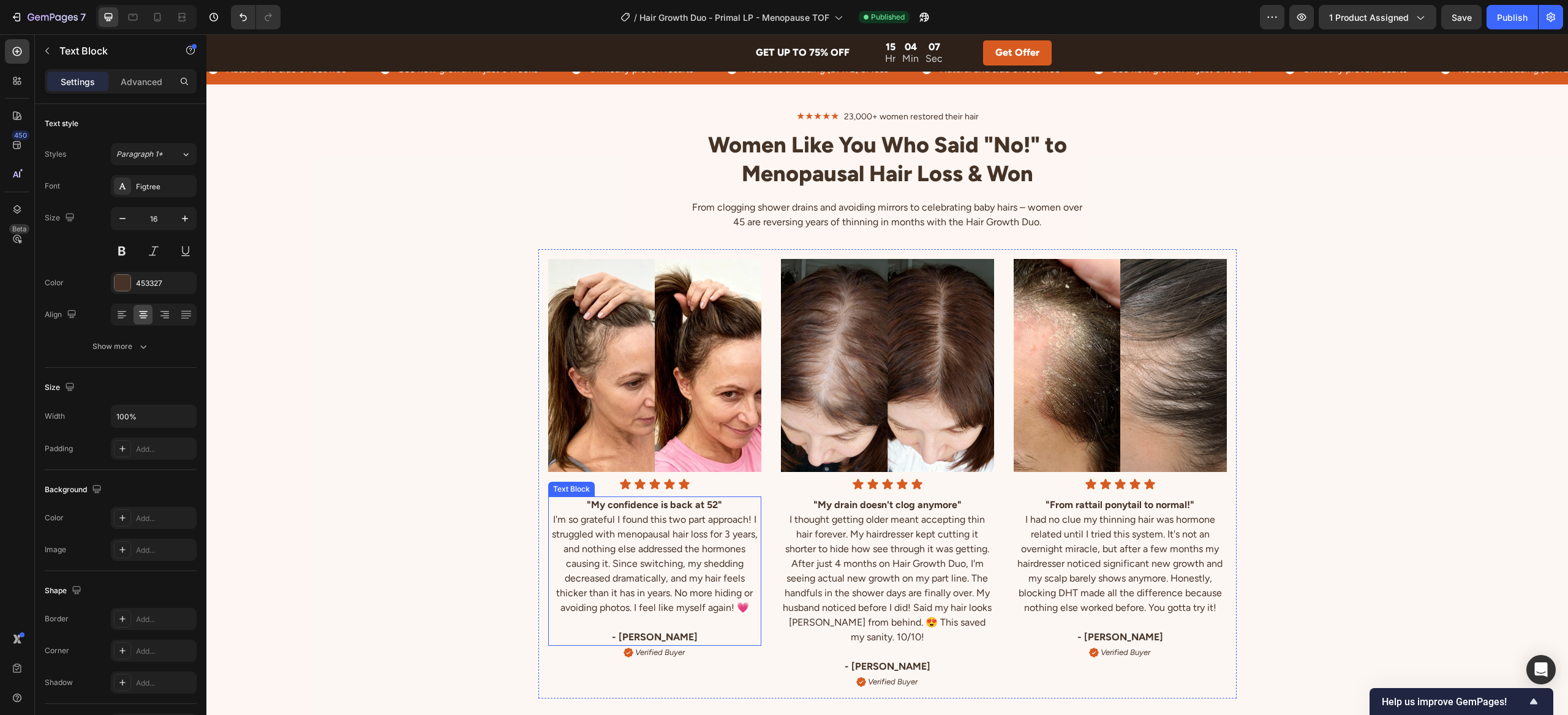
click at [713, 499] on strong ""My confidence is back at 52"" at bounding box center [654, 505] width 135 height 12
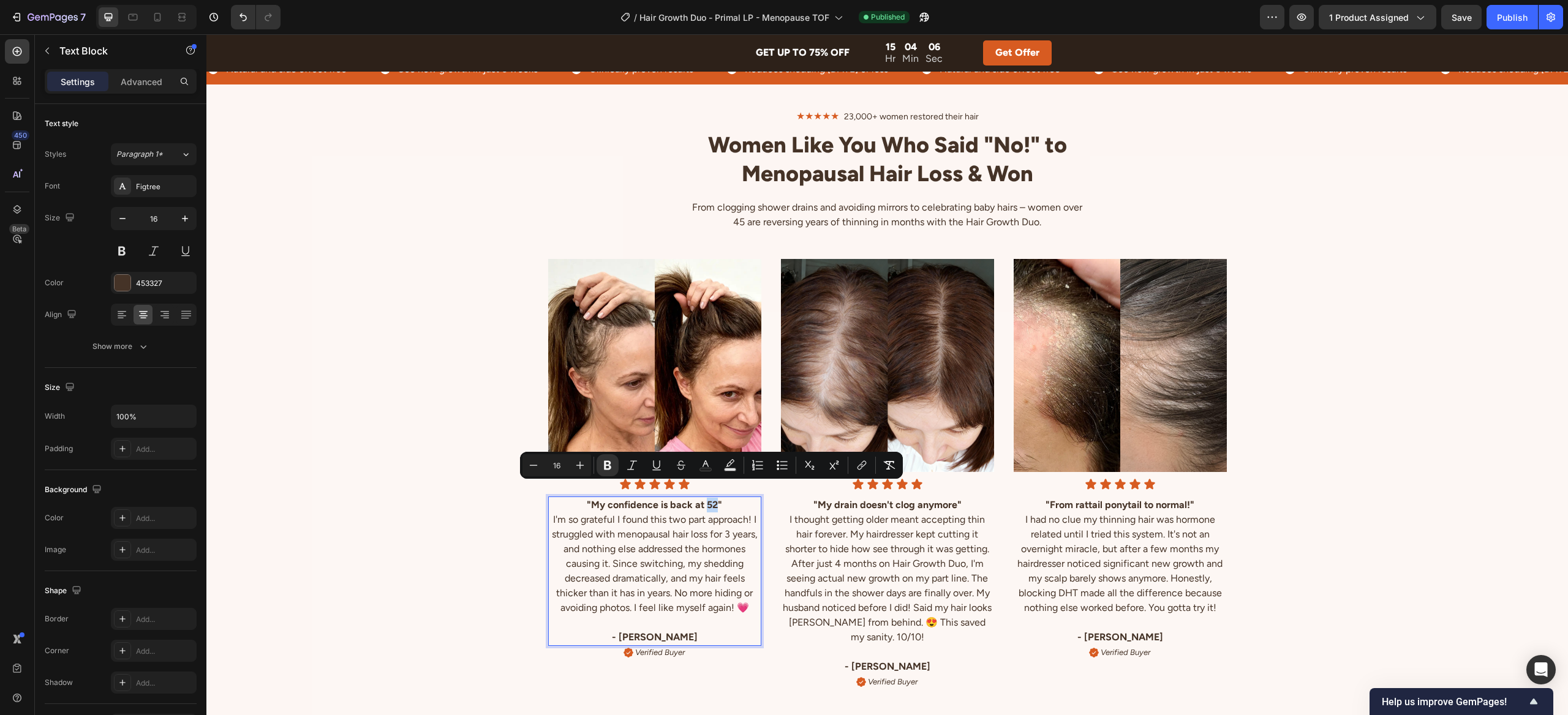
click at [716, 499] on strong ""My confidence is back at 52"" at bounding box center [654, 505] width 135 height 12
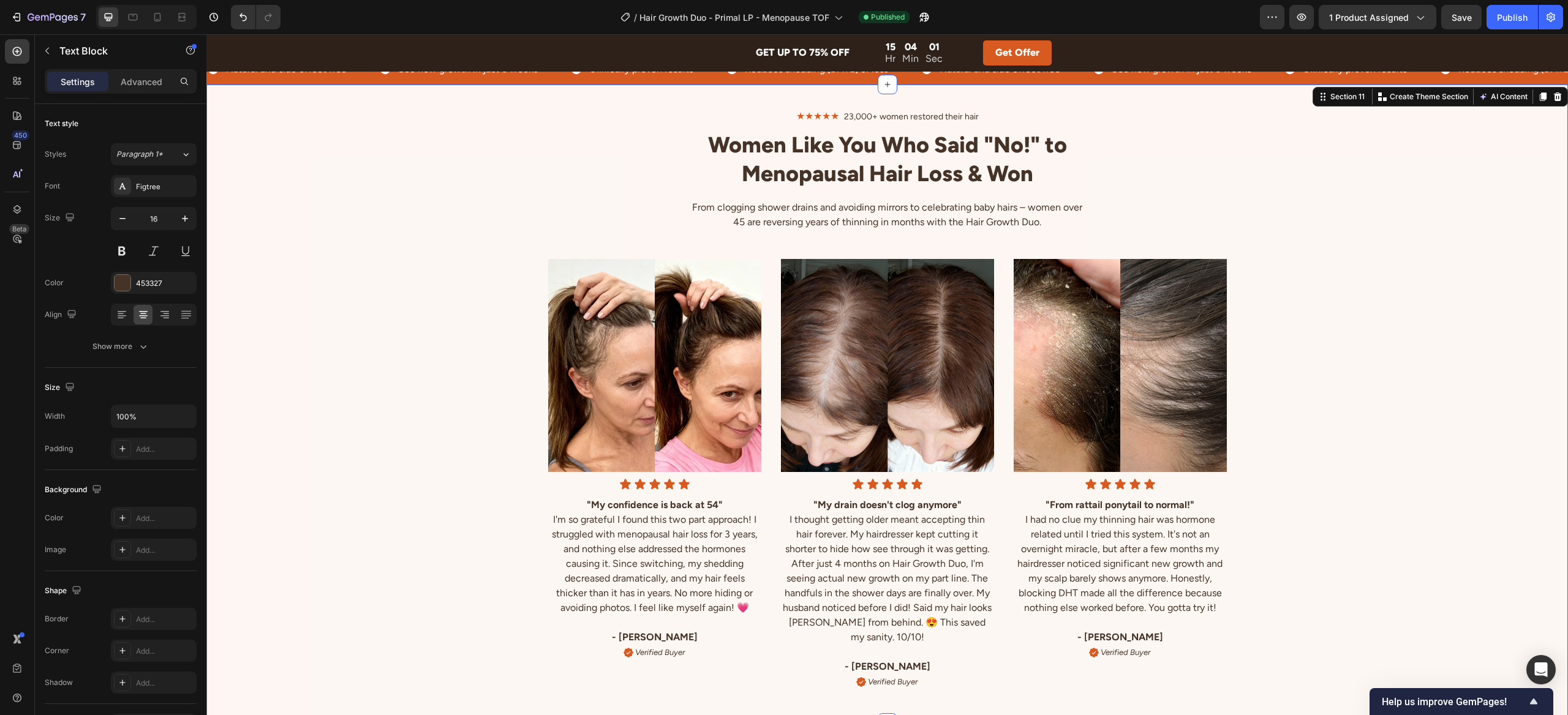
click at [463, 399] on div "Image Icon Icon Icon Icon Icon Icon List "My confidence is back at 54" I'm so g…" at bounding box center [887, 465] width 1362 height 468
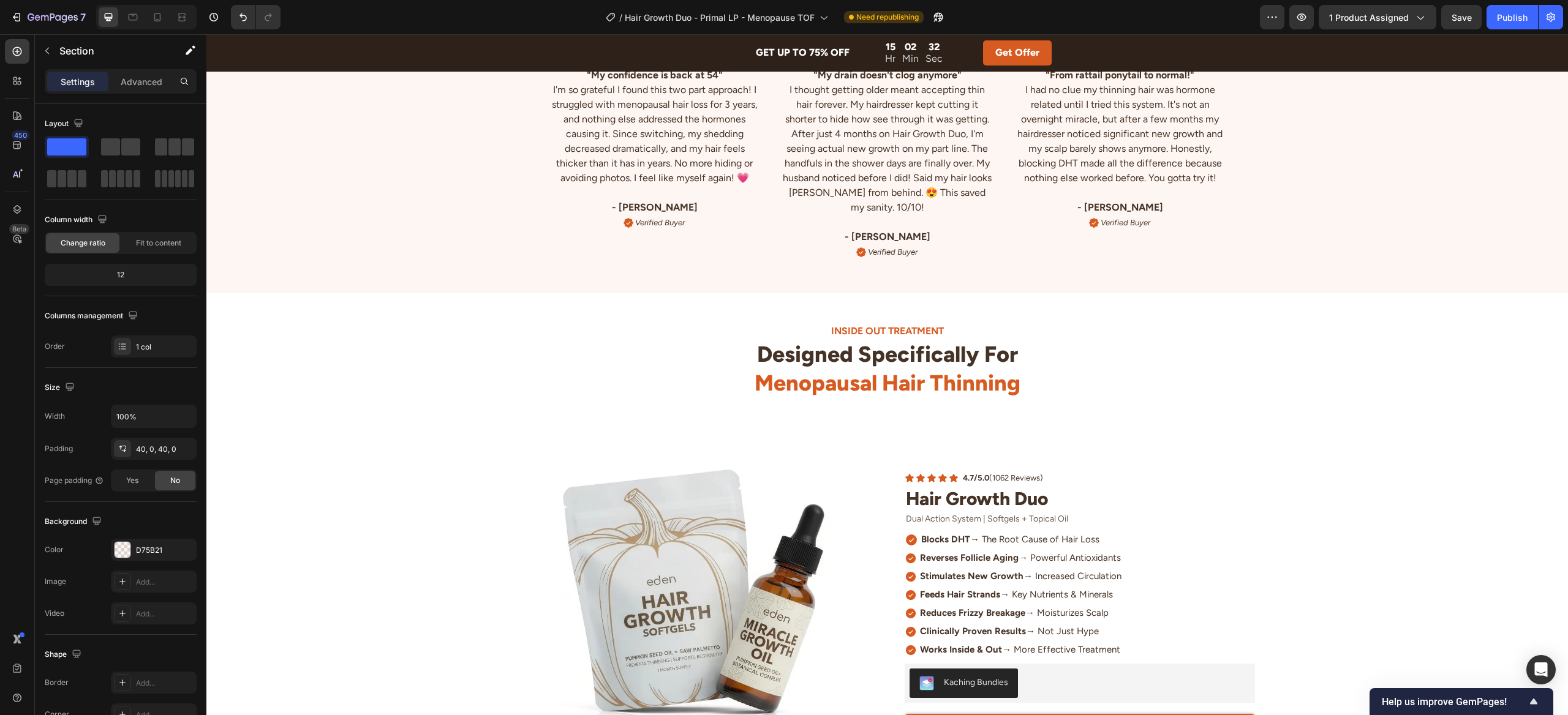
scroll to position [3387, 0]
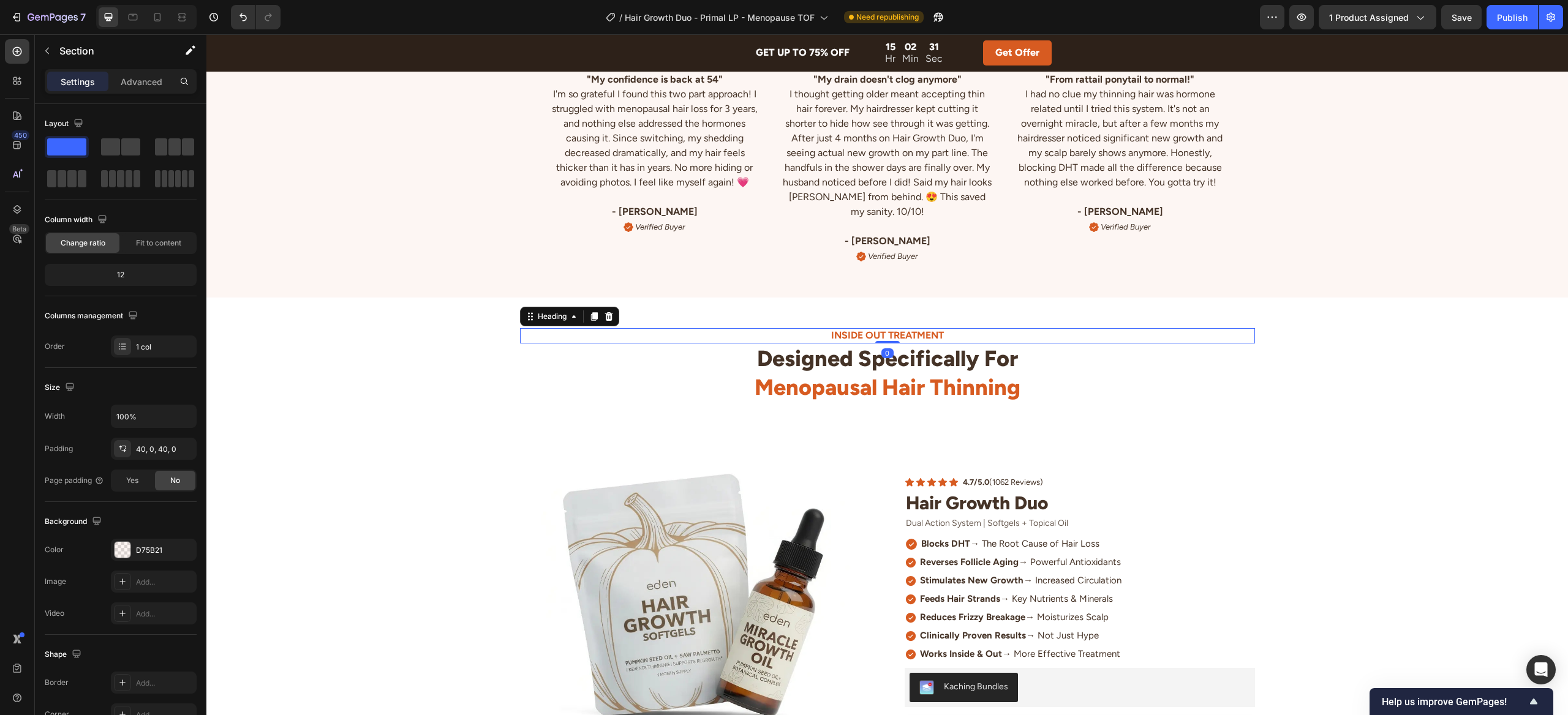
click at [892, 335] on h2 "INSIDE OUT TREATMENT" at bounding box center [887, 336] width 735 height 15
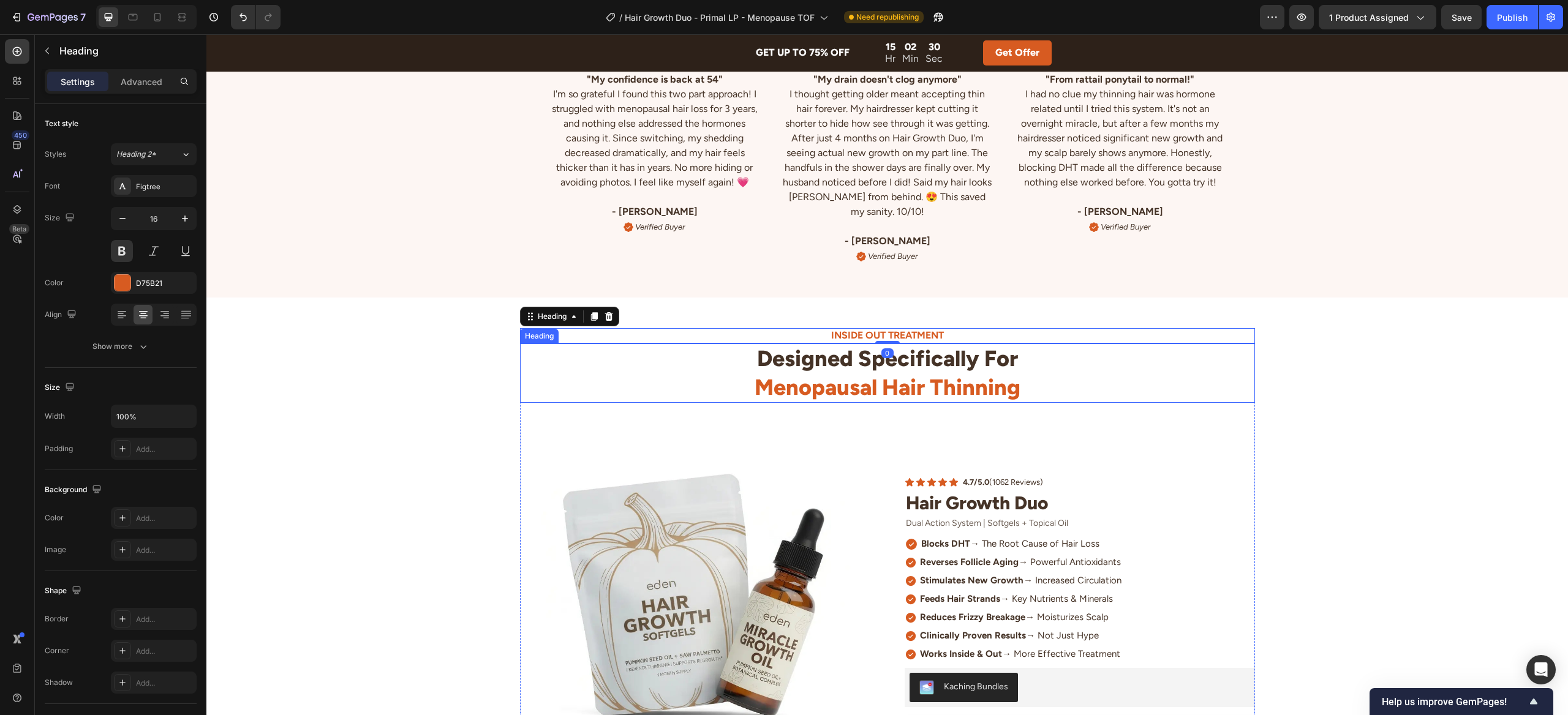
click at [886, 390] on span "Menopausal Hair Thinning" at bounding box center [887, 387] width 265 height 26
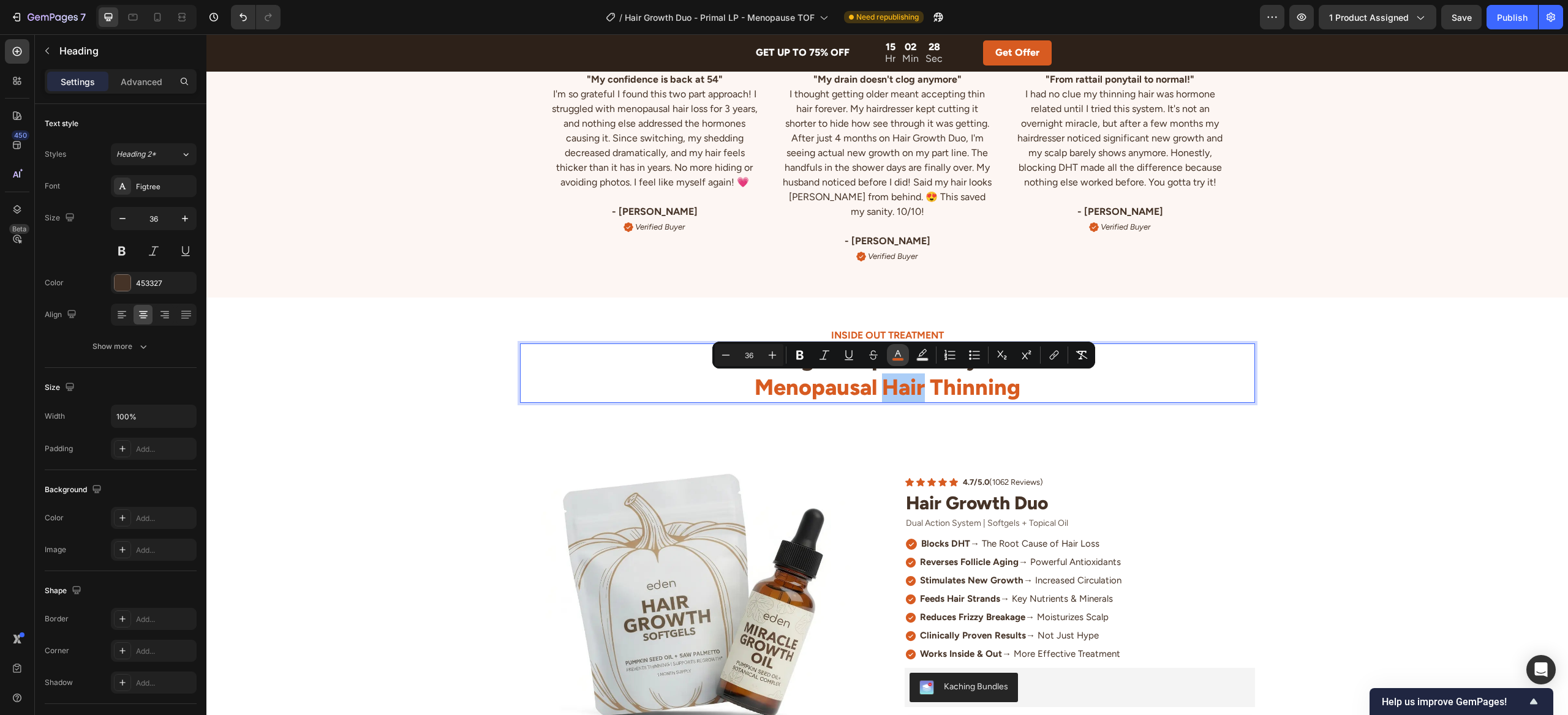
click at [904, 358] on button "color" at bounding box center [898, 355] width 22 height 22
type input "D75B21"
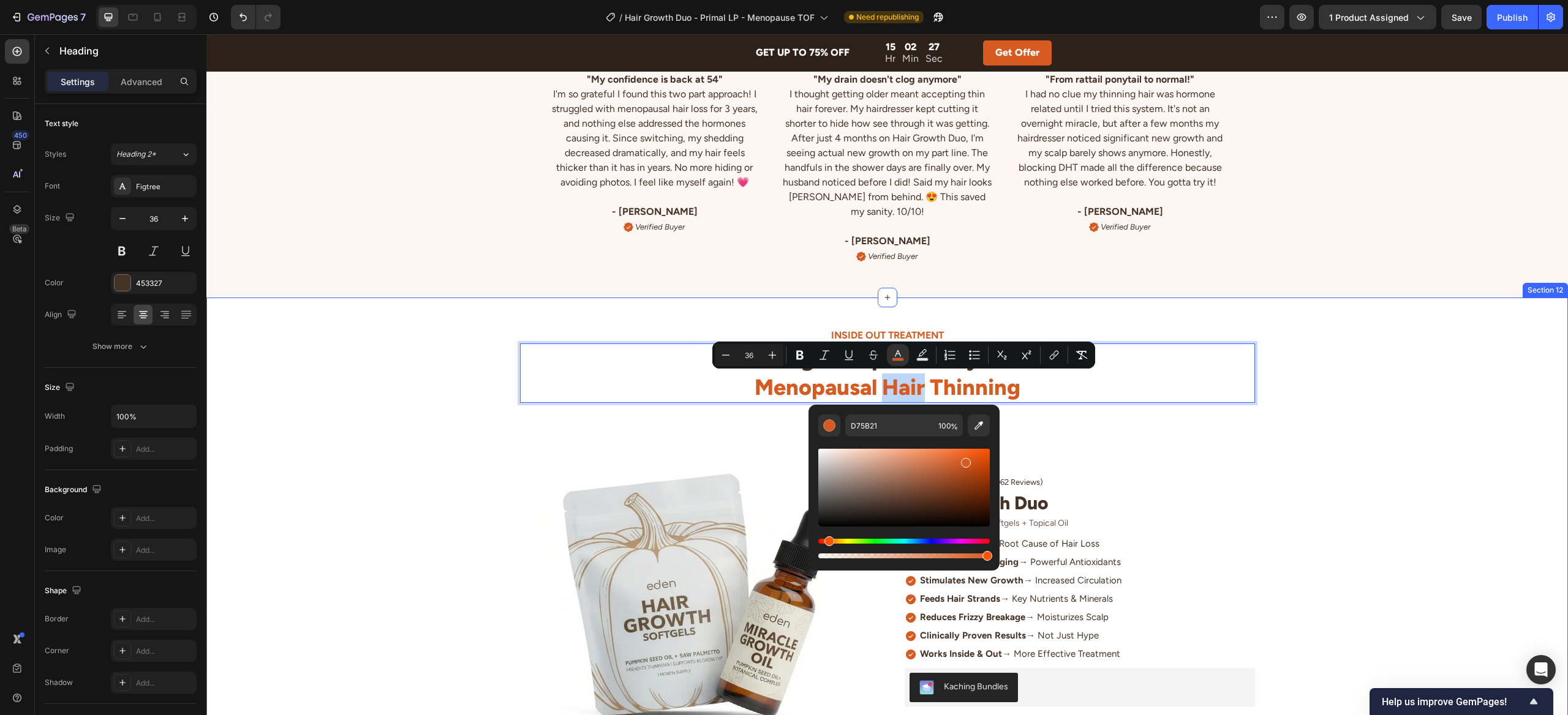
click at [1346, 365] on div "INSIDE OUT TREATMENT Heading Designed Specifically For Menopausal Hair Thinning…" at bounding box center [887, 585] width 1362 height 514
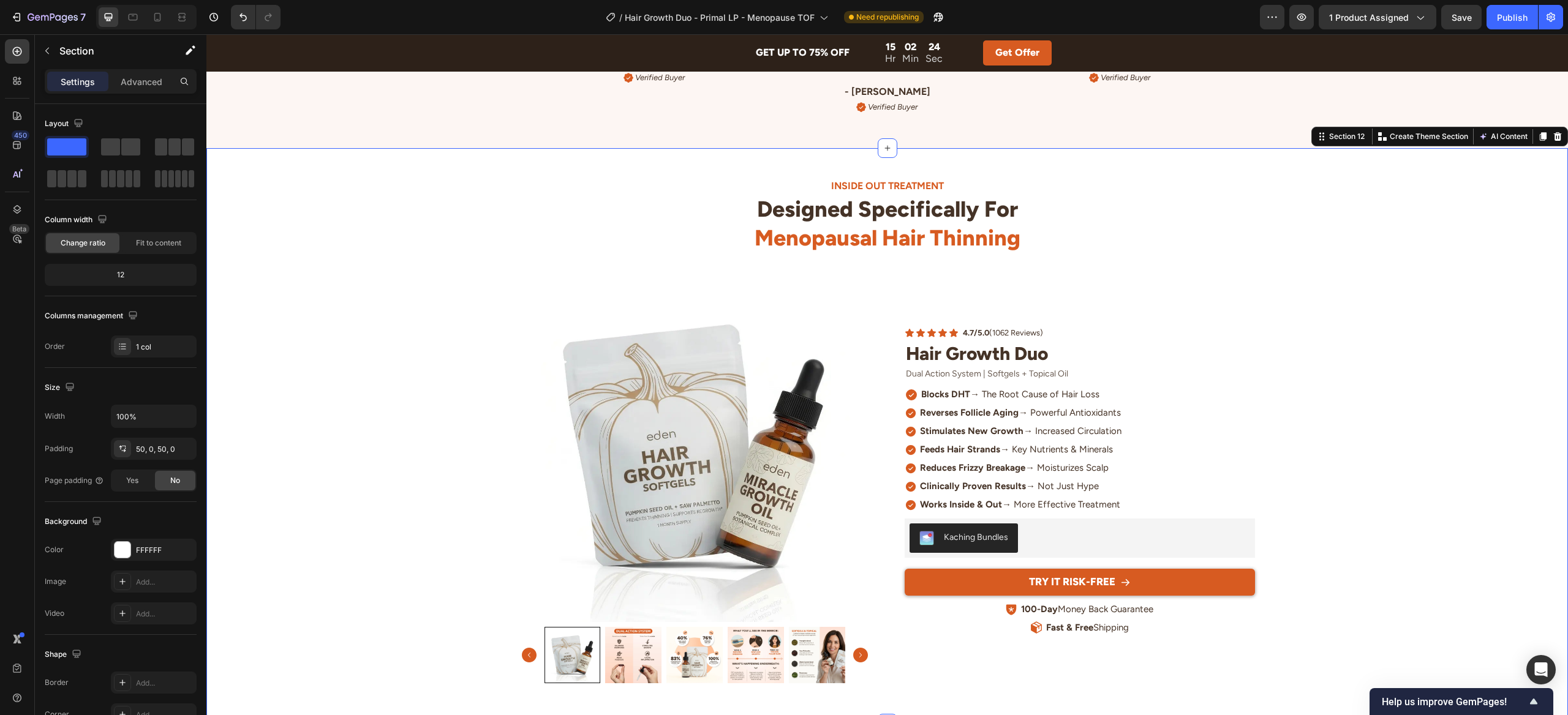
scroll to position [3576, 0]
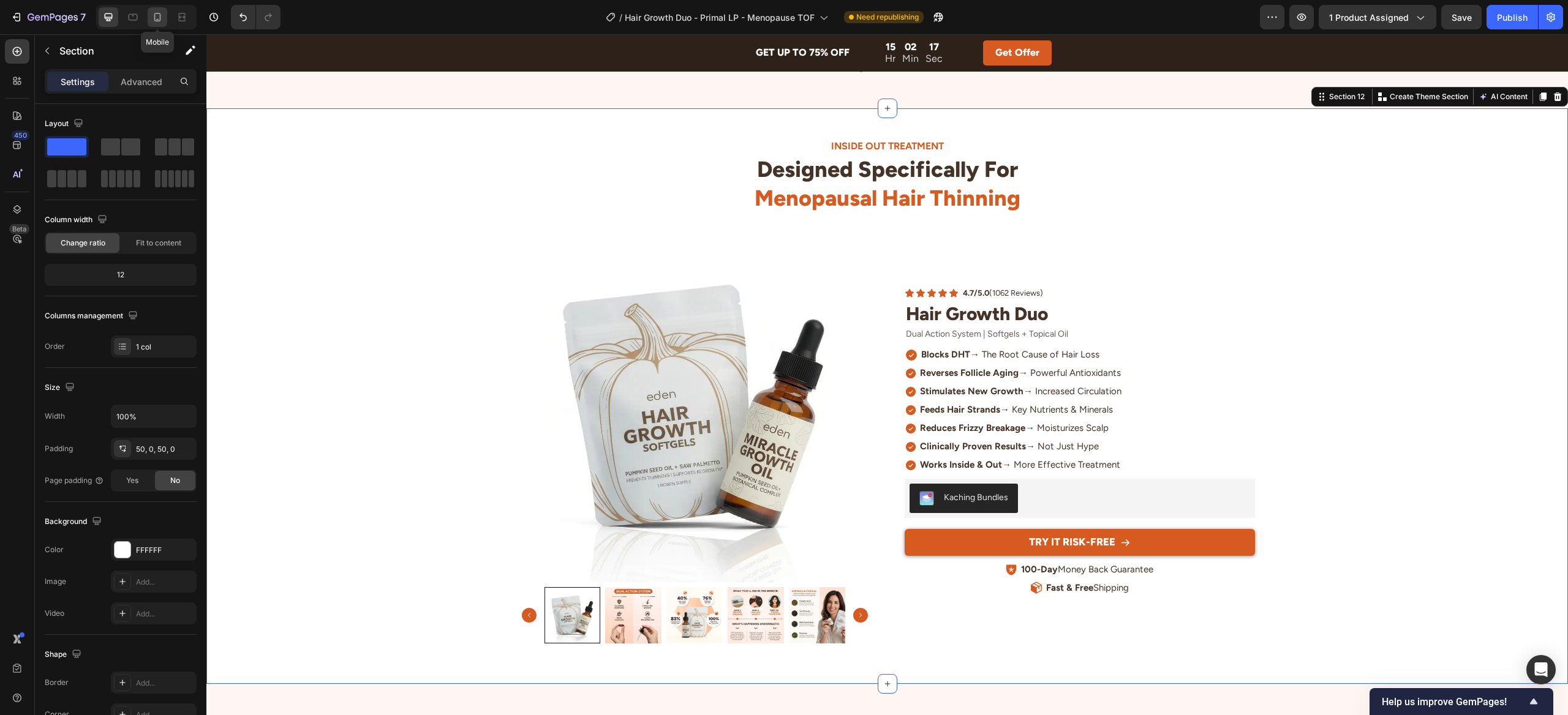
click at [162, 24] on div at bounding box center [157, 17] width 20 height 20
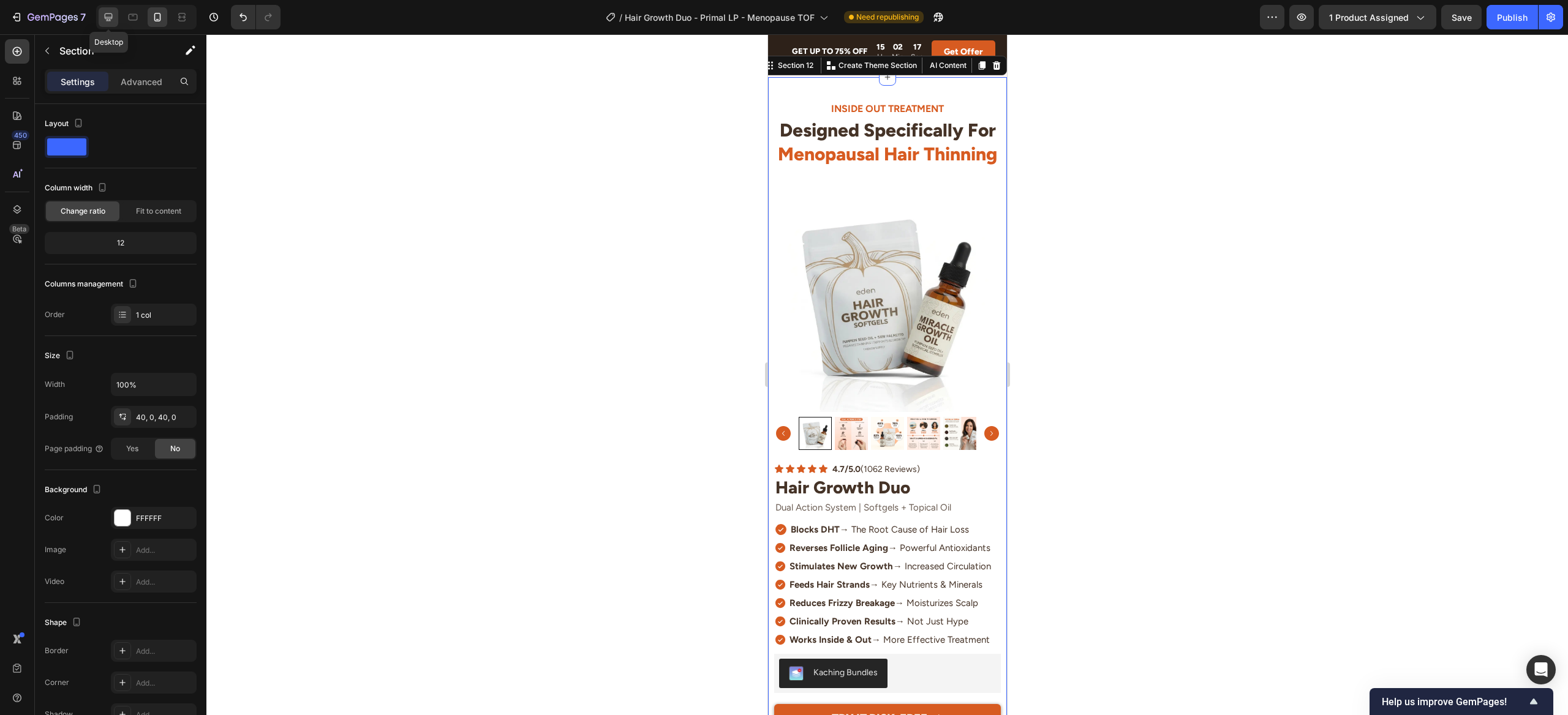
click at [109, 20] on icon at bounding box center [109, 18] width 8 height 8
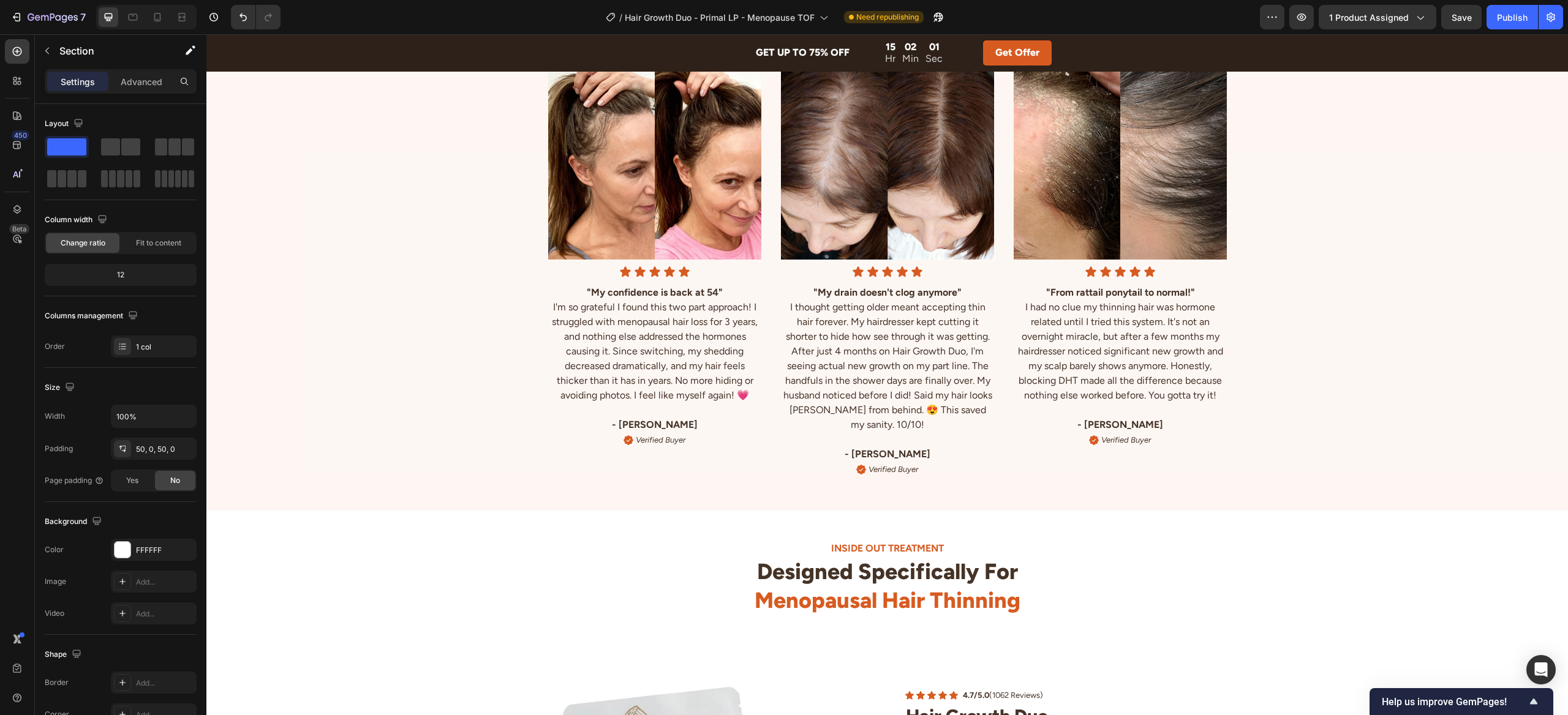
scroll to position [3056, 0]
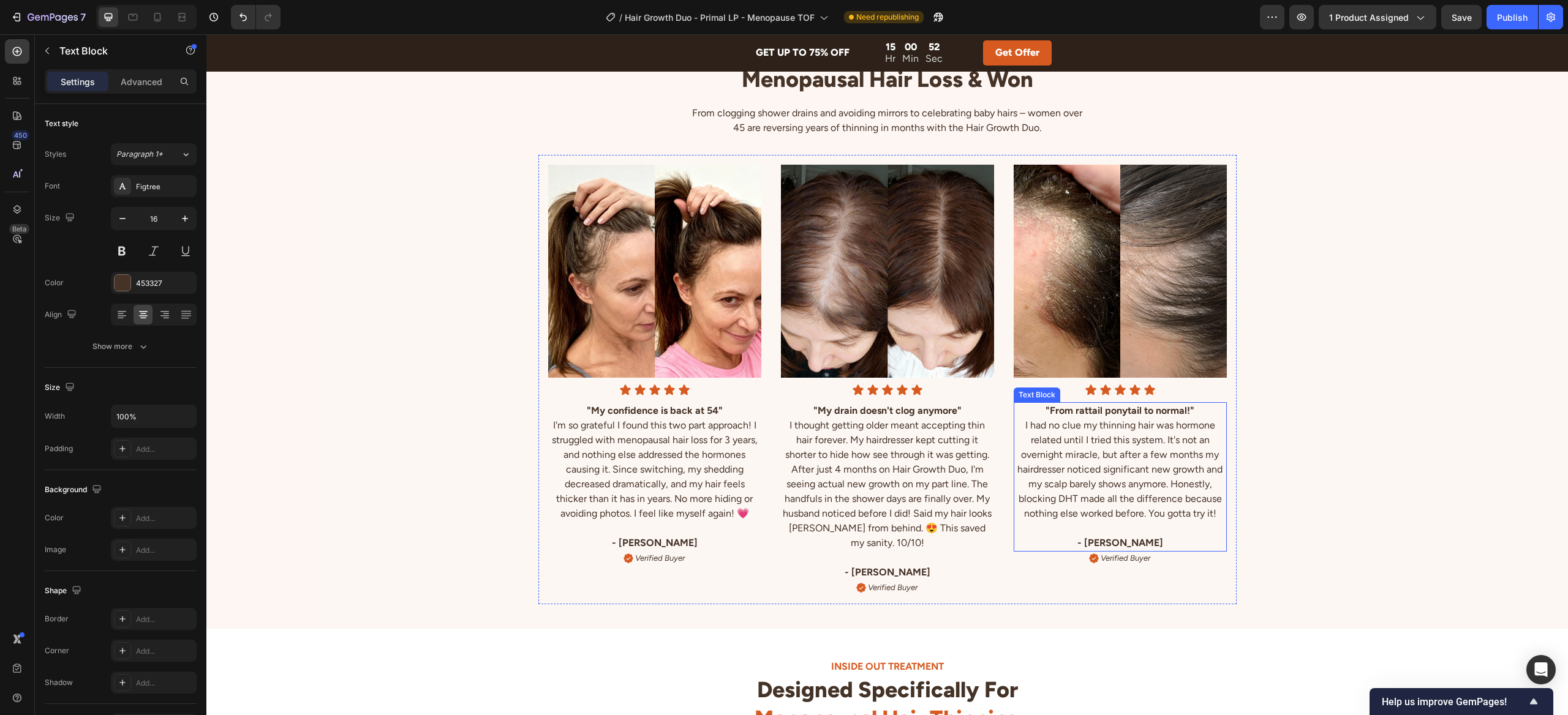
click at [1114, 439] on p "I had no clue my thinning hair was hormone related until I tried this system. I…" at bounding box center [1120, 469] width 210 height 103
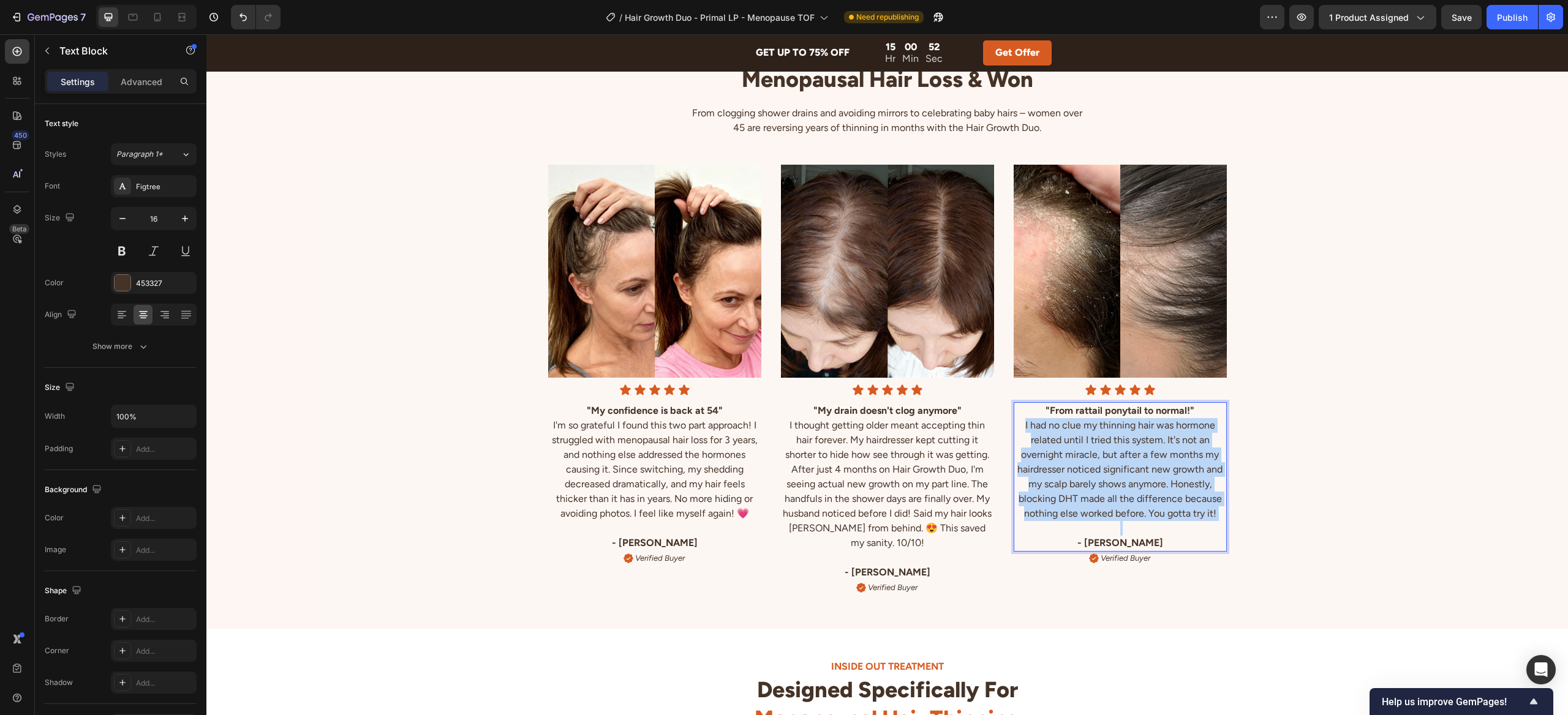
click at [1114, 439] on p "I had no clue my thinning hair was hormone related until I tried this system. I…" at bounding box center [1120, 469] width 210 height 103
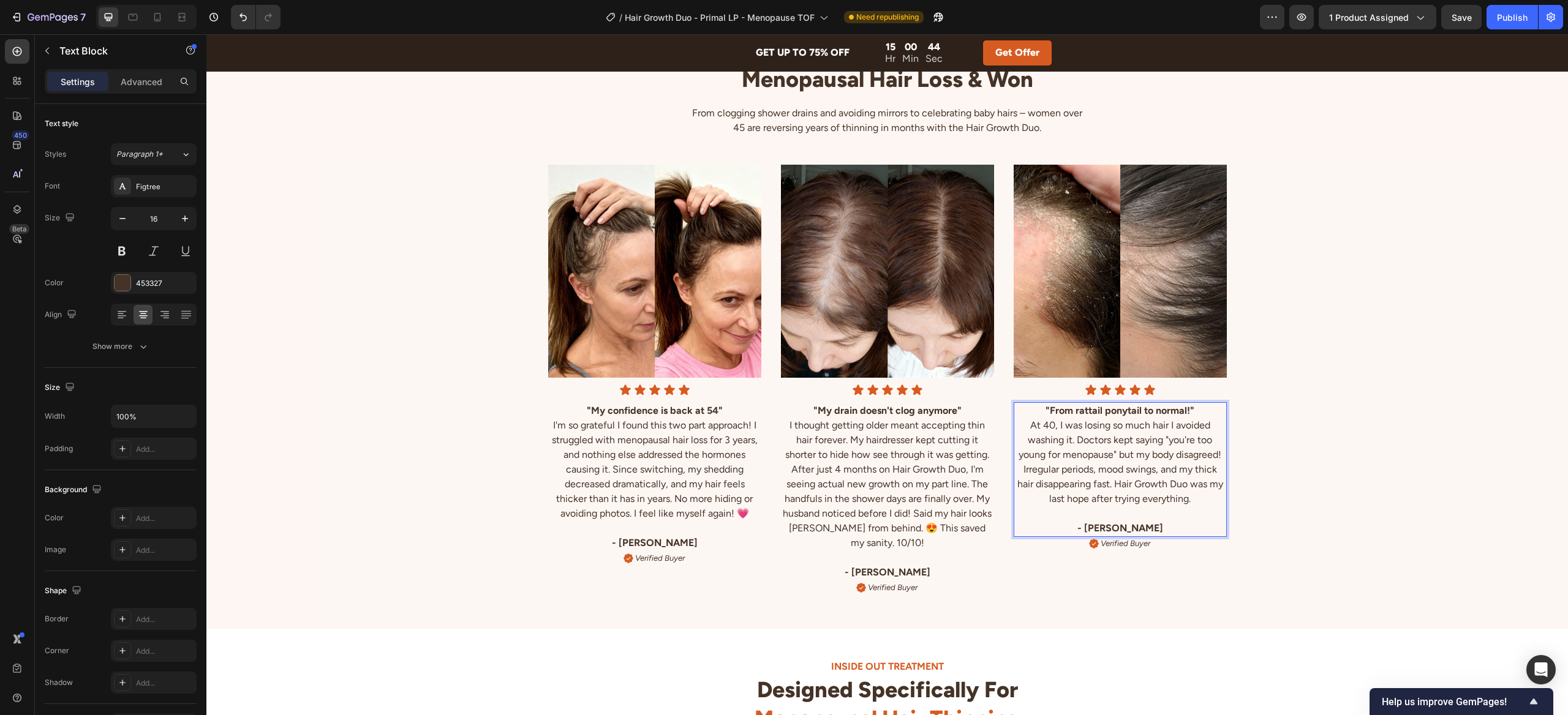
click at [1139, 414] on strong ""From rattail ponytail to normal!"" at bounding box center [1120, 411] width 149 height 12
click at [1053, 425] on p "At 40, I was losing so much hair I avoided washing it. Doctors kept saying "you…" at bounding box center [1120, 462] width 210 height 88
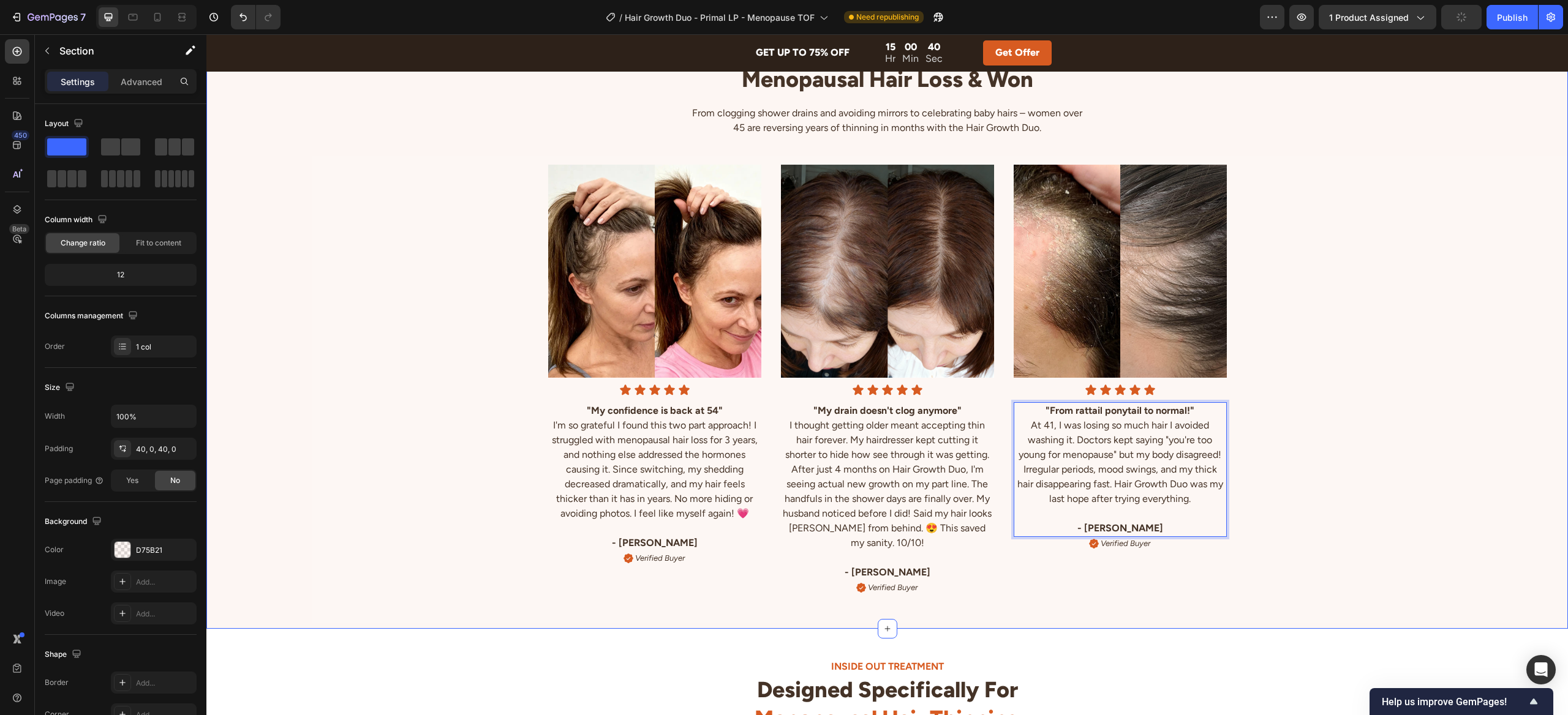
click at [1262, 433] on div "Image Icon Icon Icon Icon Icon Icon List "My confidence is back at 54" I'm so g…" at bounding box center [887, 370] width 1362 height 468
click at [1156, 408] on strong ""From rattail ponytail to normal!"" at bounding box center [1120, 411] width 149 height 12
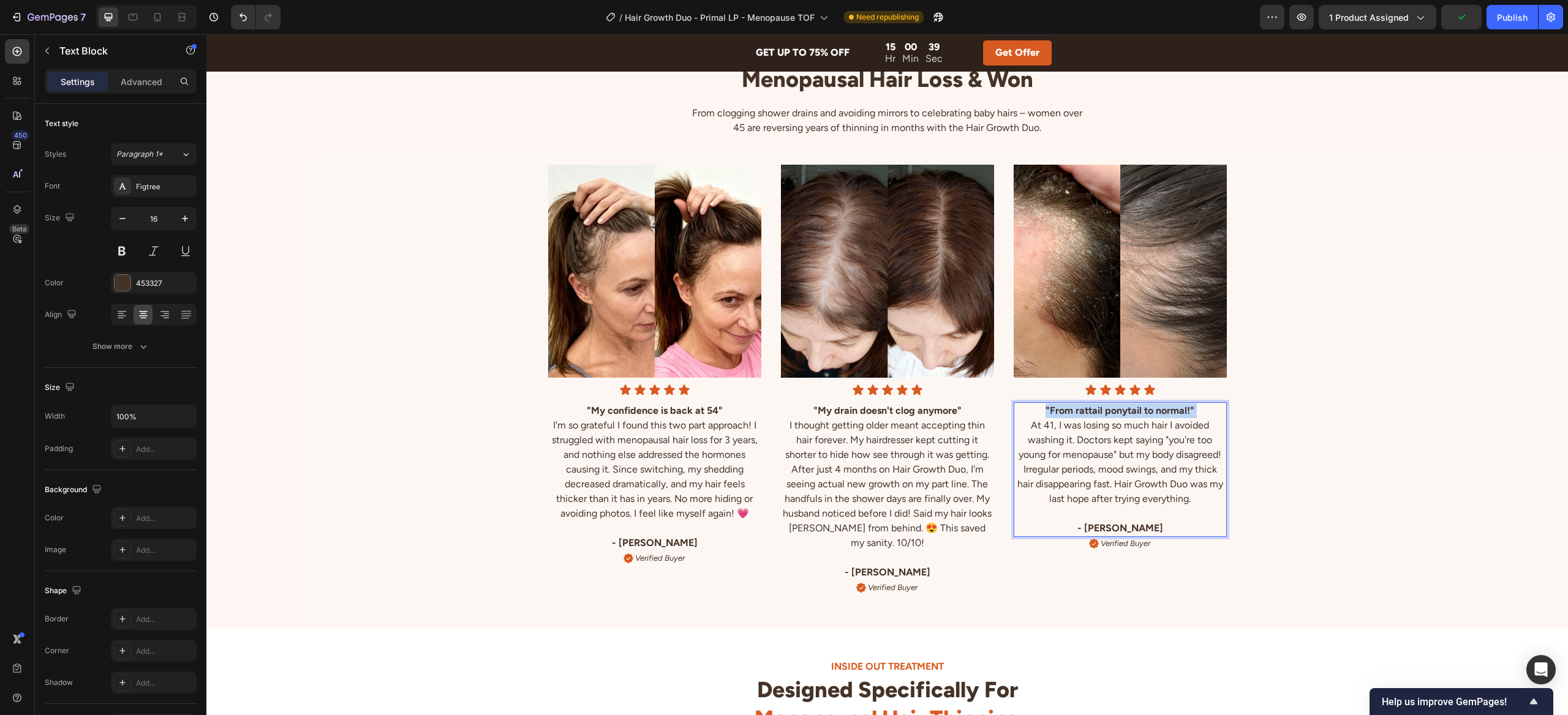
click at [1156, 408] on strong ""From rattail ponytail to normal!"" at bounding box center [1120, 411] width 149 height 12
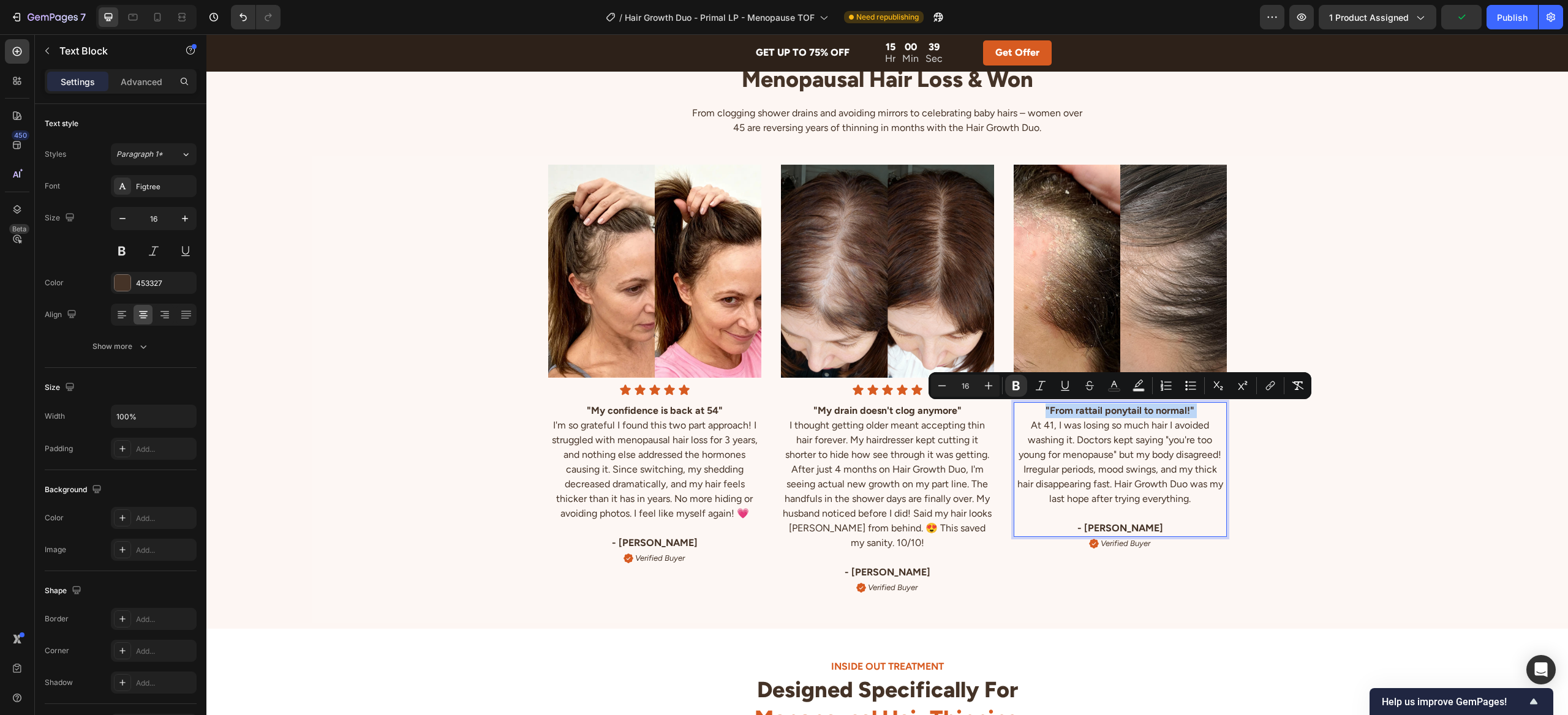
click at [1155, 409] on strong ""From rattail ponytail to normal!"" at bounding box center [1120, 411] width 149 height 12
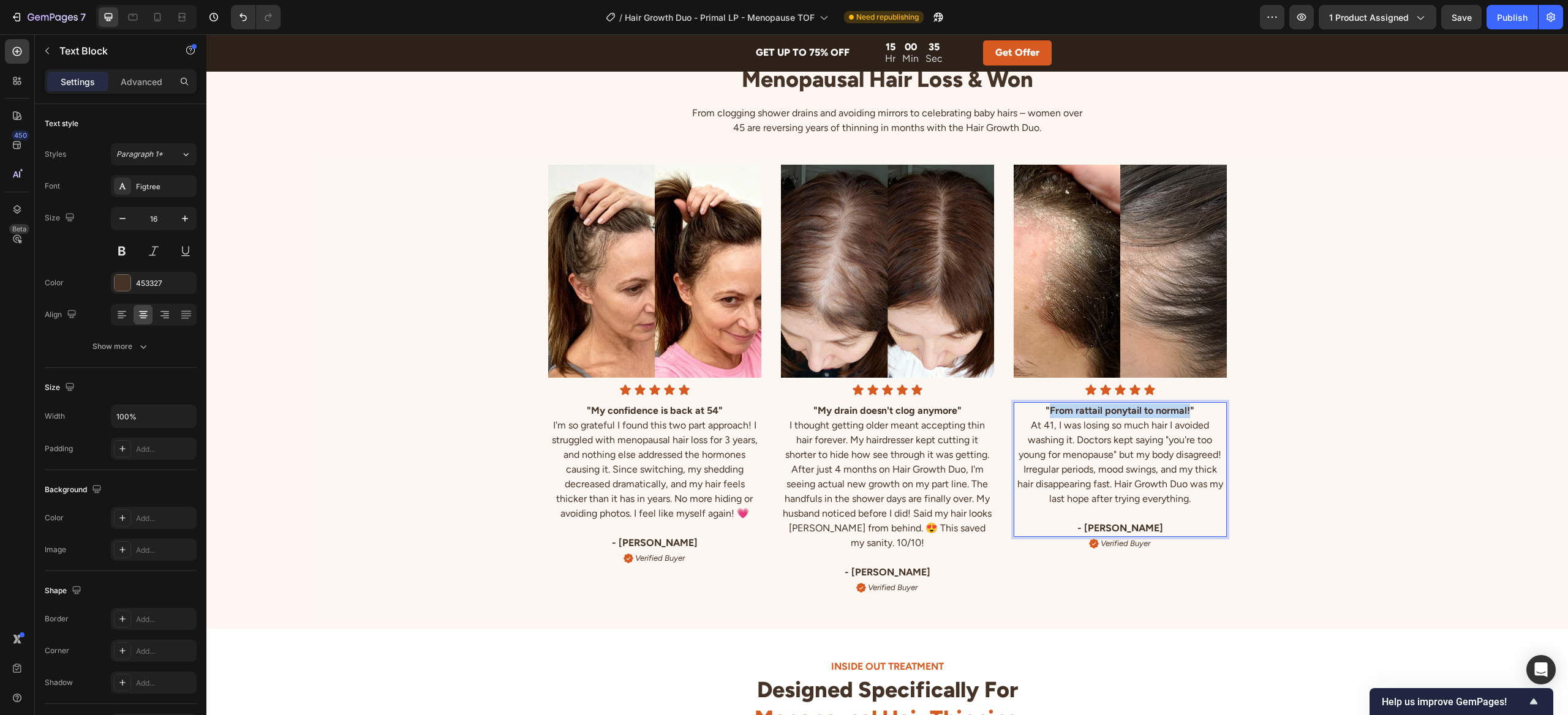
drag, startPoint x: 1189, startPoint y: 412, endPoint x: 1053, endPoint y: 412, distance: 136.0
click at [1052, 412] on strong ""From rattail ponytail to normal!"" at bounding box center [1120, 411] width 149 height 12
click at [1415, 400] on div "Image Icon Icon Icon Icon Icon Icon List "My confidence is back at 54" I'm so g…" at bounding box center [887, 370] width 1362 height 468
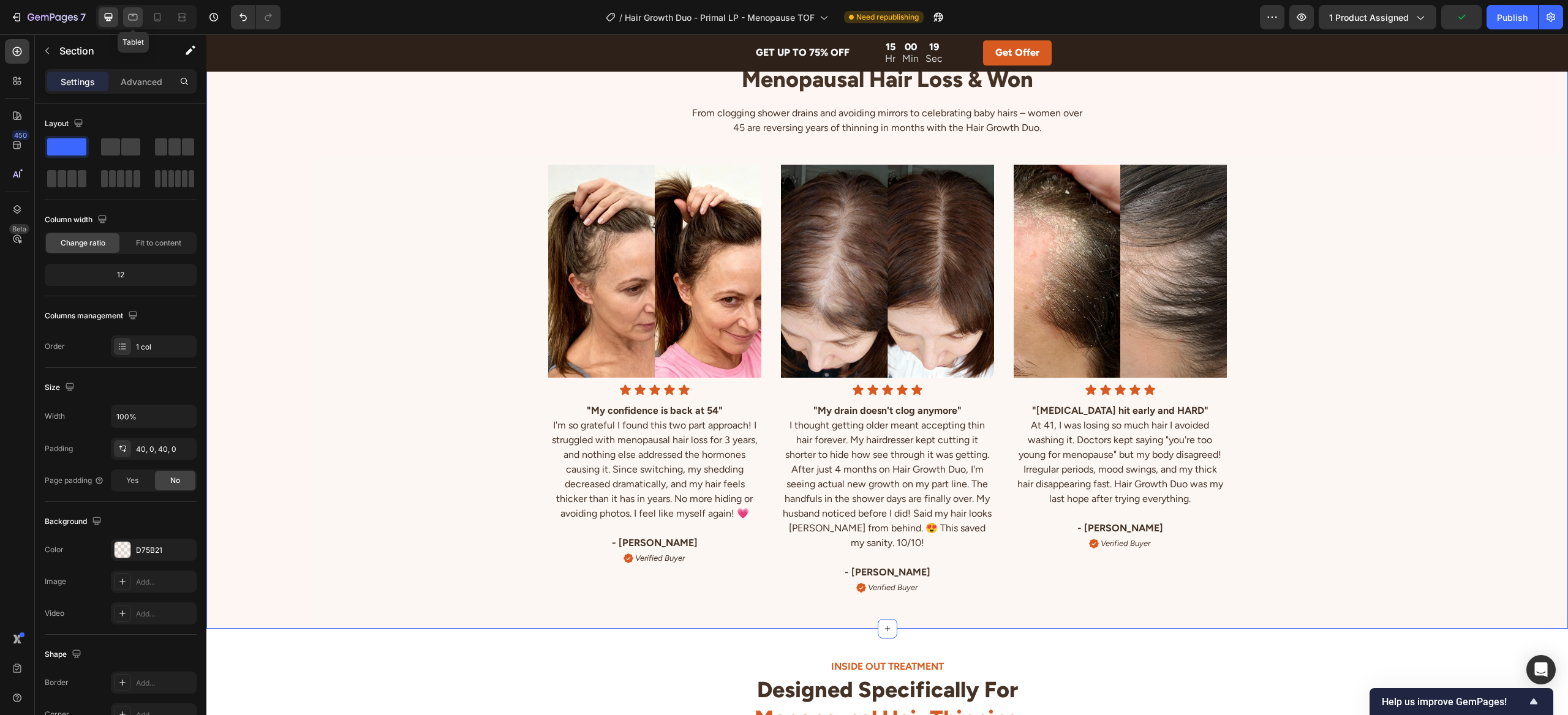
click at [140, 18] on div at bounding box center [133, 17] width 20 height 20
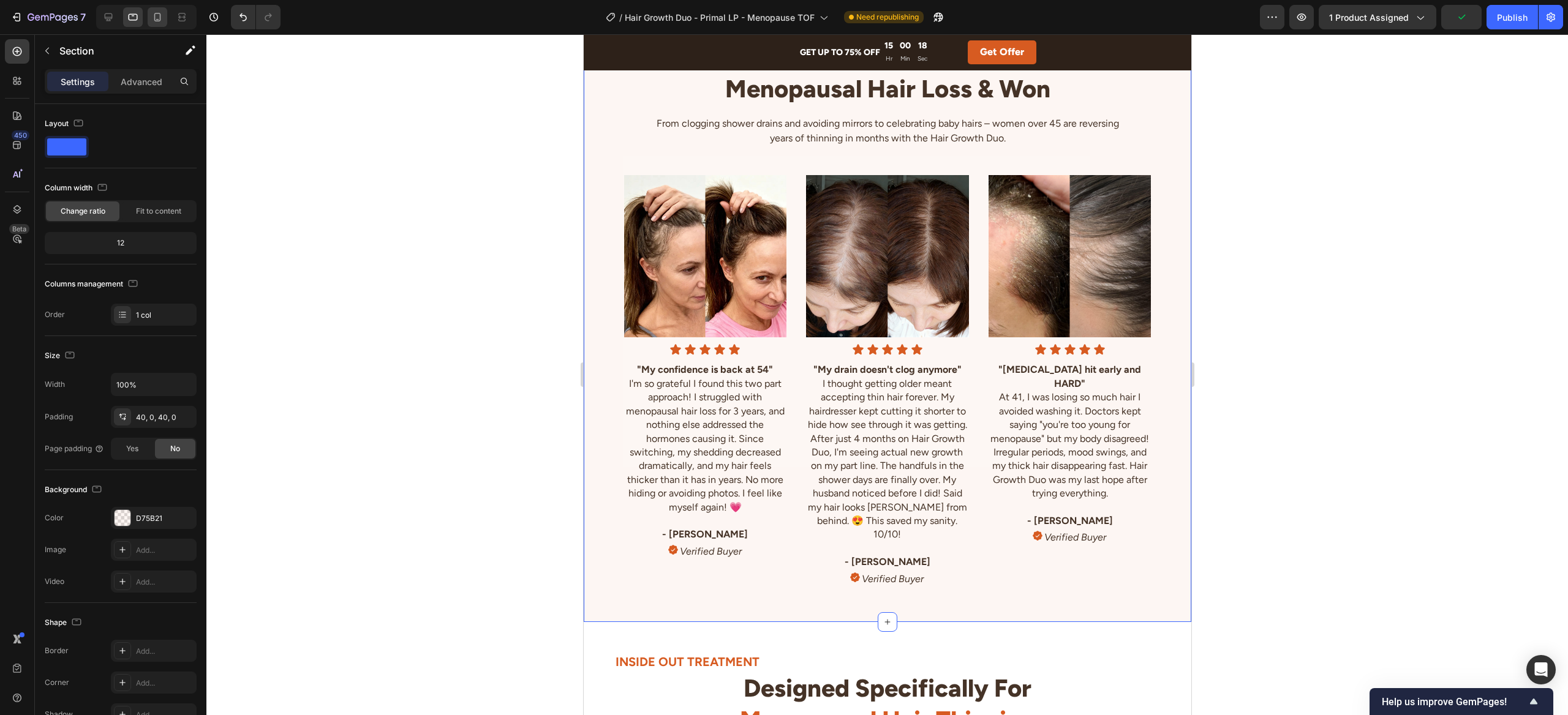
click at [153, 17] on icon at bounding box center [157, 17] width 12 height 12
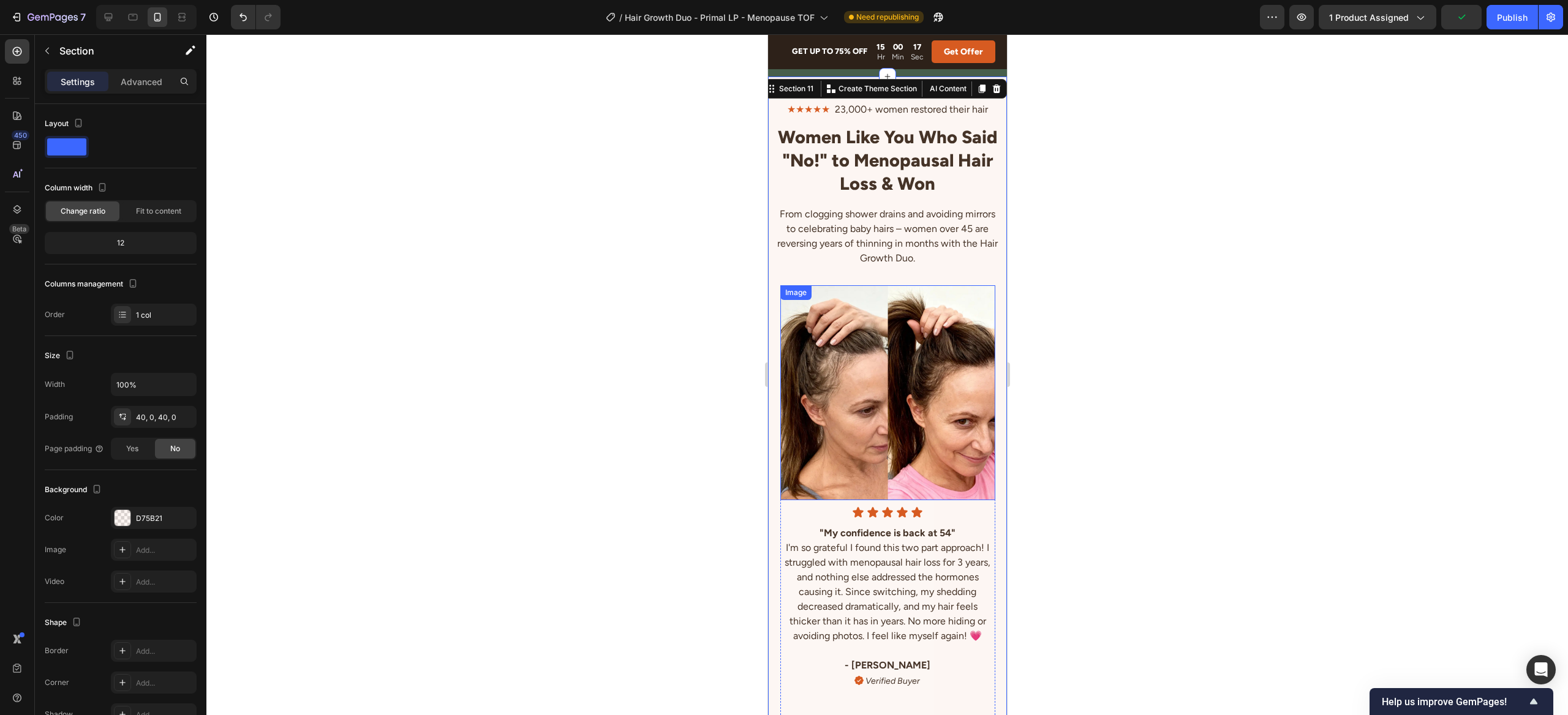
scroll to position [3080, 0]
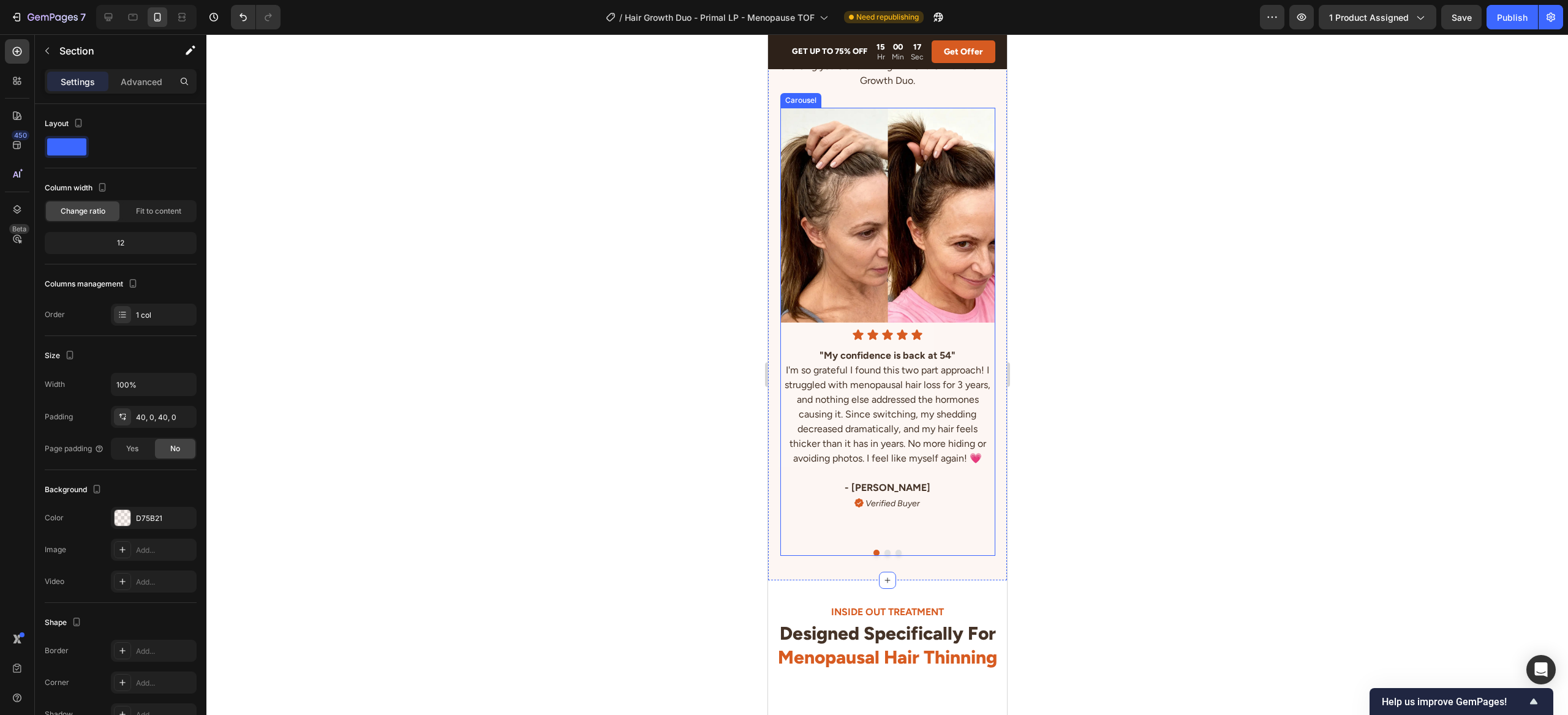
click at [897, 550] on button "Dot" at bounding box center [897, 552] width 6 height 6
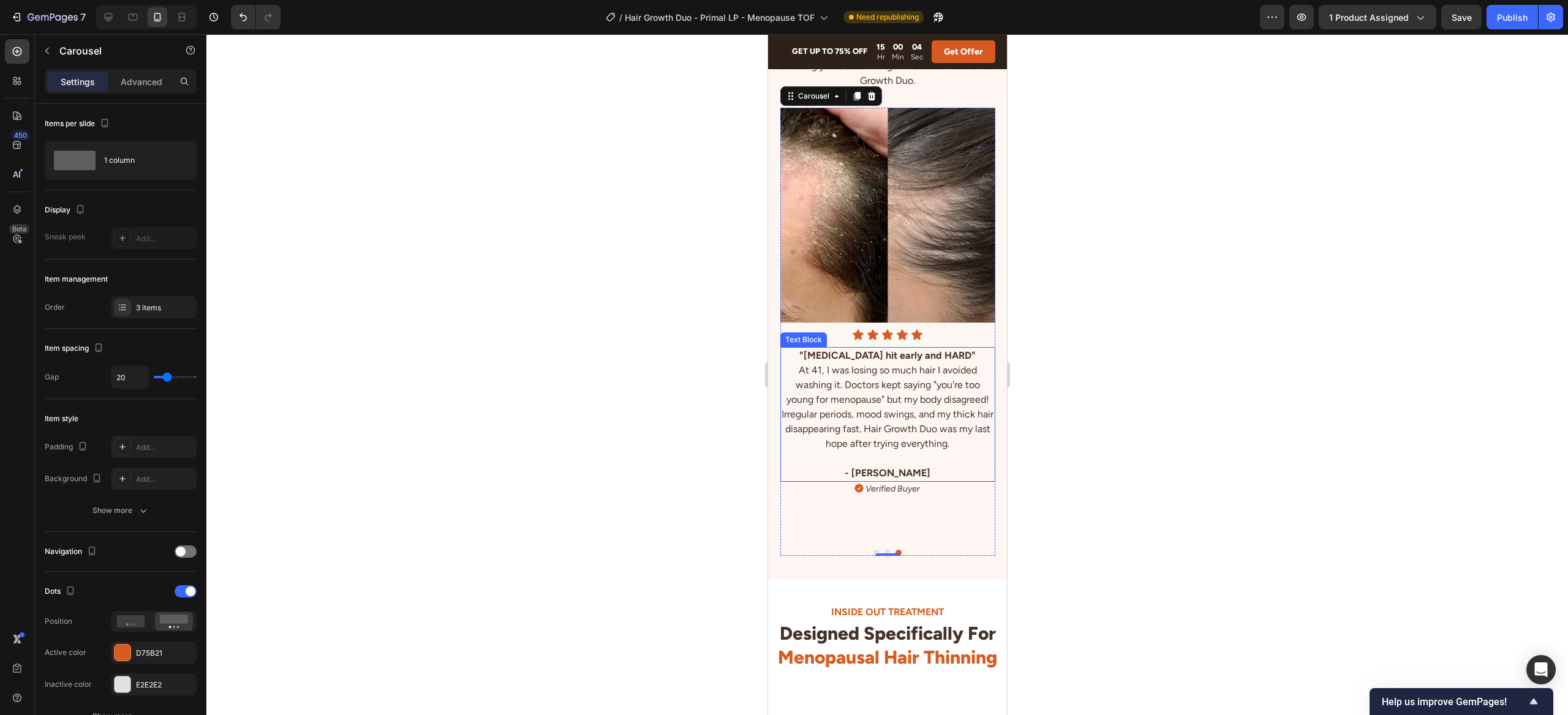
click at [976, 412] on p "At 41, I was losing so much hair I avoided washing it. Doctors kept saying "you…" at bounding box center [887, 407] width 212 height 88
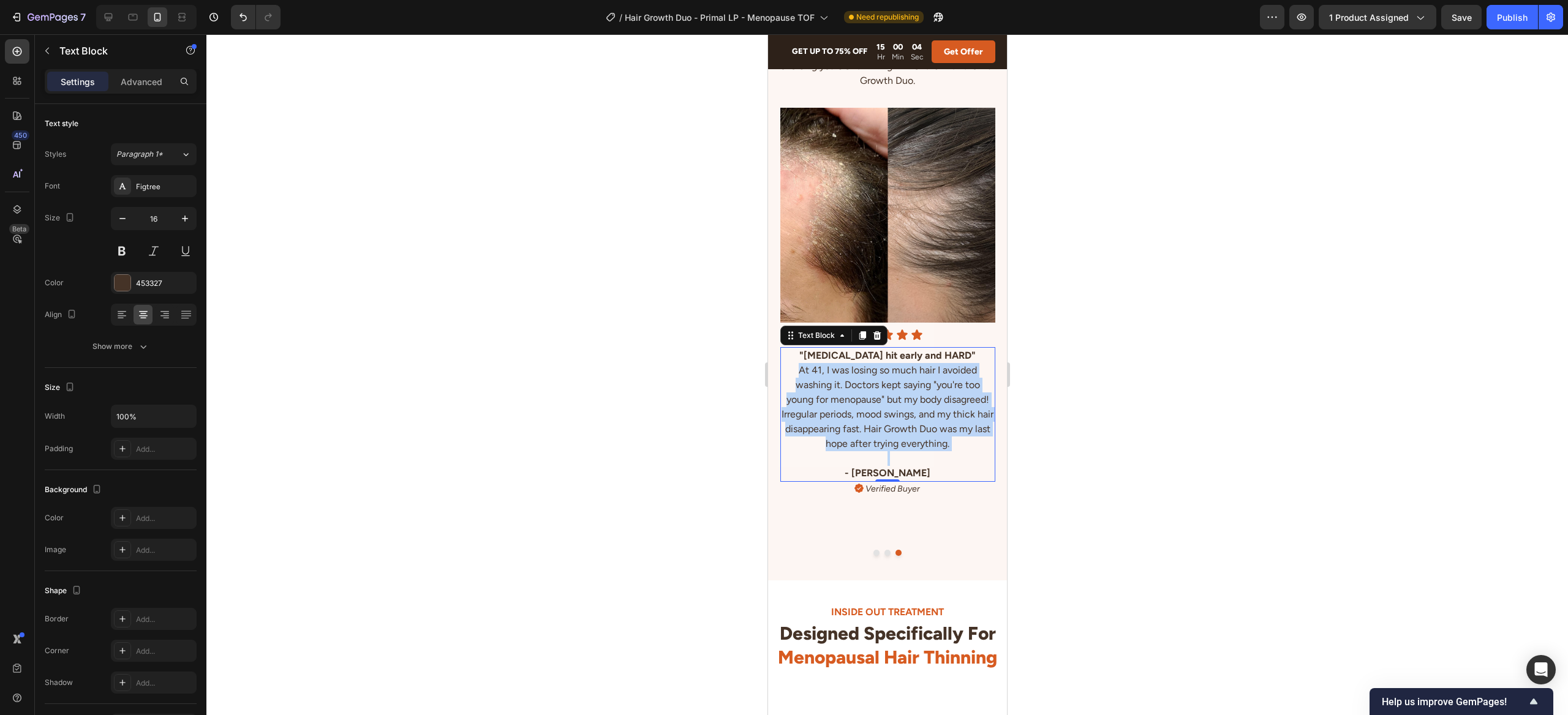
click at [976, 412] on p "At 41, I was losing so much hair I avoided washing it. Doctors kept saying "you…" at bounding box center [887, 407] width 212 height 88
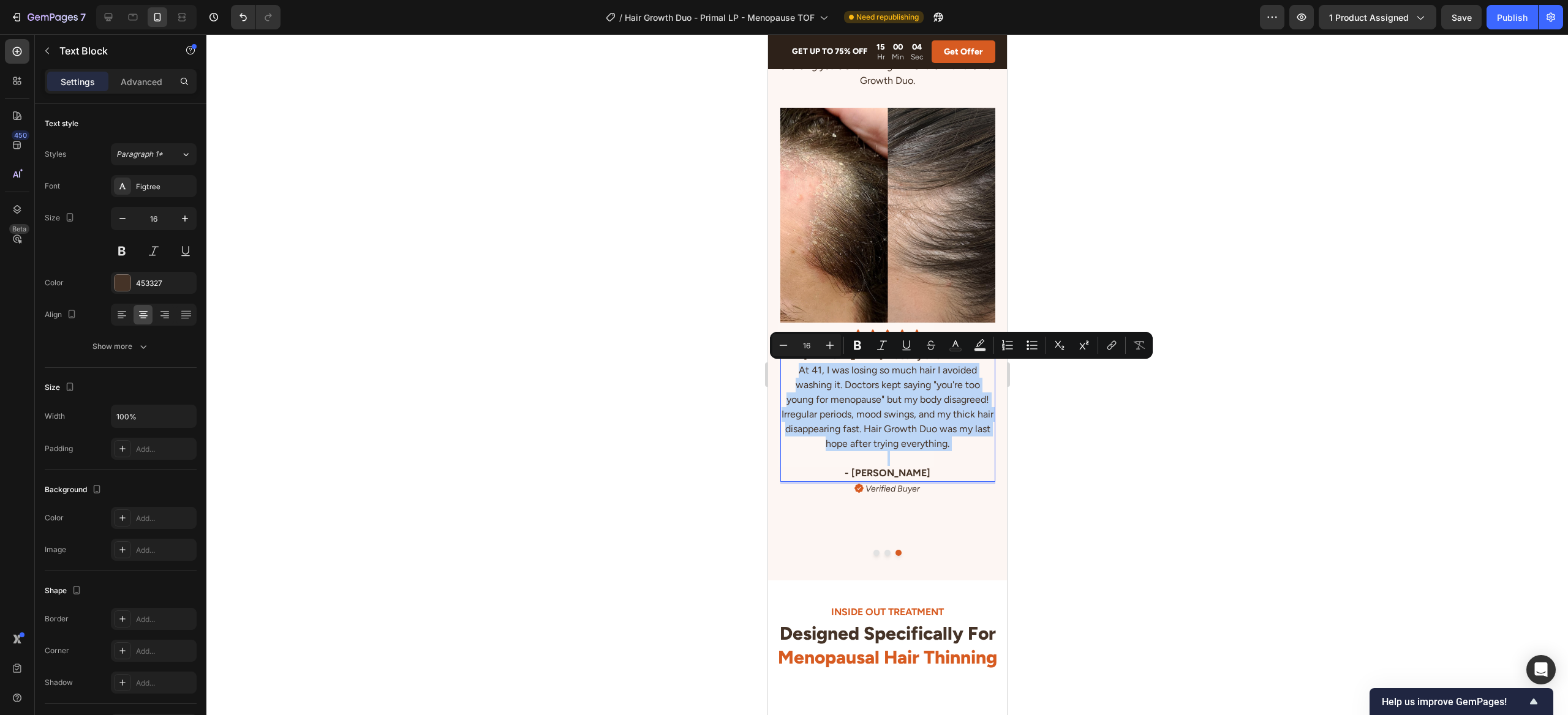
click at [975, 414] on p "At 41, I was losing so much hair I avoided washing it. Doctors kept saying "you…" at bounding box center [887, 407] width 212 height 88
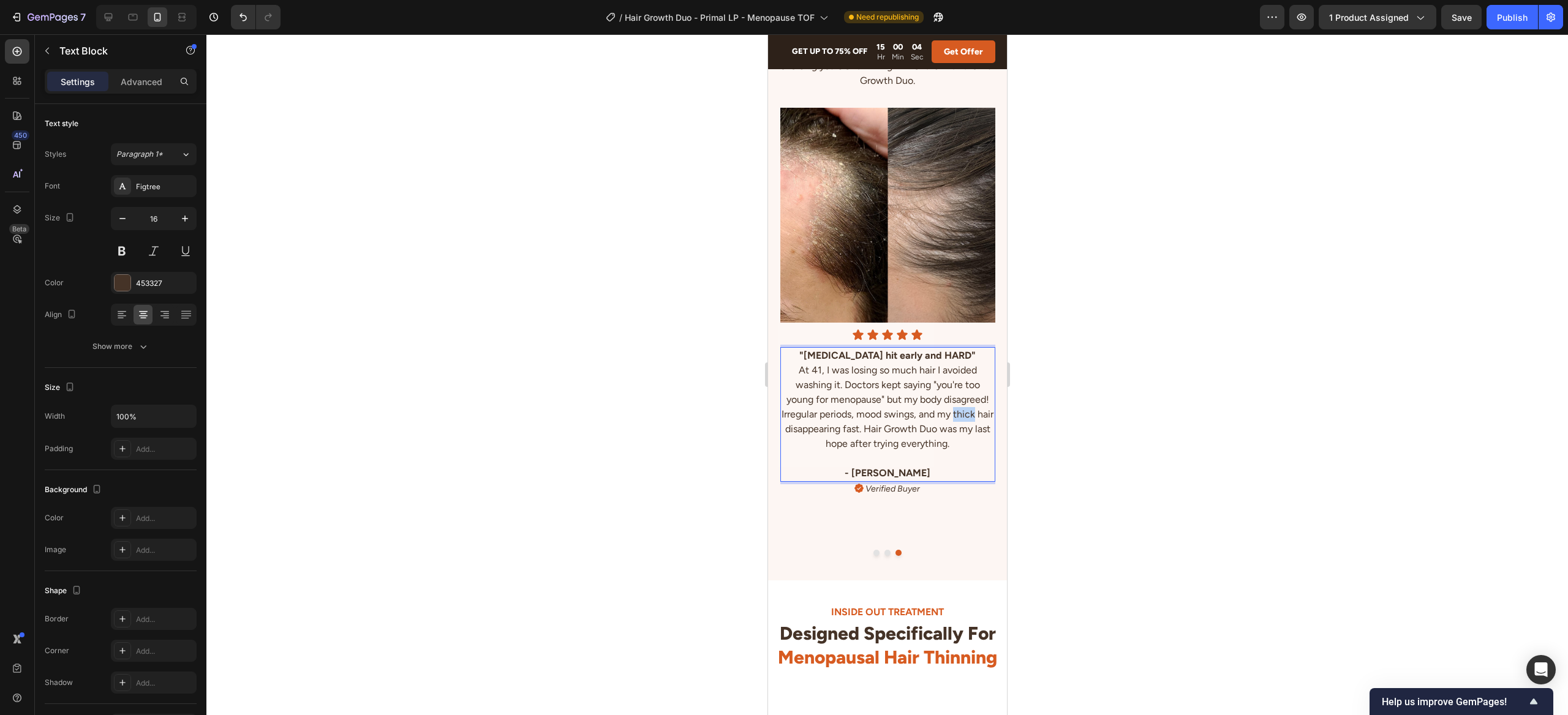
click at [975, 414] on p "At 41, I was losing so much hair I avoided washing it. Doctors kept saying "you…" at bounding box center [887, 407] width 212 height 88
click at [985, 415] on p "At 41, I was losing so much hair I avoided washing it. Doctors kept saying "you…" at bounding box center [887, 407] width 212 height 88
click at [949, 442] on p "At 41, I was losing so much hair I avoided washing it. Doctors kept saying "you…" at bounding box center [887, 407] width 212 height 88
click at [848, 429] on p "At 41, I was losing so much hair I avoided washing it. Doctors kept saying "you…" at bounding box center [887, 407] width 212 height 88
drag, startPoint x: 848, startPoint y: 429, endPoint x: 861, endPoint y: 432, distance: 13.3
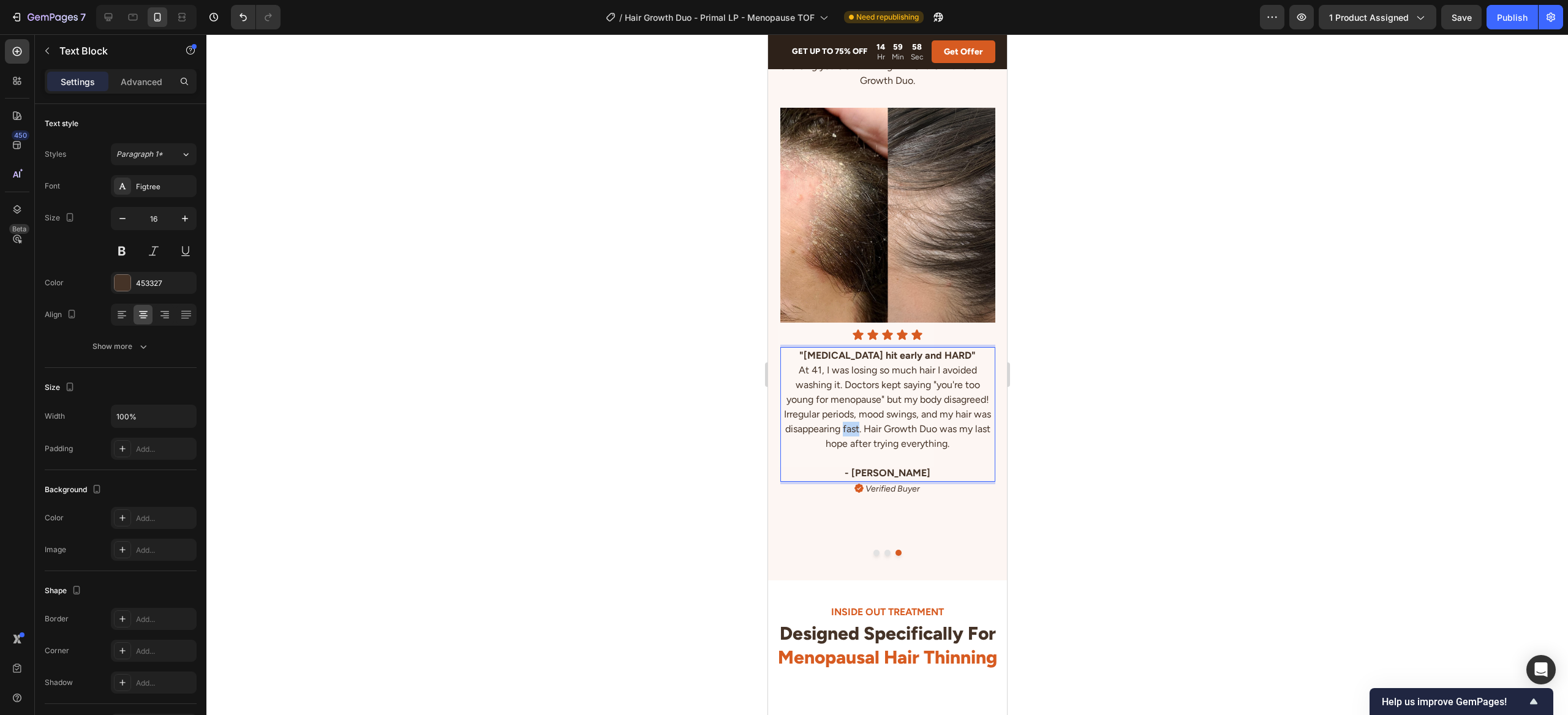
click at [848, 429] on p "At 41, I was losing so much hair I avoided washing it. Doctors kept saying "you…" at bounding box center [887, 407] width 212 height 88
click at [877, 429] on p "At 41, I was losing so much hair I avoided washing it. Doctors kept saying "you…" at bounding box center [887, 407] width 212 height 88
click at [966, 446] on p "At 41, I was losing so much hair I avoided washing it. Doctors kept saying "you…" at bounding box center [887, 407] width 212 height 88
click at [117, 14] on div at bounding box center [108, 17] width 20 height 20
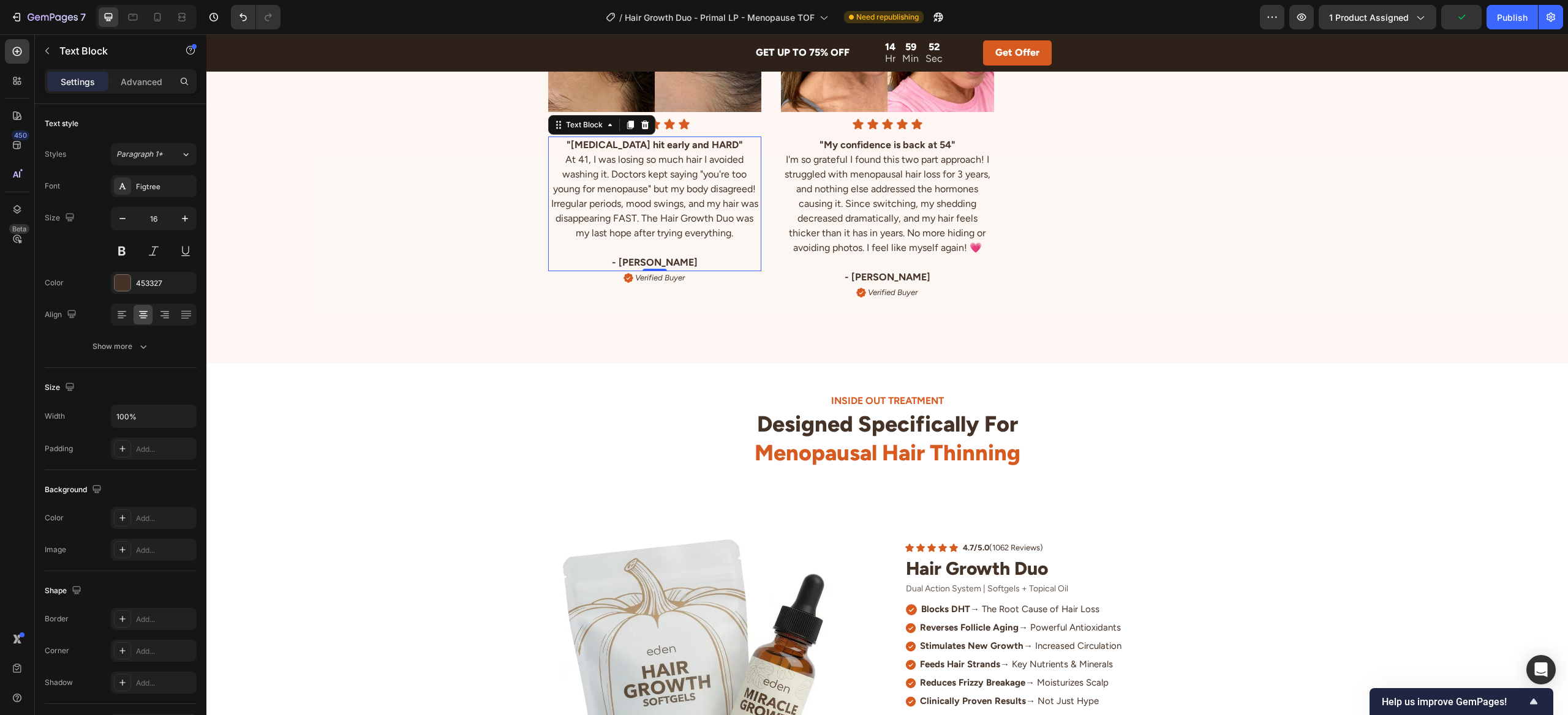
scroll to position [3381, 0]
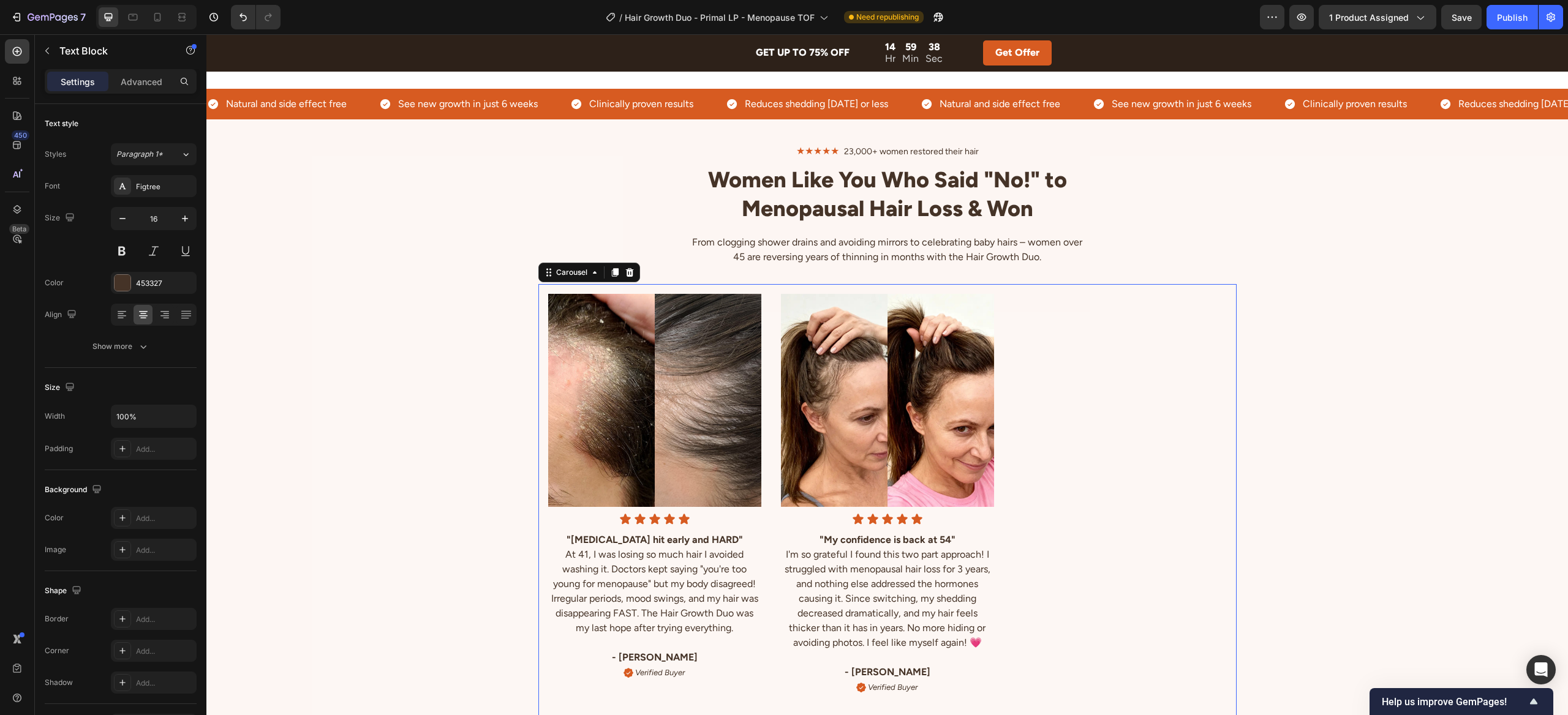
click at [1097, 315] on div "Image Icon Icon Icon Icon Icon Icon List "My confidence is back at 54" I'm so g…" at bounding box center [887, 509] width 698 height 450
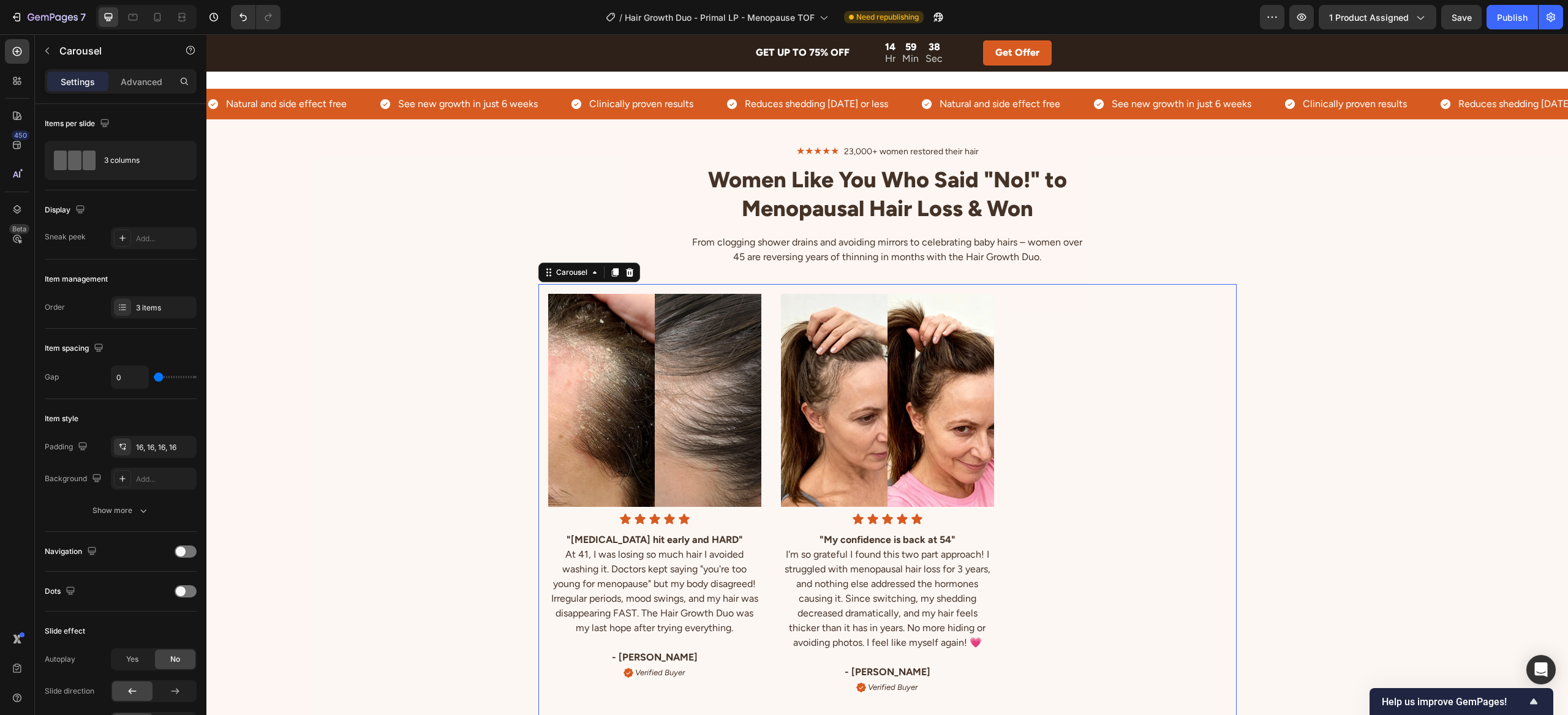
scroll to position [3044, 0]
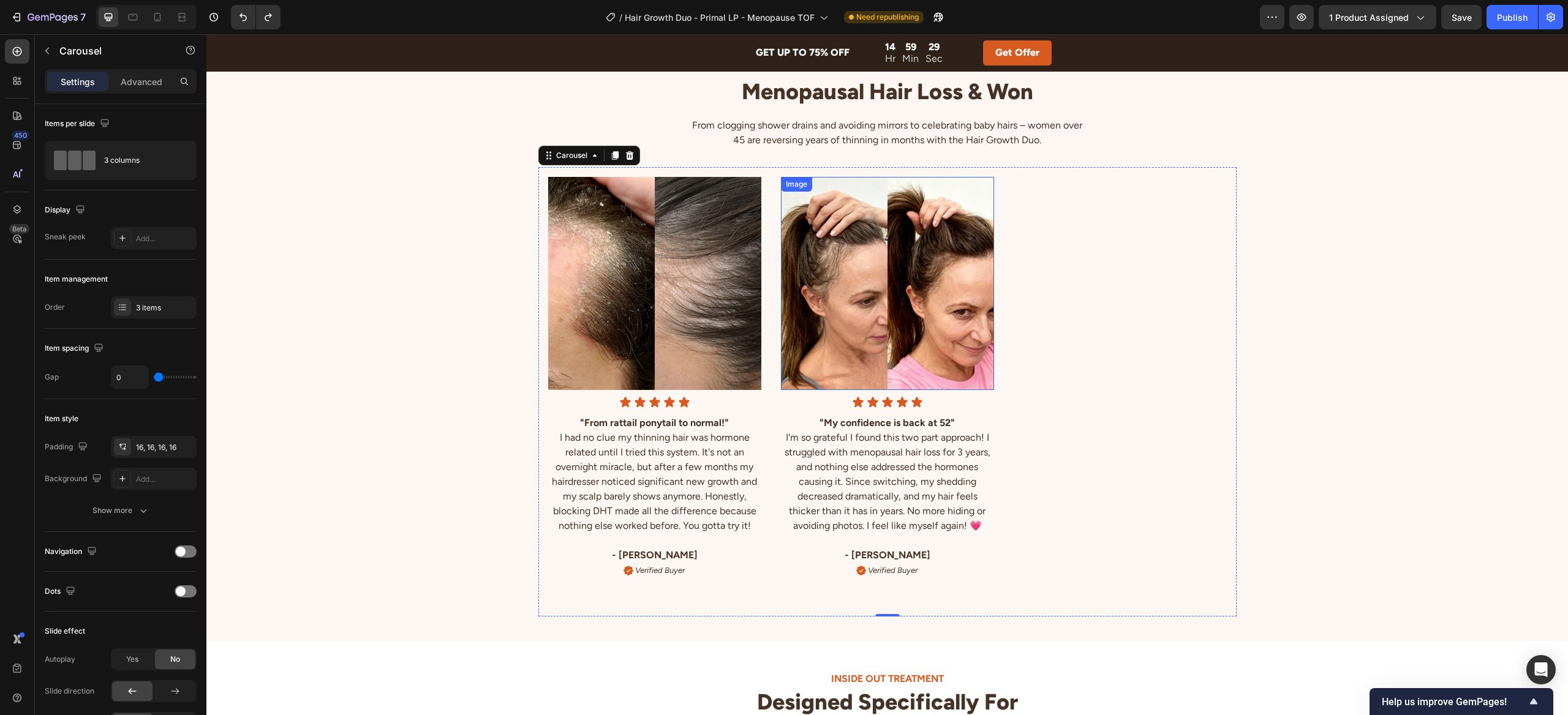
click at [1305, 244] on div "Image Icon Icon Icon Icon Icon Icon List "My confidence is back at 52" I'm so g…" at bounding box center [887, 383] width 1362 height 468
click at [1084, 253] on div "Image Icon Icon Icon Icon Icon Icon List "My confidence is back at 52" I'm so g…" at bounding box center [887, 392] width 698 height 450
click at [155, 298] on div "3 items" at bounding box center [153, 307] width 86 height 22
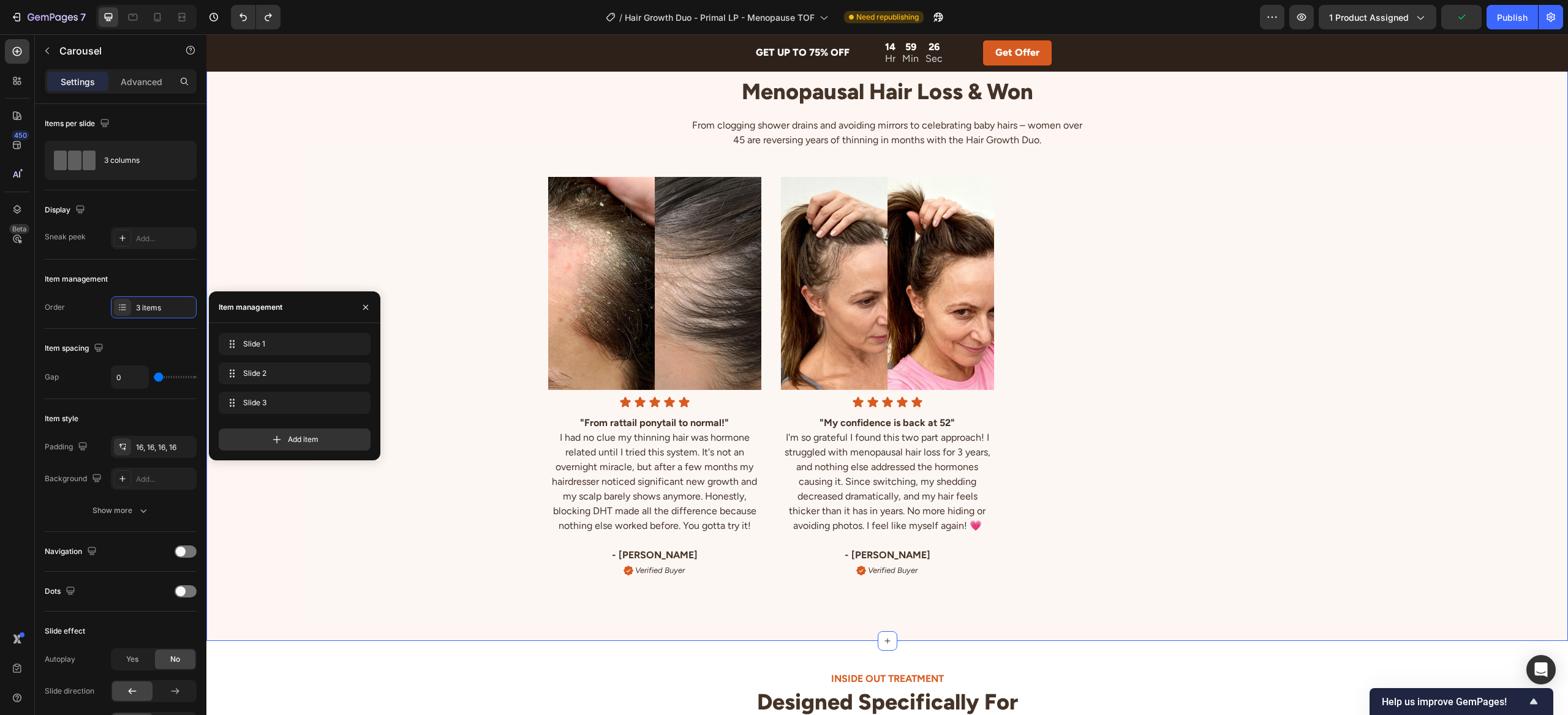
drag, startPoint x: 282, startPoint y: 239, endPoint x: 320, endPoint y: 214, distance: 45.5
click at [282, 239] on div "Image Icon Icon Icon Icon Icon Icon List "My confidence is back at 52" I'm so g…" at bounding box center [887, 383] width 1362 height 468
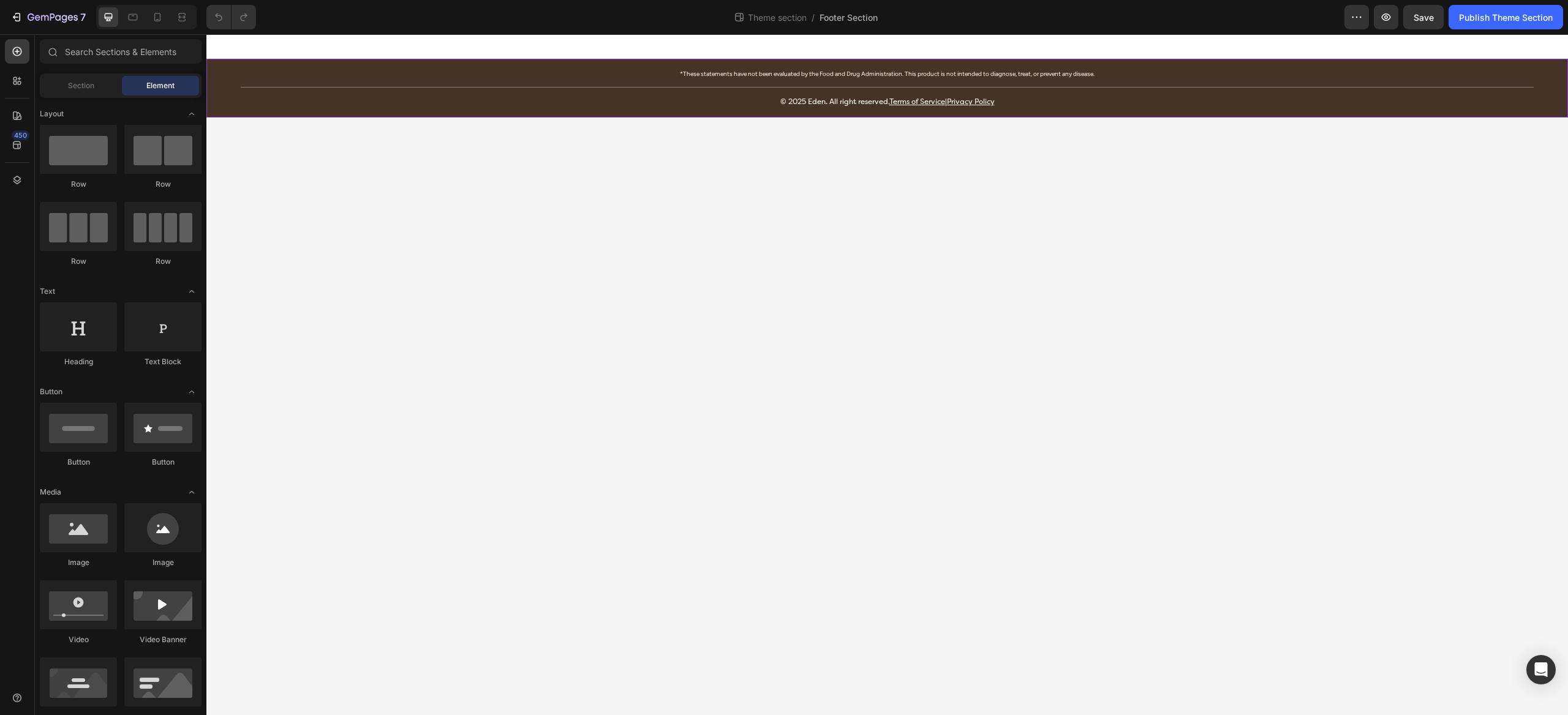
click at [230, 83] on div "*These statements have not been evaluated by the Food and Drug Administration. …" at bounding box center [887, 88] width 1362 height 41
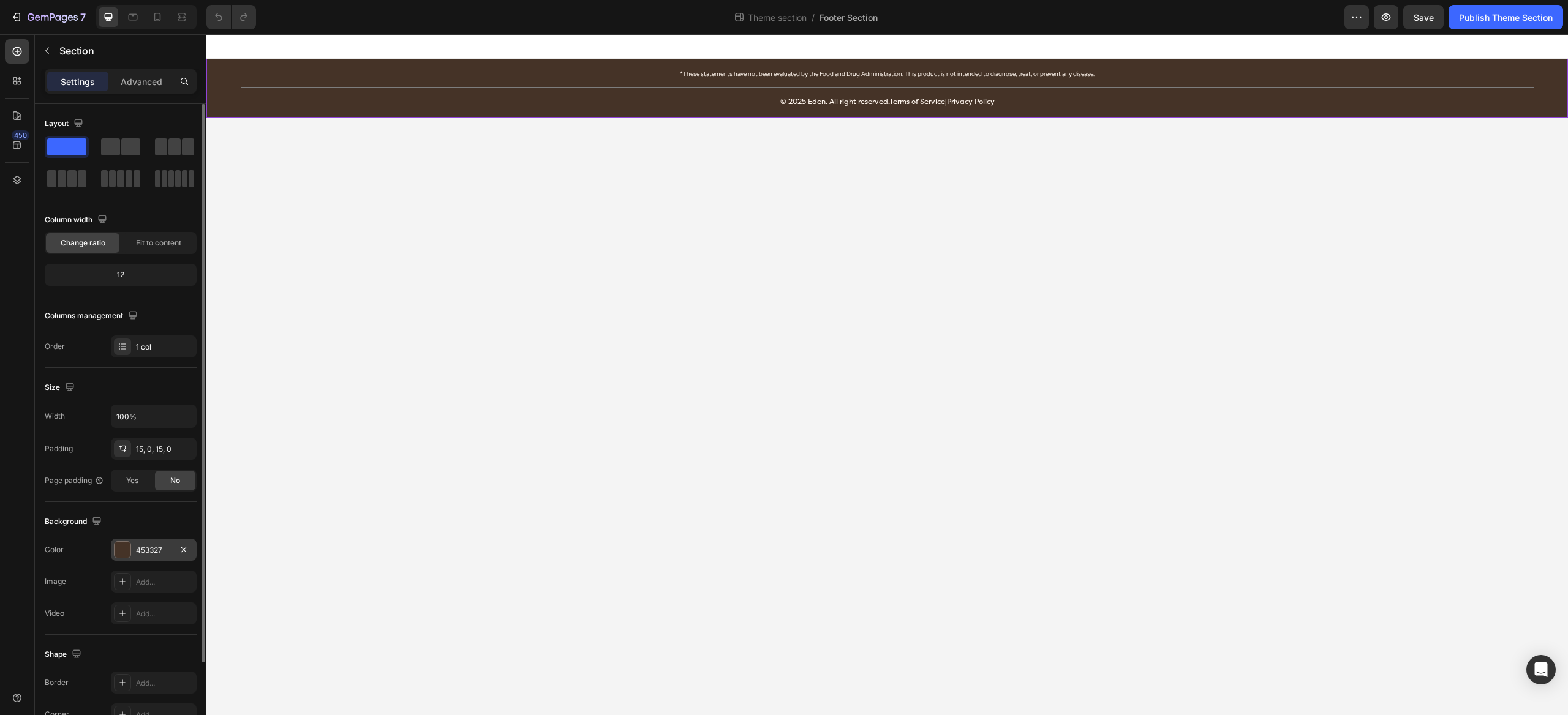
click at [155, 554] on div "453327" at bounding box center [153, 550] width 35 height 11
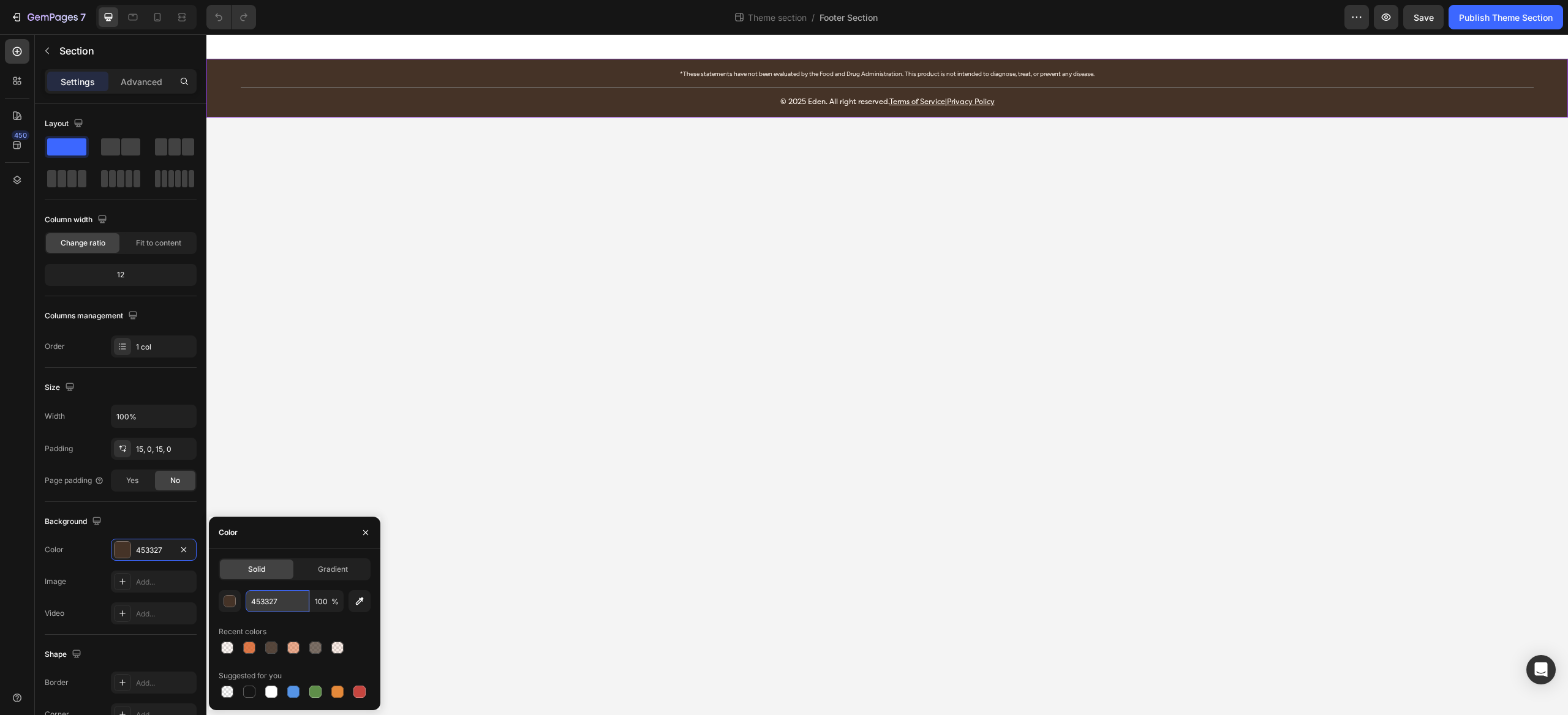
click at [294, 592] on input "453327" at bounding box center [277, 602] width 64 height 22
paste input "2D2119"
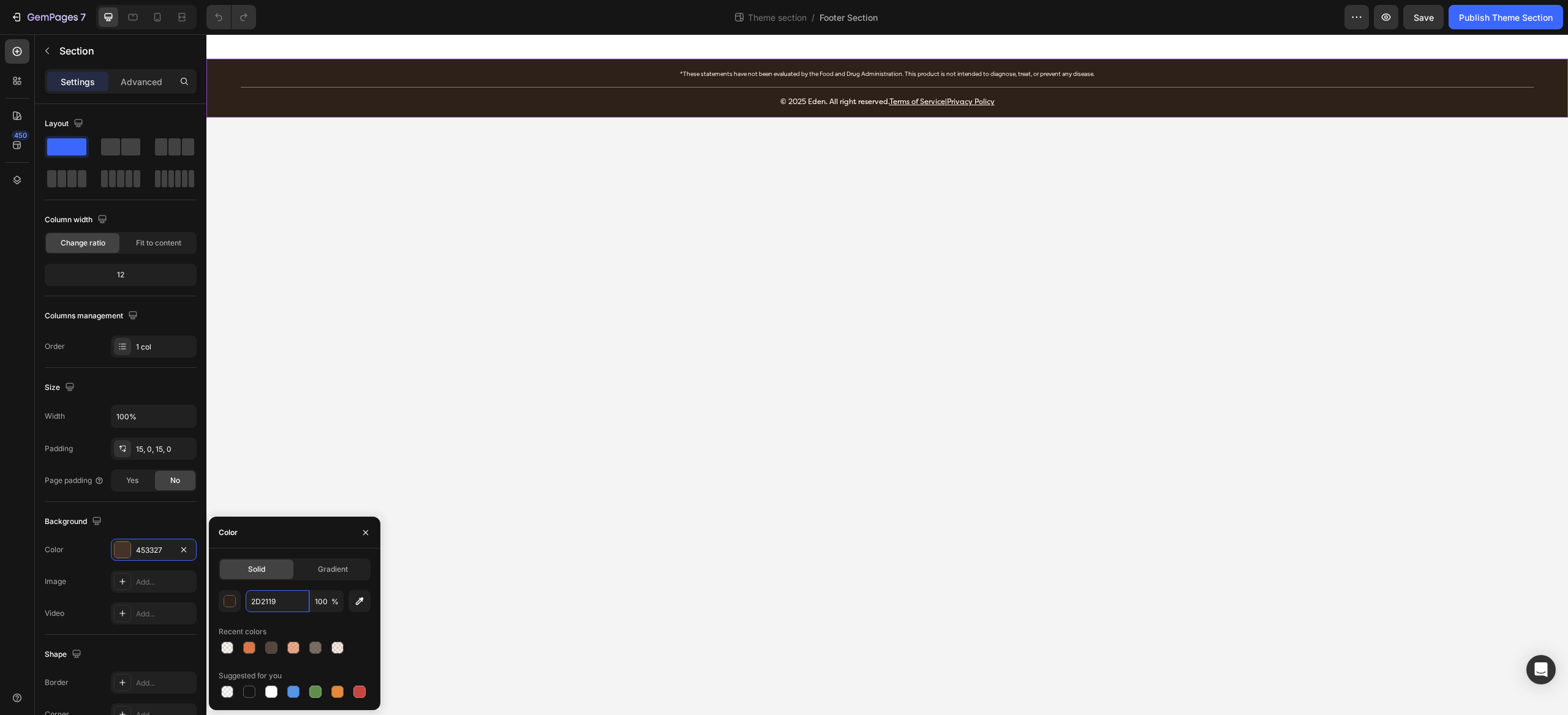
type input "2D2119"
click at [307, 616] on div "2D2119 100 % Recent colors Suggested for you" at bounding box center [295, 646] width 152 height 110
click at [1519, 17] on div "Publish Theme Section" at bounding box center [1505, 18] width 94 height 13
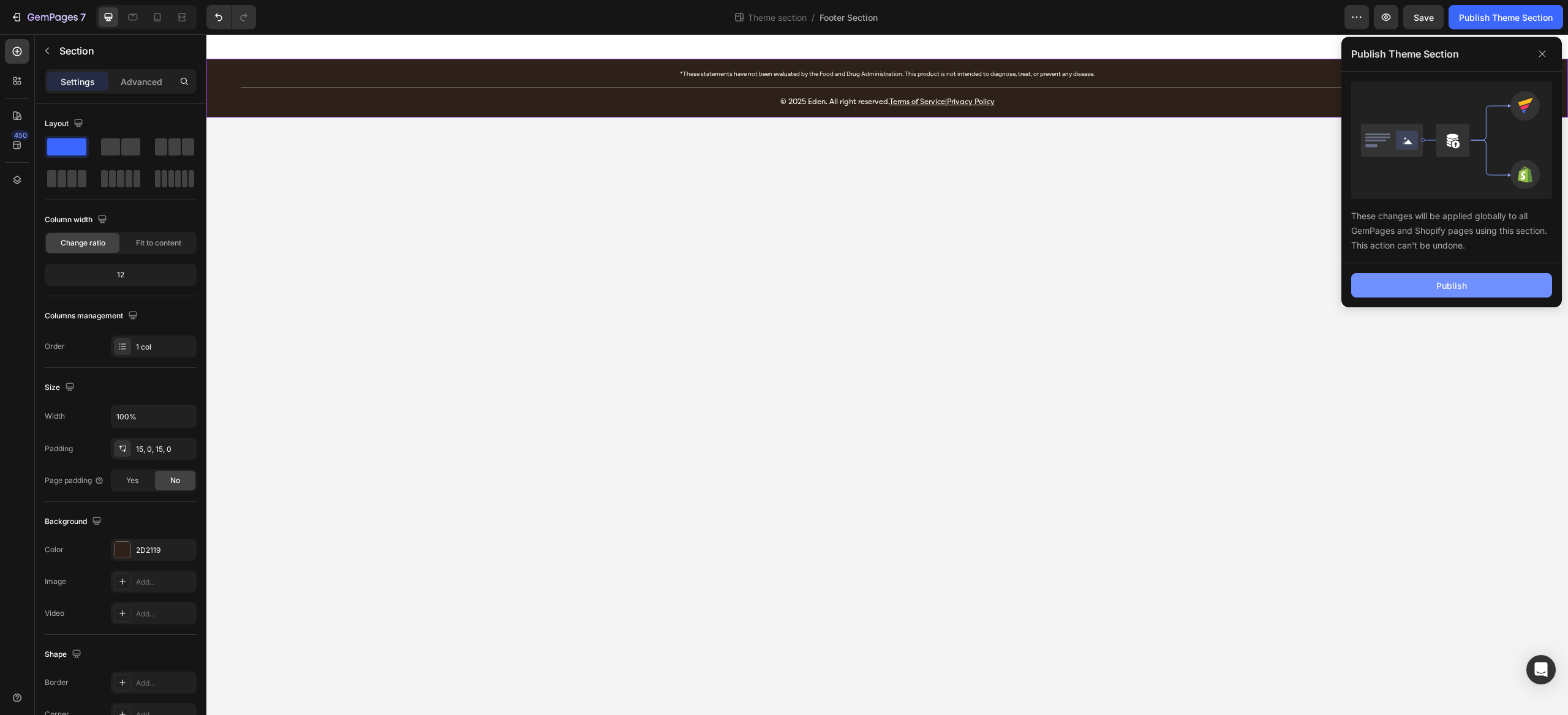
click at [1502, 283] on button "Publish" at bounding box center [1451, 285] width 201 height 24
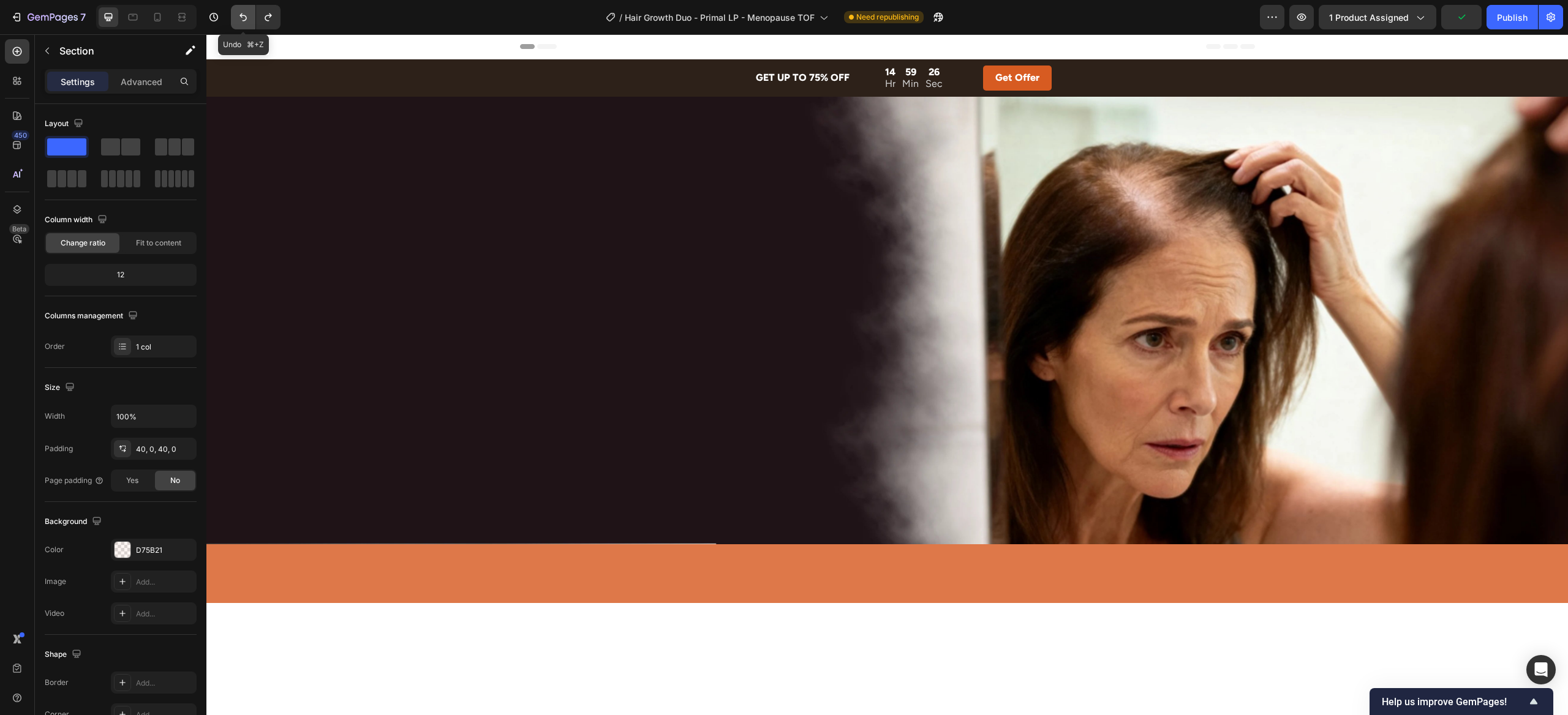
scroll to position [3044, 0]
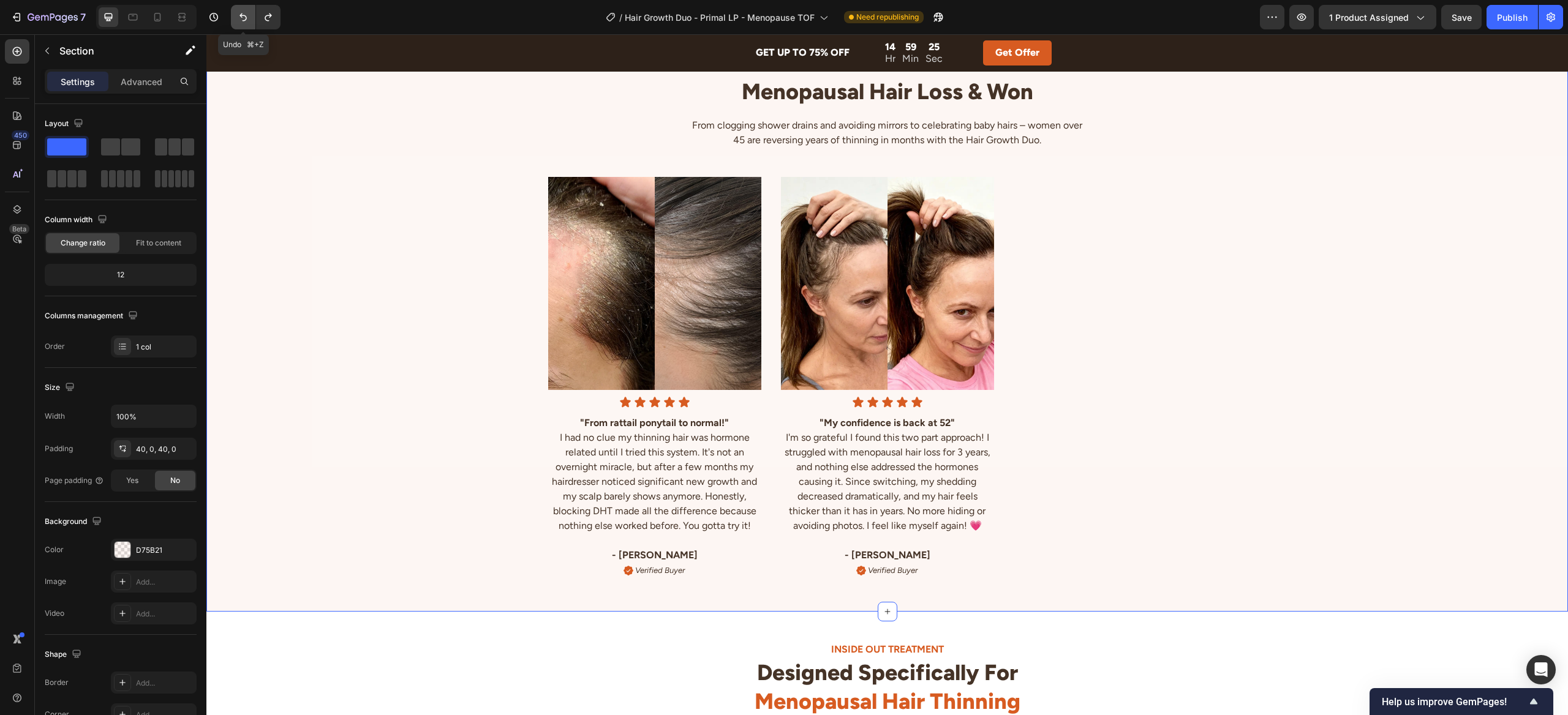
click at [246, 28] on button "Undo/Redo" at bounding box center [243, 16] width 24 height 24
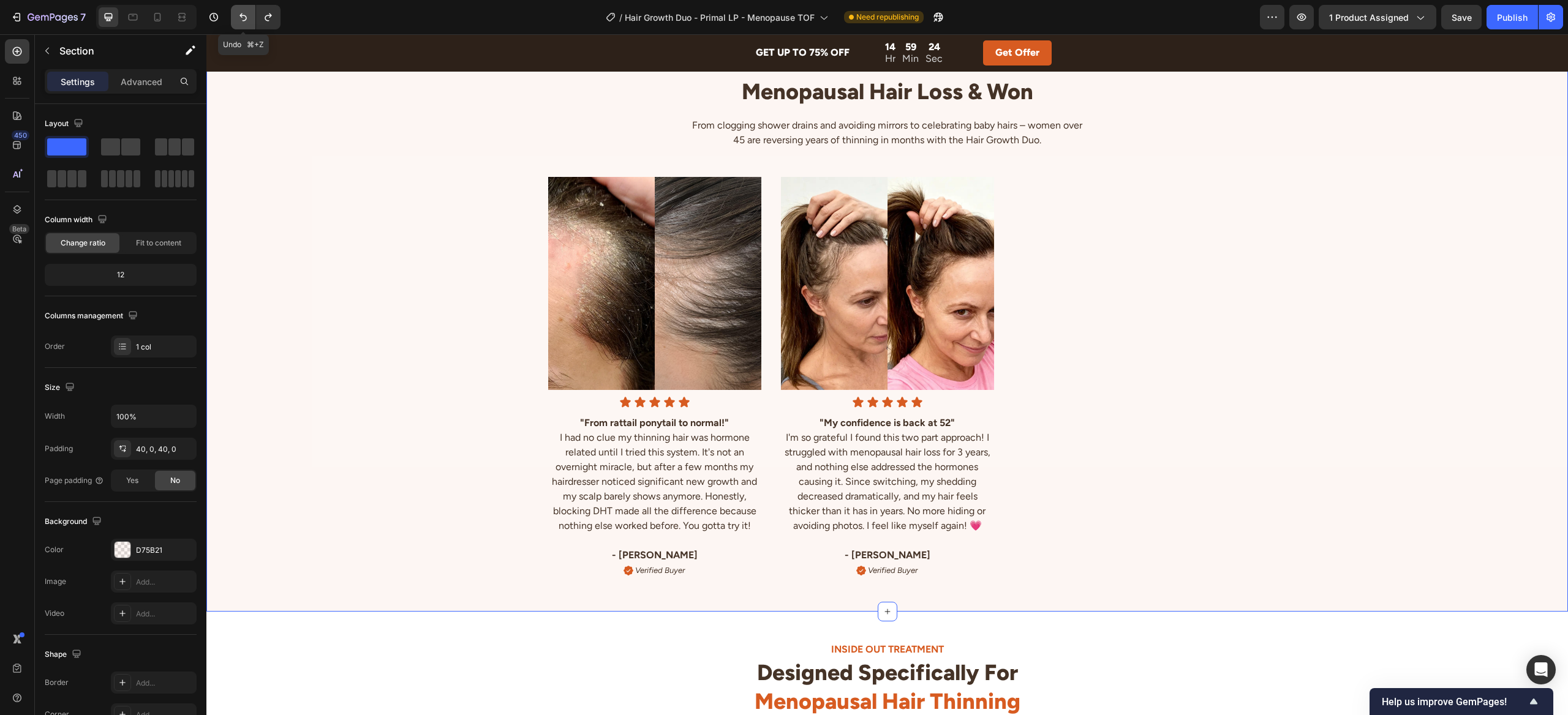
click at [246, 28] on button "Undo/Redo" at bounding box center [243, 16] width 24 height 24
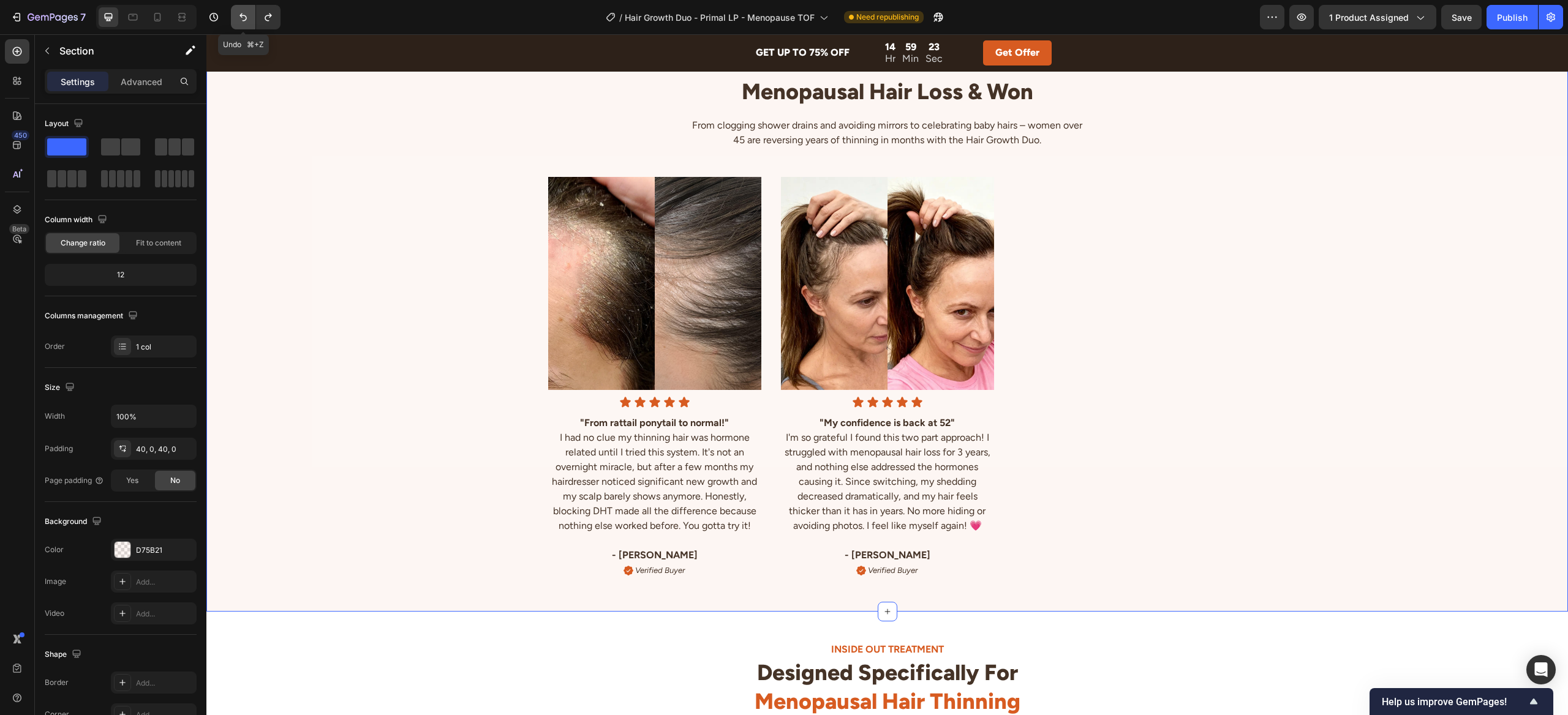
click at [246, 28] on button "Undo/Redo" at bounding box center [243, 16] width 24 height 24
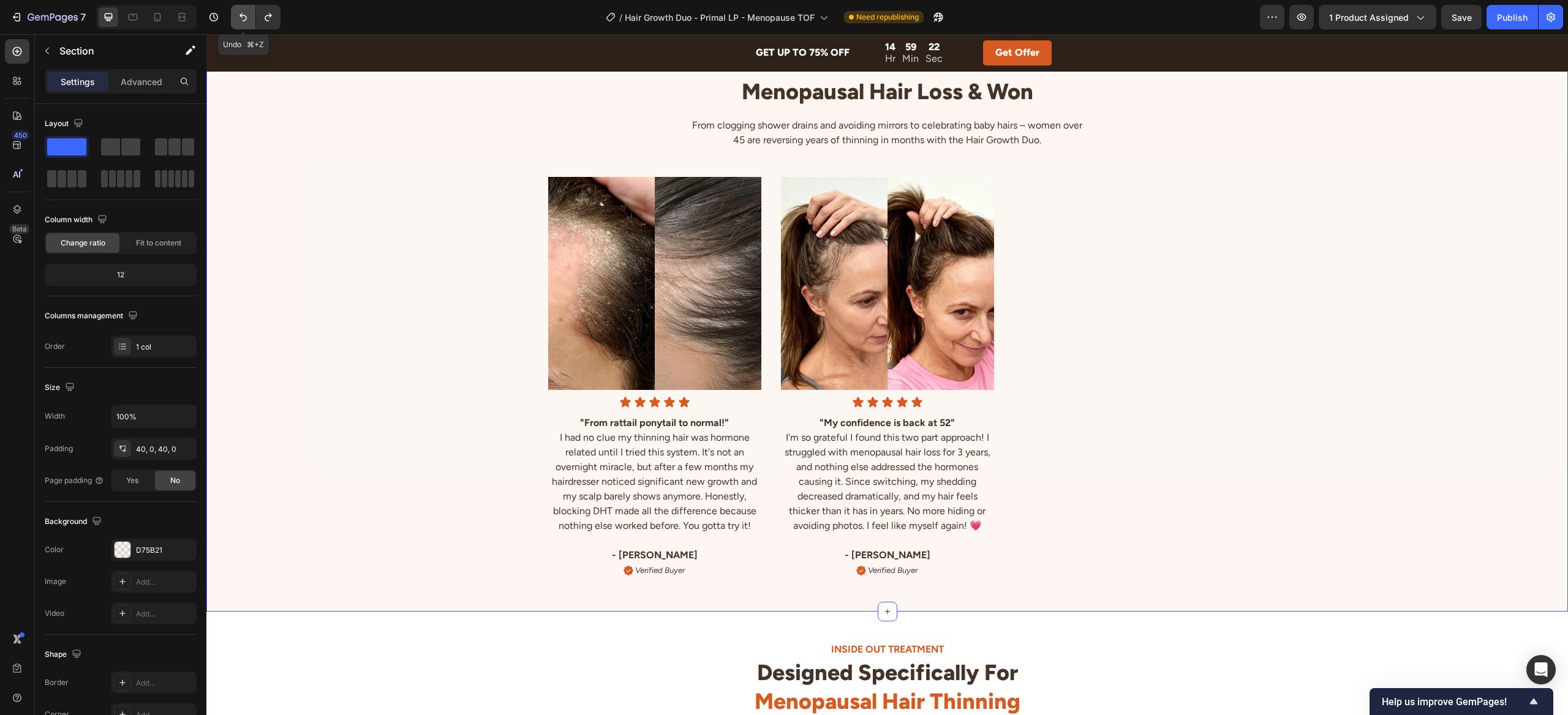
click at [246, 28] on button "Undo/Redo" at bounding box center [243, 16] width 24 height 24
click at [23, 24] on div "7" at bounding box center [48, 17] width 75 height 14
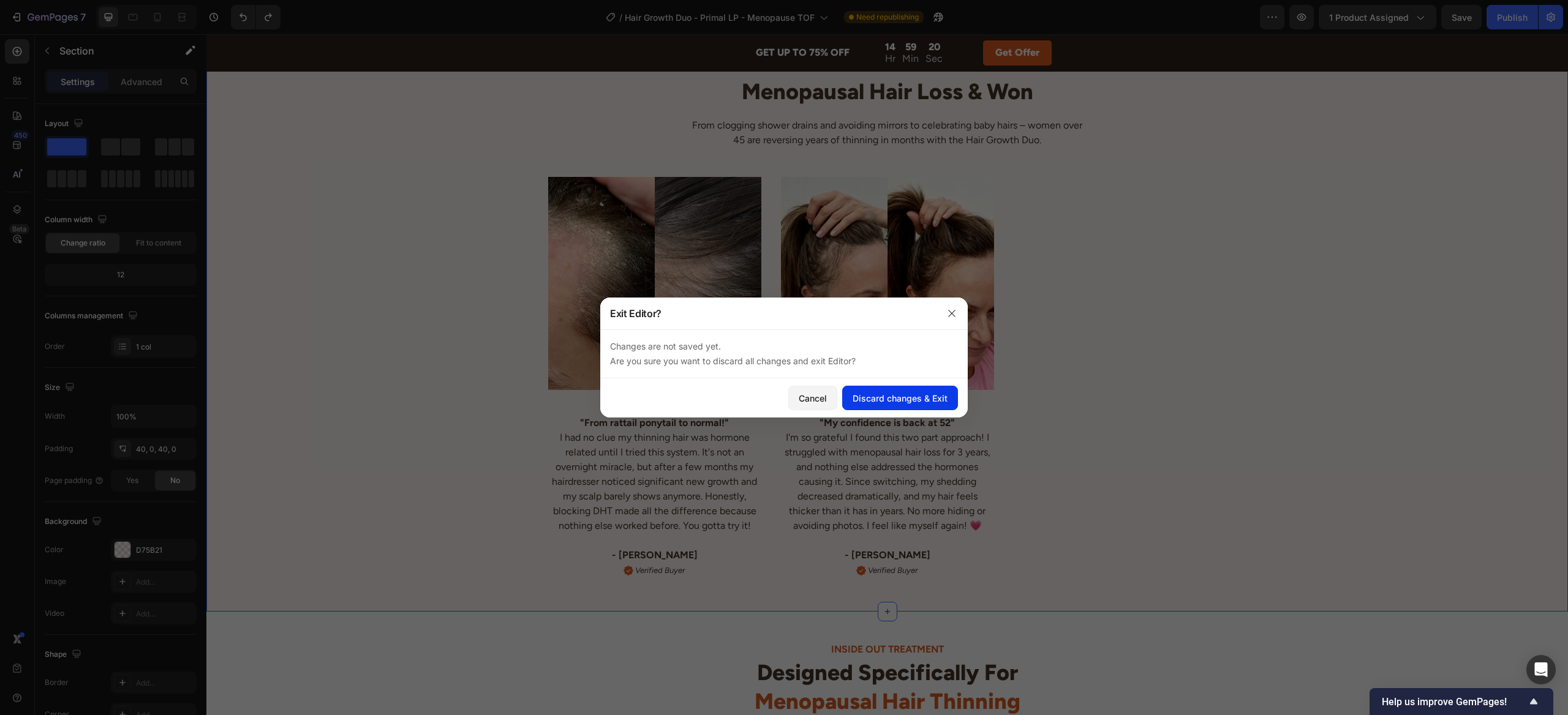
click at [877, 396] on div "Discard changes & Exit" at bounding box center [899, 398] width 95 height 13
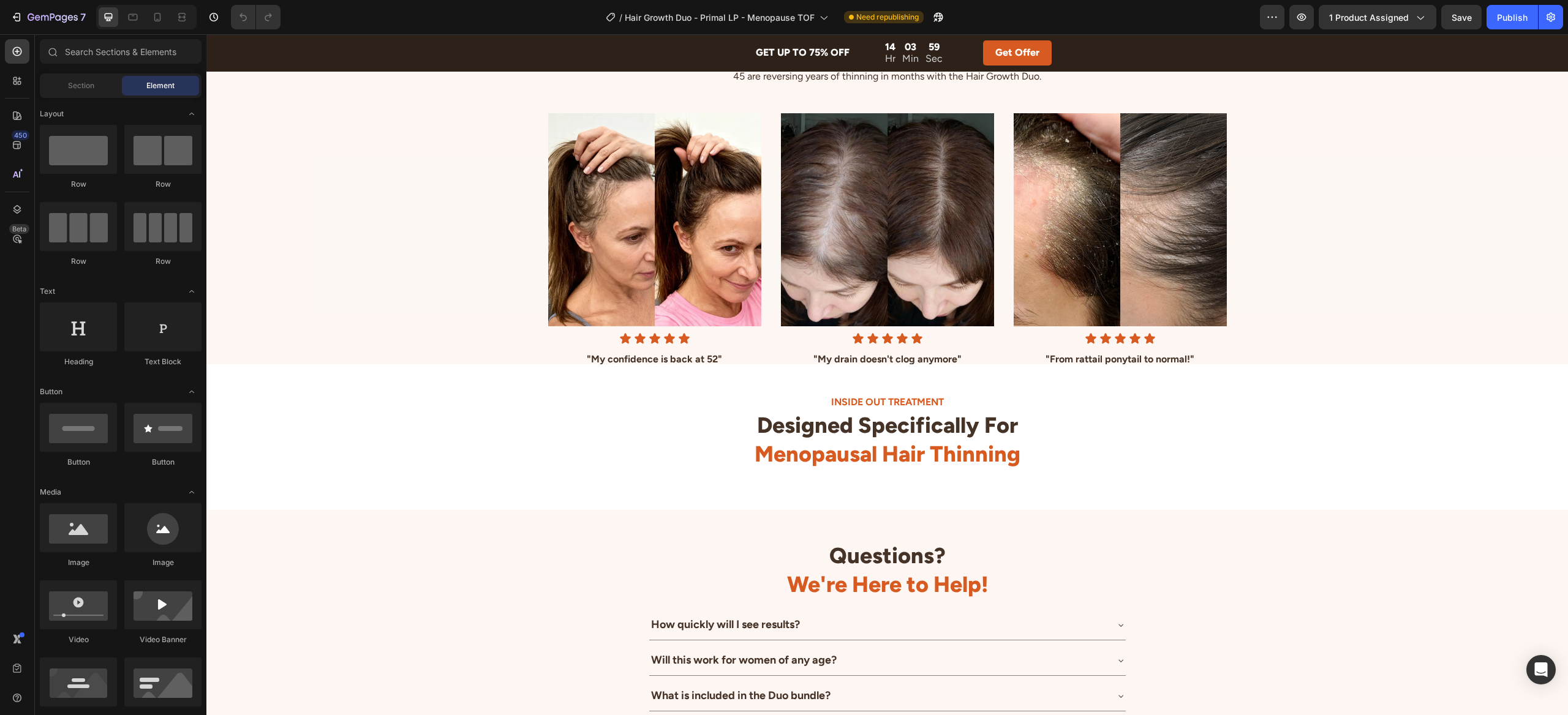
scroll to position [2966, 0]
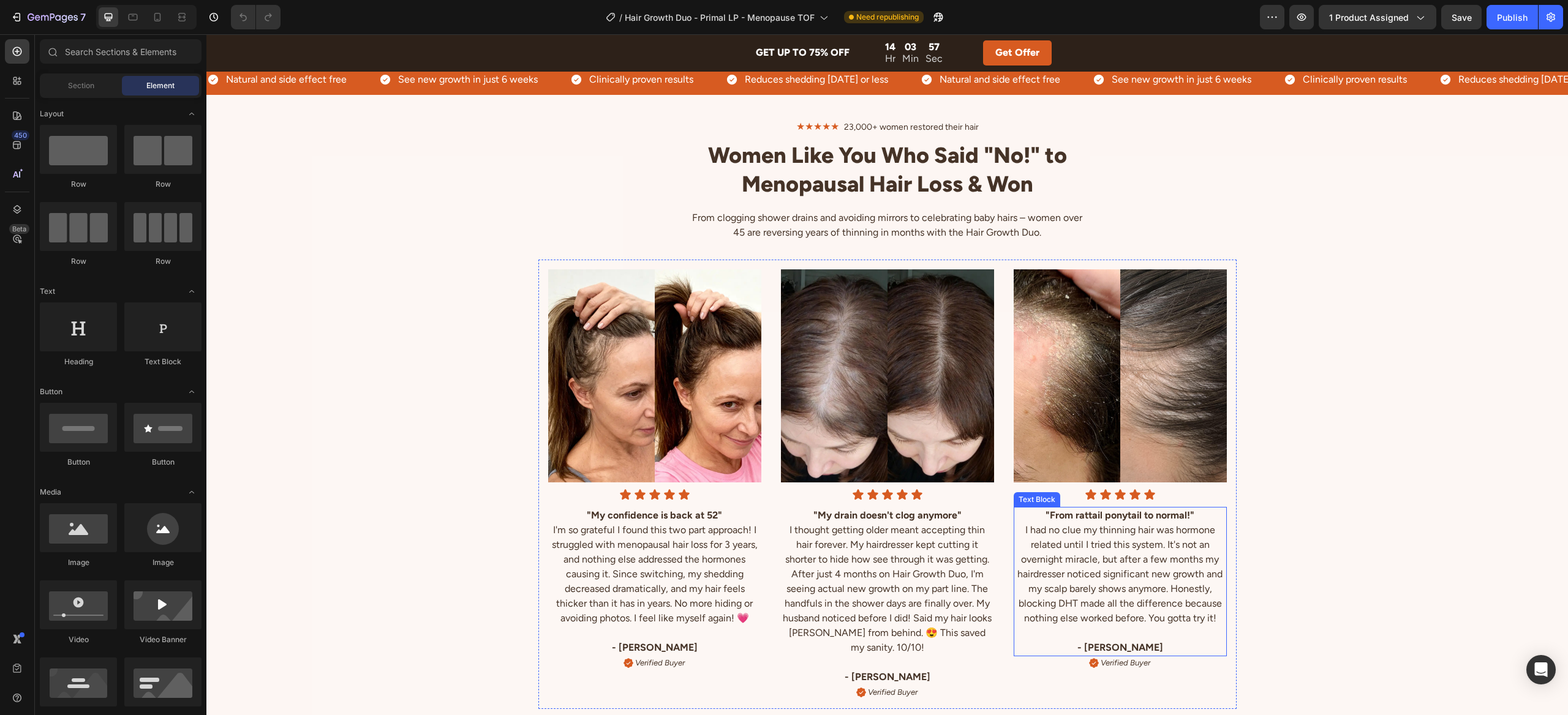
click at [1074, 535] on p "I had no clue my thinning hair was hormone related until I tried this system. I…" at bounding box center [1120, 574] width 210 height 103
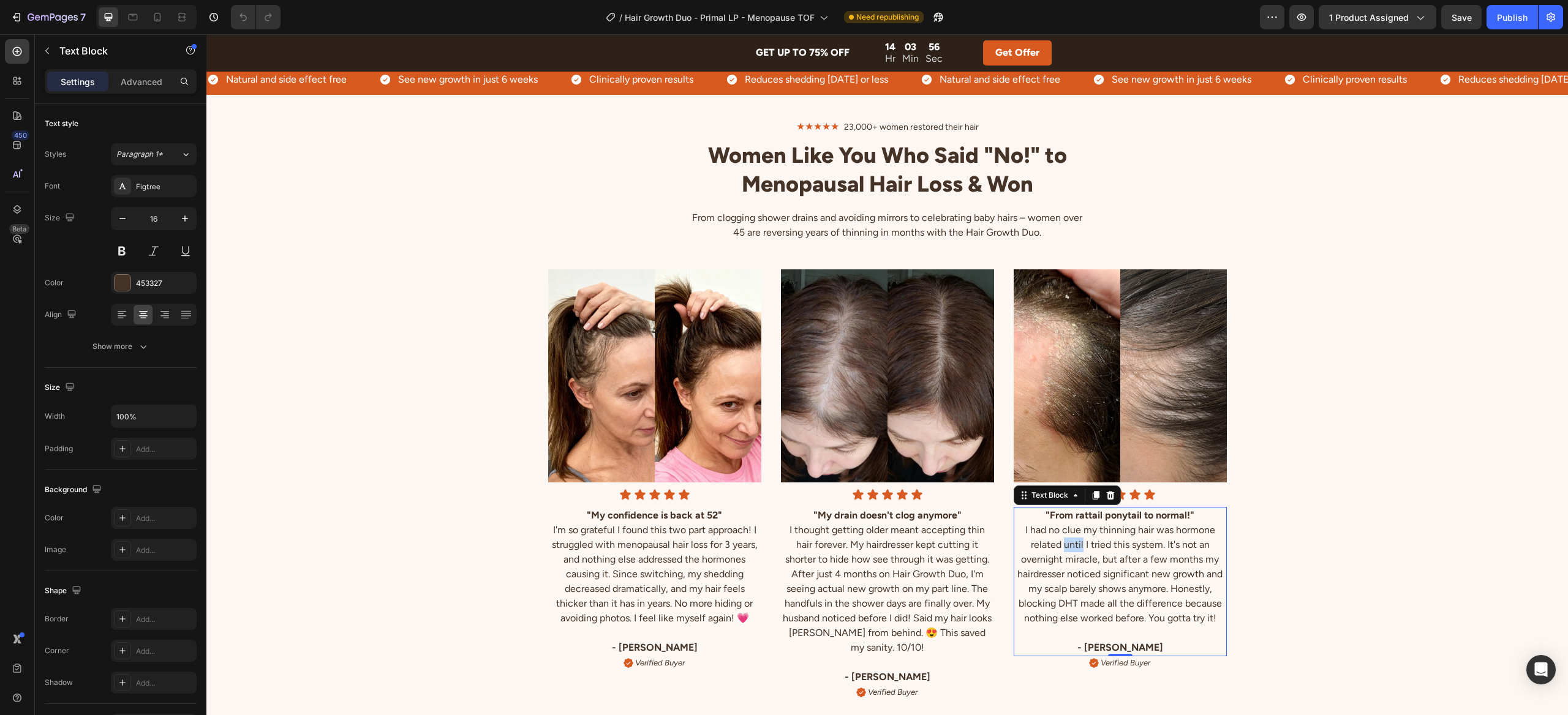
click at [1074, 535] on p "I had no clue my thinning hair was hormone related until I tried this system. I…" at bounding box center [1120, 574] width 210 height 103
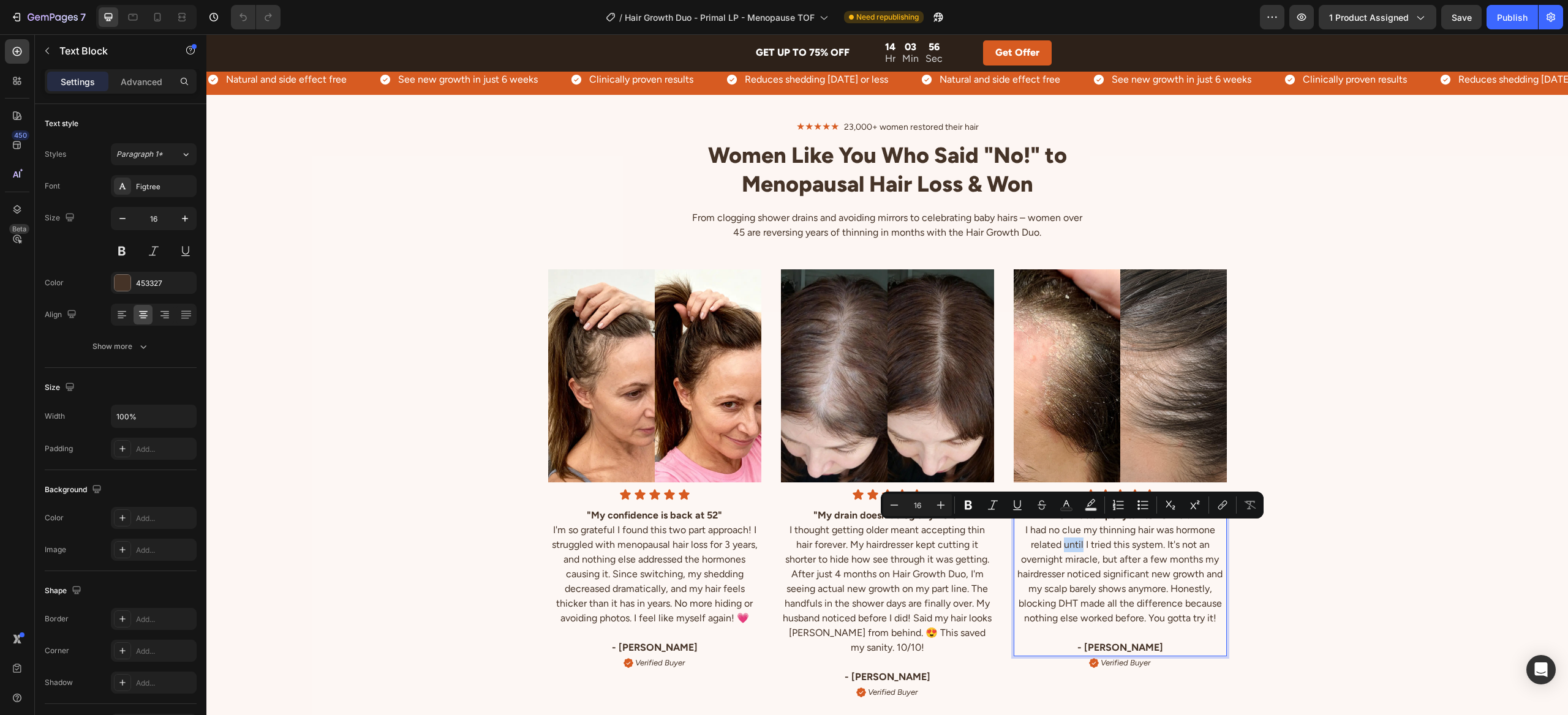
click at [1074, 536] on p "I had no clue my thinning hair was hormone related until I tried this system. I…" at bounding box center [1120, 574] width 210 height 103
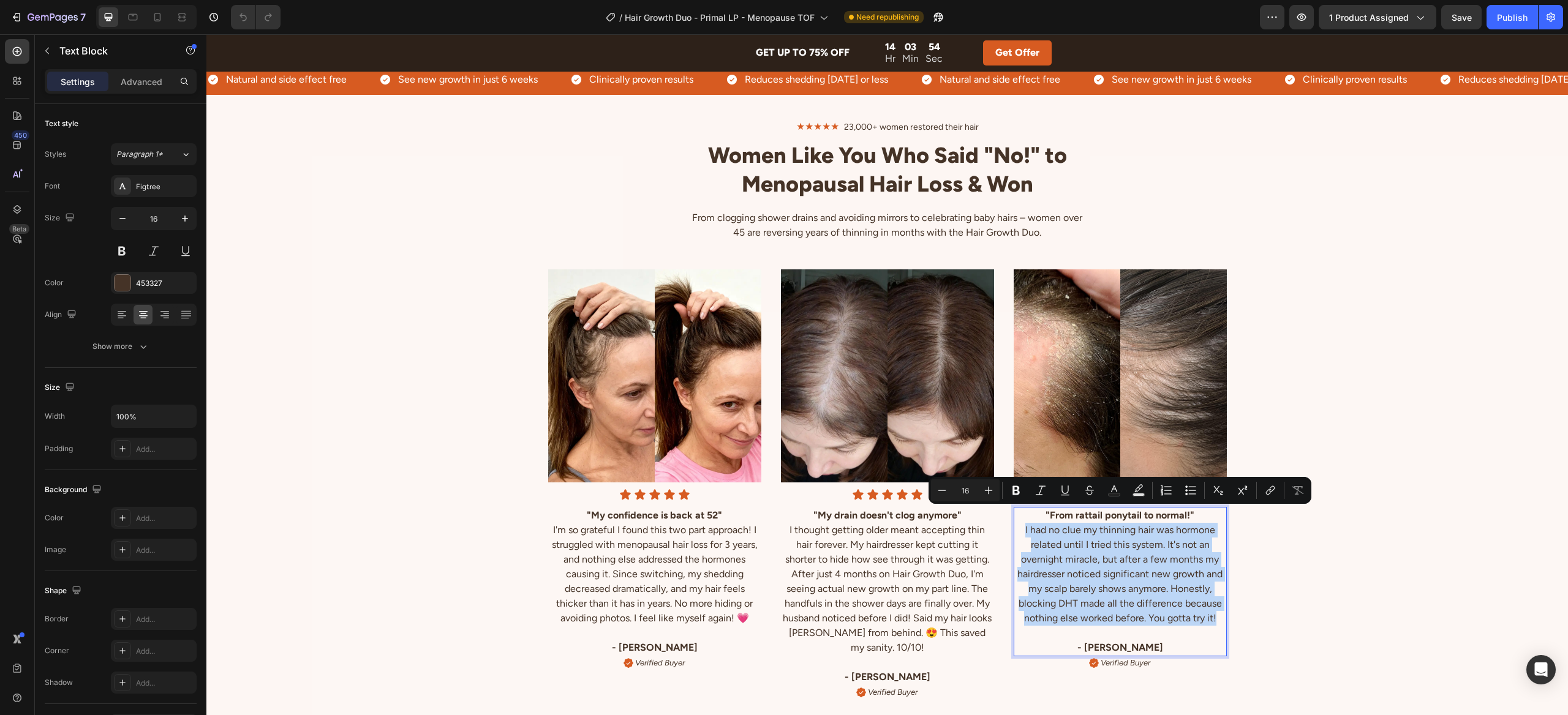
drag, startPoint x: 1186, startPoint y: 592, endPoint x: 1019, endPoint y: 516, distance: 183.5
click at [1019, 523] on p "I had no clue my thinning hair was hormone related until I tried this system. I…" at bounding box center [1120, 574] width 210 height 103
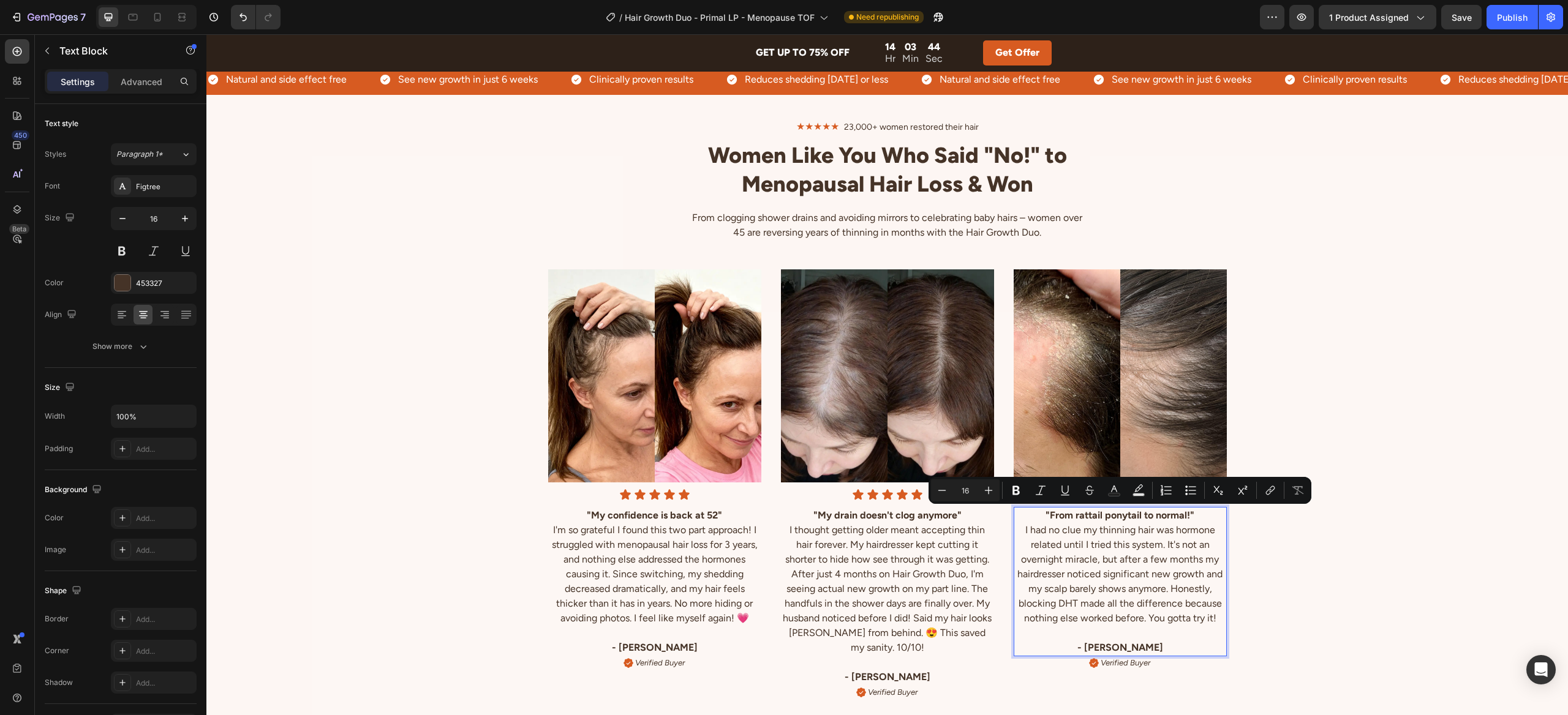
click at [1095, 573] on p "I had no clue my thinning hair was hormone related until I tried this system. I…" at bounding box center [1120, 574] width 210 height 103
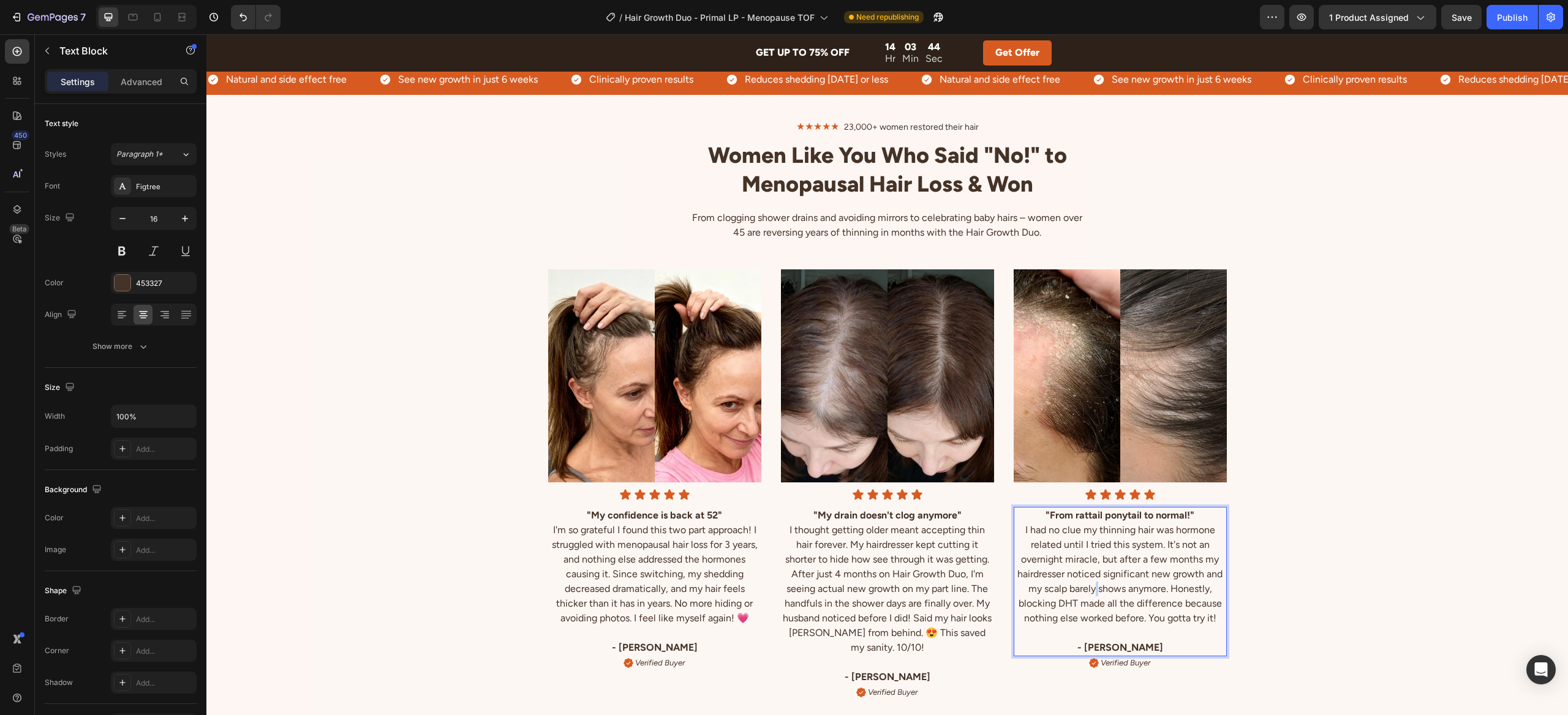
click at [1095, 573] on p "I had no clue my thinning hair was hormone related until I tried this system. I…" at bounding box center [1120, 574] width 210 height 103
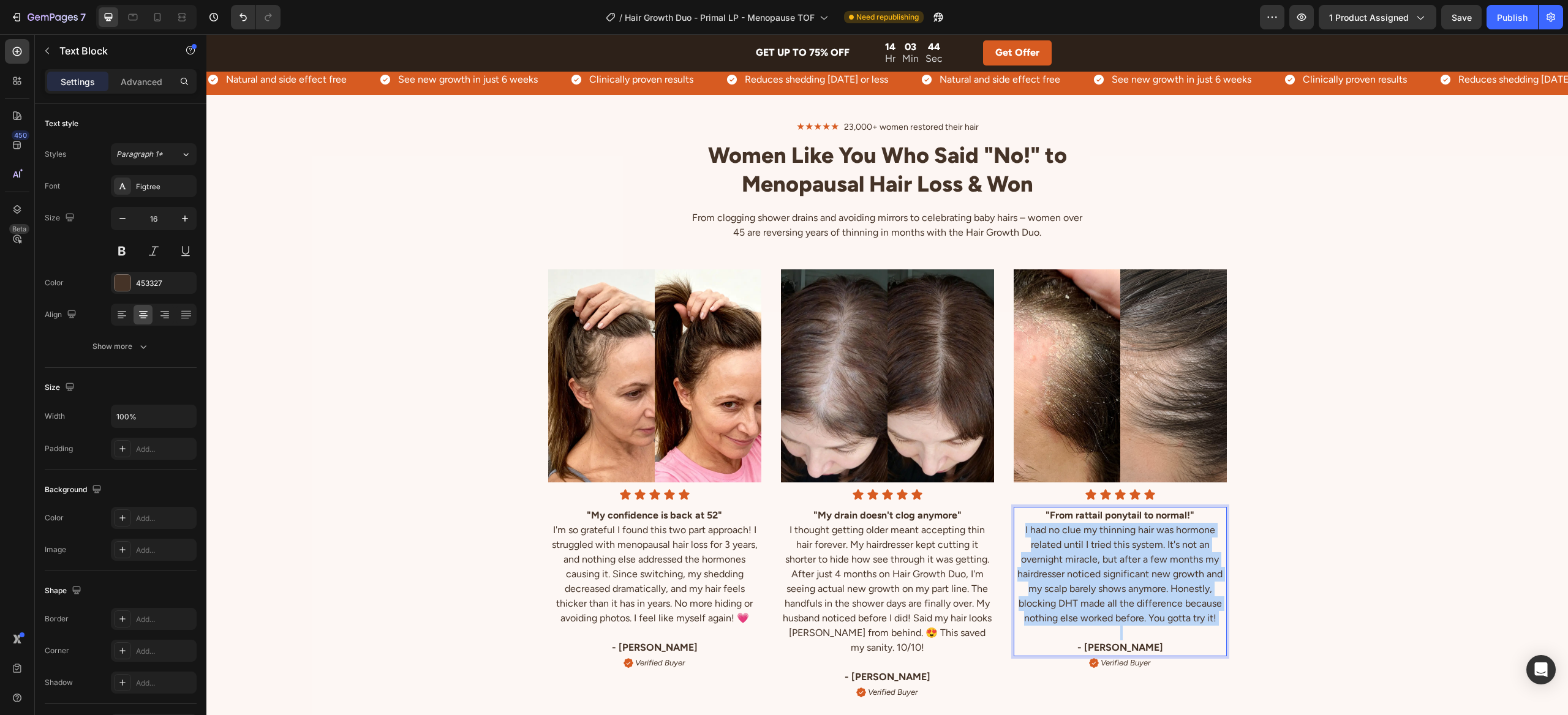
click at [1095, 573] on p "I had no clue my thinning hair was hormone related until I tried this system. I…" at bounding box center [1120, 574] width 210 height 103
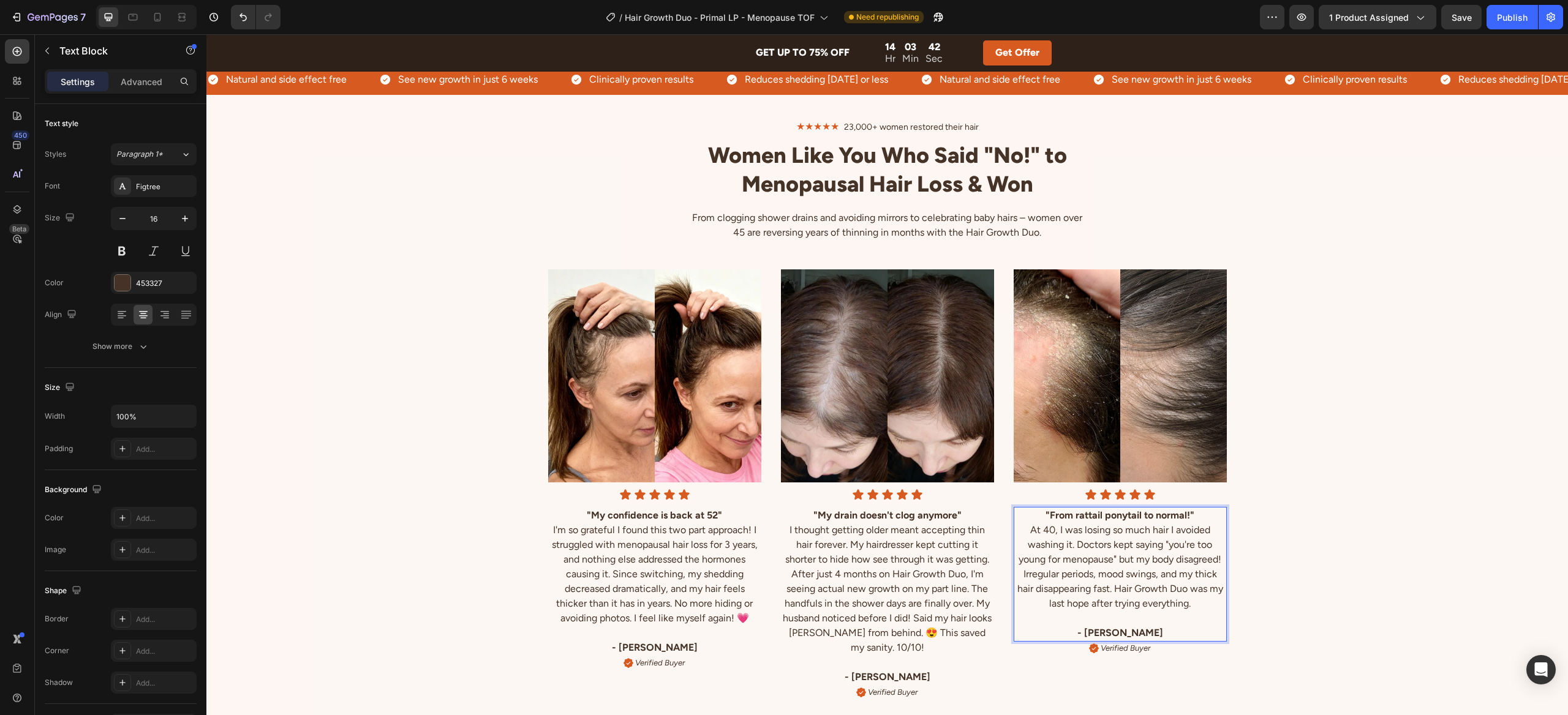
click at [1053, 523] on p "At 40, I was losing so much hair I avoided washing it. Doctors kept saying "you…" at bounding box center [1120, 567] width 210 height 88
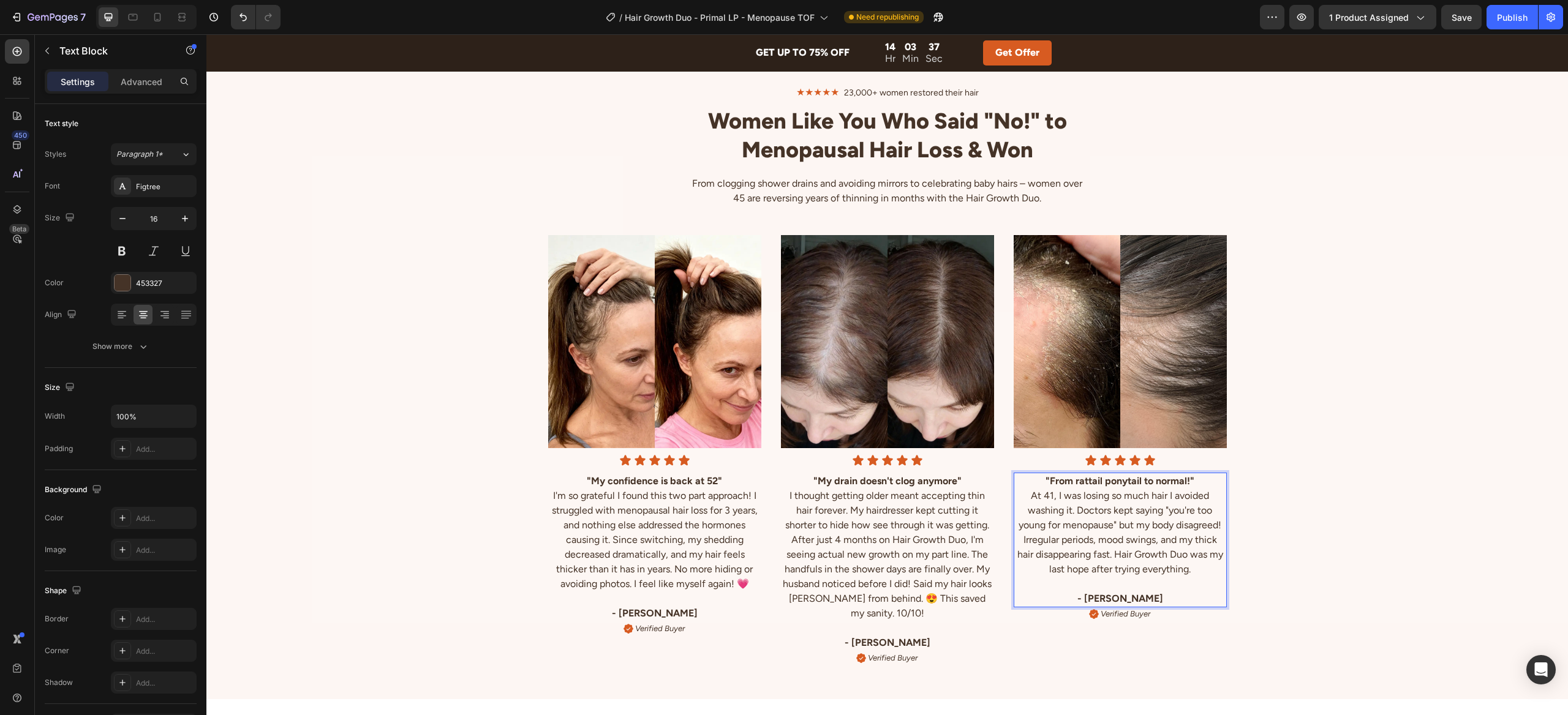
scroll to position [2993, 0]
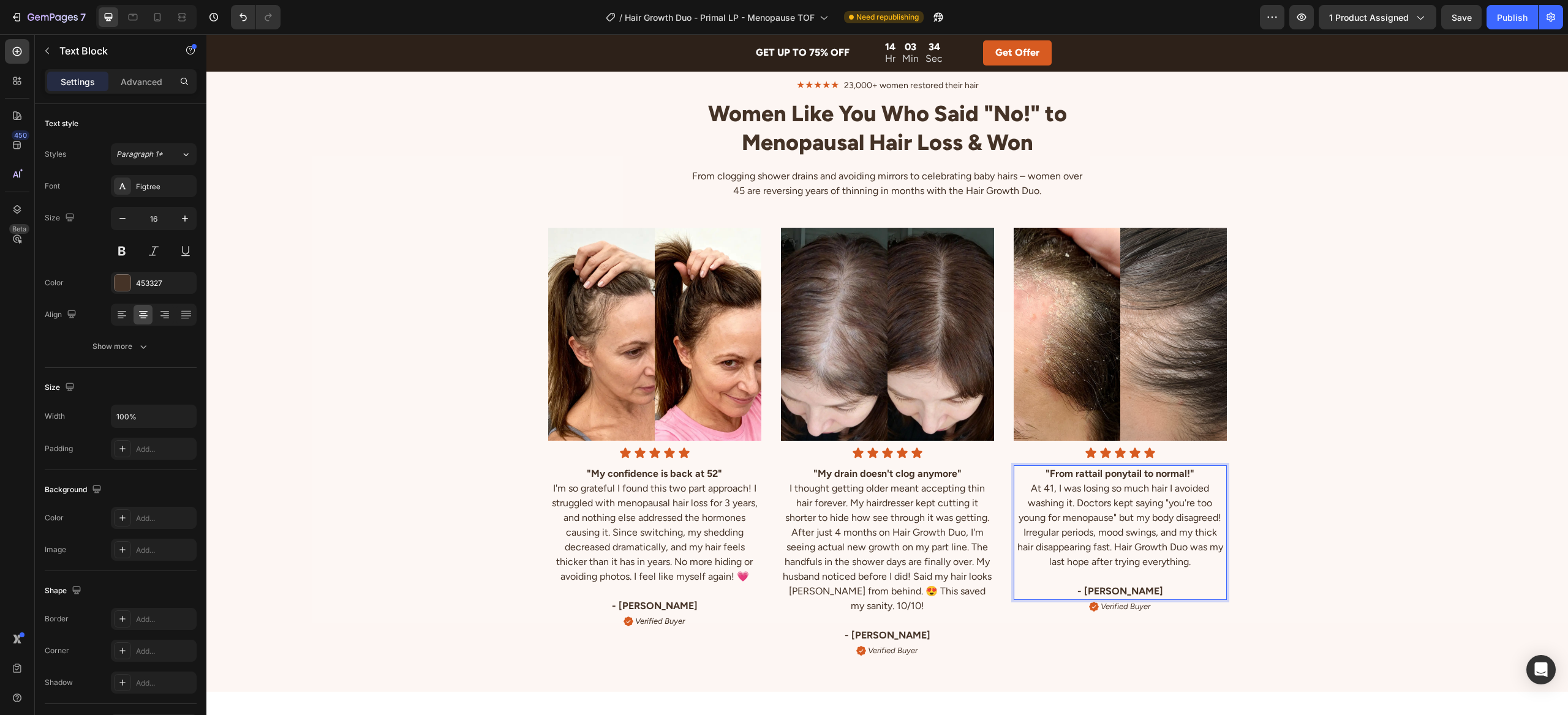
click at [1201, 535] on p "At 41, I was losing so much hair I avoided washing it. Doctors kept saying "you…" at bounding box center [1120, 525] width 210 height 88
click at [1215, 535] on p "At 41, I was losing so much hair I avoided washing it. Doctors kept saying "you…" at bounding box center [1120, 525] width 210 height 88
click at [1085, 547] on p "At 41, I was losing so much hair I avoided washing it. Doctors kept saying "you…" at bounding box center [1120, 525] width 210 height 88
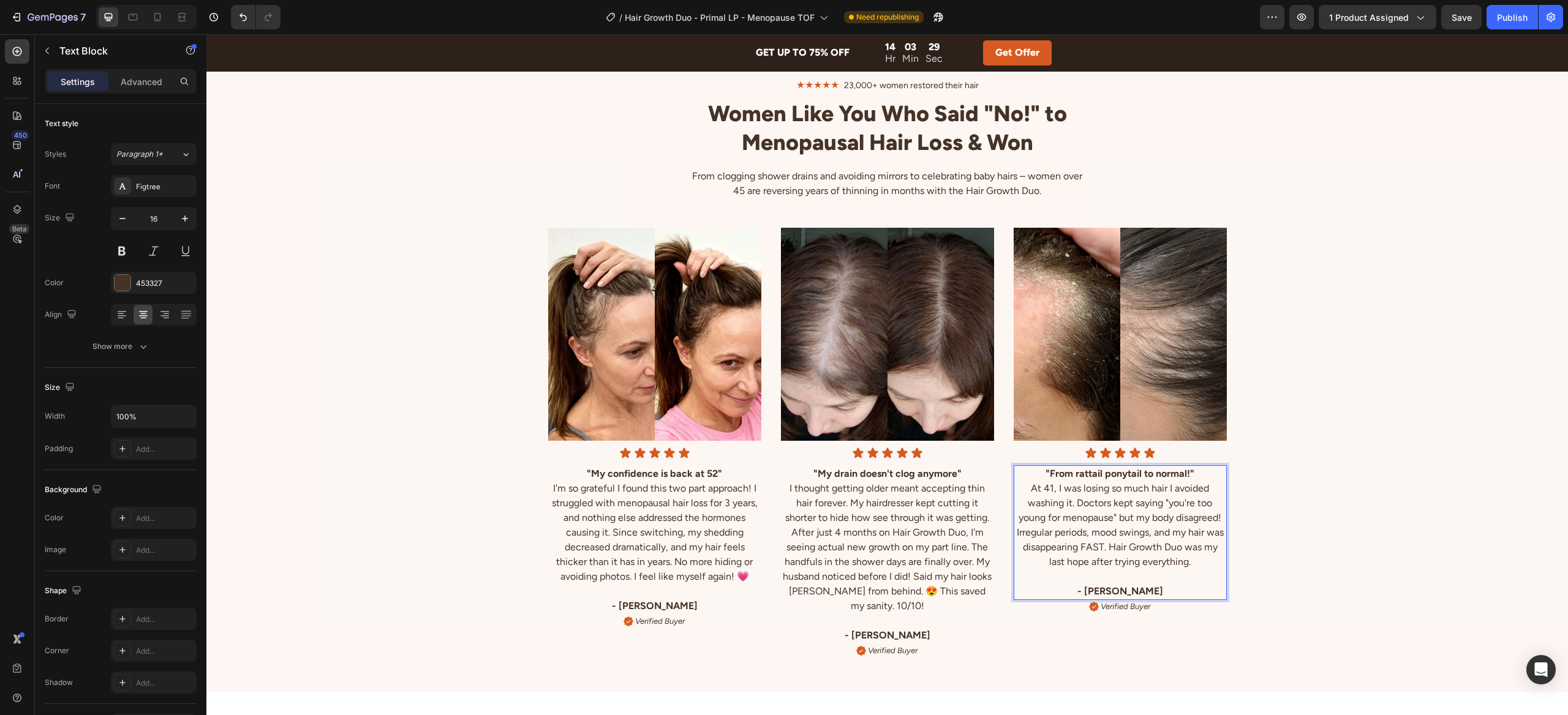
click at [1194, 562] on p "At 41, I was losing so much hair I avoided washing it. Doctors kept saying "you…" at bounding box center [1120, 525] width 210 height 88
click at [1112, 545] on p "At 41, I was losing so much hair I avoided washing it. Doctors kept saying "you…" at bounding box center [1120, 525] width 210 height 88
click at [1202, 562] on p "At 41, I was losing so much hair I avoided washing it. Doctors kept saying "you…" at bounding box center [1120, 525] width 210 height 88
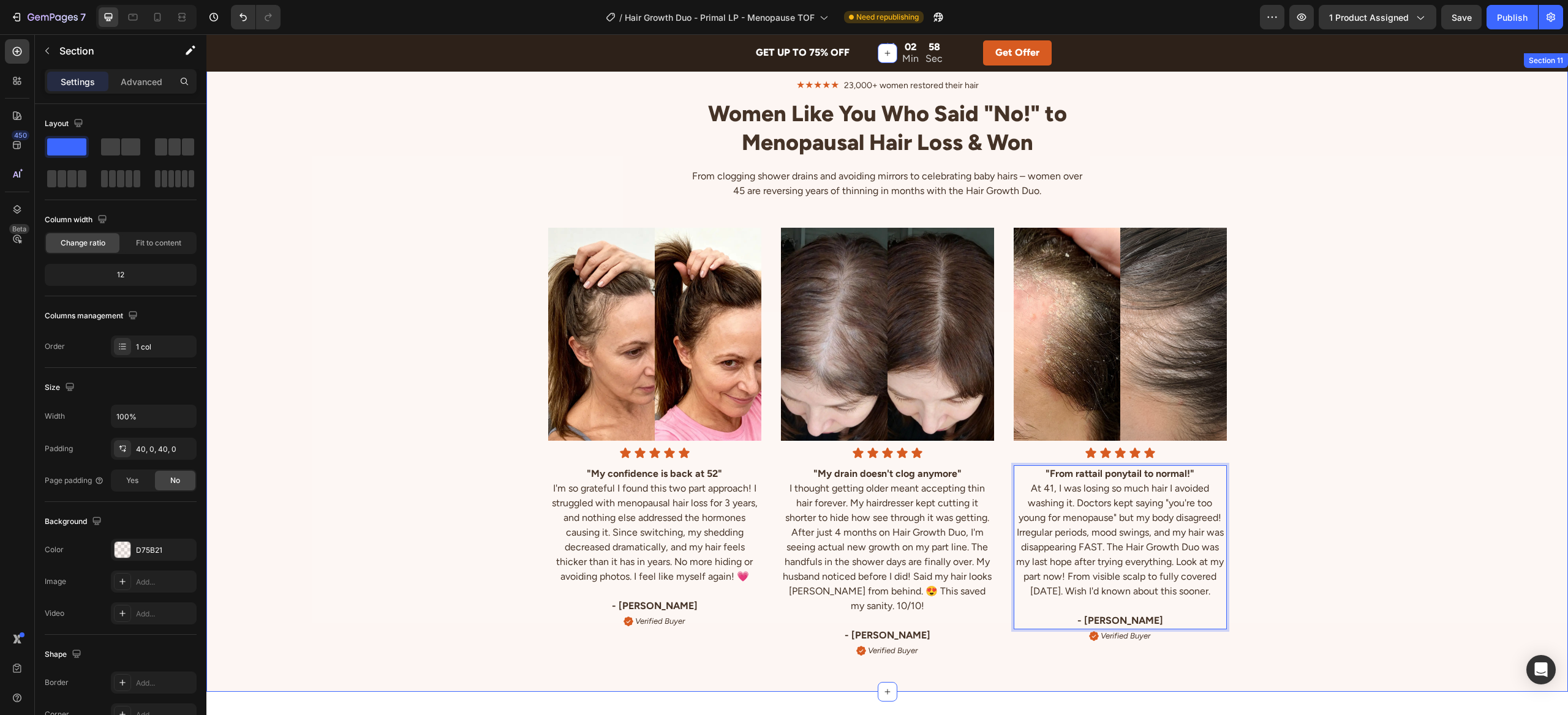
click at [1260, 562] on div "Image Icon Icon Icon Icon Icon Icon List "My confidence is back at 52" I'm so g…" at bounding box center [887, 434] width 1362 height 468
click at [1121, 475] on strong ""From rattail ponytail to normal!"" at bounding box center [1120, 474] width 149 height 12
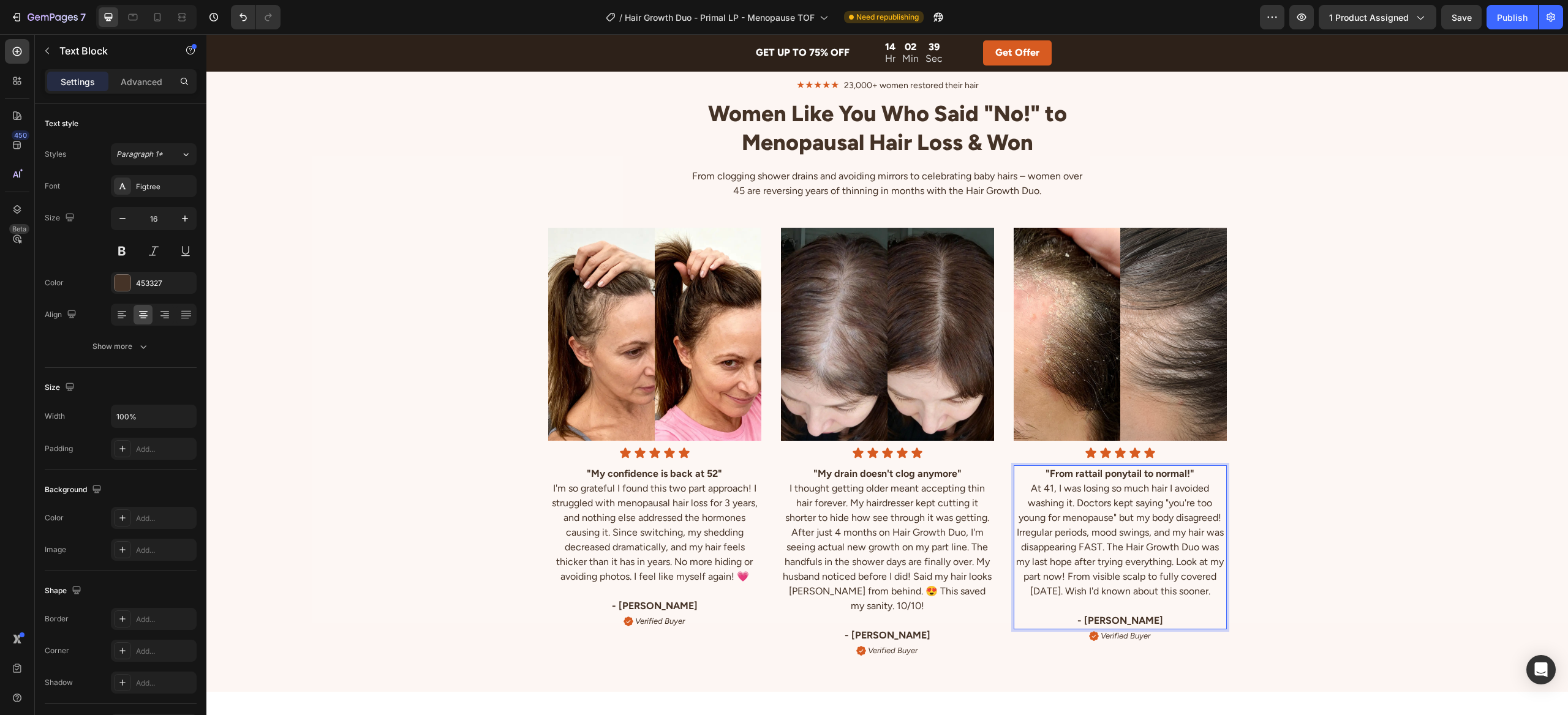
click at [1123, 475] on strong ""From rattail ponytail to normal!"" at bounding box center [1120, 474] width 149 height 12
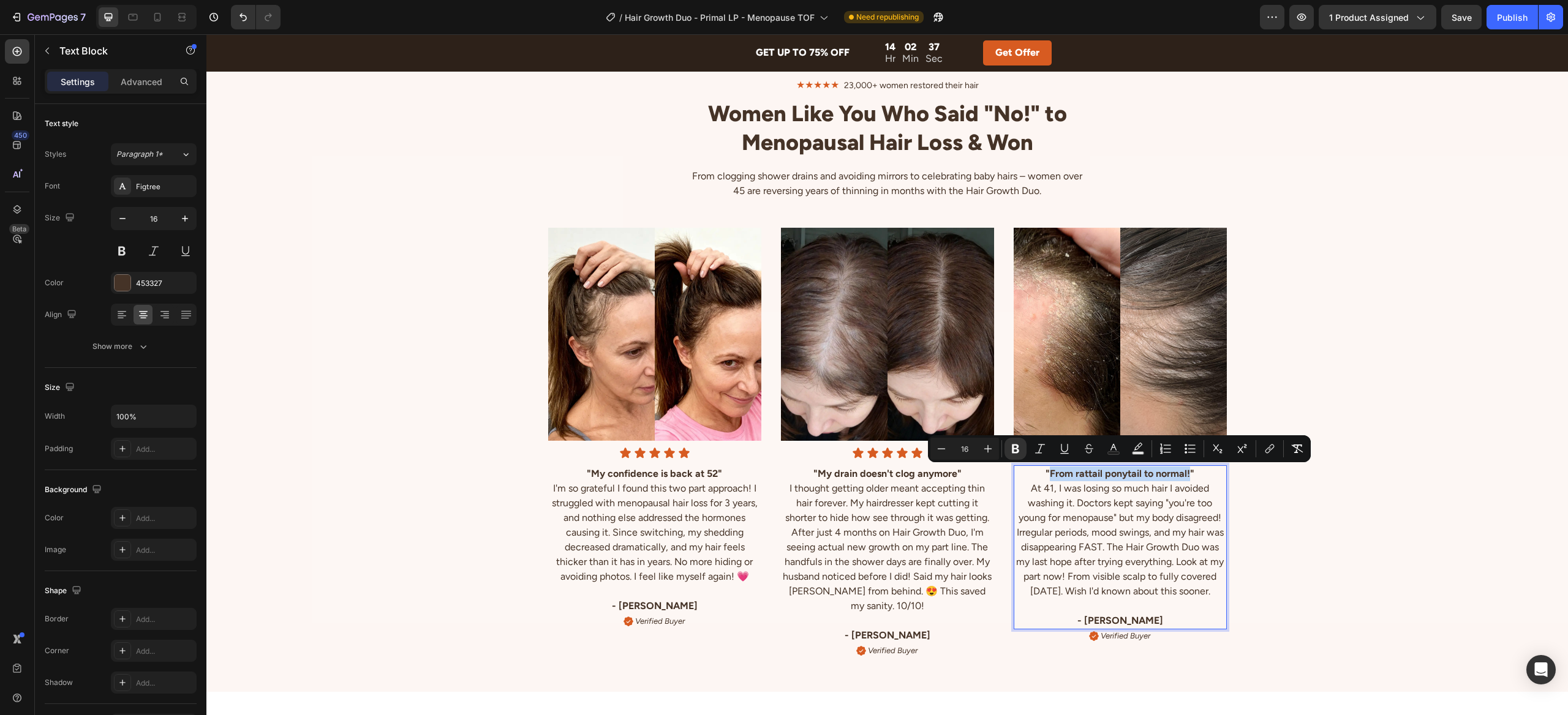
drag, startPoint x: 1190, startPoint y: 474, endPoint x: 1051, endPoint y: 476, distance: 139.0
click at [1051, 476] on strong ""From rattail ponytail to normal!"" at bounding box center [1120, 474] width 149 height 12
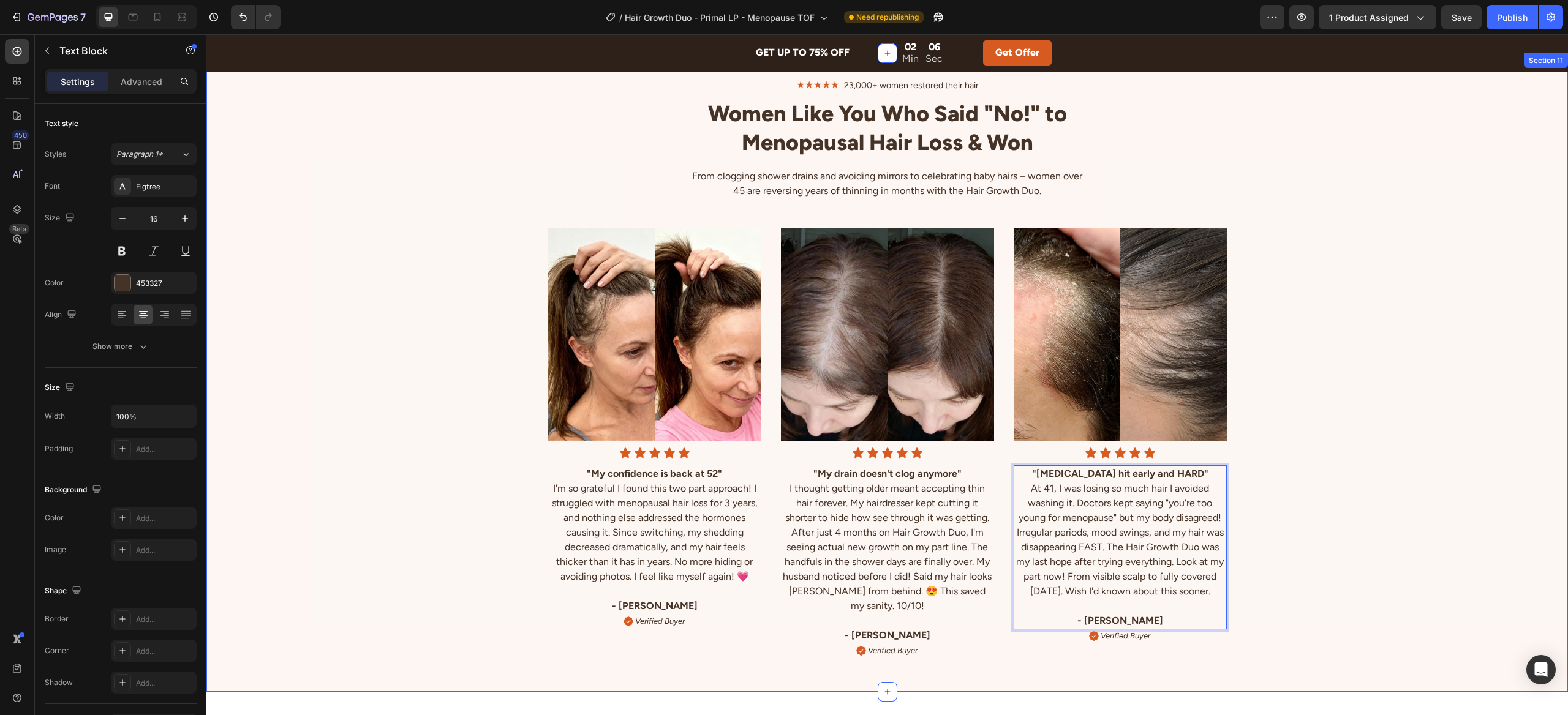
click at [1285, 509] on div "Image Icon Icon Icon Icon Icon Icon List "My confidence is back at 52" I'm so g…" at bounding box center [887, 434] width 1362 height 468
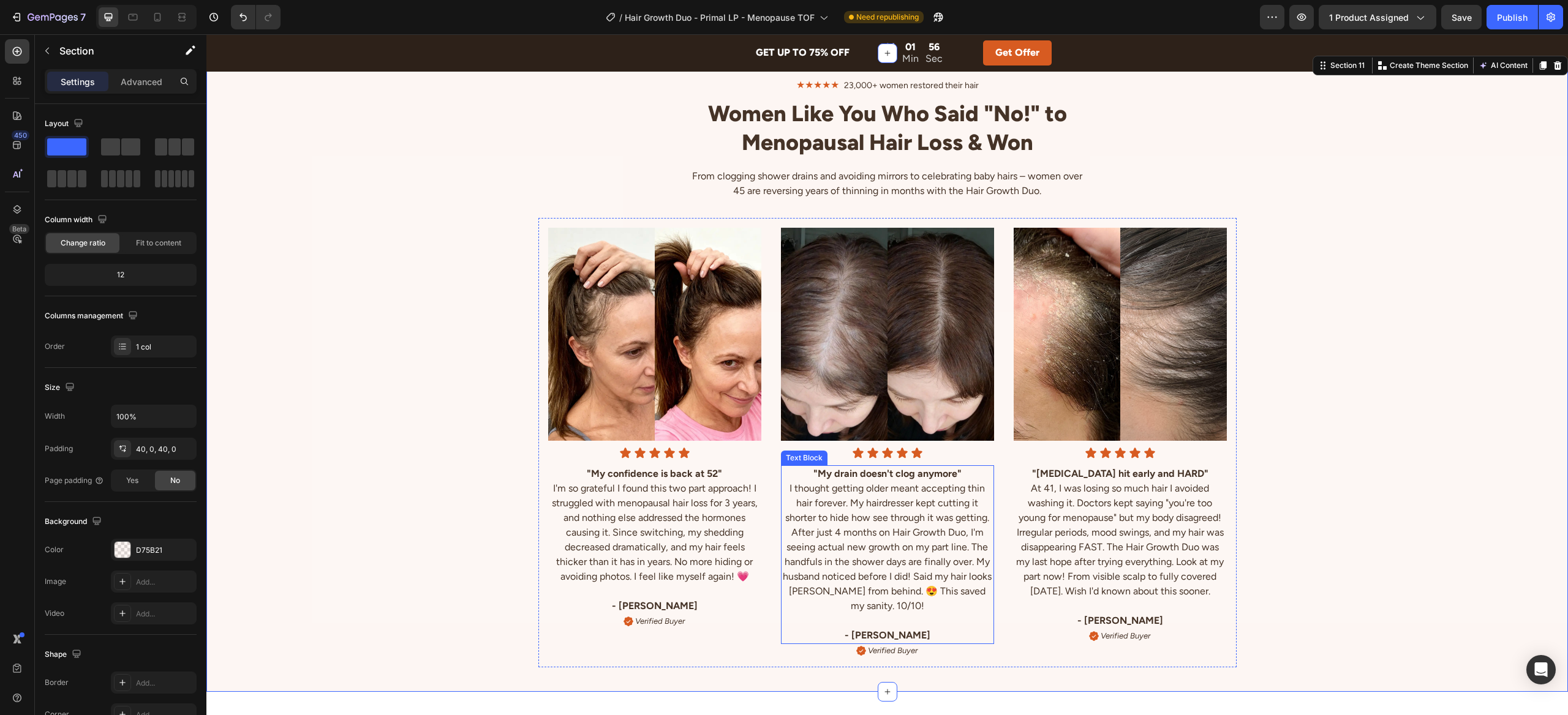
click at [899, 609] on p "I thought getting older meant accepting thin hair forever. My hairdresser kept …" at bounding box center [887, 547] width 210 height 132
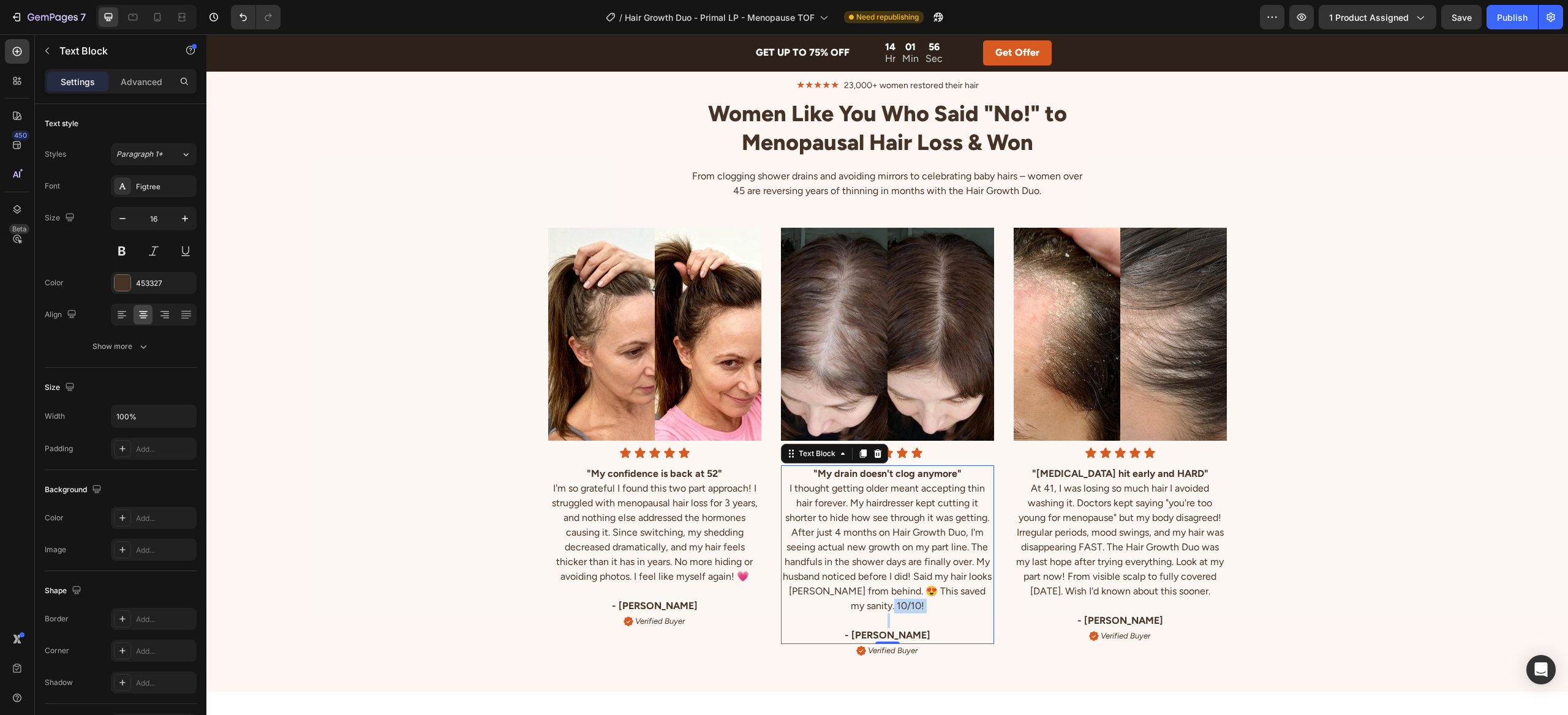
click at [899, 609] on p "I thought getting older meant accepting thin hair forever. My hairdresser kept …" at bounding box center [887, 547] width 210 height 132
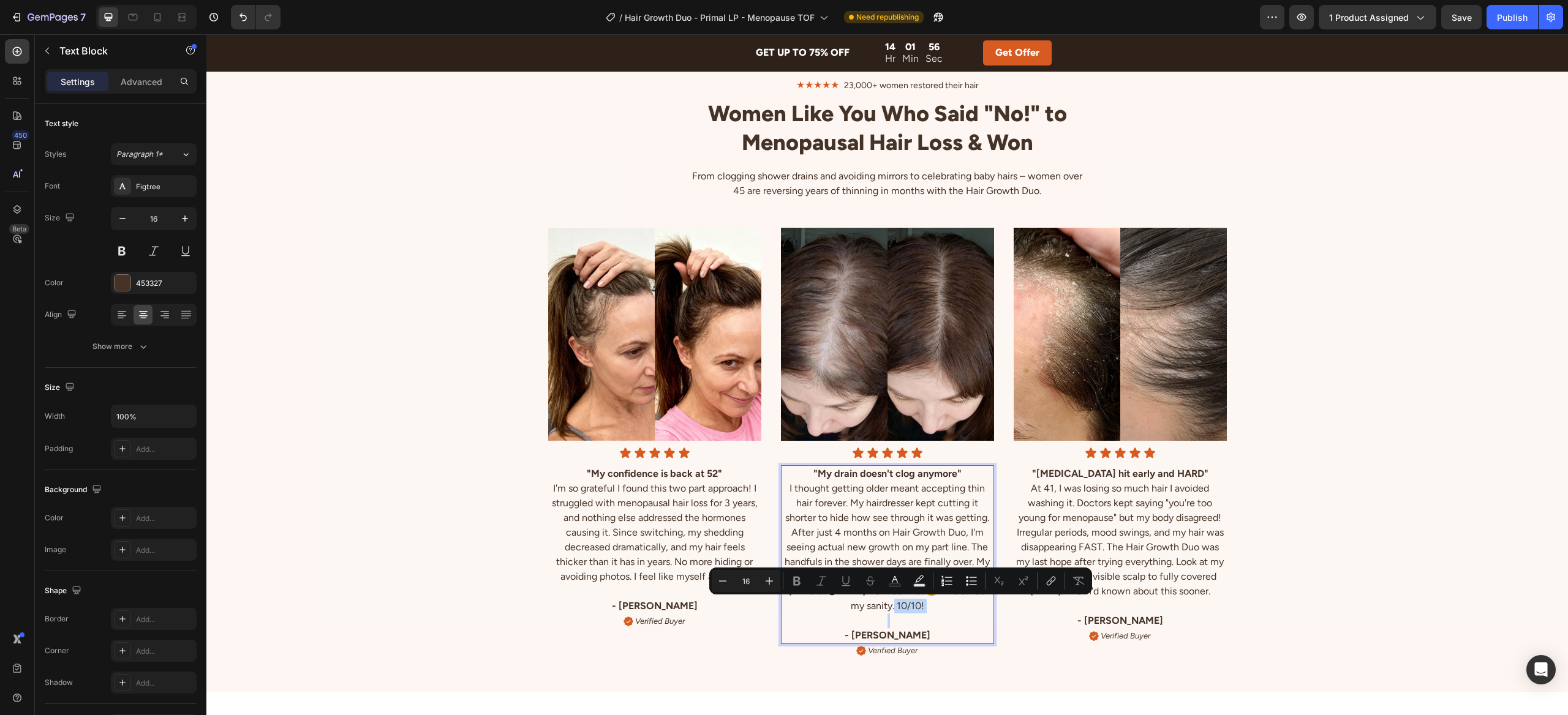
click at [905, 607] on p "I thought getting older meant accepting thin hair forever. My hairdresser kept …" at bounding box center [887, 547] width 210 height 132
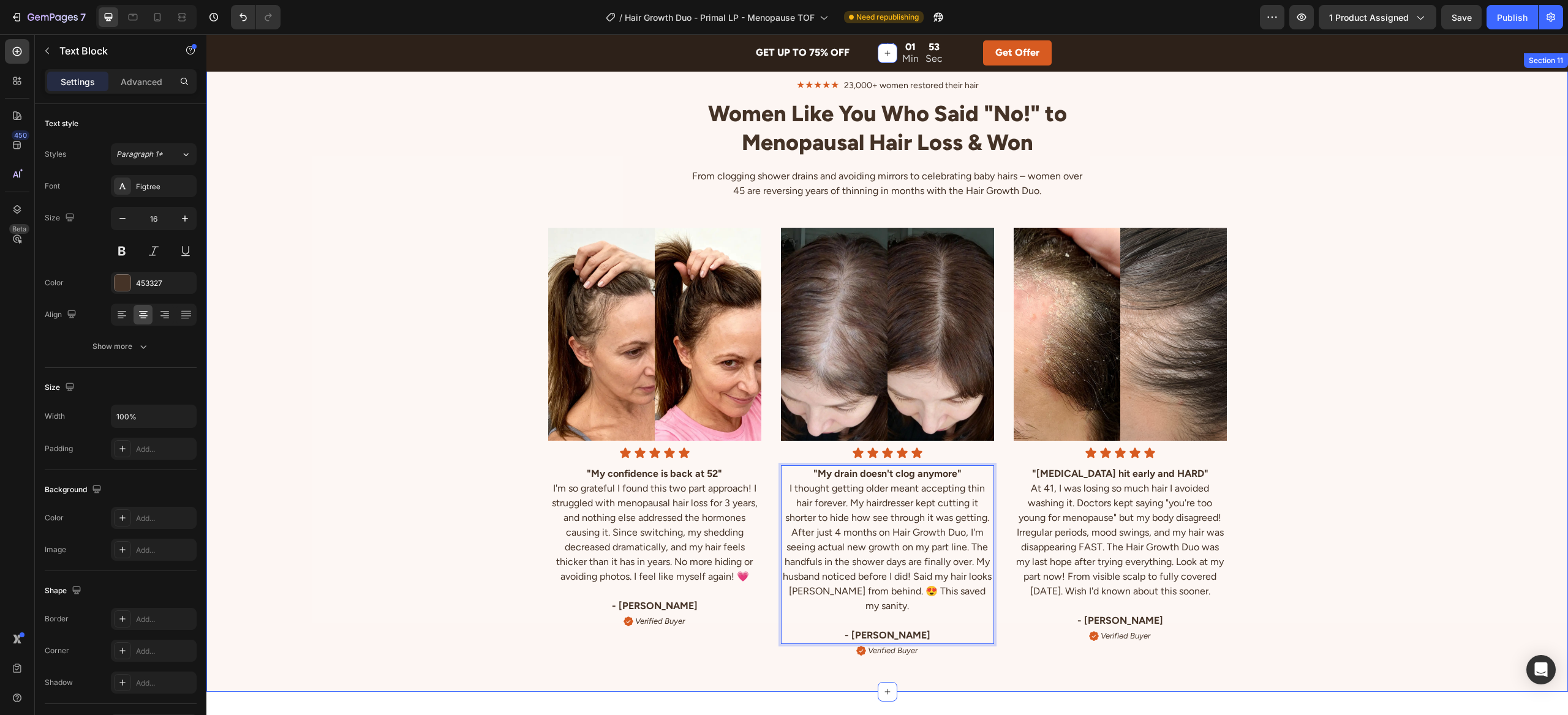
click at [1269, 529] on div "Image Icon Icon Icon Icon Icon Icon List "My confidence is back at 52" I'm so g…" at bounding box center [887, 434] width 1362 height 468
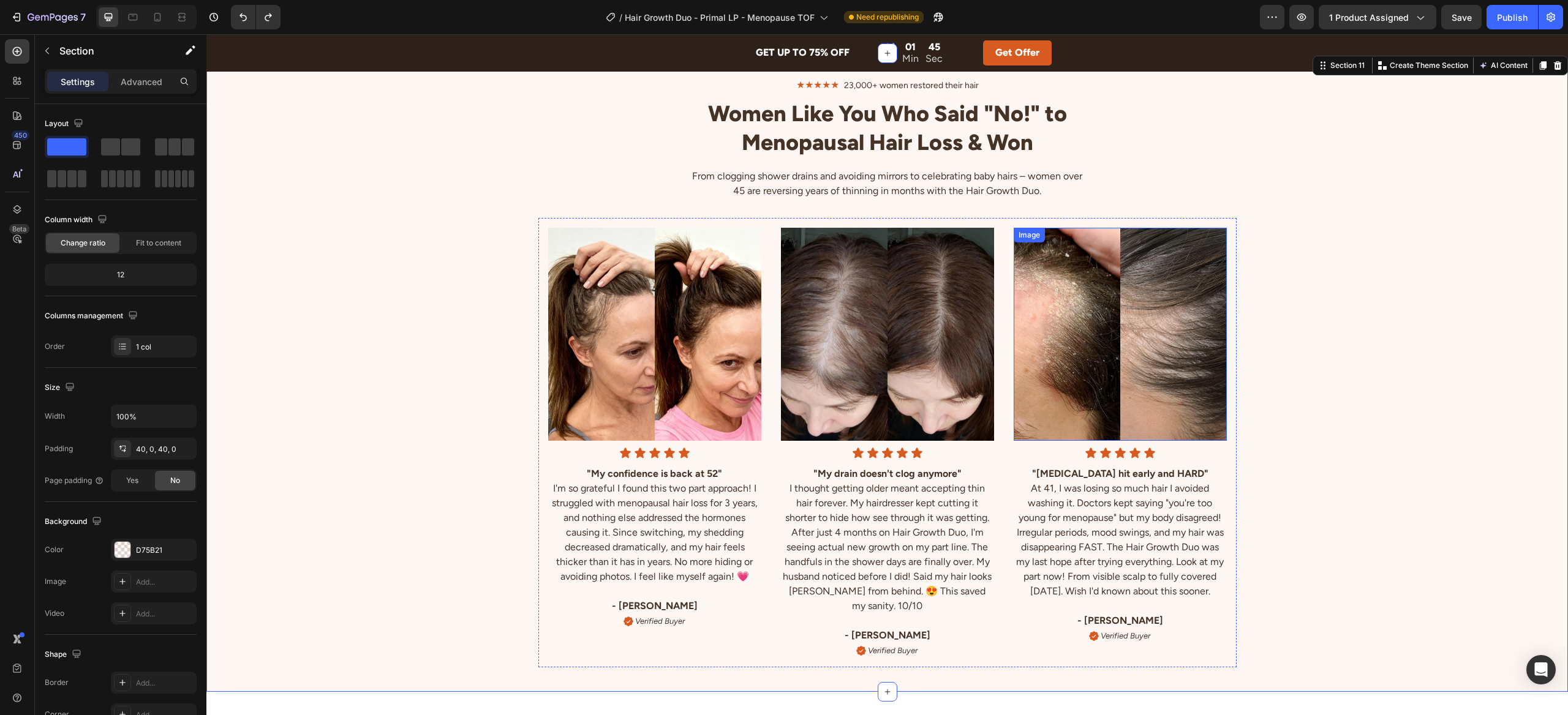
click at [1143, 385] on img at bounding box center [1120, 334] width 213 height 213
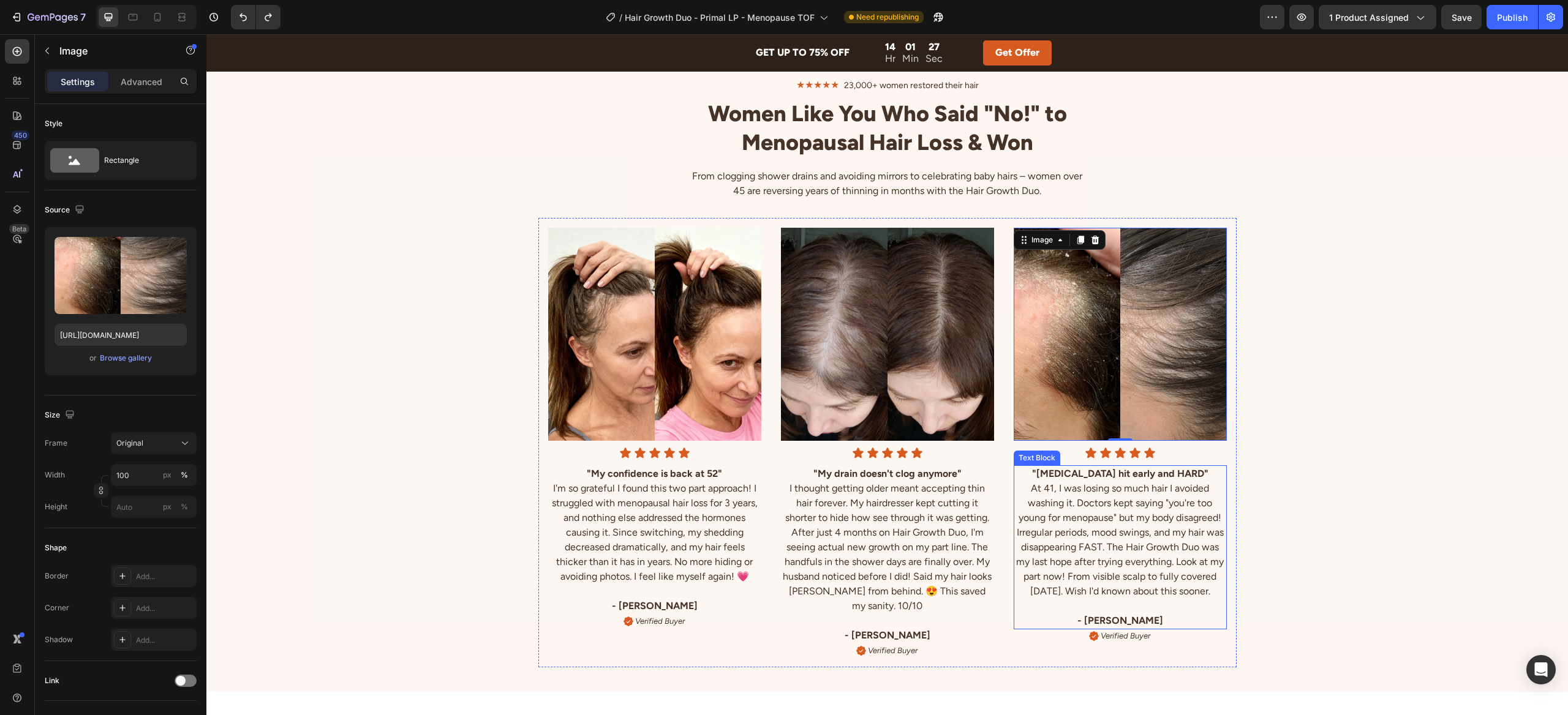
click at [1084, 550] on p "At 41, I was losing so much hair I avoided washing it. Doctors kept saying "you…" at bounding box center [1120, 539] width 210 height 117
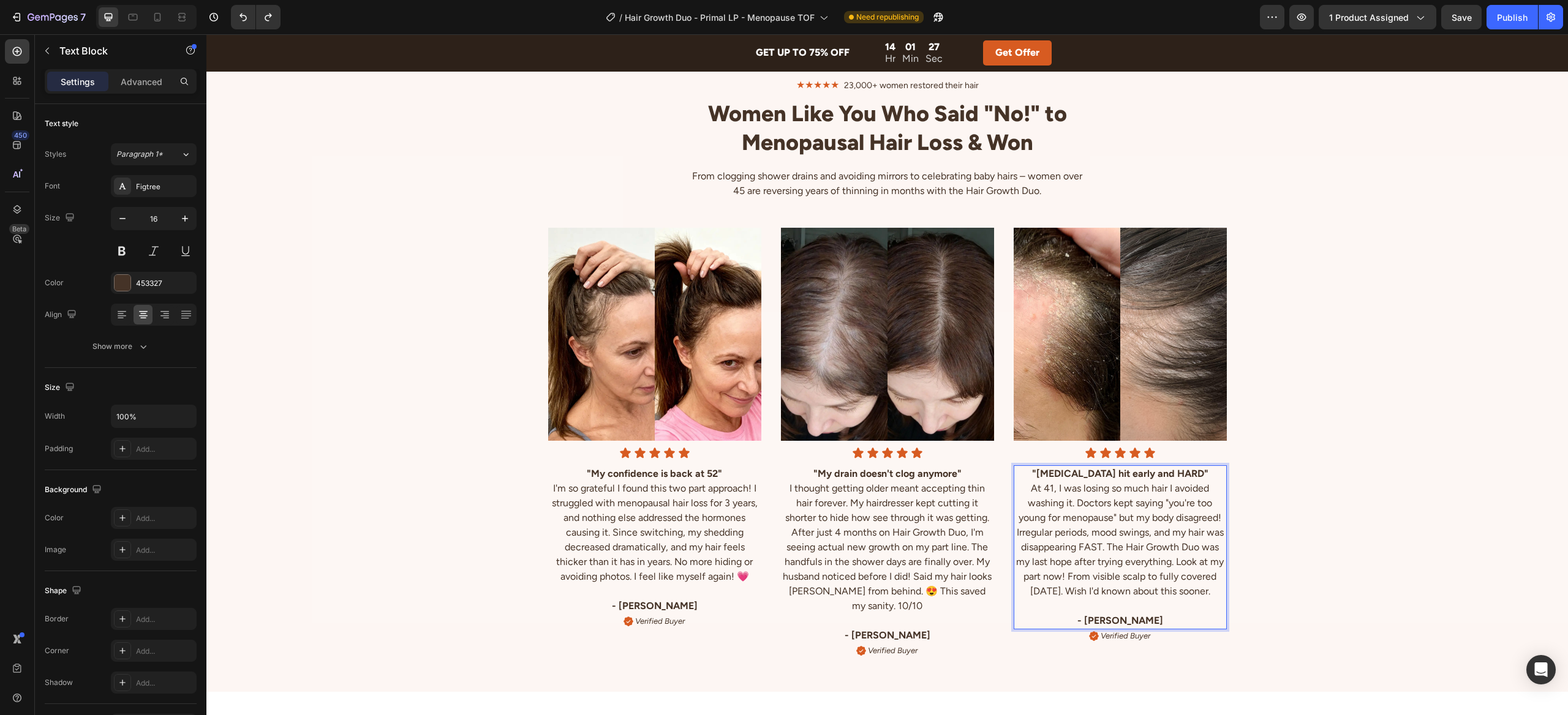
click at [1088, 547] on p "At 41, I was losing so much hair I avoided washing it. Doctors kept saying "you…" at bounding box center [1120, 539] width 210 height 117
click at [1272, 505] on div "Image Icon Icon Icon Icon Icon Icon List "My confidence is back at 52" I'm so g…" at bounding box center [887, 434] width 1362 height 468
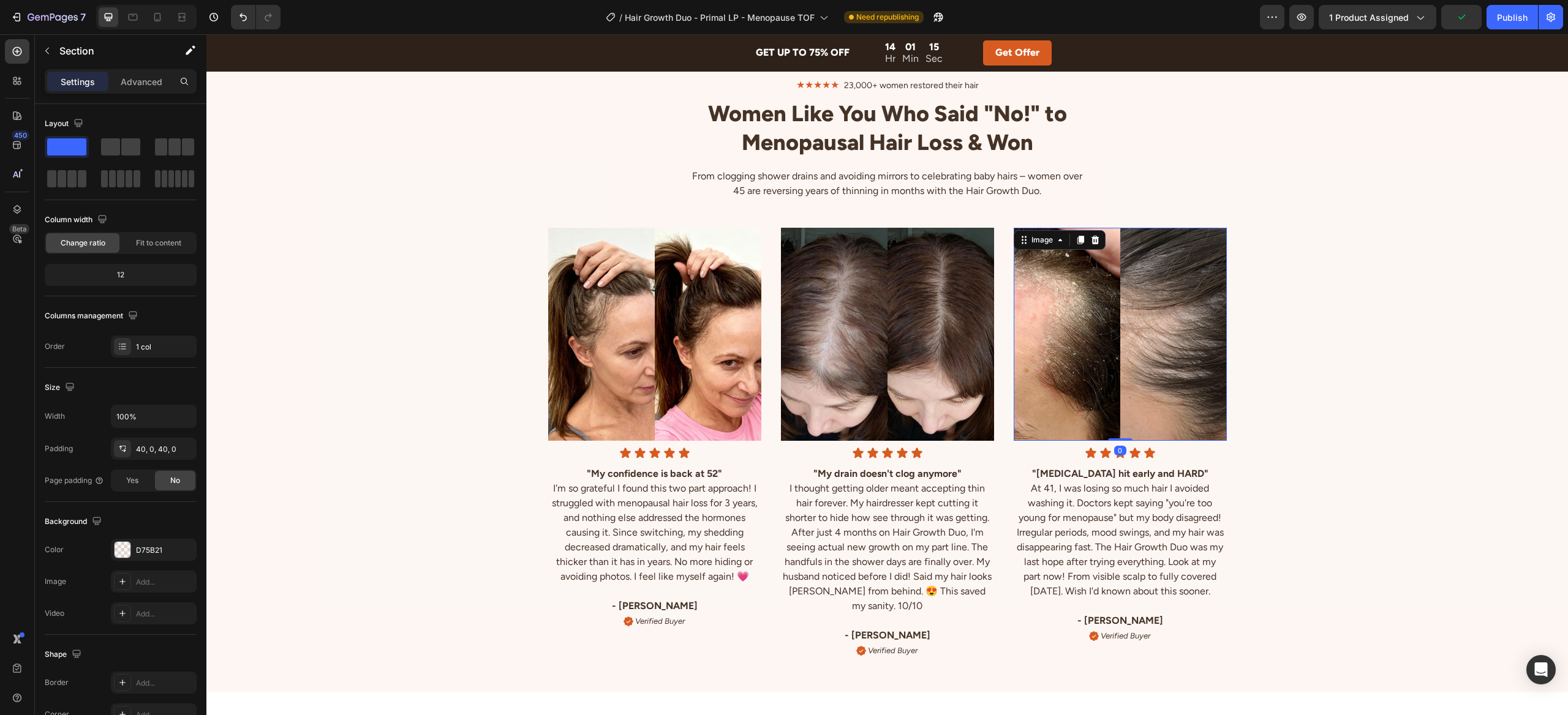
click at [1174, 364] on img at bounding box center [1120, 334] width 213 height 213
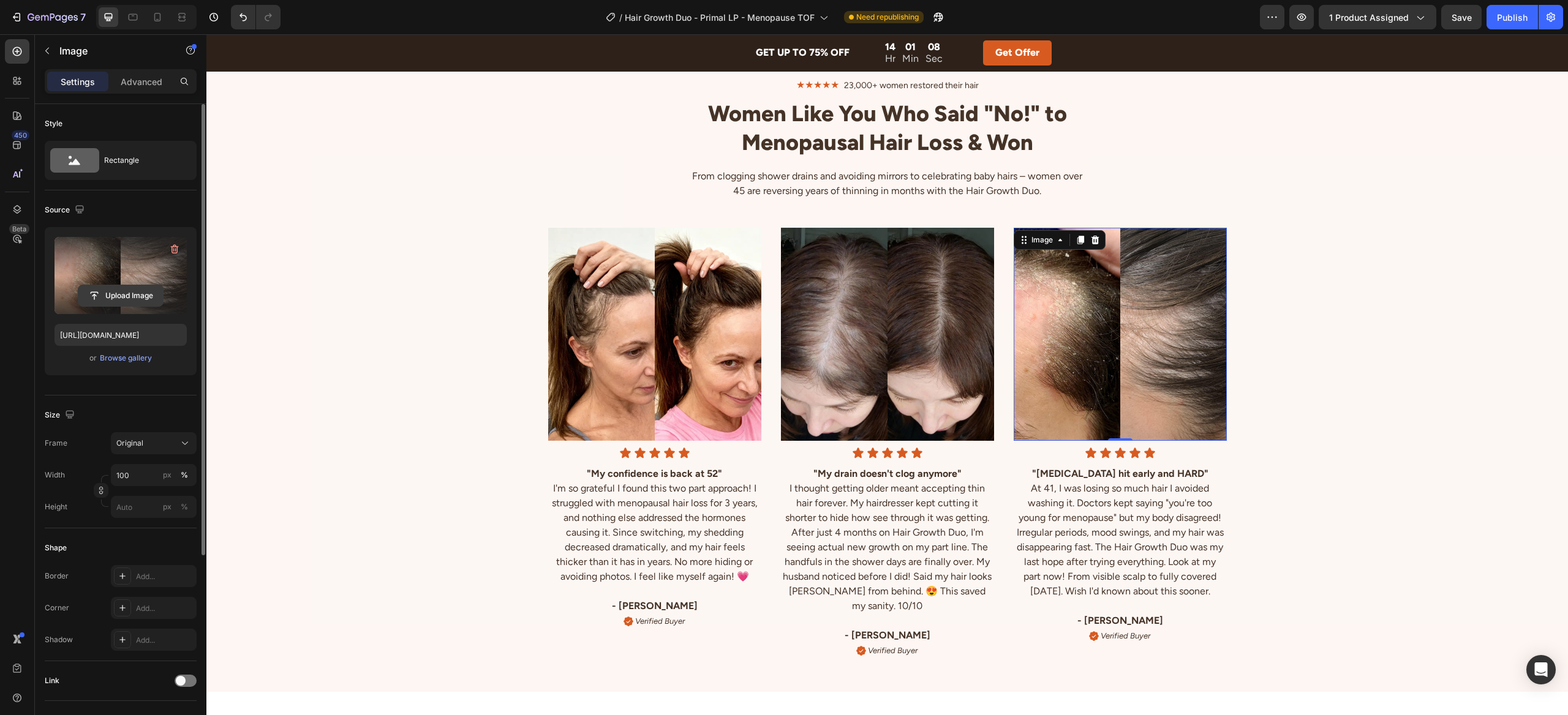
click at [132, 293] on input "file" at bounding box center [121, 296] width 85 height 21
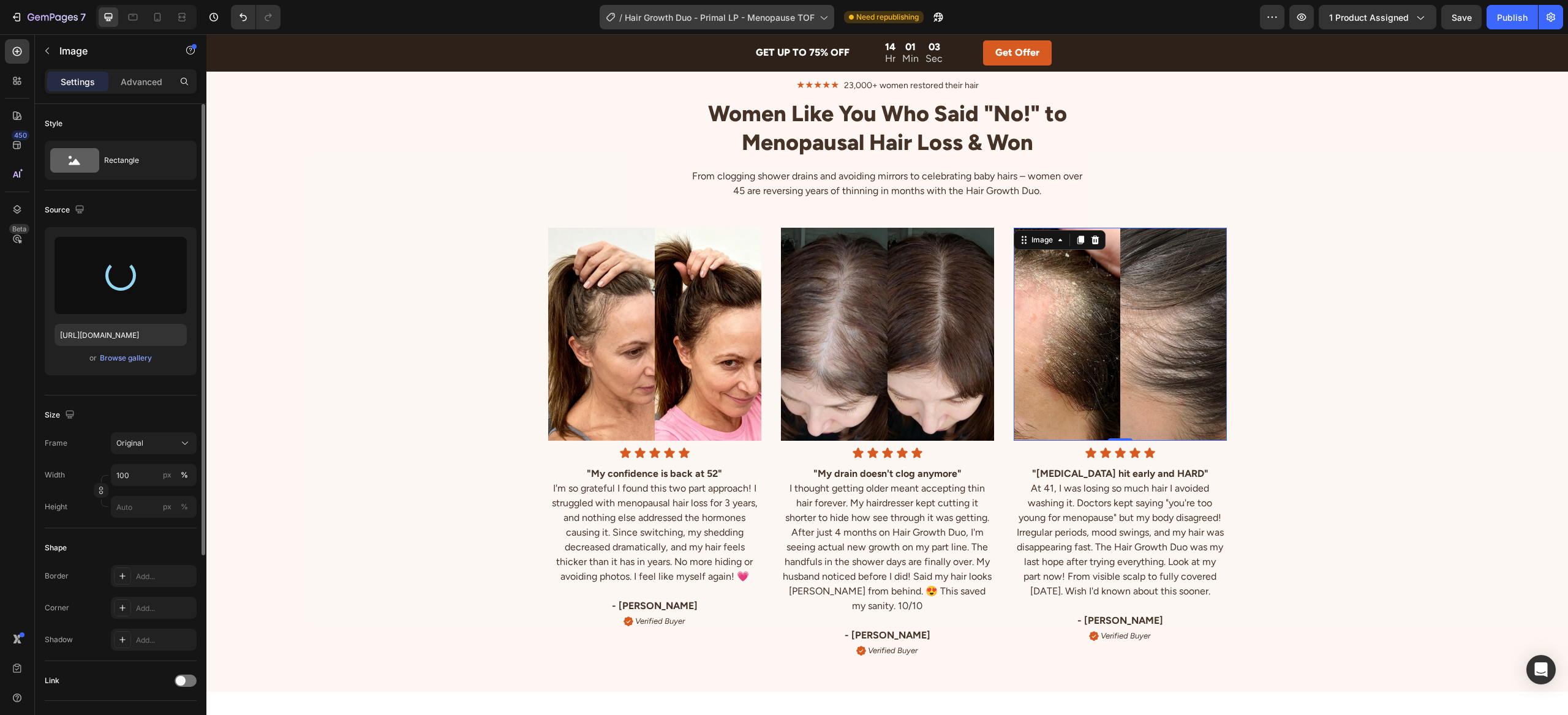
type input "[URL][DOMAIN_NAME]"
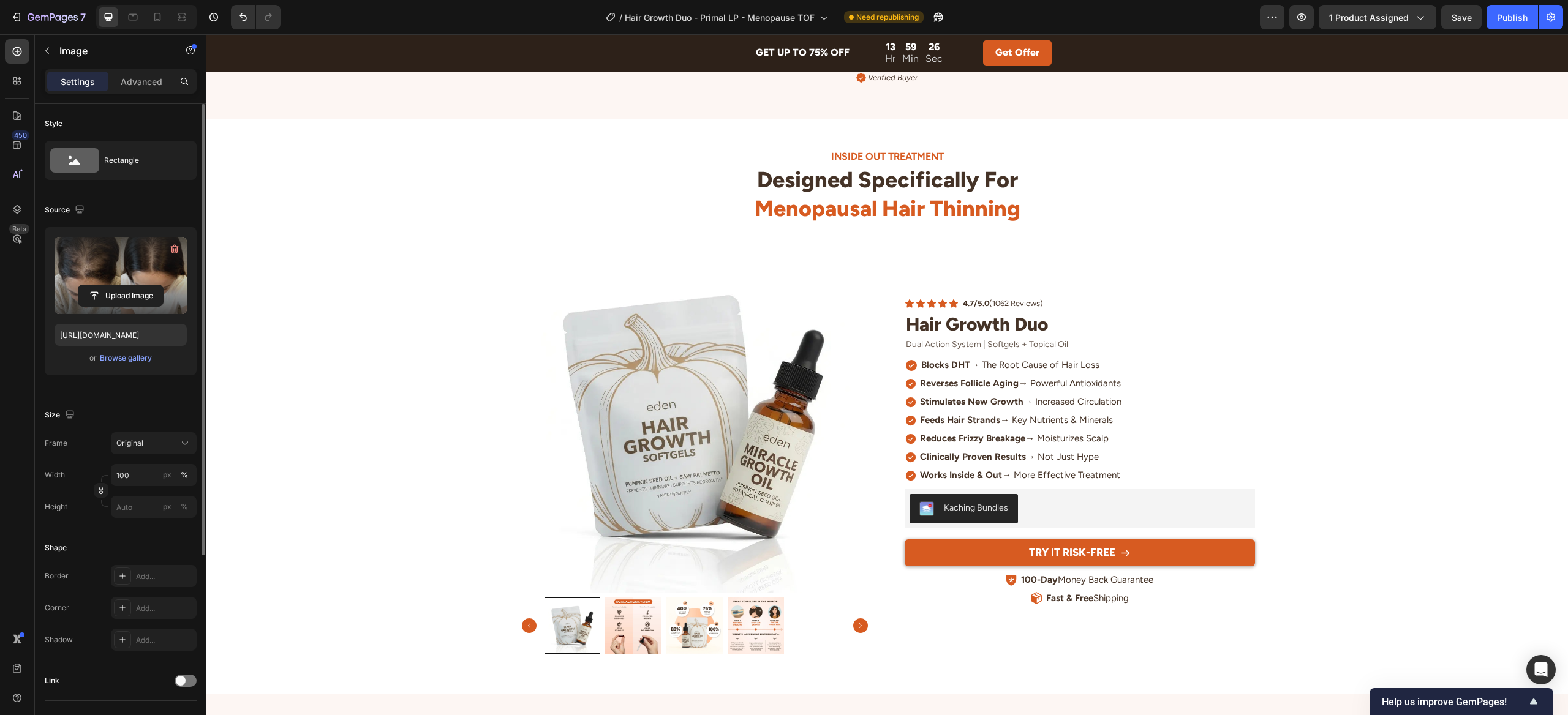
scroll to position [3568, 0]
